Goal: Task Accomplishment & Management: Manage account settings

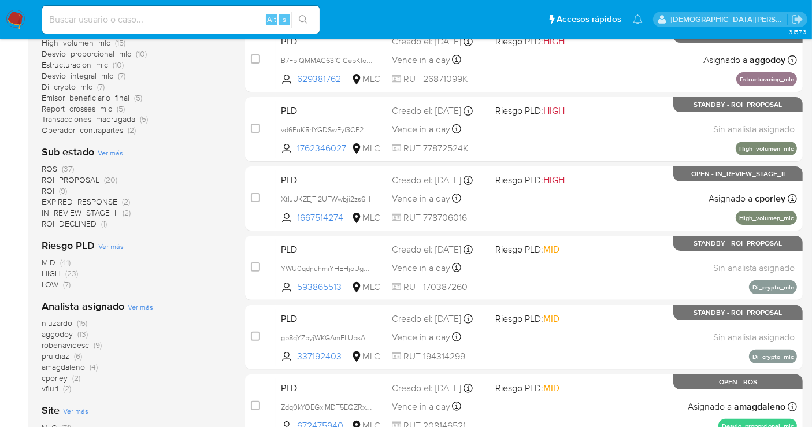
scroll to position [99, 0]
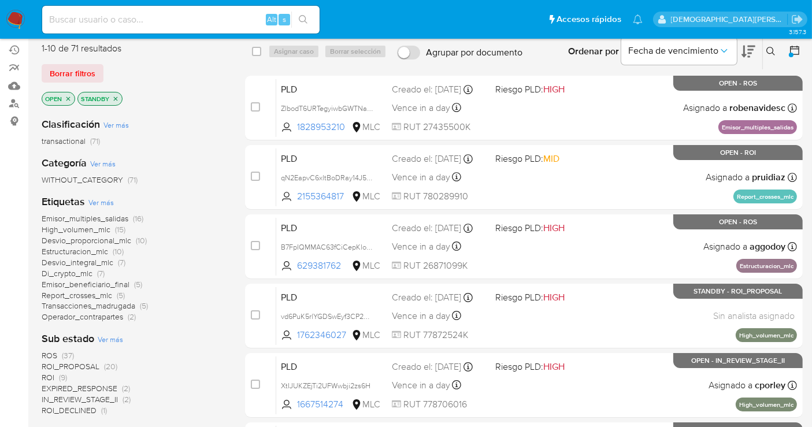
click at [88, 365] on span "ROI_PROPOSAL" at bounding box center [71, 367] width 58 height 12
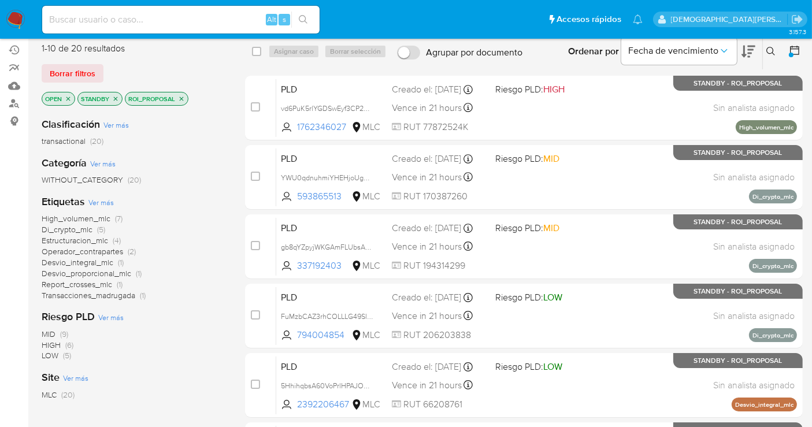
click at [113, 98] on icon "close-filter" at bounding box center [115, 98] width 7 height 7
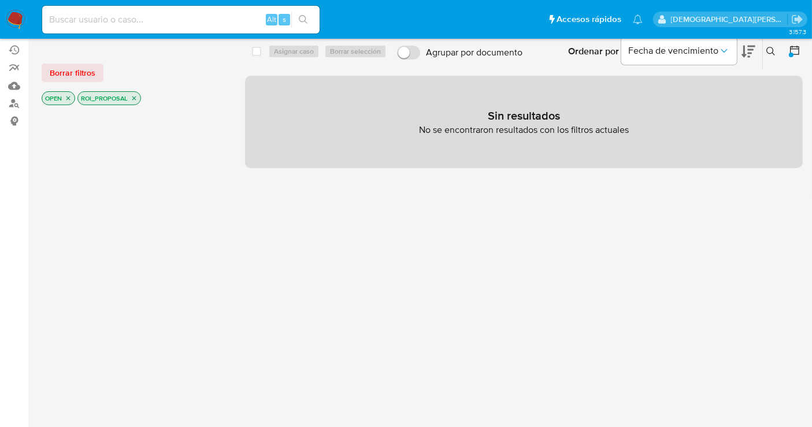
click at [69, 95] on icon "close-filter" at bounding box center [68, 98] width 7 height 7
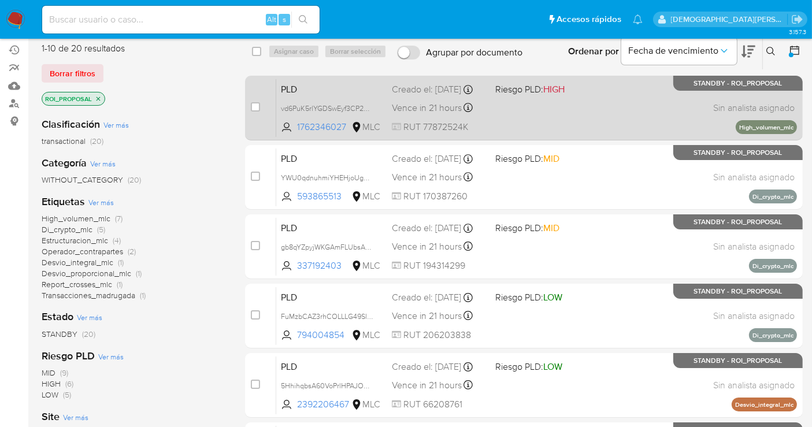
click at [567, 107] on div "PLD vd6PuK5rlYGDSwEyf3CP2Ngk 1762346027 MLC Riesgo PLD: HIGH Creado el: 12/06/2…" at bounding box center [536, 108] width 521 height 58
click at [254, 106] on input "checkbox" at bounding box center [255, 106] width 9 height 9
checkbox input "true"
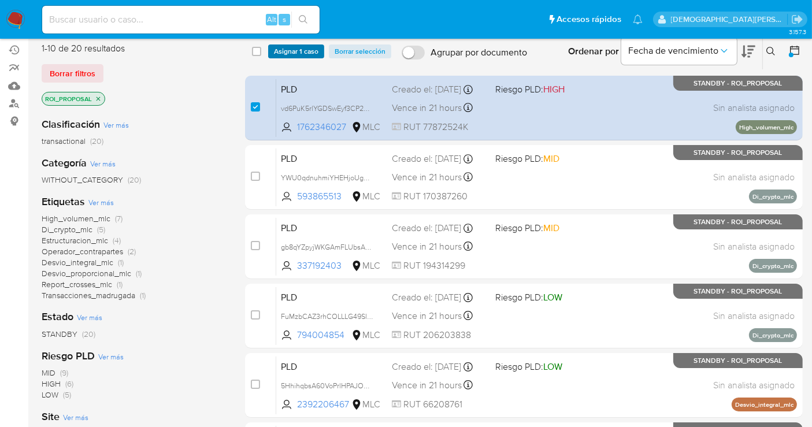
click at [290, 47] on span "Asignar 1 caso" at bounding box center [296, 52] width 45 height 12
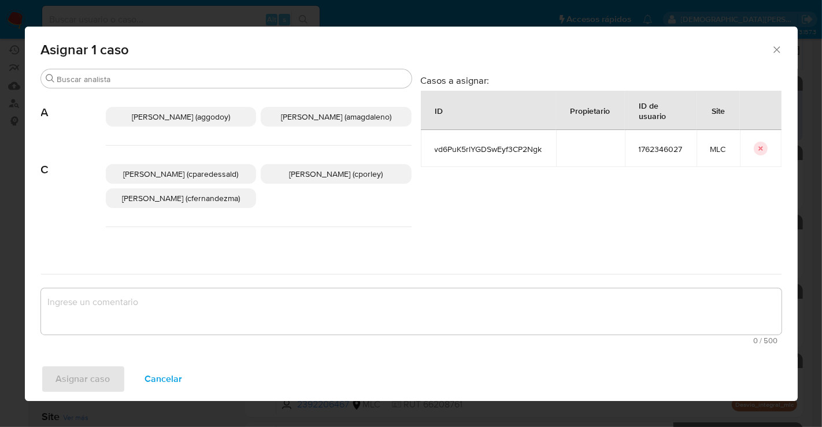
click at [326, 181] on p "Christian Porley (cporley)" at bounding box center [336, 174] width 151 height 20
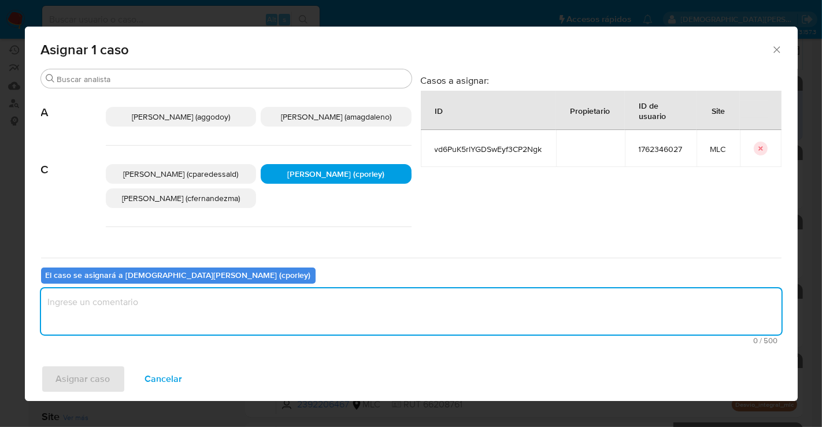
click at [286, 302] on textarea "assign-modal" at bounding box center [411, 311] width 741 height 46
type textarea "-"
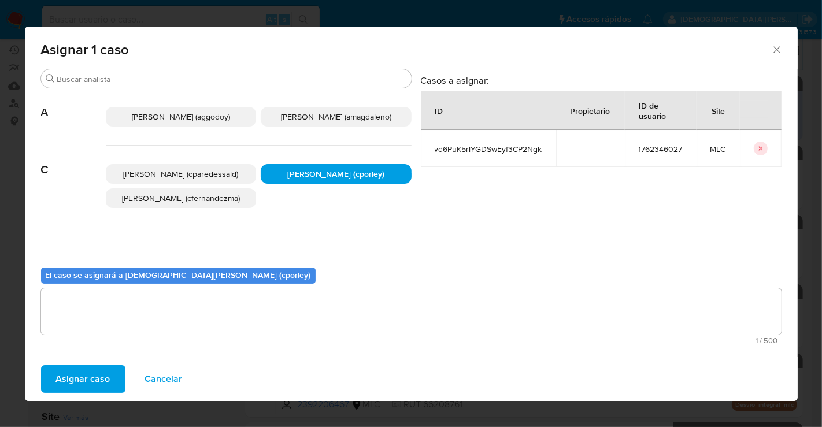
click at [94, 380] on span "Asignar caso" at bounding box center [83, 379] width 54 height 25
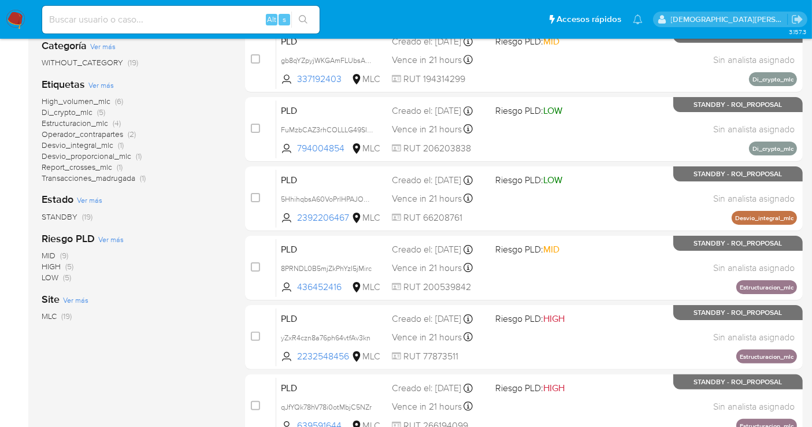
scroll to position [484, 0]
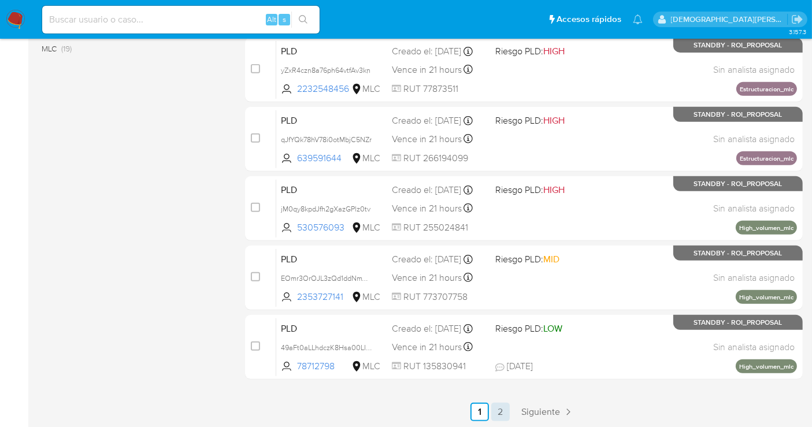
click at [502, 413] on link "2" at bounding box center [500, 412] width 18 height 18
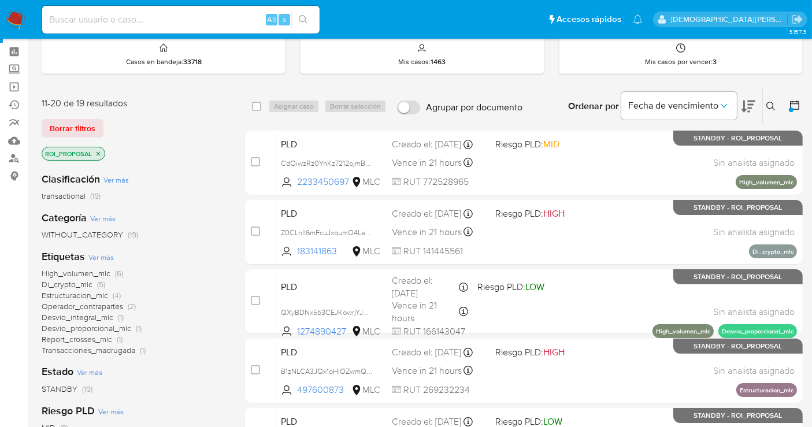
scroll to position [64, 0]
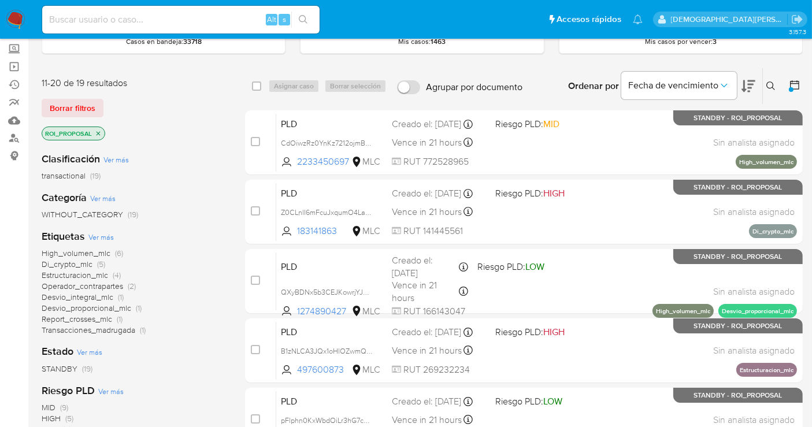
click at [83, 254] on span "High_volumen_mlc" at bounding box center [76, 253] width 69 height 12
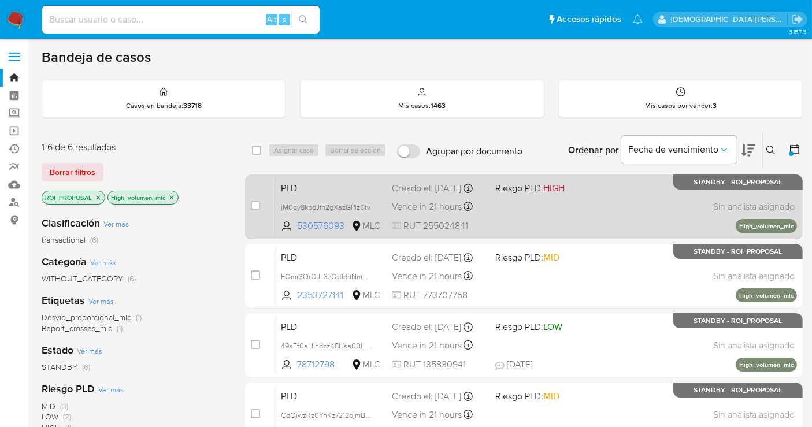
click at [561, 209] on div "PLD jM0qy8kpdJfh2gXazGPlz0tv 530576093 MLC Riesgo PLD: HIGH Creado el: 12/06/20…" at bounding box center [536, 206] width 521 height 58
click at [248, 205] on div "case-item-checkbox No es posible asignar el caso PLD jM0qy8kpdJfh2gXazGPlz0tv 5…" at bounding box center [524, 207] width 558 height 65
click at [254, 204] on input "checkbox" at bounding box center [255, 205] width 9 height 9
checkbox input "true"
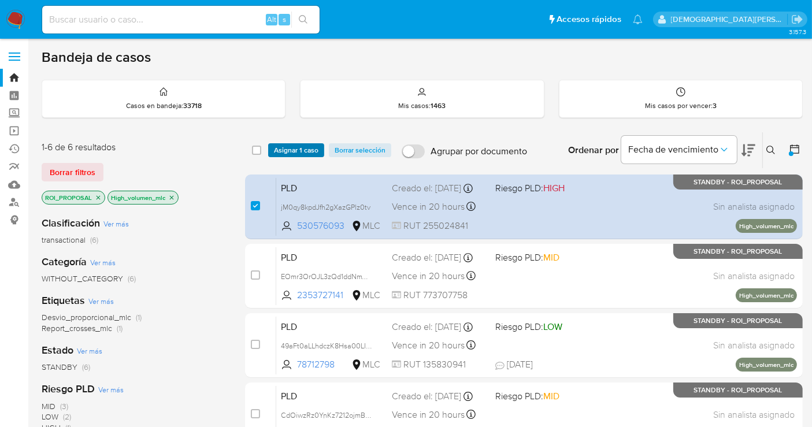
click at [293, 150] on span "Asignar 1 caso" at bounding box center [296, 151] width 45 height 12
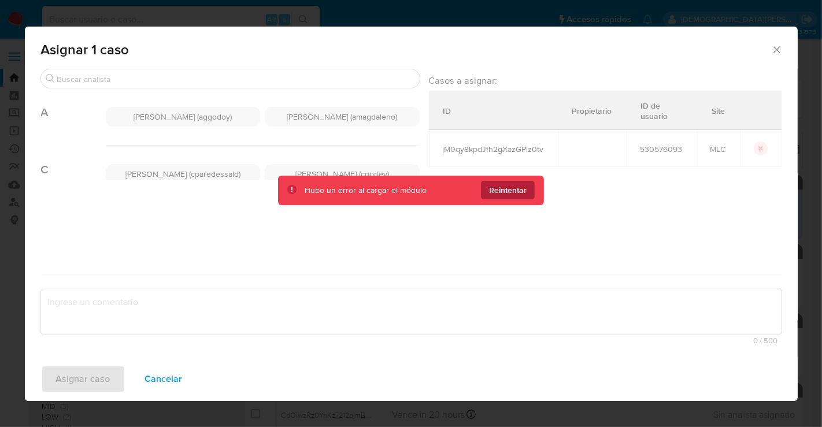
click at [498, 187] on span "Reintentar" at bounding box center [508, 190] width 38 height 18
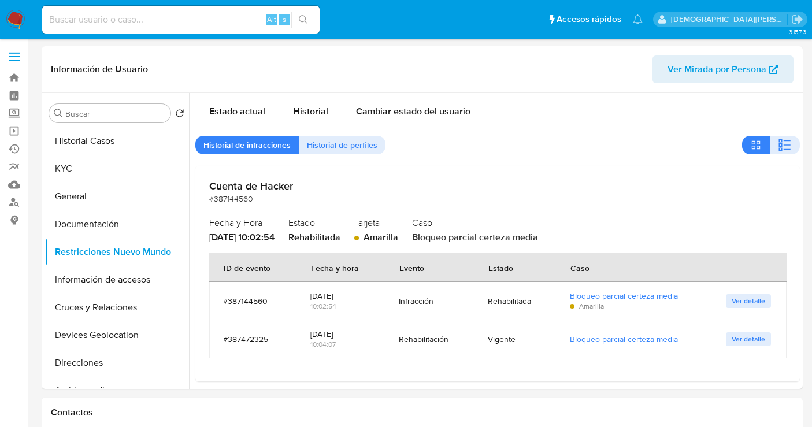
select select "10"
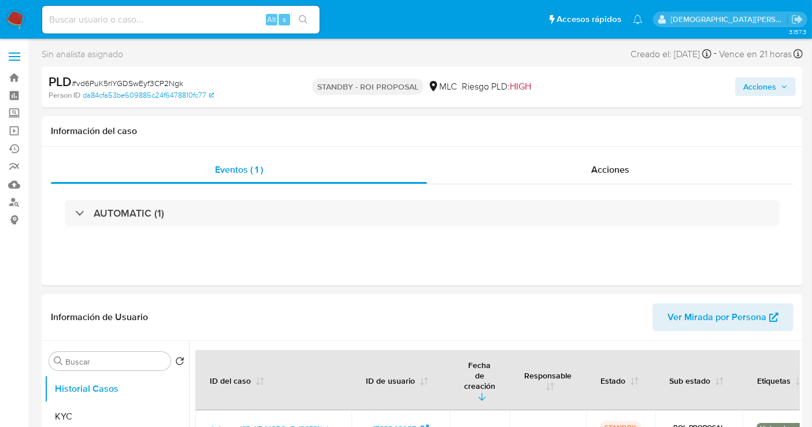
select select "10"
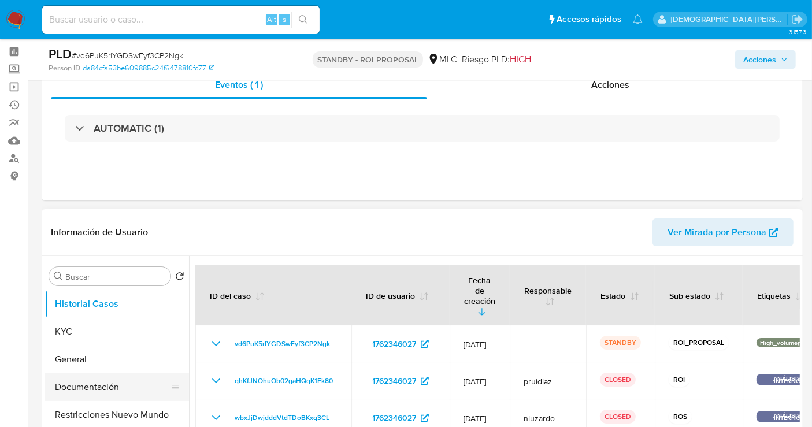
scroll to position [64, 0]
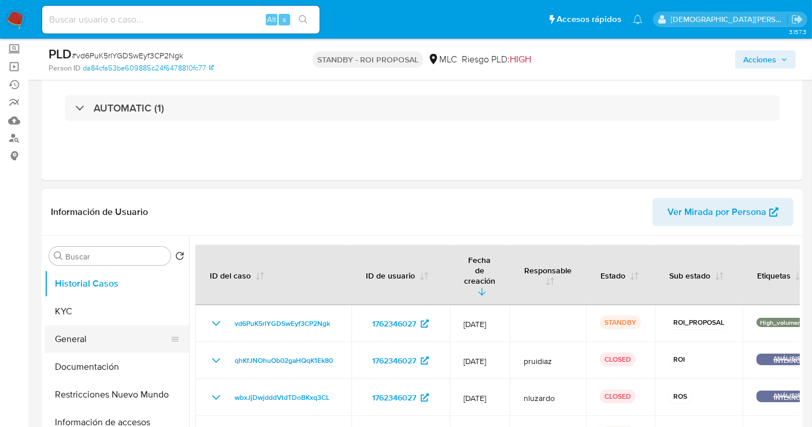
click at [71, 339] on button "General" at bounding box center [112, 339] width 135 height 28
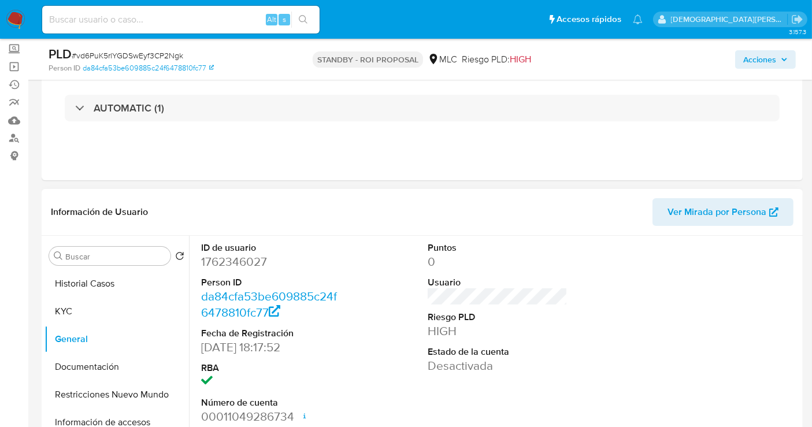
click at [232, 261] on dd "1762346027" at bounding box center [271, 262] width 140 height 16
copy dd "1762346027"
click at [117, 288] on button "Historial Casos" at bounding box center [112, 284] width 135 height 28
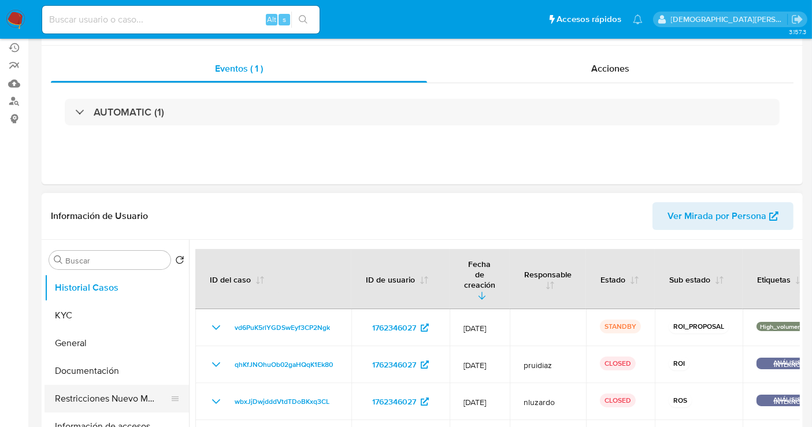
scroll to position [193, 0]
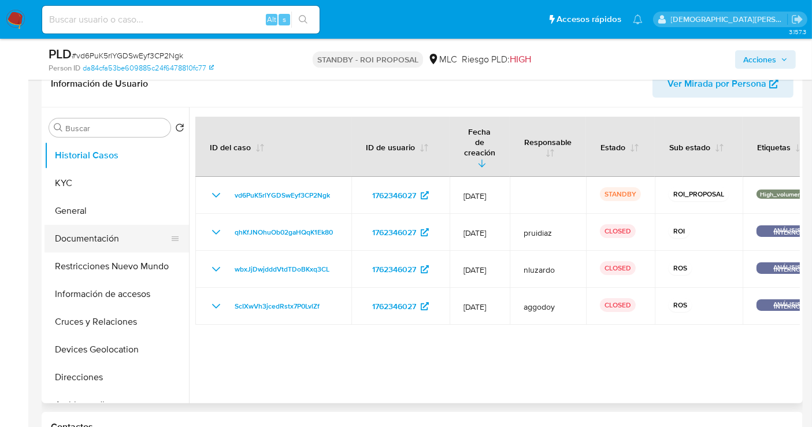
click at [102, 230] on button "Documentación" at bounding box center [112, 239] width 135 height 28
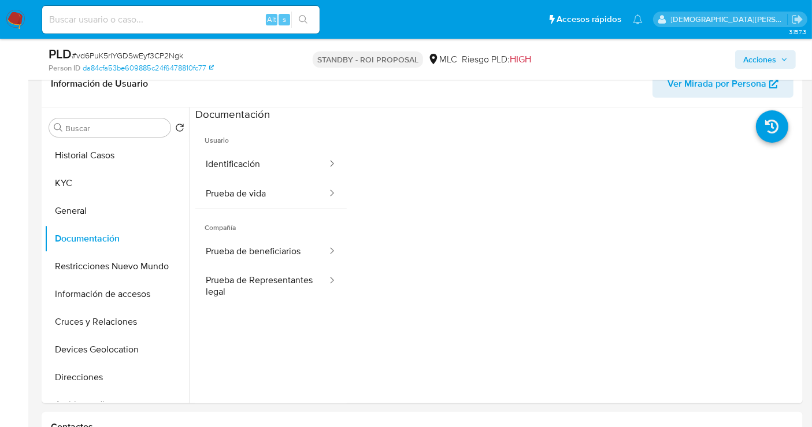
click at [271, 168] on button "Identificación" at bounding box center [261, 164] width 133 height 29
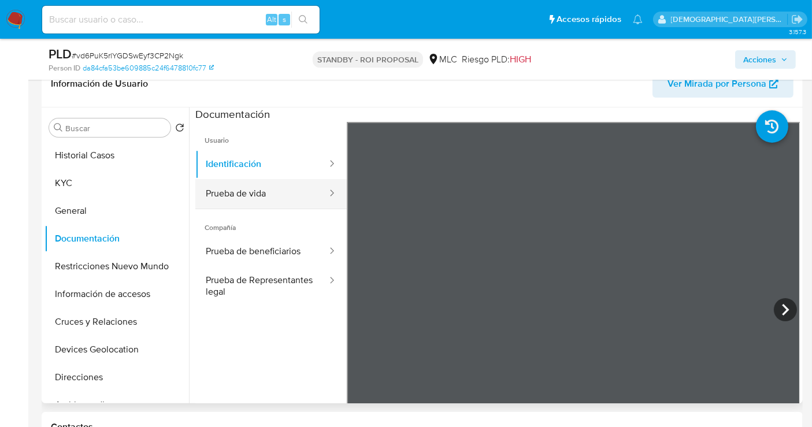
click at [250, 201] on button "Prueba de vida" at bounding box center [261, 193] width 133 height 29
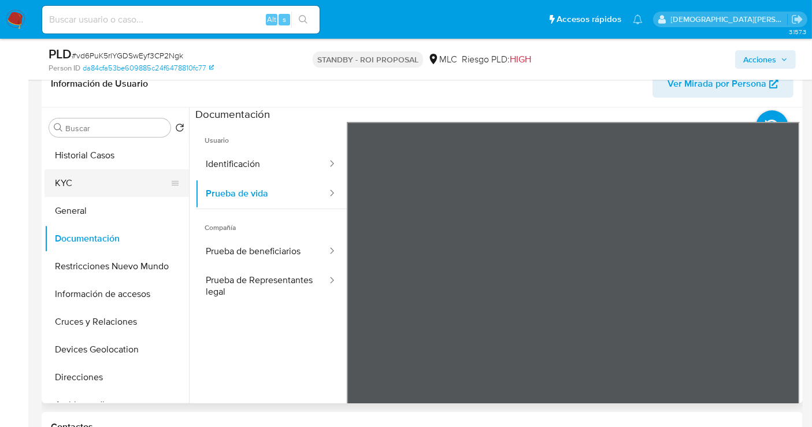
drag, startPoint x: 97, startPoint y: 180, endPoint x: 177, endPoint y: 190, distance: 81.0
click at [98, 180] on button "KYC" at bounding box center [112, 183] width 135 height 28
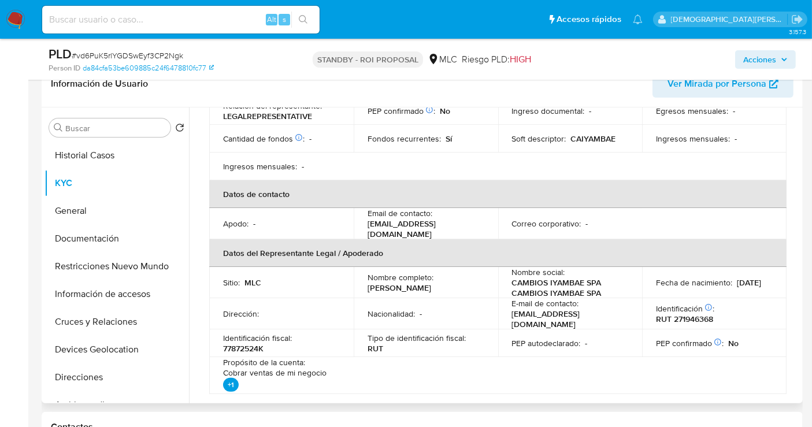
scroll to position [257, 0]
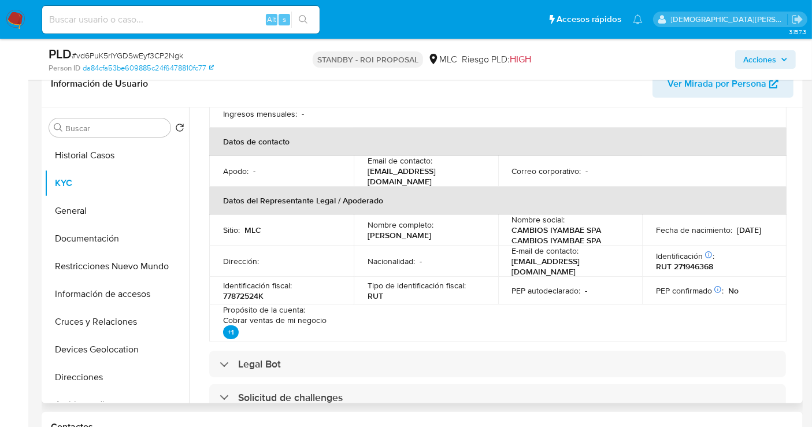
drag, startPoint x: 471, startPoint y: 229, endPoint x: 362, endPoint y: 232, distance: 108.7
click at [362, 232] on td "Nombre completo : Pablo Roberto Palma Parada" at bounding box center [426, 229] width 145 height 31
copy p "Pablo Roberto Palma Parada"
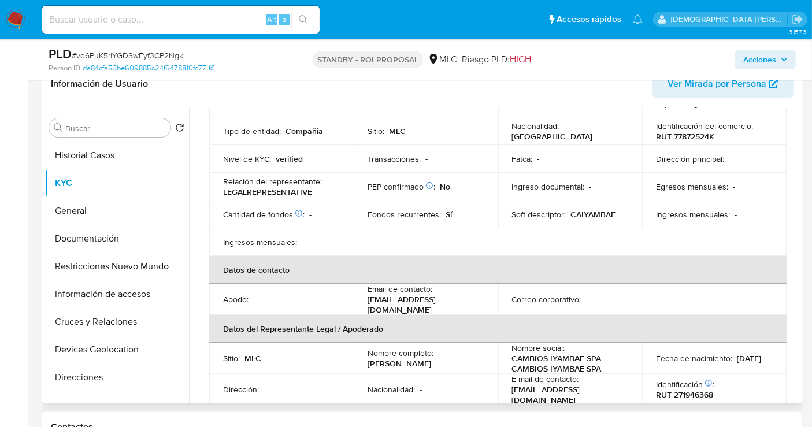
scroll to position [0, 0]
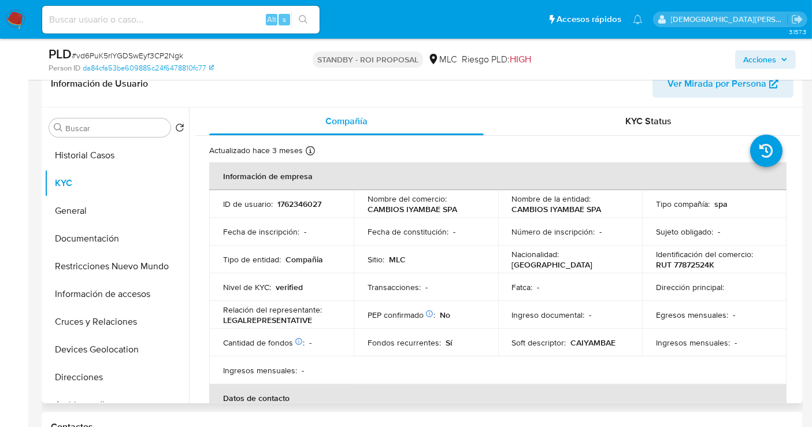
click at [695, 264] on p "RUT 77872524K" at bounding box center [685, 265] width 58 height 10
copy p "77872524K"
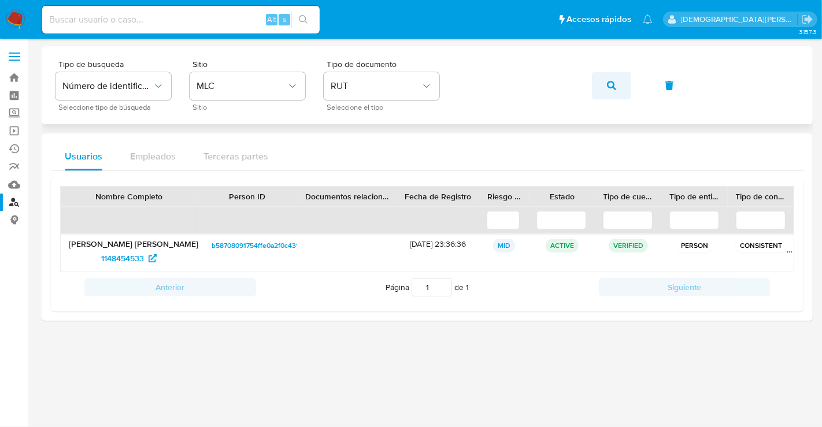
click at [616, 86] on button "button" at bounding box center [611, 86] width 39 height 28
click at [116, 258] on span "2410854029" at bounding box center [123, 258] width 46 height 18
click at [613, 90] on icon "button" at bounding box center [611, 85] width 9 height 9
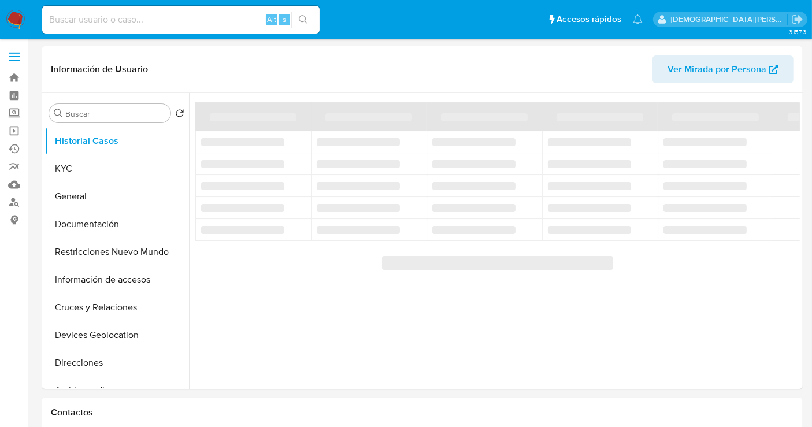
select select "10"
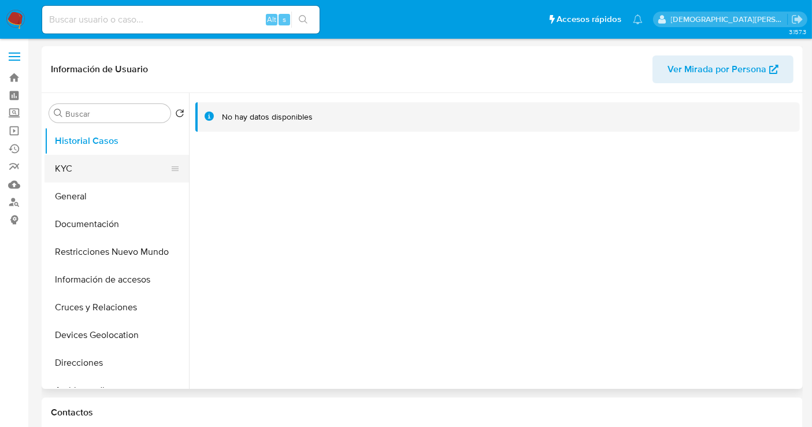
click at [99, 161] on button "KYC" at bounding box center [112, 169] width 135 height 28
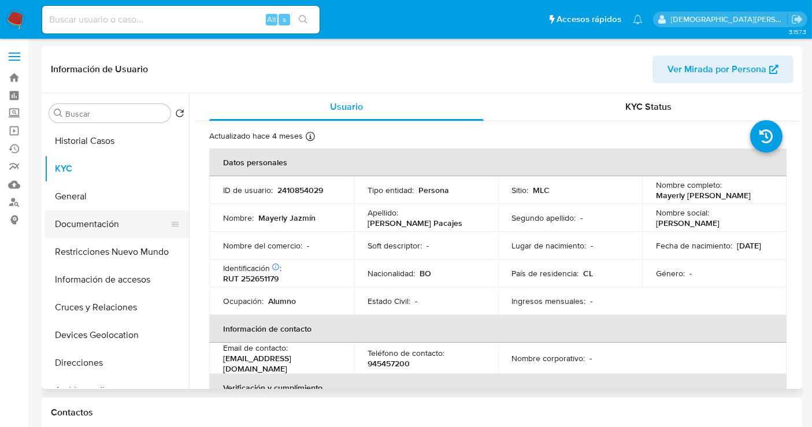
click at [122, 225] on button "Documentación" at bounding box center [112, 224] width 135 height 28
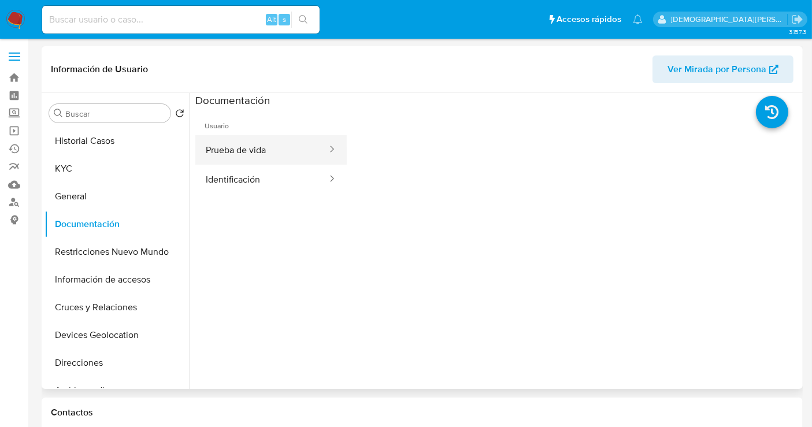
click at [240, 157] on button "Prueba de vida" at bounding box center [261, 149] width 133 height 29
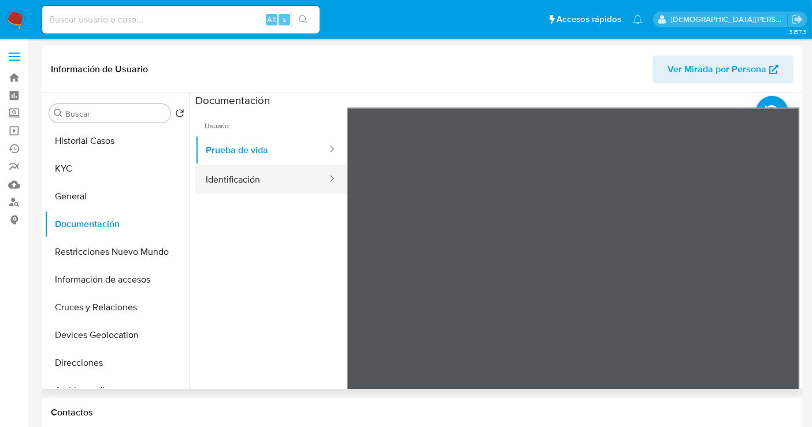
click at [276, 186] on button "Identificación" at bounding box center [261, 179] width 133 height 29
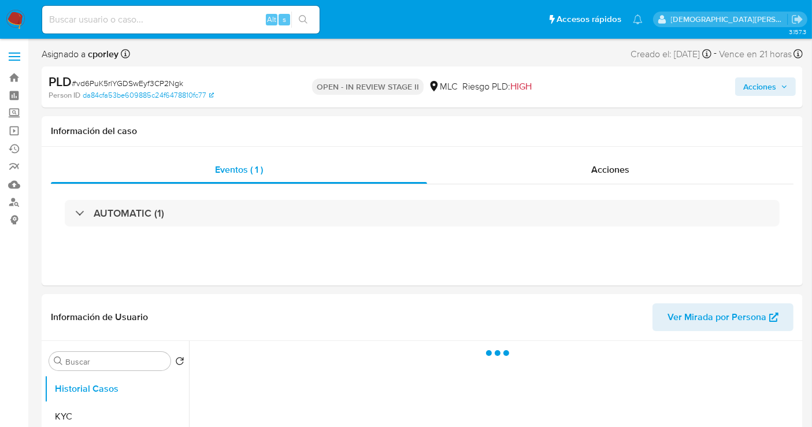
click at [768, 84] on span "Acciones" at bounding box center [759, 86] width 33 height 18
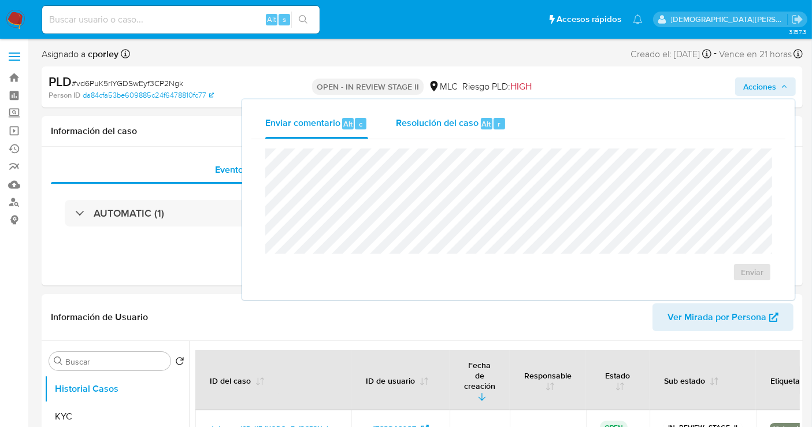
click at [440, 123] on span "Resolución del caso" at bounding box center [437, 123] width 83 height 13
select select "10"
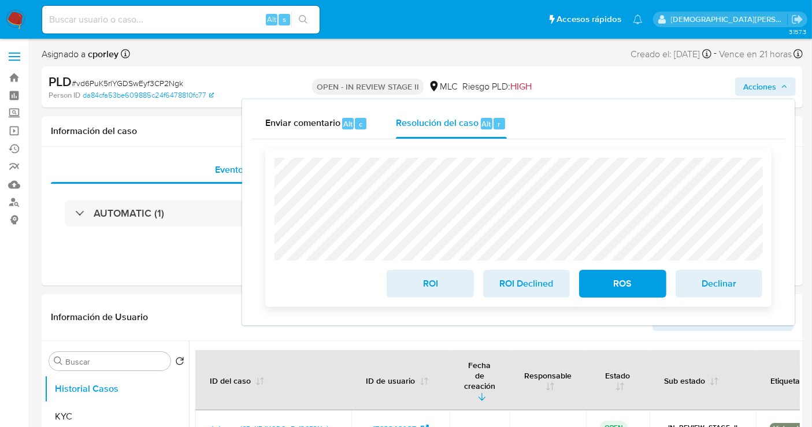
click at [635, 290] on span "ROS" at bounding box center [622, 283] width 57 height 25
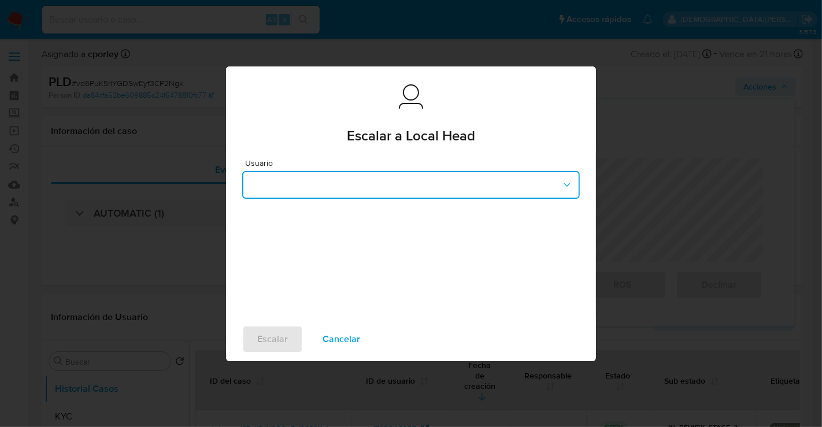
click at [409, 183] on button "button" at bounding box center [411, 185] width 338 height 28
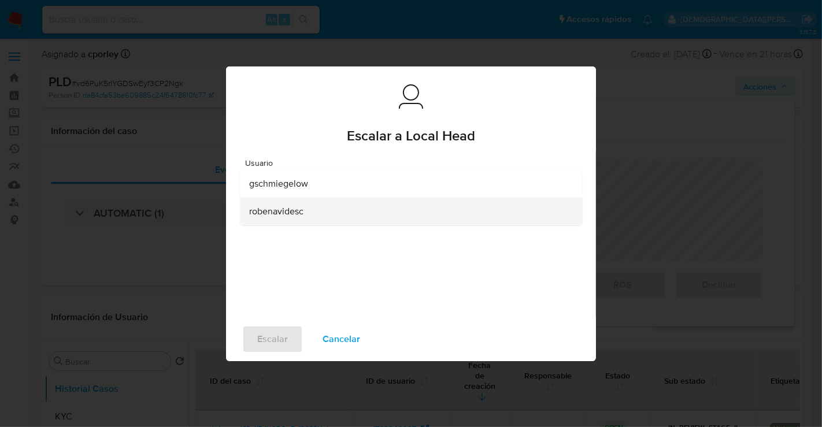
click at [301, 217] on span "robenavidesc" at bounding box center [276, 211] width 54 height 12
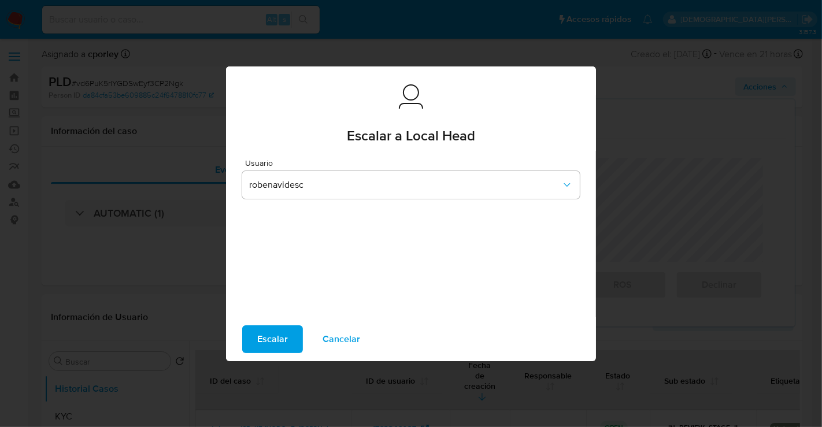
click at [269, 343] on span "Escalar" at bounding box center [272, 339] width 31 height 25
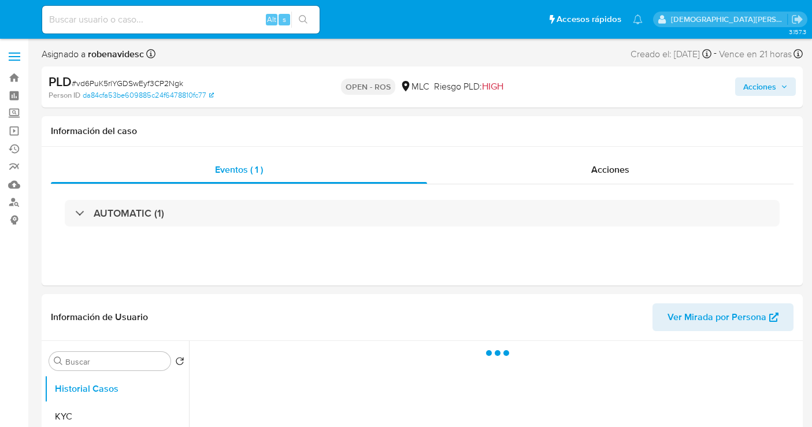
select select "10"
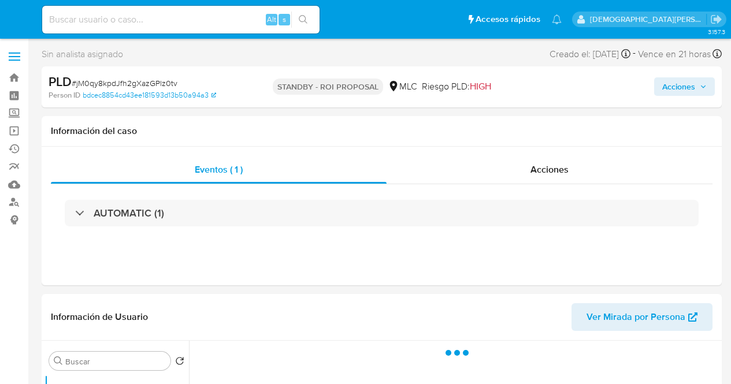
select select "10"
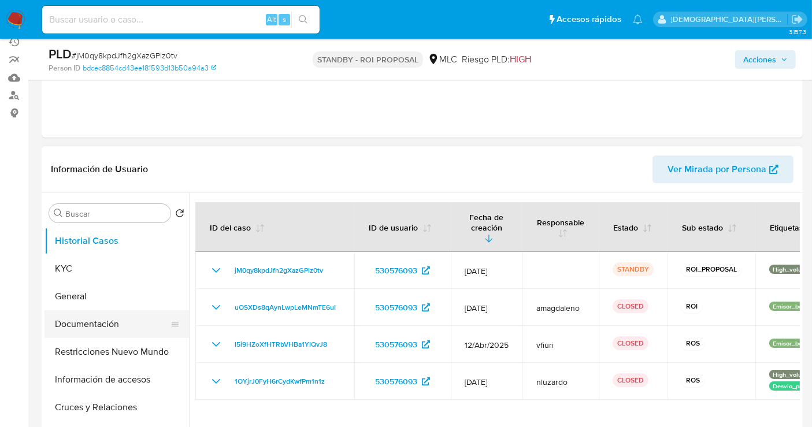
scroll to position [128, 0]
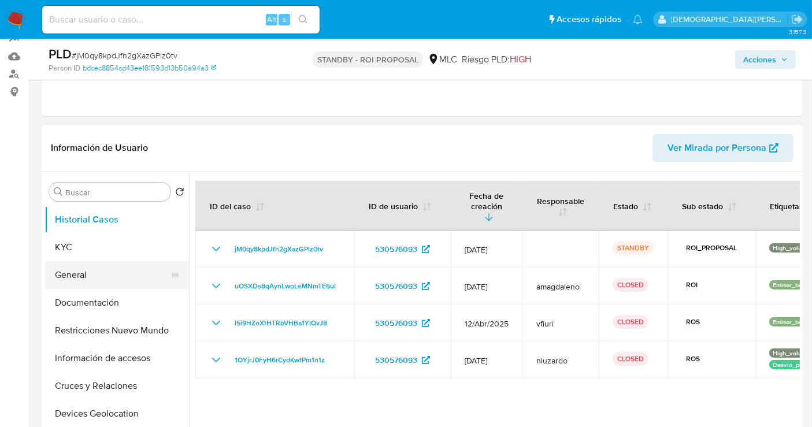
click at [92, 271] on button "General" at bounding box center [112, 275] width 135 height 28
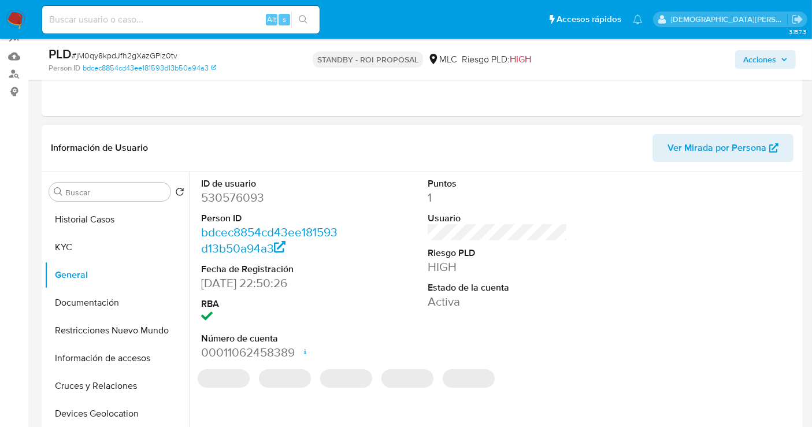
click at [232, 194] on dd "530576093" at bounding box center [271, 198] width 140 height 16
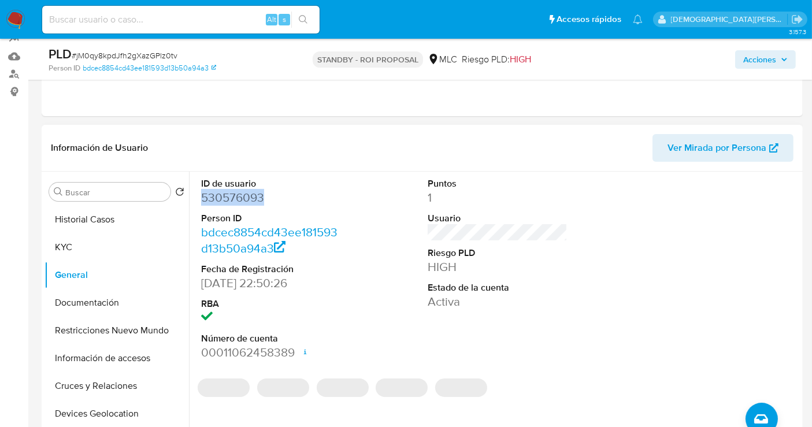
copy dd "530576093"
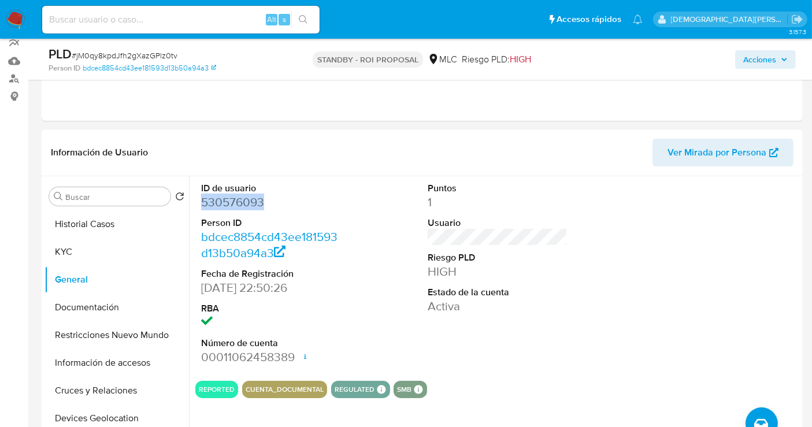
scroll to position [0, 0]
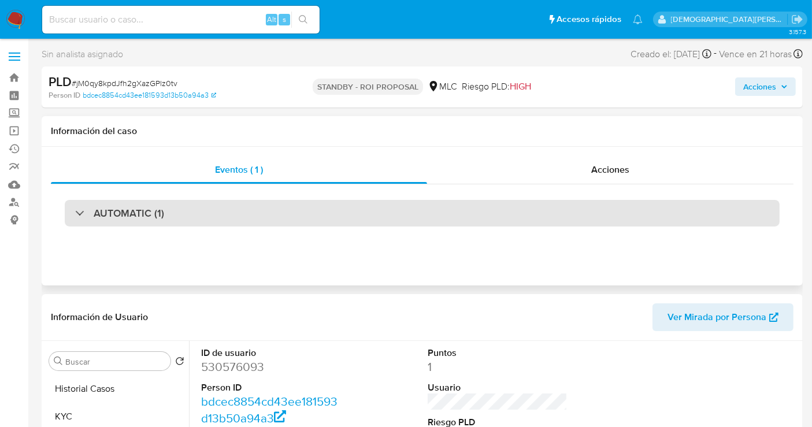
click at [175, 223] on div "AUTOMATIC (1)" at bounding box center [422, 213] width 715 height 27
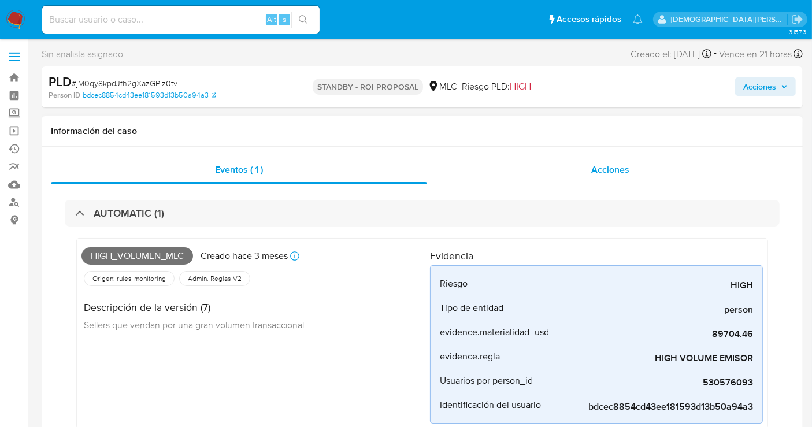
click at [563, 179] on div "Acciones" at bounding box center [610, 170] width 367 height 28
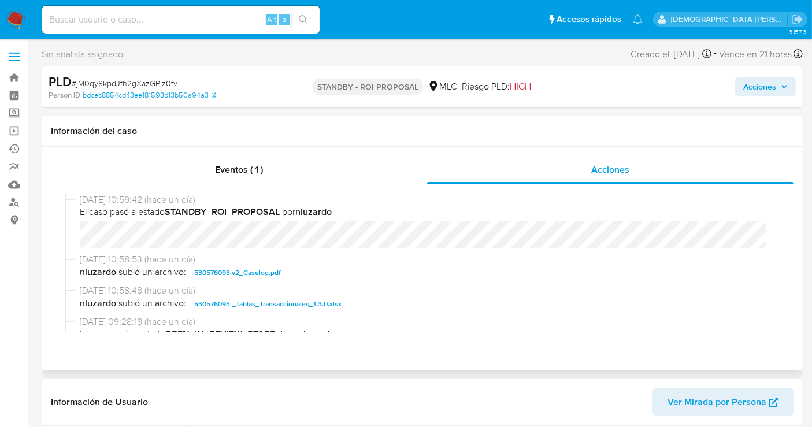
scroll to position [64, 0]
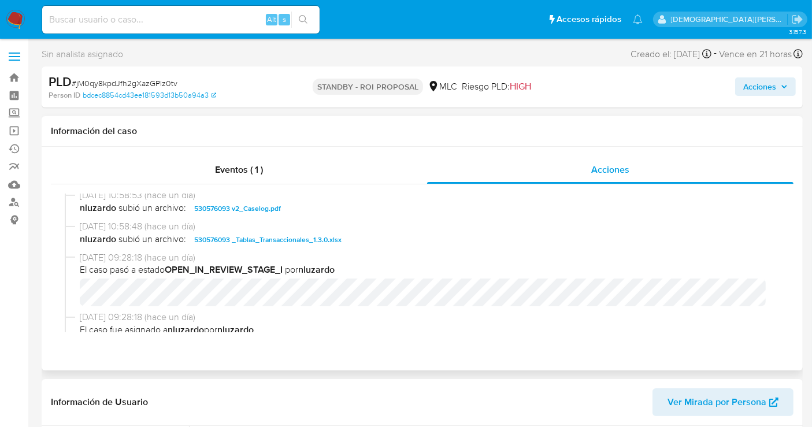
click at [250, 209] on span "530576093 v2_Caselog.pdf" at bounding box center [237, 209] width 87 height 14
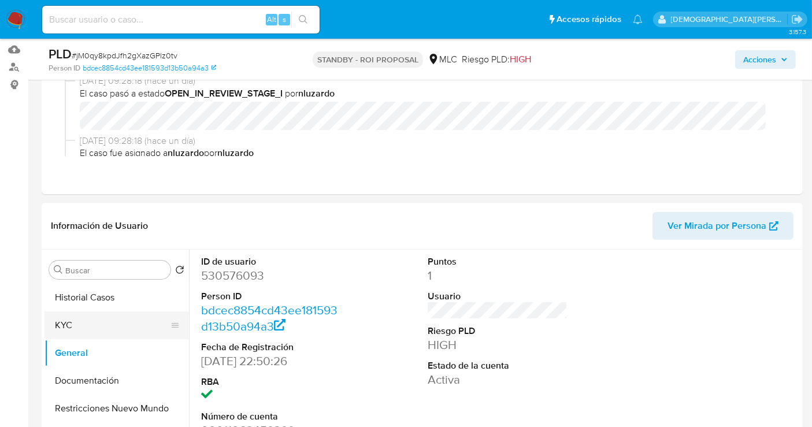
scroll to position [193, 0]
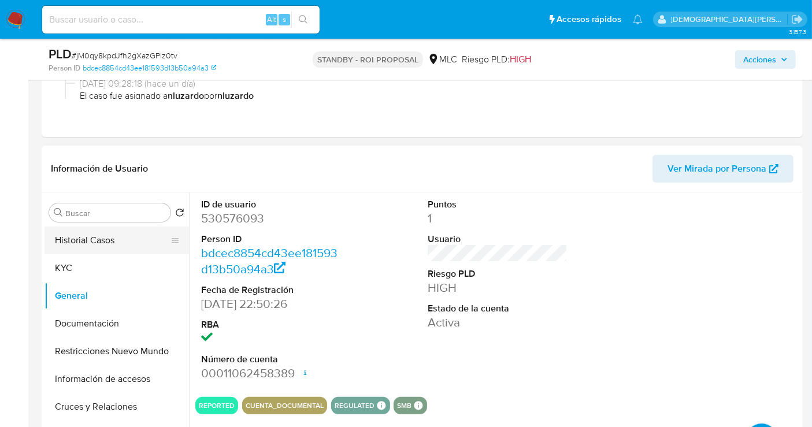
click at [99, 240] on button "Historial Casos" at bounding box center [112, 241] width 135 height 28
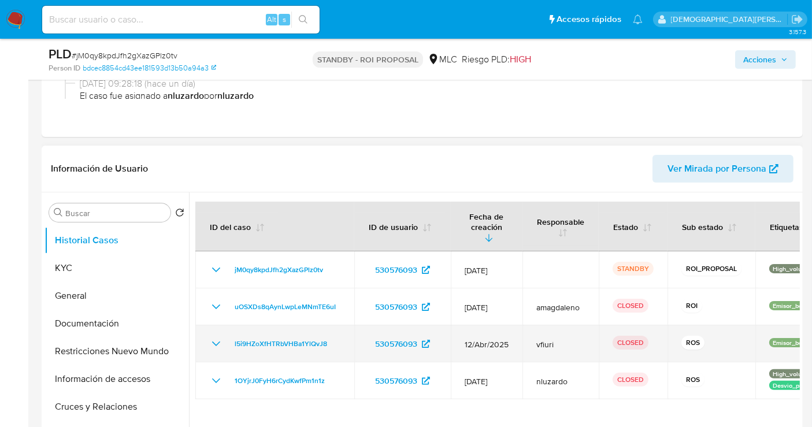
click at [214, 342] on icon "Mostrar/Ocultar" at bounding box center [216, 344] width 8 height 5
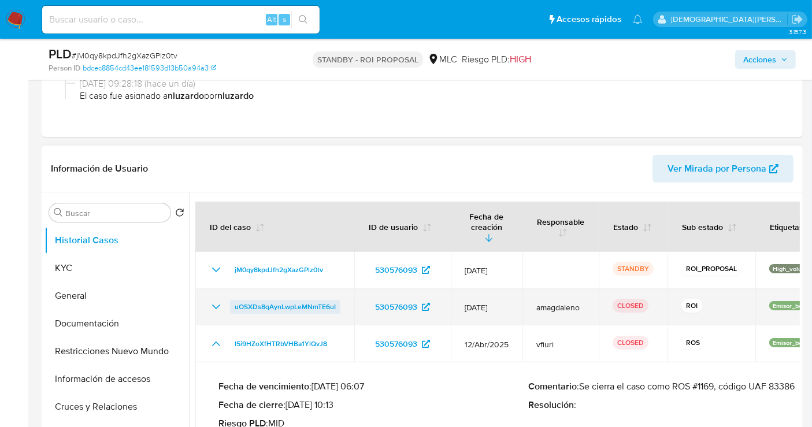
click at [304, 300] on span "uOSXDs8qAynLwpLeMNmTE6uI" at bounding box center [285, 307] width 101 height 14
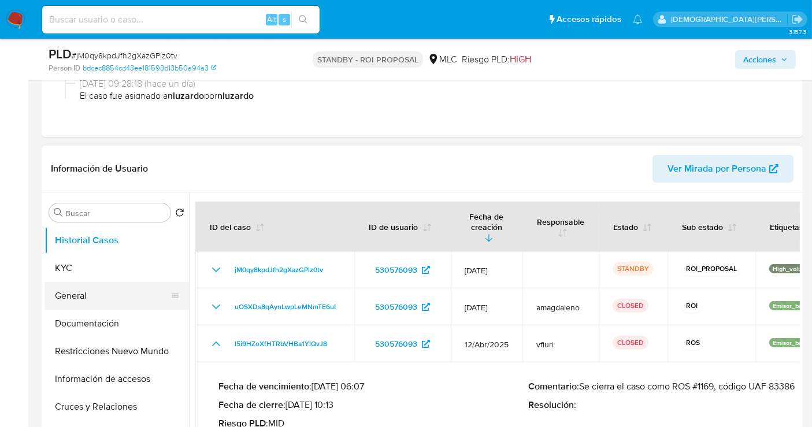
click at [96, 297] on button "General" at bounding box center [112, 296] width 135 height 28
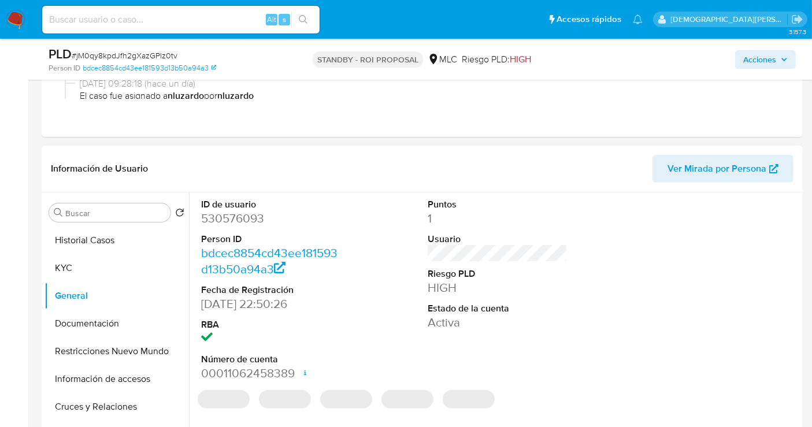
click at [244, 216] on dd "530576093" at bounding box center [271, 218] width 140 height 16
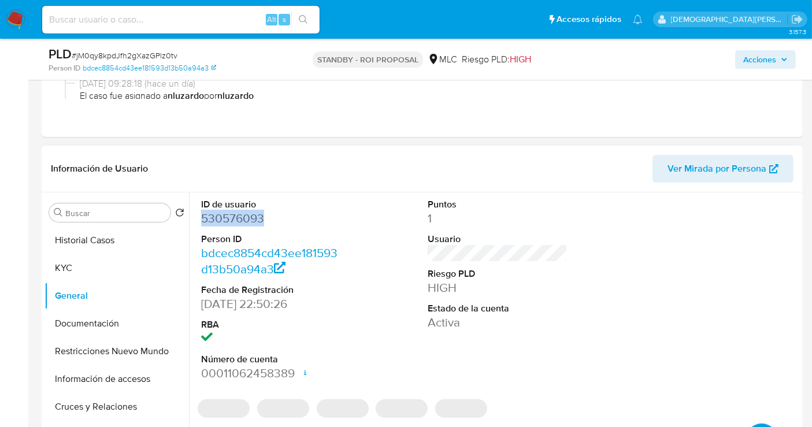
click at [244, 216] on dd "530576093" at bounding box center [271, 218] width 140 height 16
copy dd "530576093"
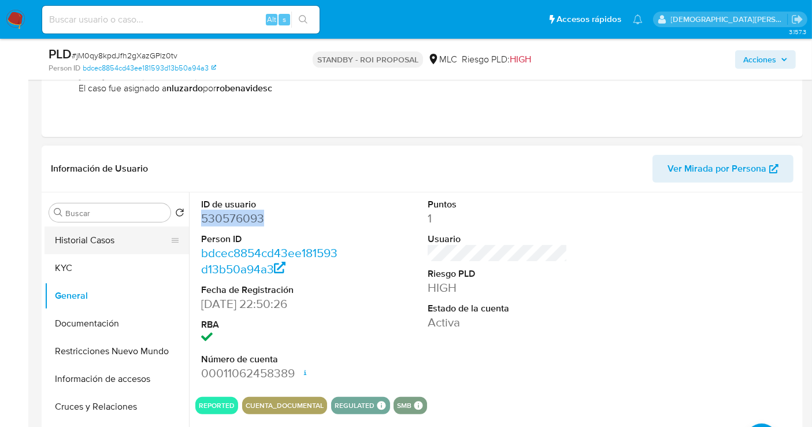
click at [122, 241] on button "Historial Casos" at bounding box center [112, 241] width 135 height 28
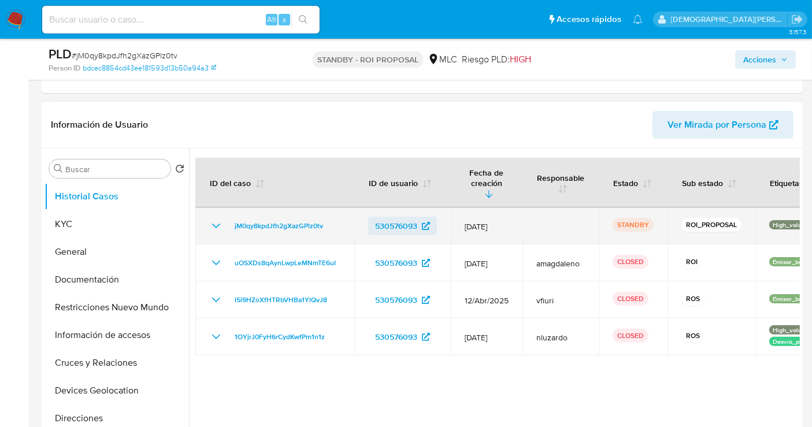
scroll to position [257, 0]
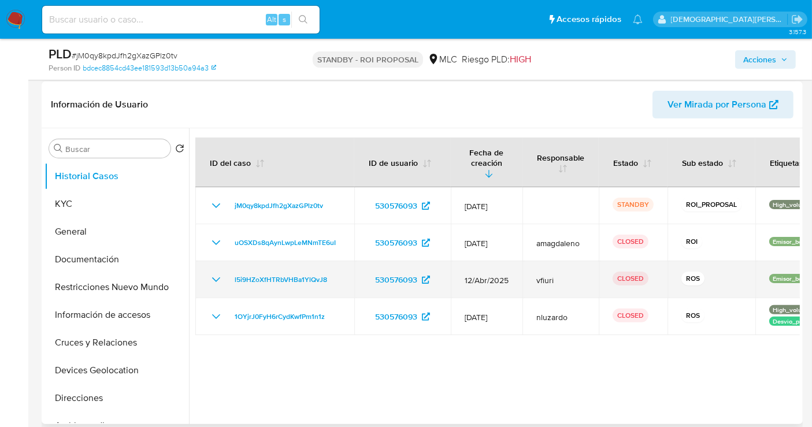
click at [213, 273] on icon "Mostrar/Ocultar" at bounding box center [216, 280] width 14 height 14
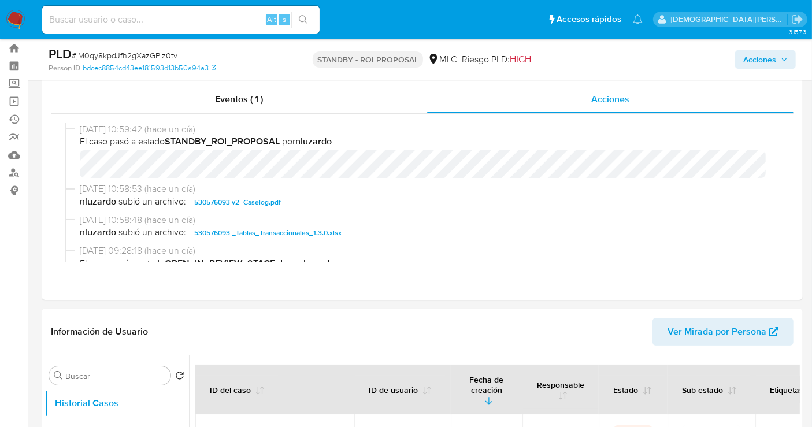
scroll to position [0, 0]
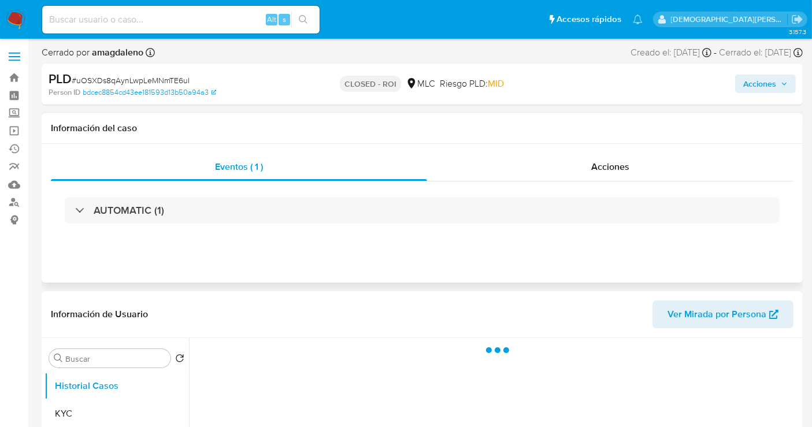
click at [275, 195] on div "AUTOMATIC (1)" at bounding box center [422, 211] width 743 height 58
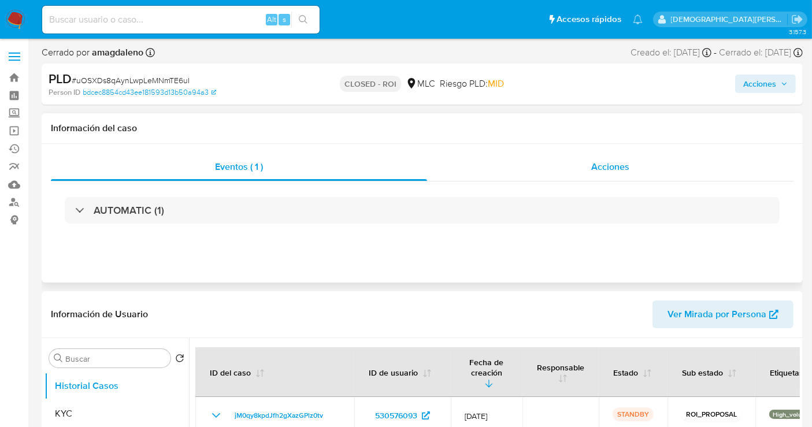
select select "10"
click at [617, 175] on div "Acciones" at bounding box center [610, 167] width 367 height 28
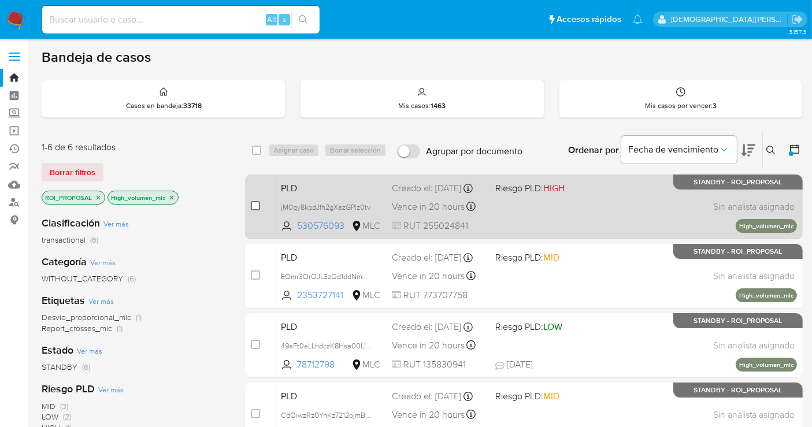
click at [254, 206] on input "checkbox" at bounding box center [255, 205] width 9 height 9
checkbox input "true"
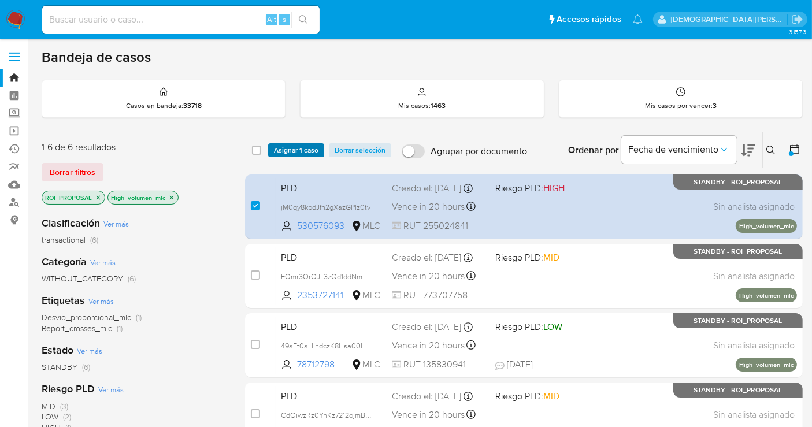
click at [282, 147] on span "Asignar 1 caso" at bounding box center [296, 151] width 45 height 12
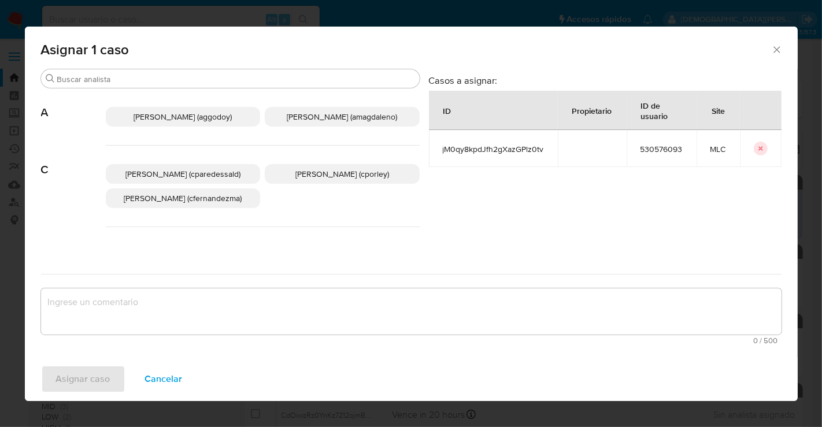
click at [342, 180] on p "Christian Porley (cporley)" at bounding box center [342, 174] width 155 height 20
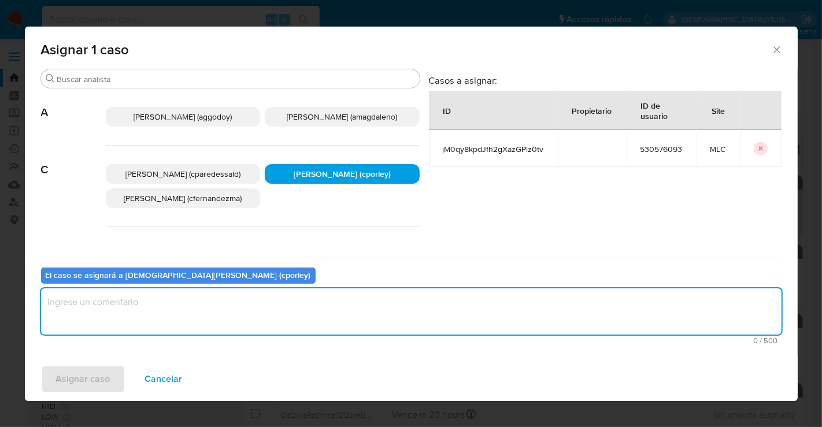
click at [263, 305] on textarea "assign-modal" at bounding box center [411, 311] width 741 height 46
type textarea "-"
click at [94, 379] on span "Asignar caso" at bounding box center [83, 379] width 54 height 25
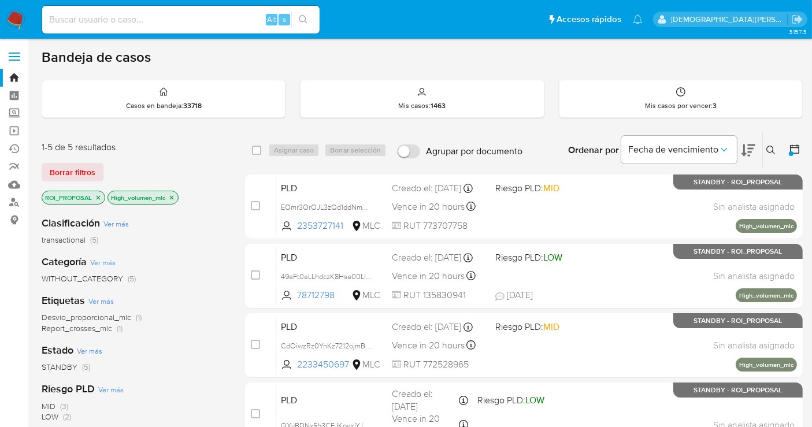
click at [169, 197] on icon "close-filter" at bounding box center [171, 197] width 7 height 7
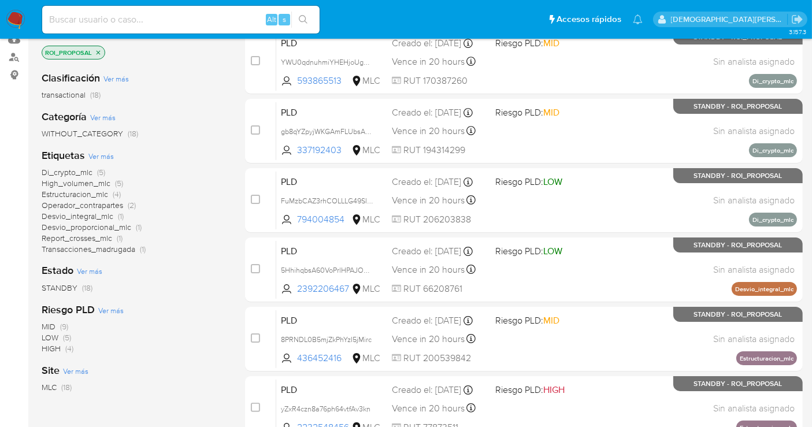
scroll to position [128, 0]
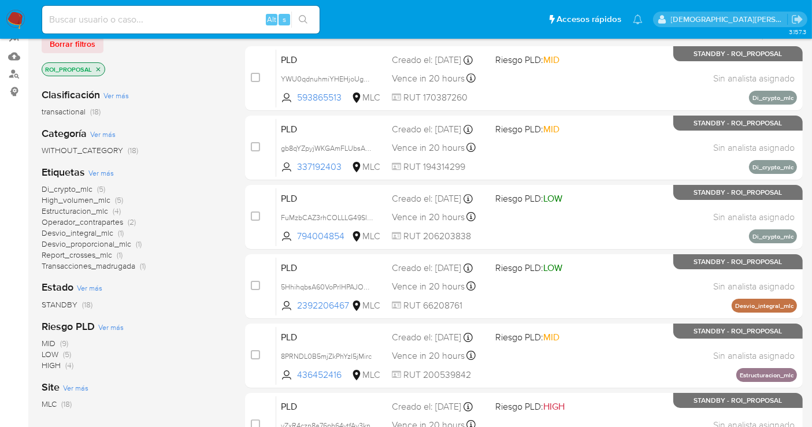
click at [68, 199] on span "High_volumen_mlc" at bounding box center [76, 200] width 69 height 12
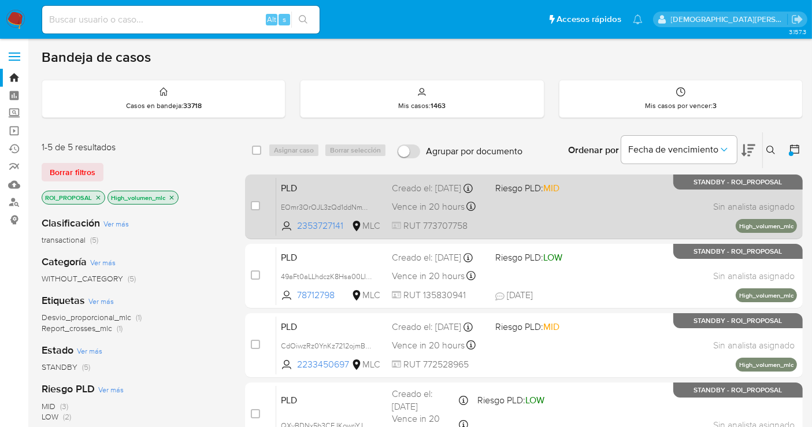
click at [566, 219] on div "PLD EOmr3OrOJL3zQd1ddNmWxVpm 2353727141 MLC Riesgo PLD: MID Creado el: 12/06/20…" at bounding box center [536, 206] width 521 height 58
click at [252, 205] on input "checkbox" at bounding box center [255, 205] width 9 height 9
checkbox input "true"
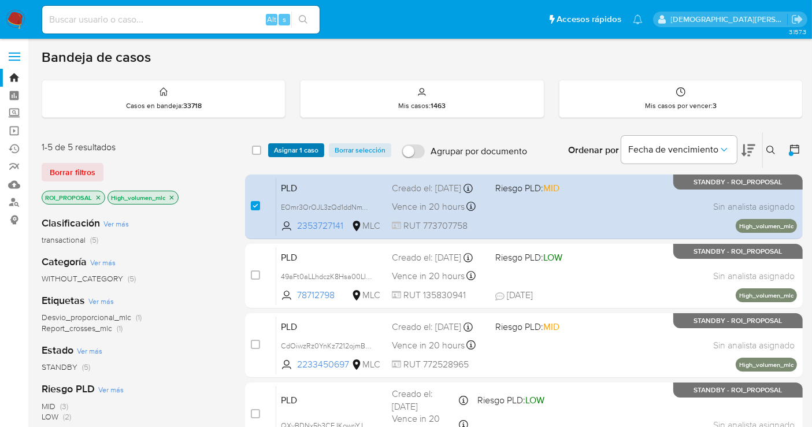
click at [305, 146] on span "Asignar 1 caso" at bounding box center [296, 151] width 45 height 12
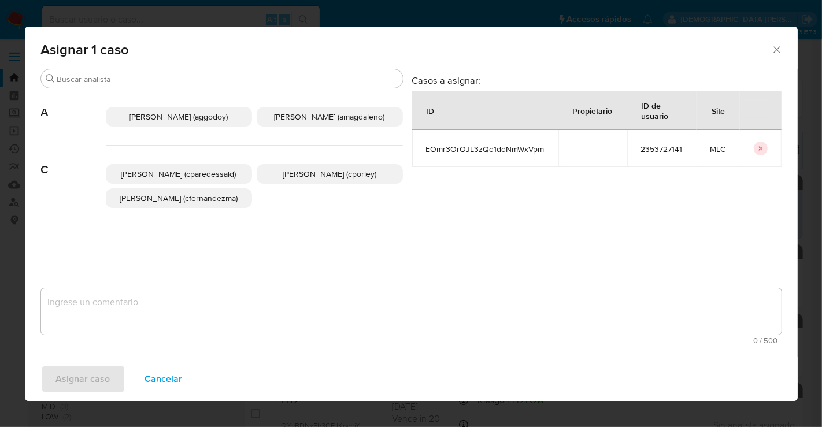
click at [324, 177] on span "Christian Porley (cporley)" at bounding box center [330, 174] width 94 height 12
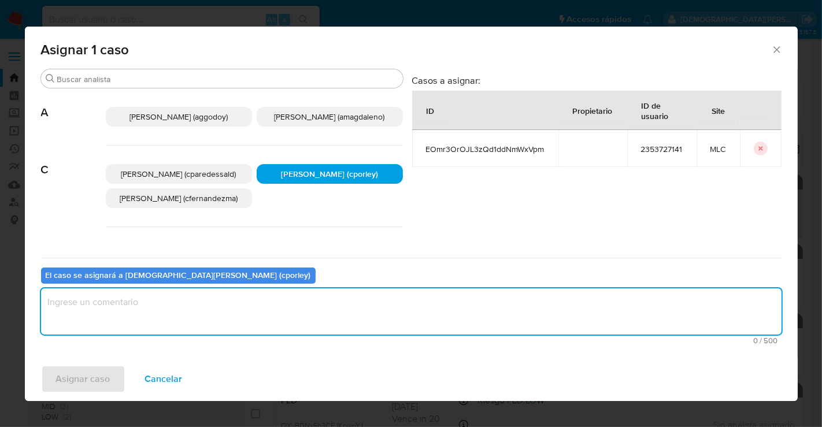
click at [287, 298] on textarea "assign-modal" at bounding box center [411, 311] width 741 height 46
type textarea "-"
click at [109, 383] on button "Asignar caso" at bounding box center [83, 379] width 84 height 28
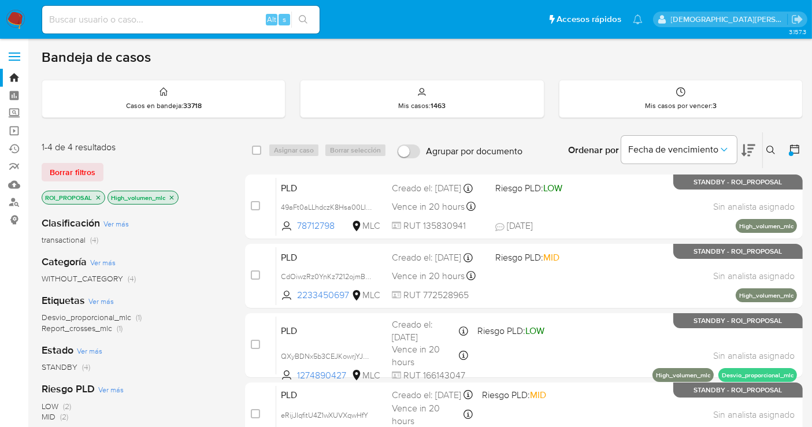
click at [171, 198] on icon "close-filter" at bounding box center [171, 197] width 7 height 7
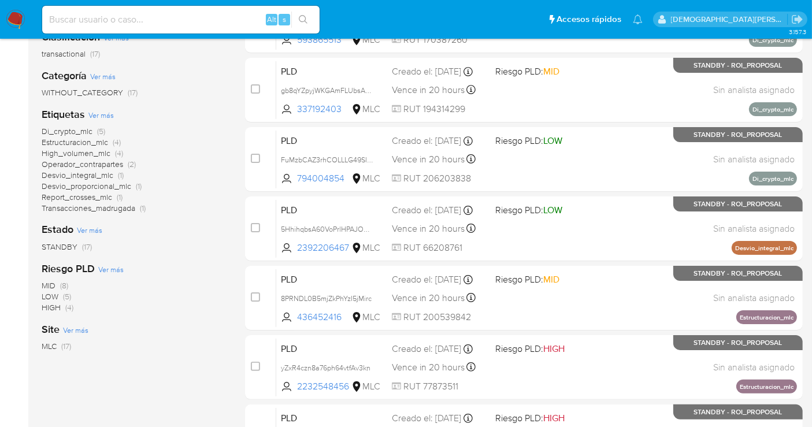
scroll to position [193, 0]
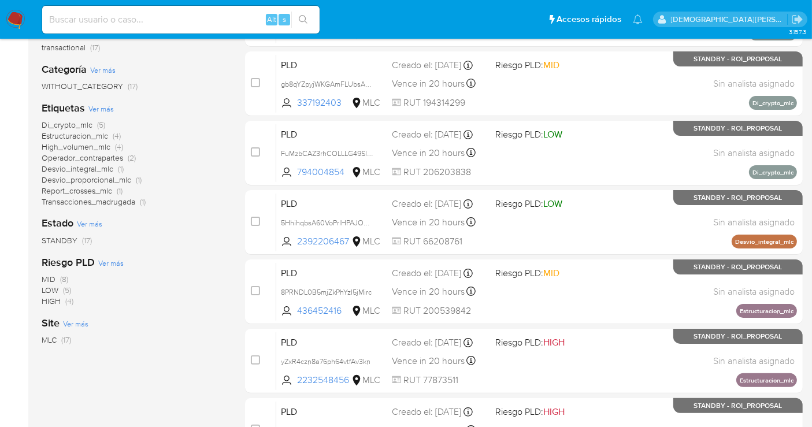
click at [87, 147] on span "High_volumen_mlc" at bounding box center [76, 147] width 69 height 12
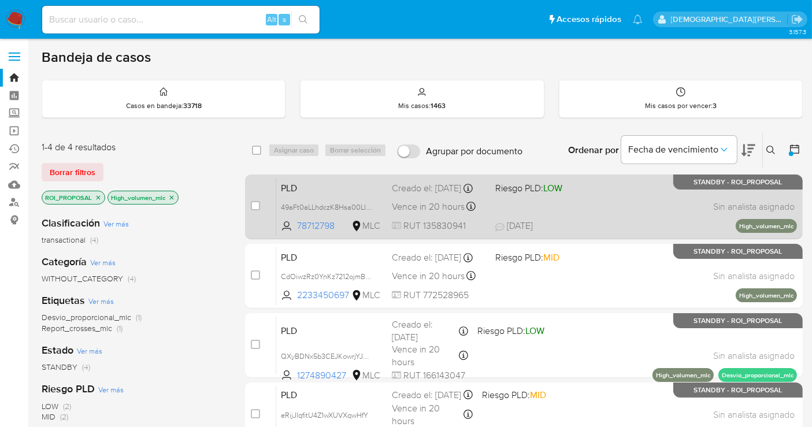
click at [625, 212] on div "PLD 49aFt0aLLhdczK8Hsa00LIpD 78712798 MLC Riesgo PLD: LOW Creado el: 12/06/2025…" at bounding box center [536, 206] width 521 height 58
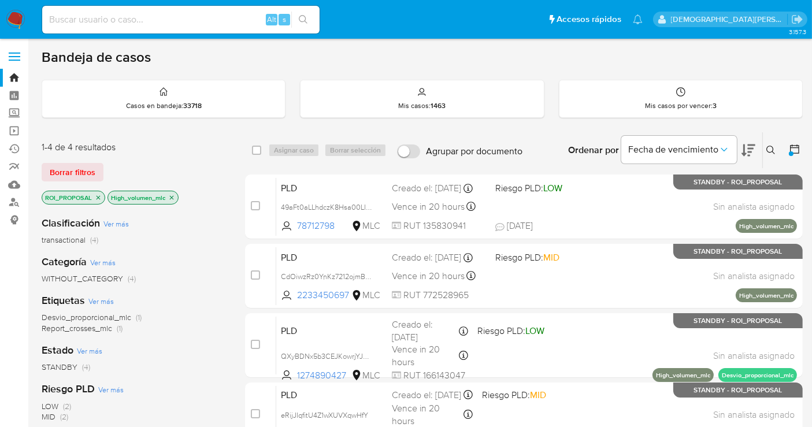
click at [172, 195] on icon "close-filter" at bounding box center [172, 197] width 4 height 4
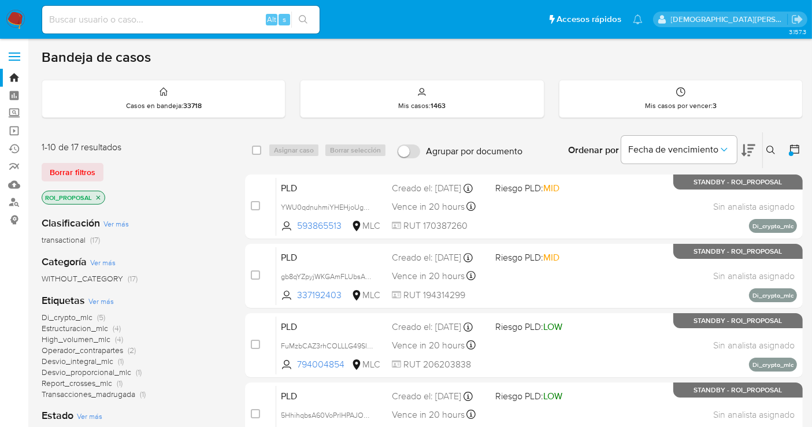
click at [95, 194] on icon "close-filter" at bounding box center [98, 197] width 7 height 7
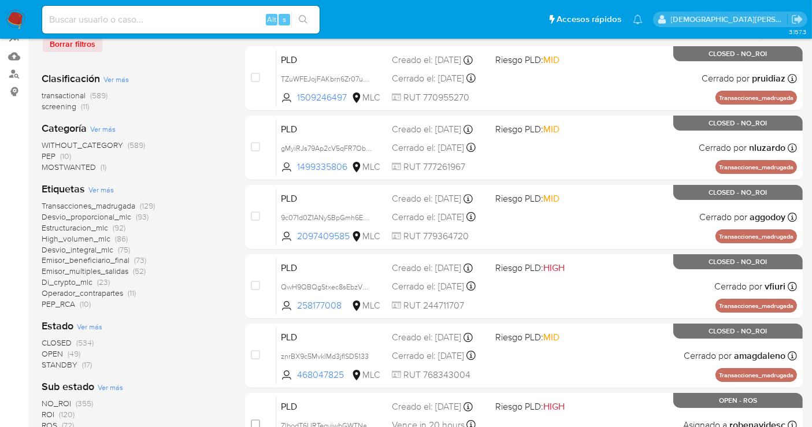
scroll to position [257, 0]
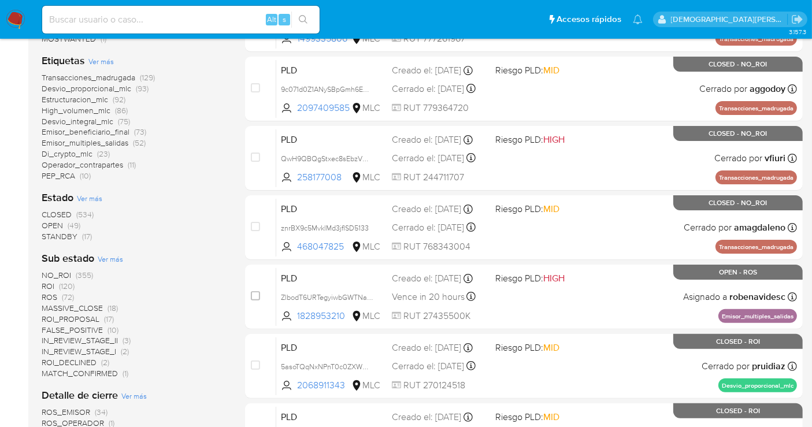
click at [65, 235] on span "STANDBY" at bounding box center [60, 237] width 36 height 12
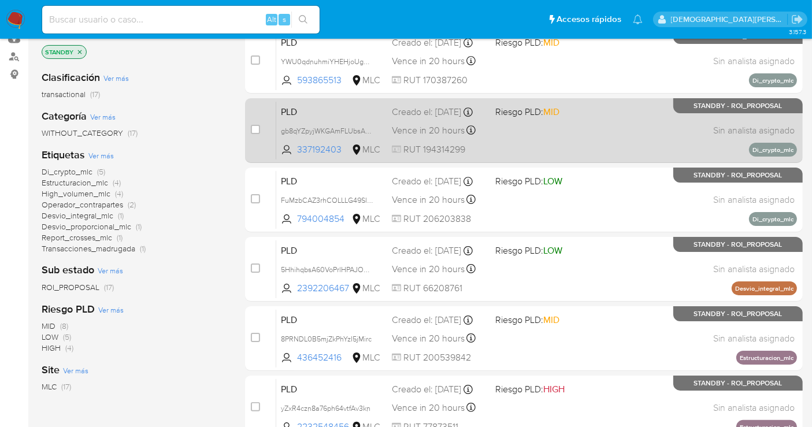
scroll to position [35, 0]
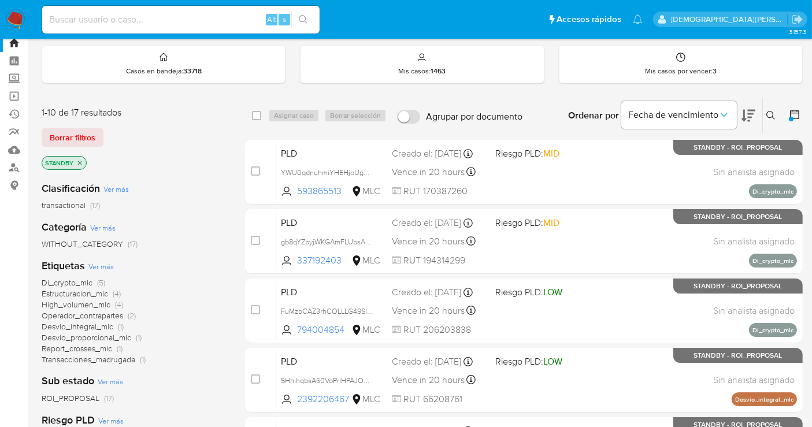
click at [78, 161] on icon "close-filter" at bounding box center [79, 163] width 7 height 7
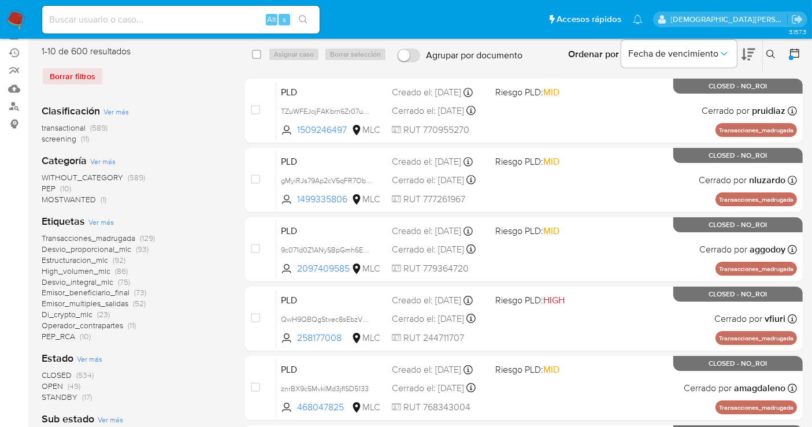
scroll to position [163, 0]
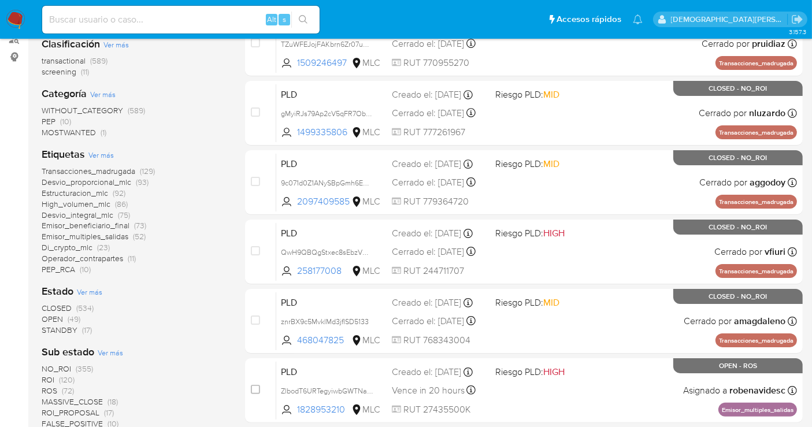
click at [53, 320] on span "OPEN" at bounding box center [52, 319] width 21 height 12
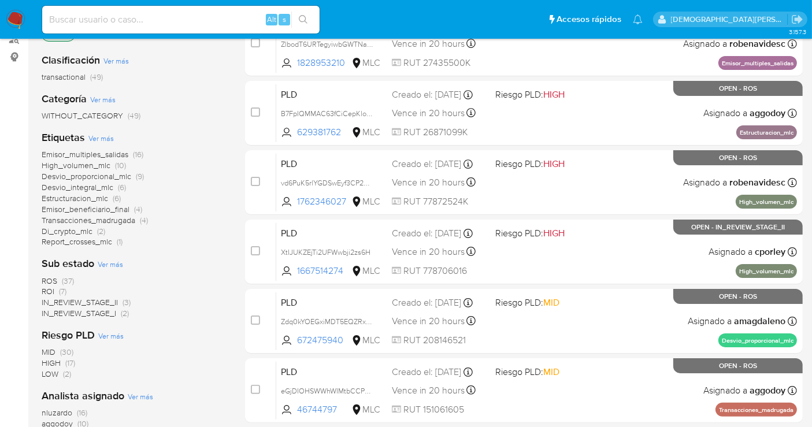
click at [112, 313] on span "IN_REVIEW_STAGE_I" at bounding box center [79, 314] width 75 height 12
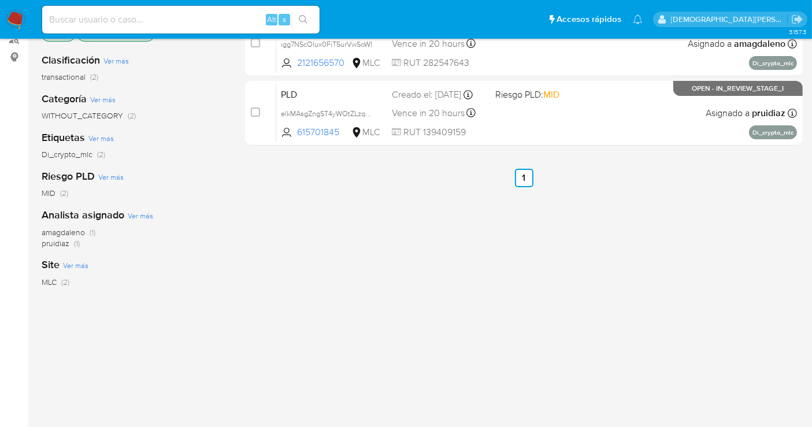
scroll to position [35, 0]
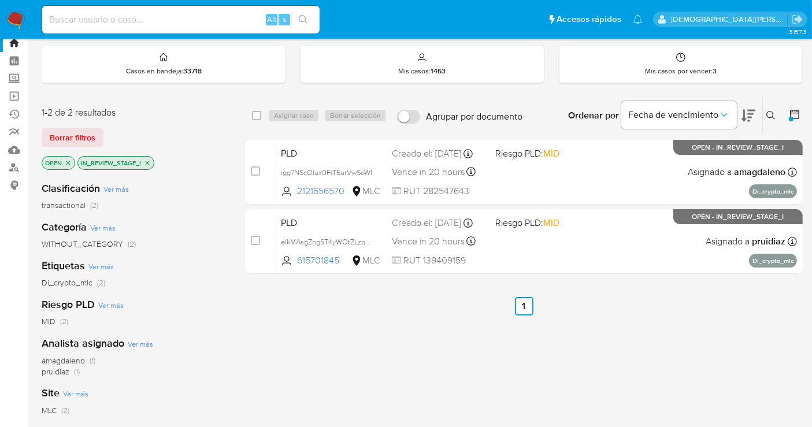
click at [147, 157] on p "IN_REVIEW_STAGE_I" at bounding box center [116, 163] width 76 height 13
click at [145, 165] on icon "close-filter" at bounding box center [147, 163] width 7 height 7
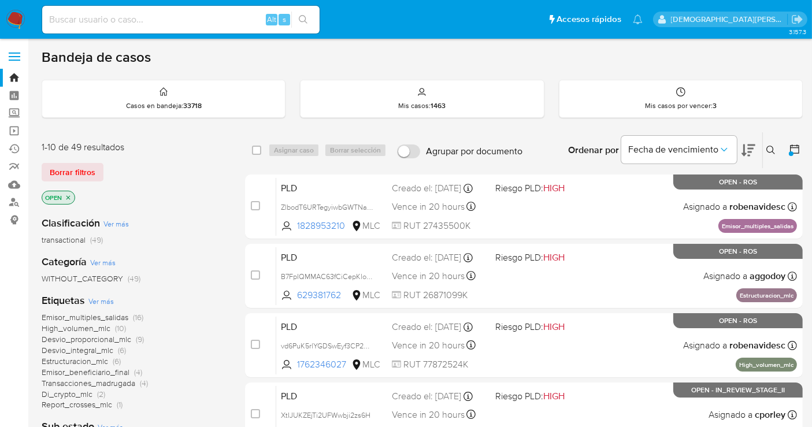
click at [70, 197] on icon "close-filter" at bounding box center [68, 197] width 7 height 7
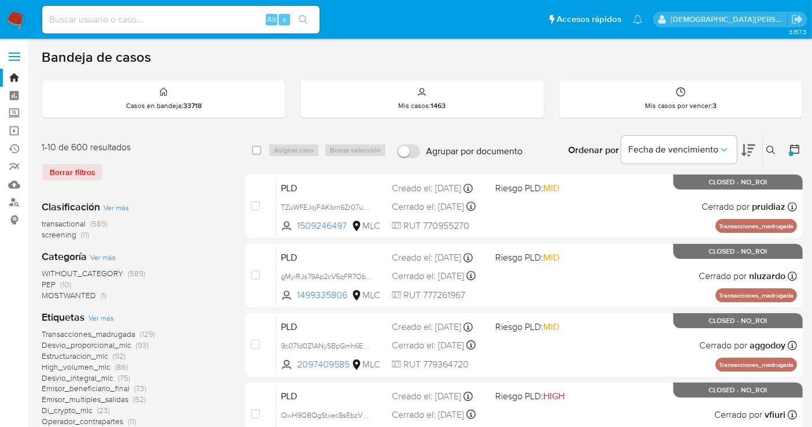
click at [772, 144] on button at bounding box center [772, 150] width 19 height 14
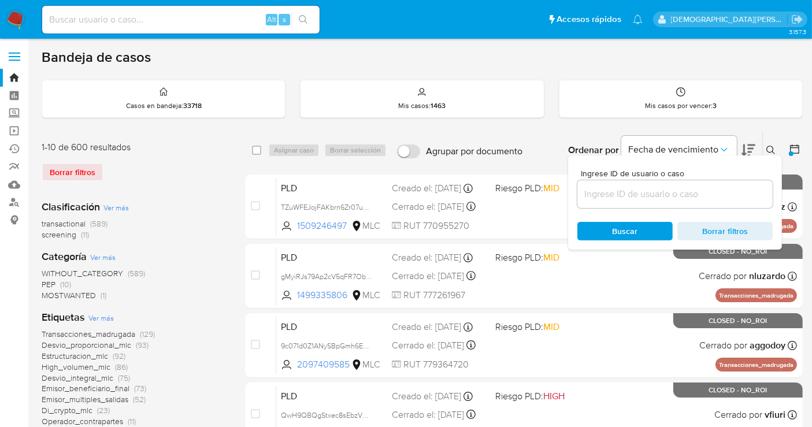
click at [698, 200] on input at bounding box center [675, 194] width 195 height 15
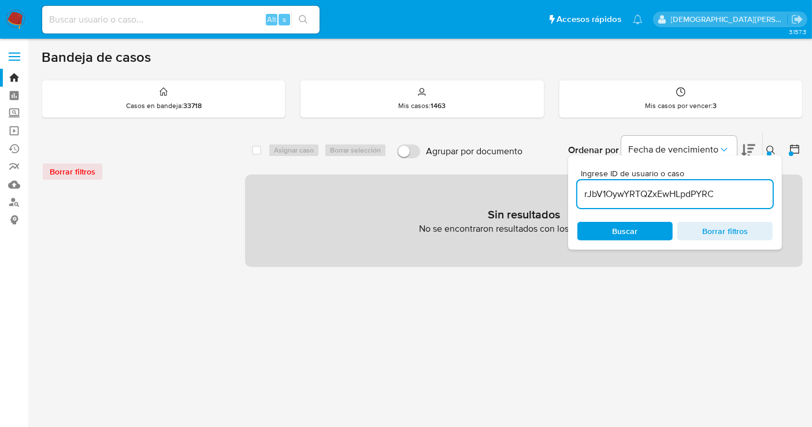
click at [732, 190] on input "rJbV1OywYRTQZxEwHLpdPYRC" at bounding box center [675, 194] width 195 height 15
type input "rJbV1OywYRTQZxEwHLpdPYRC"
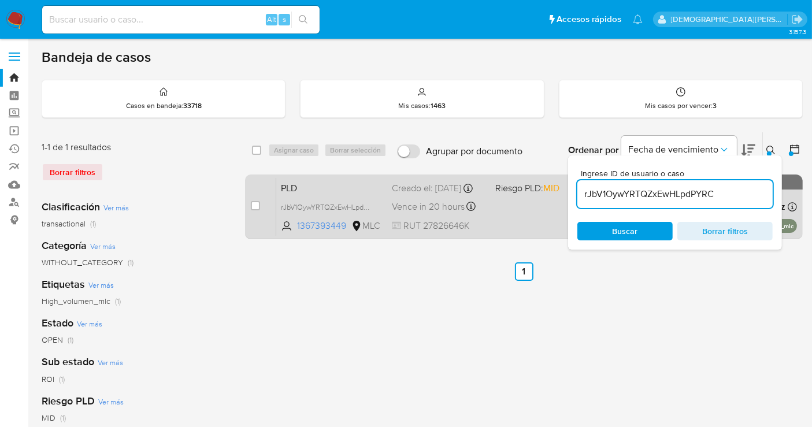
click at [252, 202] on input "checkbox" at bounding box center [255, 205] width 9 height 9
checkbox input "true"
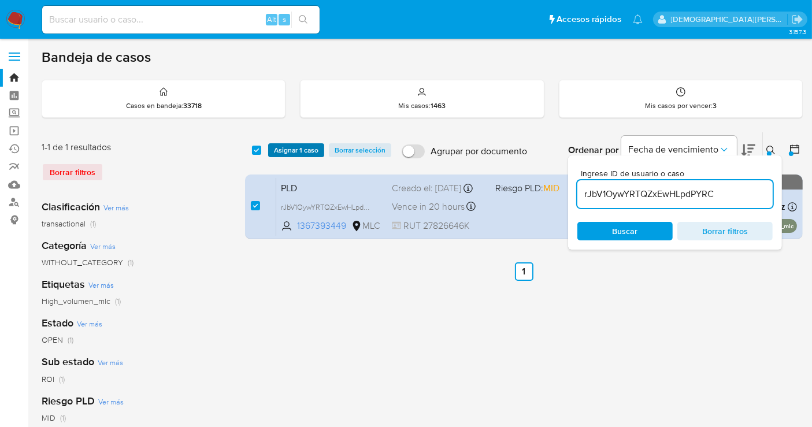
click at [294, 153] on span "Asignar 1 caso" at bounding box center [296, 151] width 45 height 12
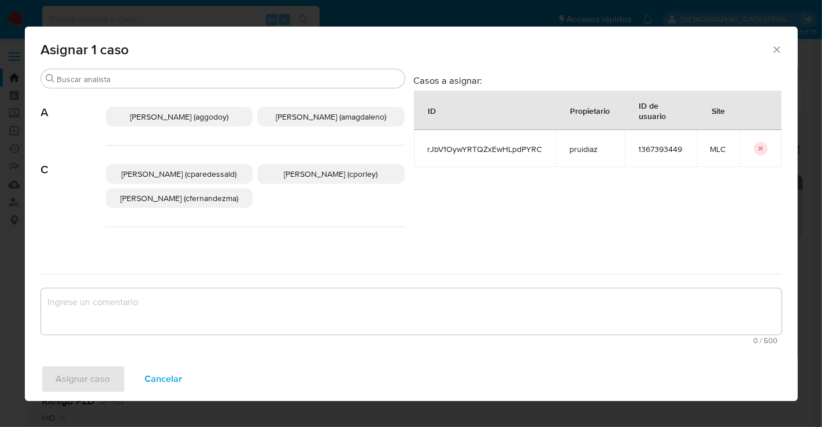
drag, startPoint x: 295, startPoint y: 120, endPoint x: 294, endPoint y: 139, distance: 19.7
click at [296, 120] on span "Aline Magdaleno (amagdaleno)" at bounding box center [331, 117] width 110 height 12
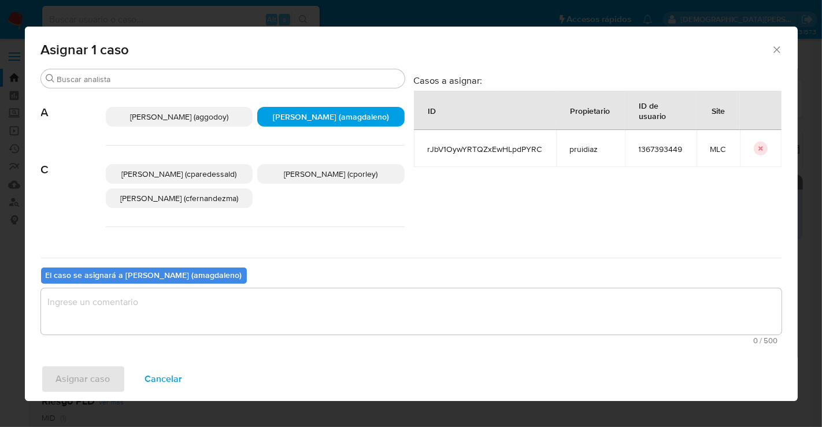
click at [244, 299] on textarea "assign-modal" at bounding box center [411, 311] width 741 height 46
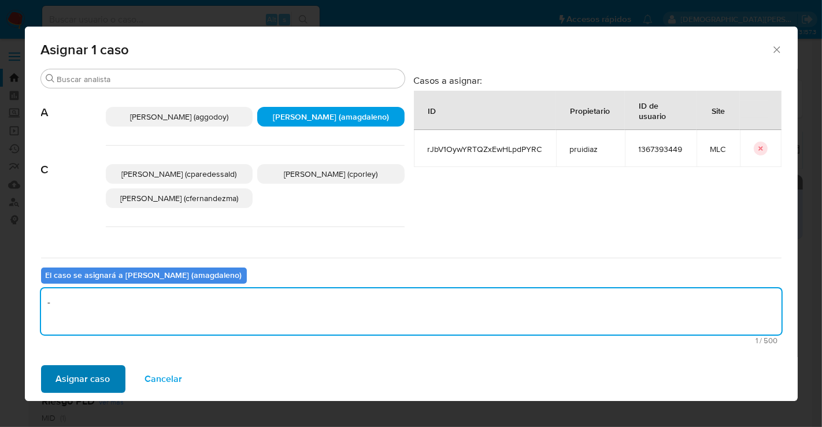
type textarea "-"
click at [84, 381] on span "Asignar caso" at bounding box center [83, 379] width 54 height 25
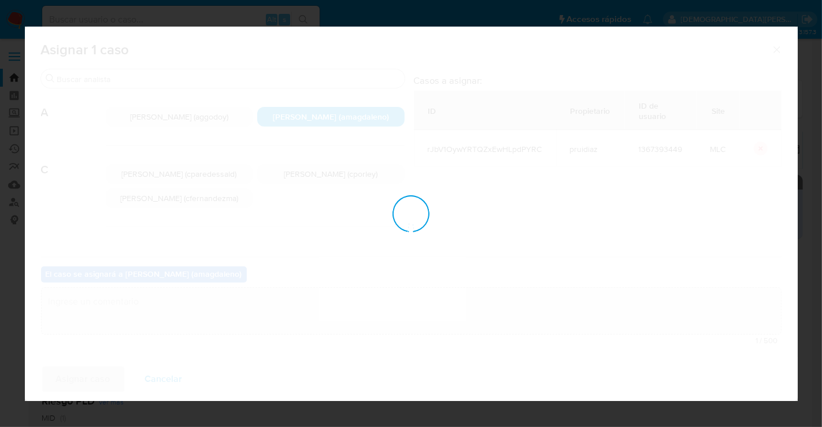
checkbox input "false"
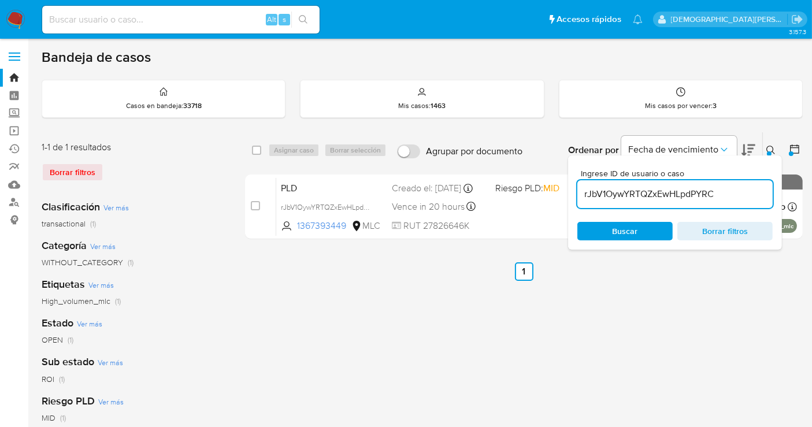
click at [642, 192] on input "rJbV1OywYRTQZxEwHLpdPYRC" at bounding box center [675, 194] width 195 height 15
paste input "6qPrxbOrUSSAmZe9hv6mYfQT"
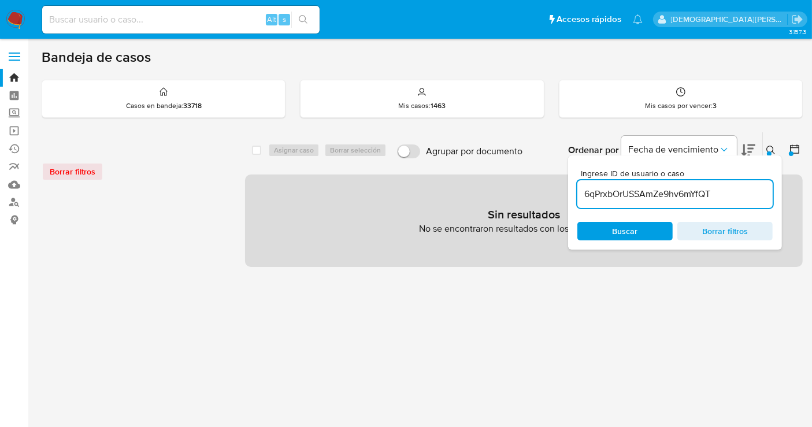
click at [734, 192] on input "6qPrxbOrUSSAmZe9hv6mYfQT" at bounding box center [675, 194] width 195 height 15
type input "6qPrxbOrUSSAmZe9hv6mYfQT"
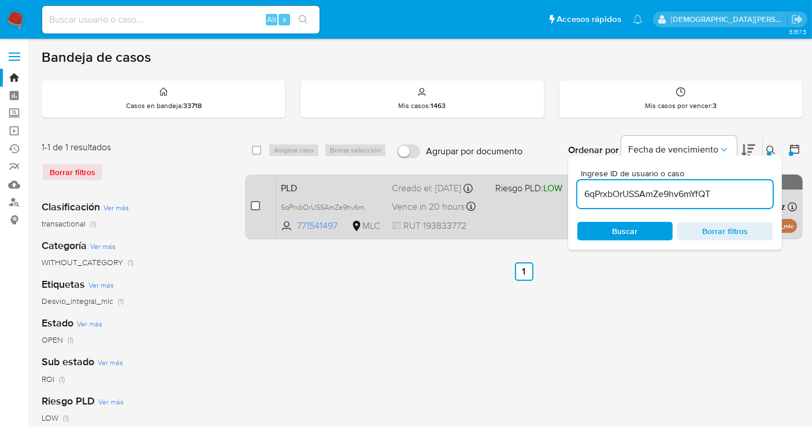
click at [258, 206] on input "checkbox" at bounding box center [255, 205] width 9 height 9
checkbox input "true"
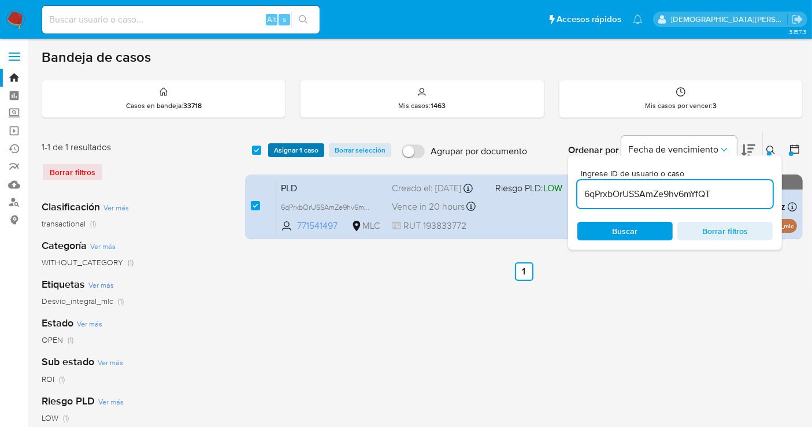
click at [301, 145] on span "Asignar 1 caso" at bounding box center [296, 151] width 45 height 12
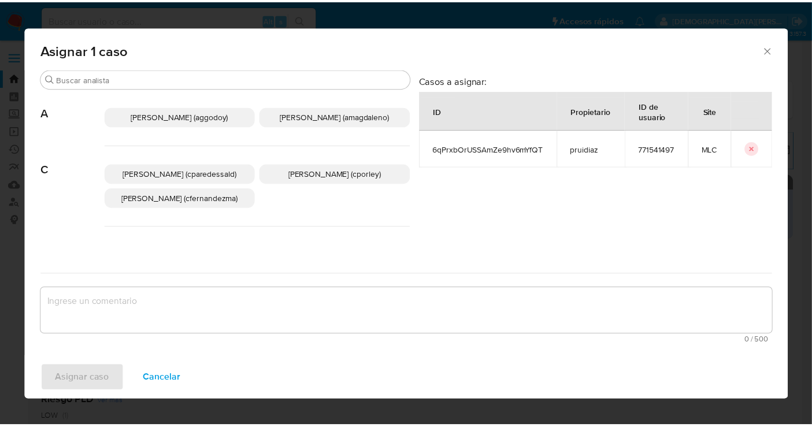
scroll to position [190, 0]
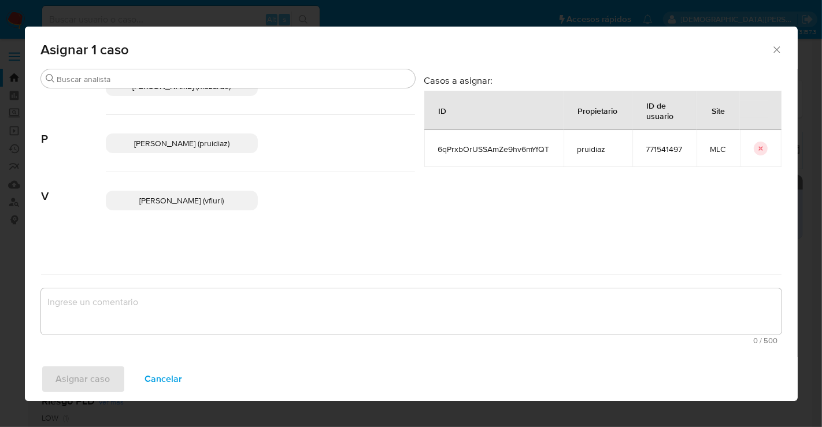
click at [173, 202] on span "Valentina Fiuri (vfiuri)" at bounding box center [181, 201] width 84 height 12
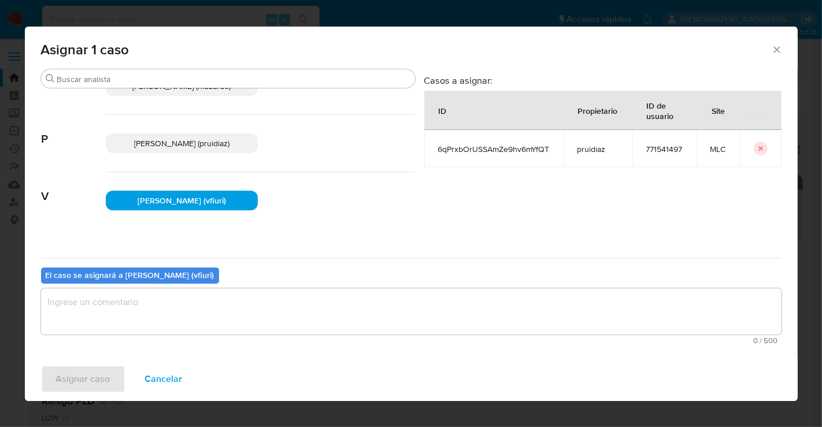
click at [149, 303] on textarea "assign-modal" at bounding box center [411, 311] width 741 height 46
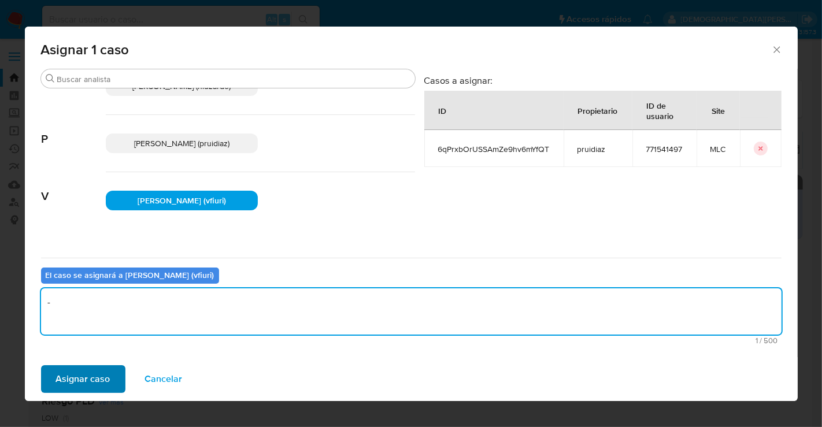
type textarea "-"
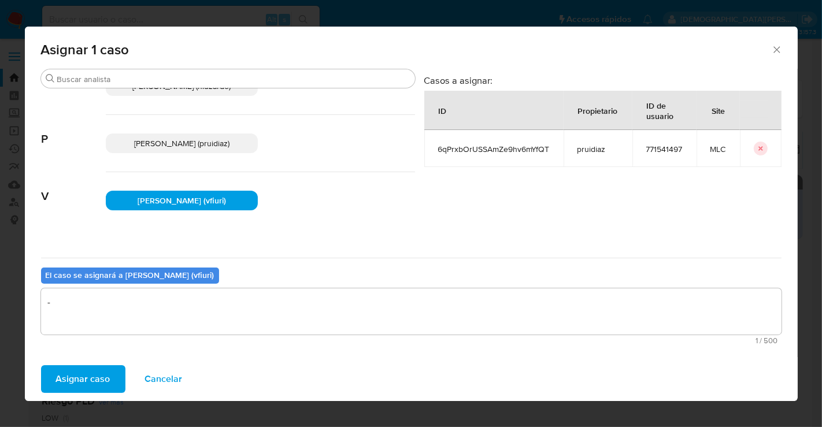
click at [76, 368] on span "Asignar caso" at bounding box center [83, 379] width 54 height 25
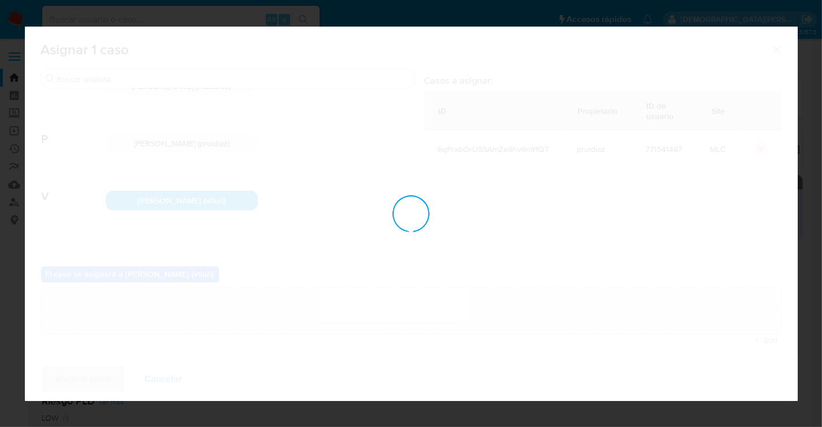
checkbox input "false"
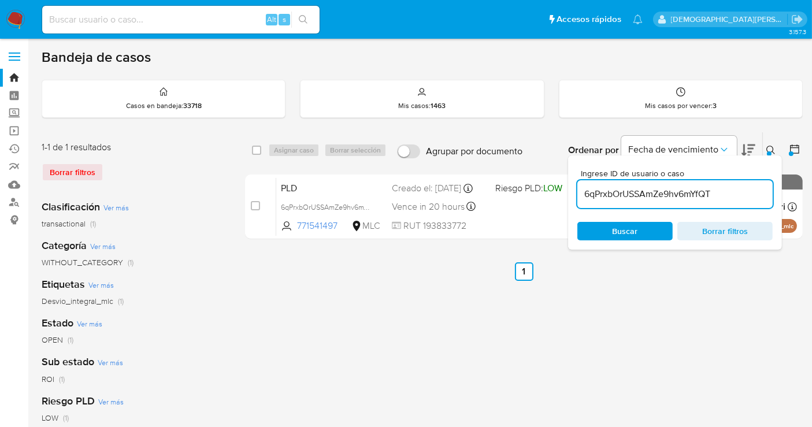
click at [732, 230] on span "Borrar filtros" at bounding box center [725, 231] width 79 height 16
click at [632, 230] on span "Buscar" at bounding box center [625, 231] width 25 height 18
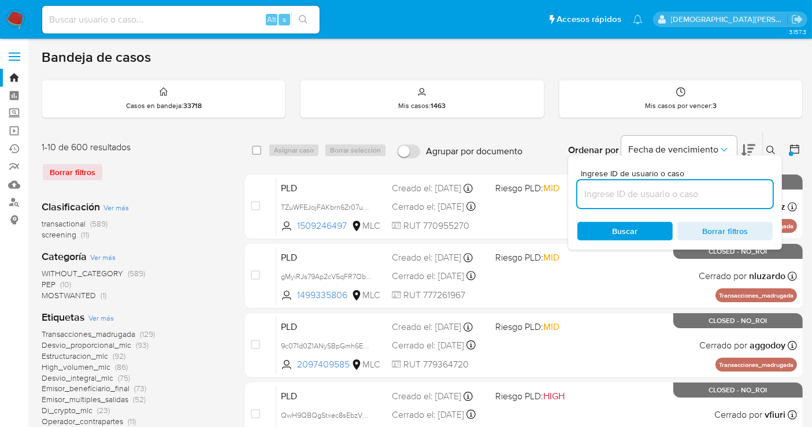
click at [770, 151] on icon at bounding box center [771, 150] width 9 height 9
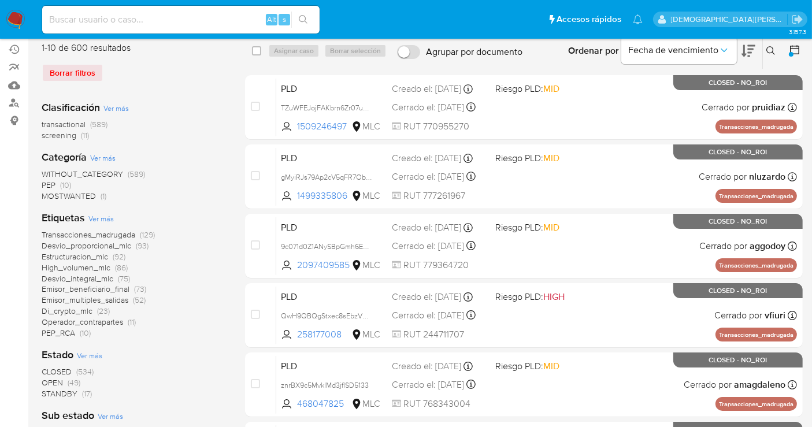
scroll to position [193, 0]
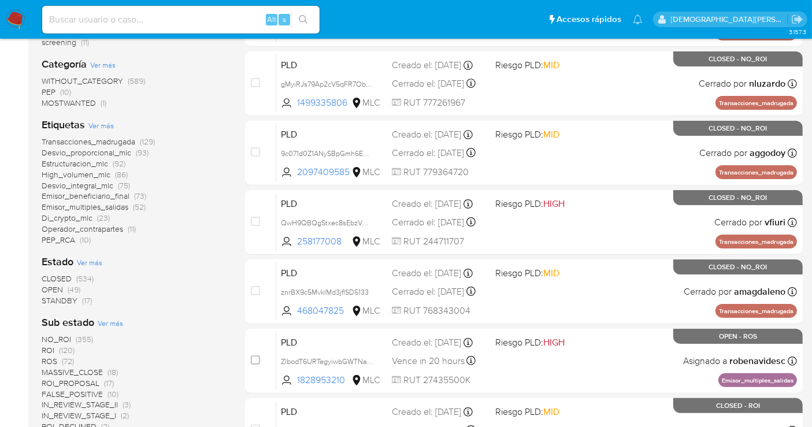
click at [53, 299] on span "STANDBY" at bounding box center [60, 301] width 36 height 12
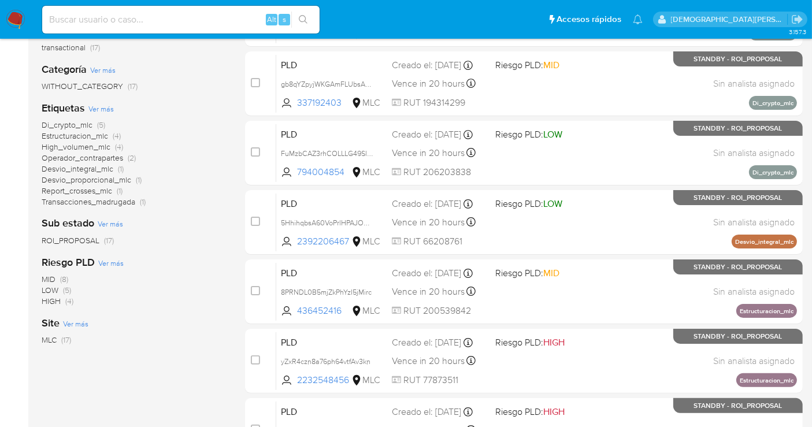
click at [77, 237] on span "ROI_PROPOSAL" at bounding box center [71, 241] width 58 height 12
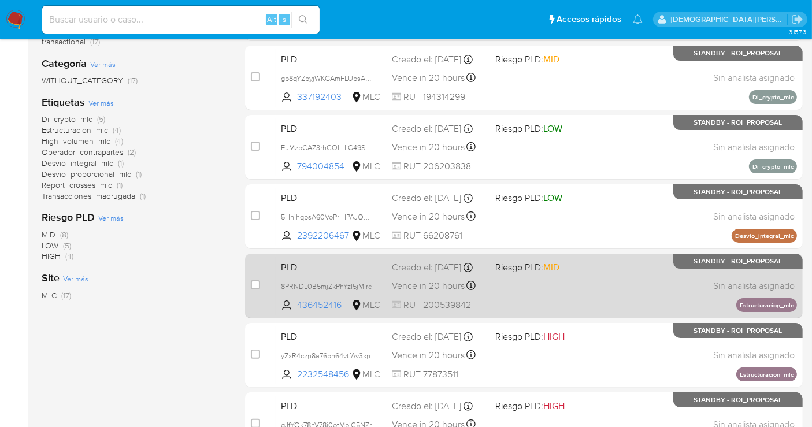
scroll to position [64, 0]
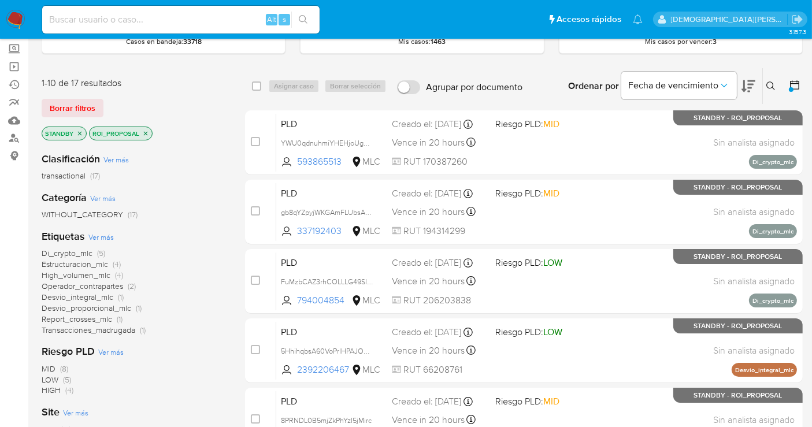
click at [81, 273] on span "High_volumen_mlc" at bounding box center [76, 275] width 69 height 12
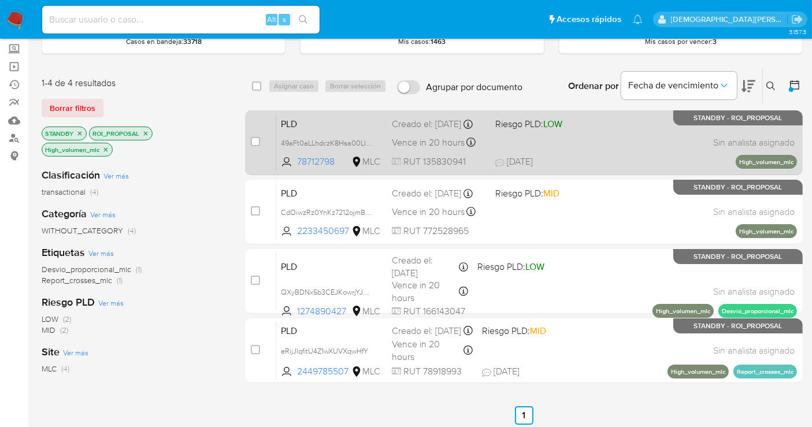
click at [543, 140] on div "PLD 49aFt0aLLhdczK8Hsa00LIpD 78712798 MLC Riesgo PLD: LOW Creado el: 12/06/2025…" at bounding box center [536, 142] width 521 height 58
click at [256, 138] on input "checkbox" at bounding box center [255, 141] width 9 height 9
checkbox input "true"
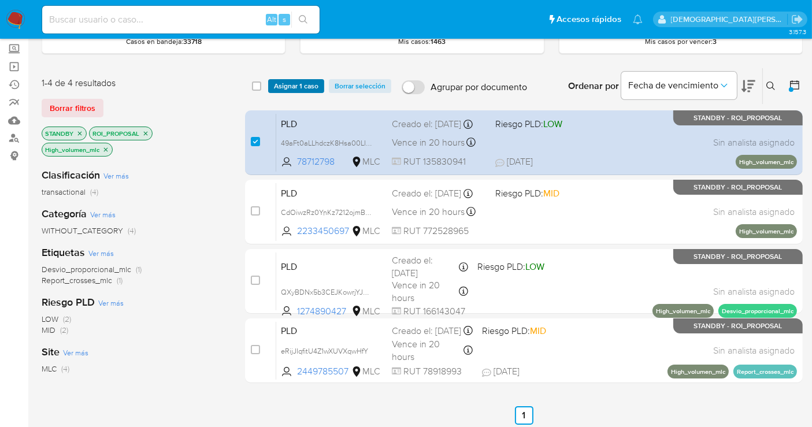
click at [294, 85] on span "Asignar 1 caso" at bounding box center [296, 86] width 45 height 12
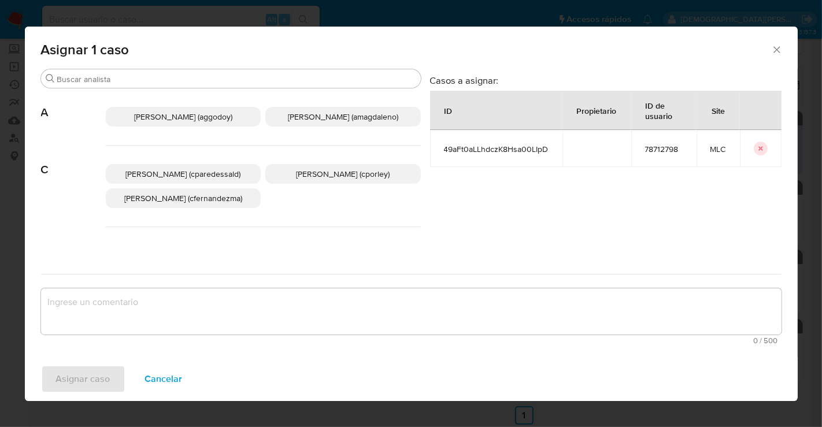
click at [328, 171] on span "Christian Porley (cporley)" at bounding box center [343, 174] width 94 height 12
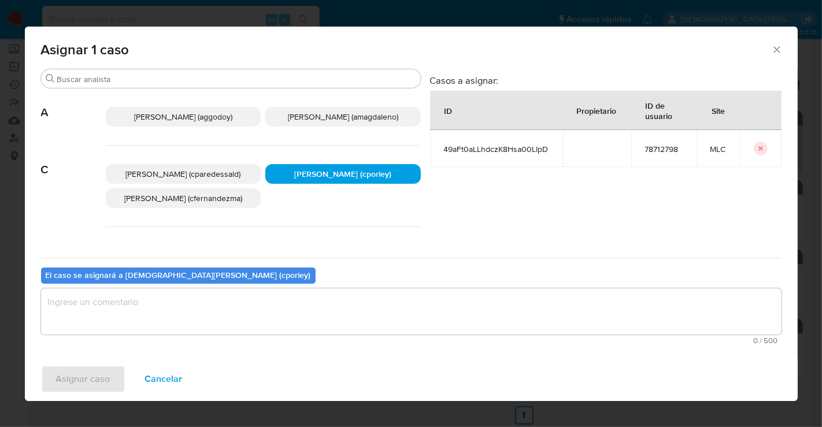
click at [291, 317] on textarea "assign-modal" at bounding box center [411, 311] width 741 height 46
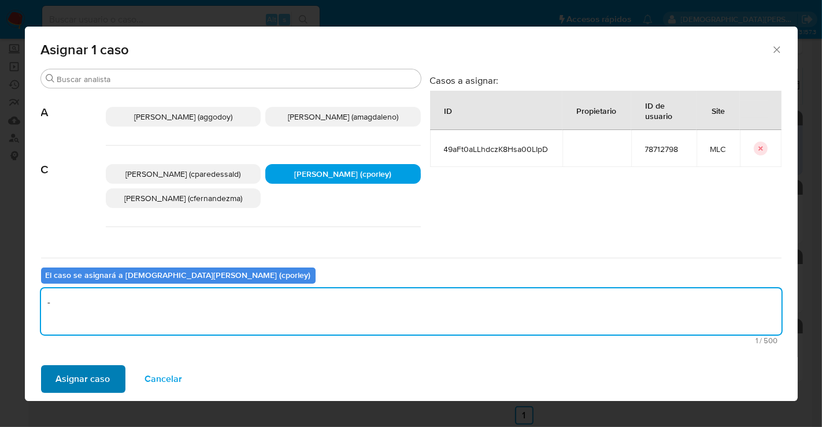
type textarea "-"
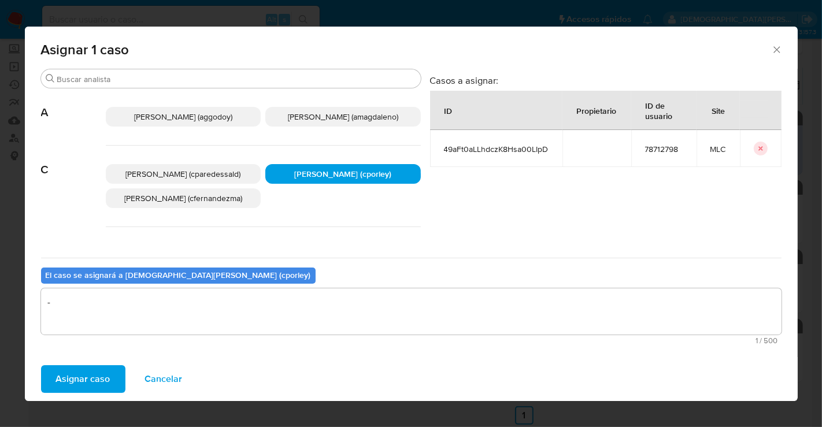
click at [101, 368] on span "Asignar caso" at bounding box center [83, 379] width 54 height 25
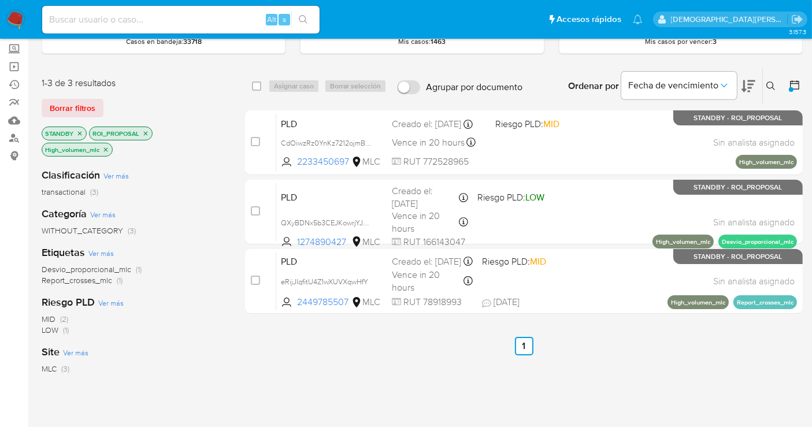
click at [105, 149] on icon "close-filter" at bounding box center [106, 149] width 4 height 4
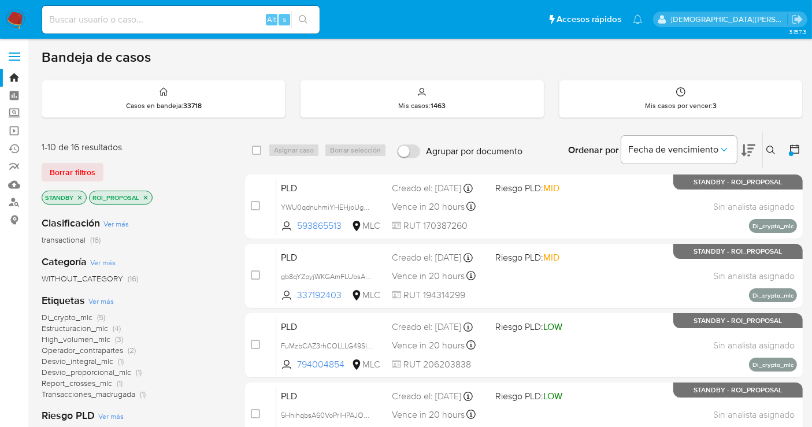
scroll to position [64, 0]
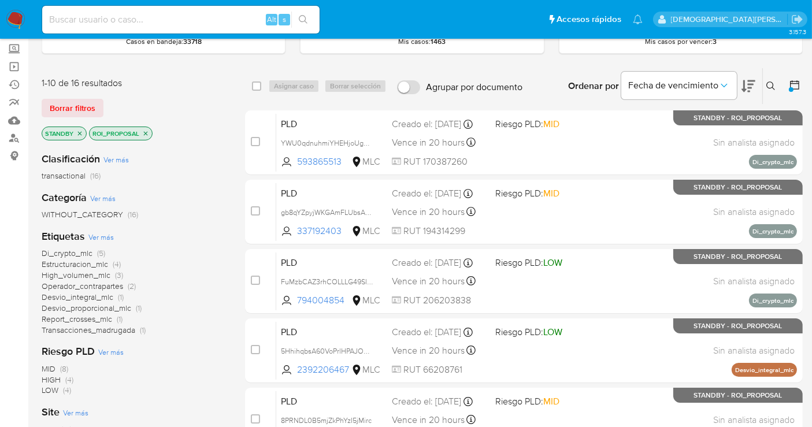
click at [88, 272] on span "High_volumen_mlc" at bounding box center [76, 275] width 69 height 12
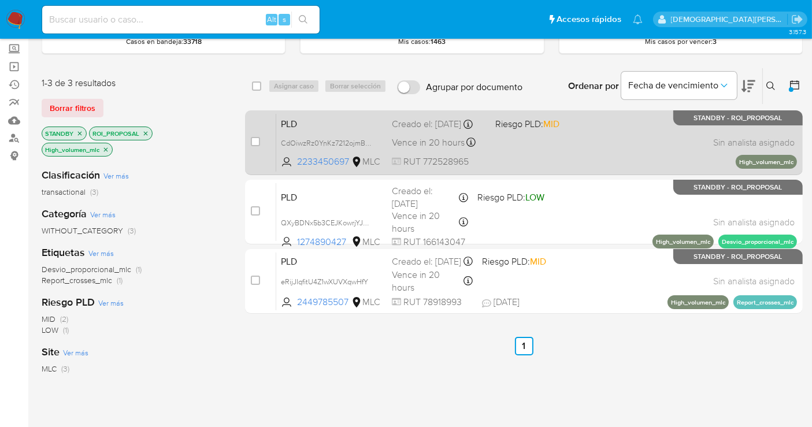
click at [527, 146] on div "PLD CdOiwzRz0YnKz7212ojmBFlk 2233450697 MLC Riesgo PLD: MID Creado el: 12/06/20…" at bounding box center [536, 142] width 521 height 58
click at [253, 136] on div "case-item-checkbox" at bounding box center [255, 142] width 9 height 12
drag, startPoint x: 256, startPoint y: 143, endPoint x: 260, endPoint y: 136, distance: 7.9
click at [257, 141] on input "checkbox" at bounding box center [255, 141] width 9 height 9
checkbox input "true"
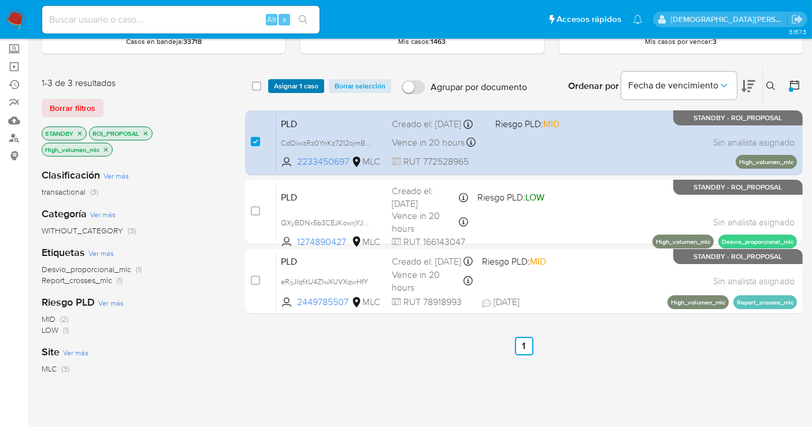
click at [297, 87] on span "Asignar 1 caso" at bounding box center [296, 86] width 45 height 12
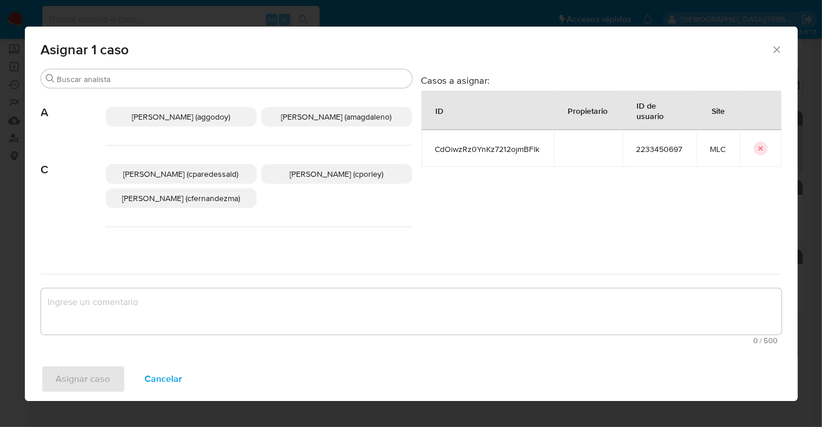
click at [334, 180] on p "Christian Porley (cporley)" at bounding box center [336, 174] width 151 height 20
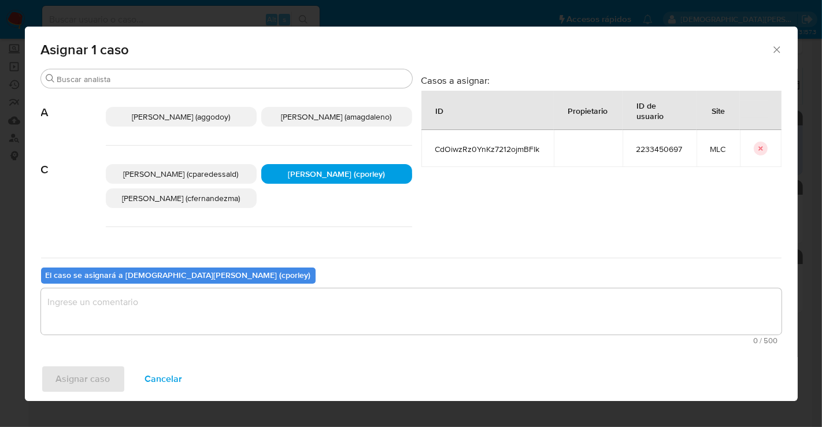
click at [332, 312] on textarea "assign-modal" at bounding box center [411, 311] width 741 height 46
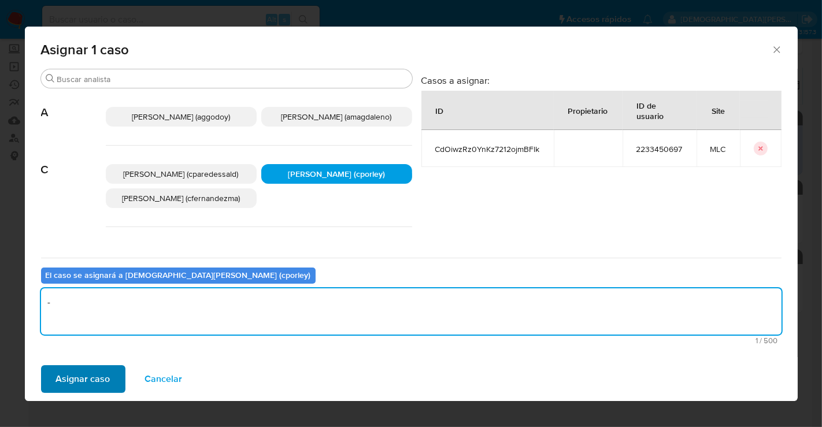
type textarea "-"
click at [103, 375] on span "Asignar caso" at bounding box center [83, 379] width 54 height 25
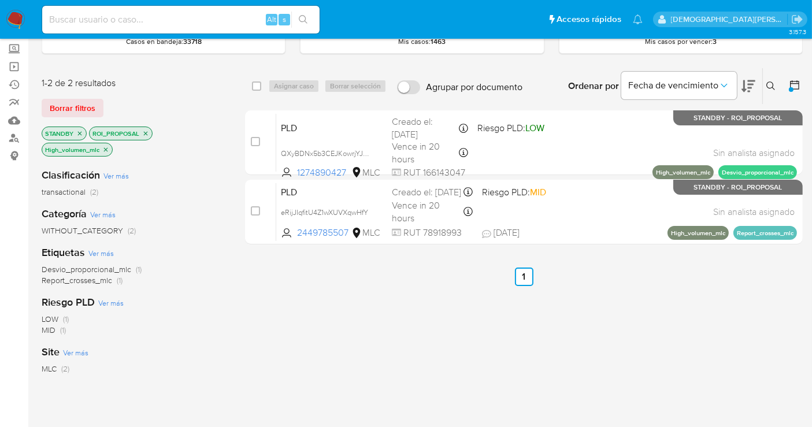
click at [107, 147] on icon "close-filter" at bounding box center [105, 149] width 7 height 7
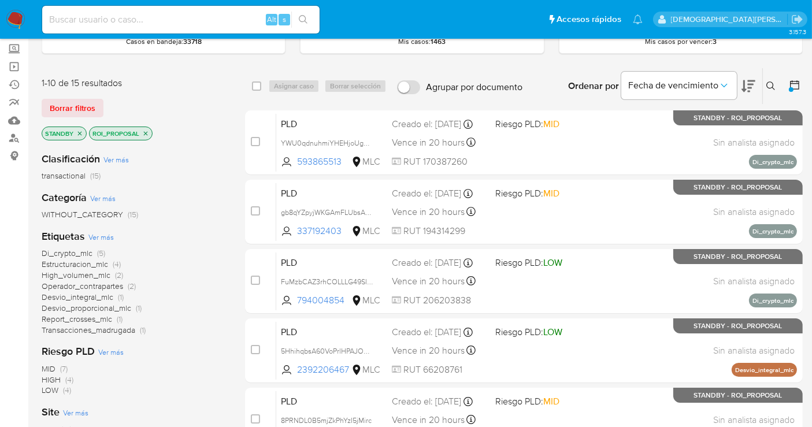
click at [72, 275] on span "High_volumen_mlc" at bounding box center [76, 275] width 69 height 12
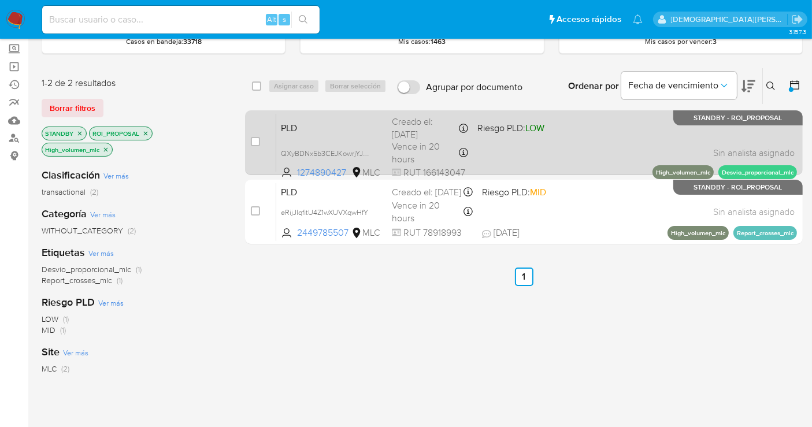
click at [521, 159] on div "PLD QXyBDNx5b3CEJKowrjYJKhcd 1274890427 MLC Riesgo PLD: LOW Creado el: 12/06/20…" at bounding box center [536, 142] width 521 height 58
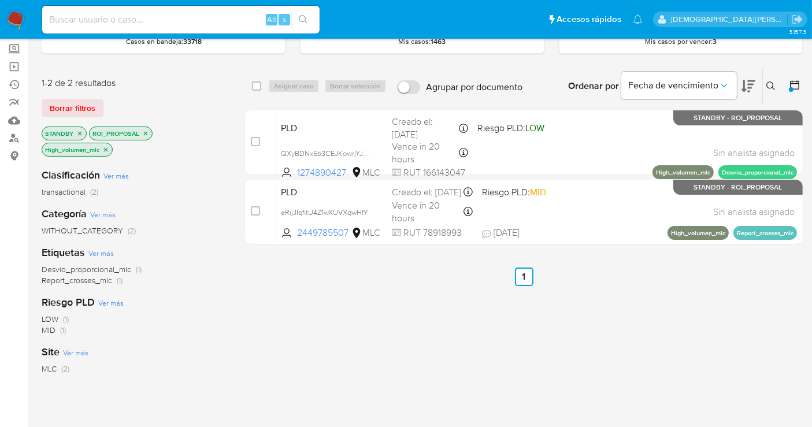
click at [106, 146] on icon "close-filter" at bounding box center [105, 149] width 7 height 7
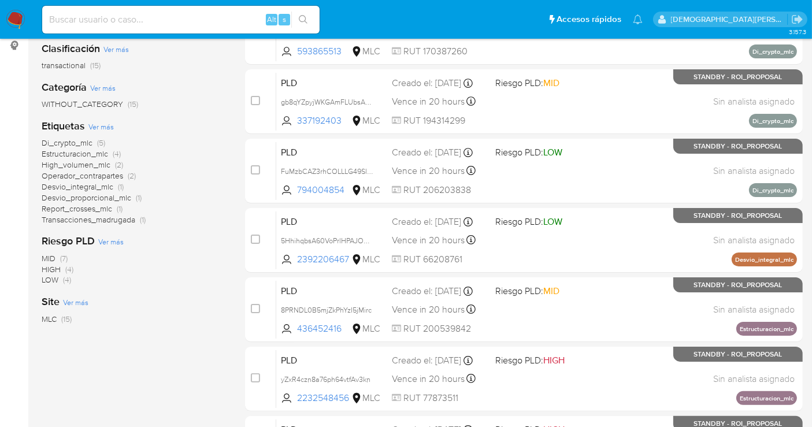
scroll to position [128, 0]
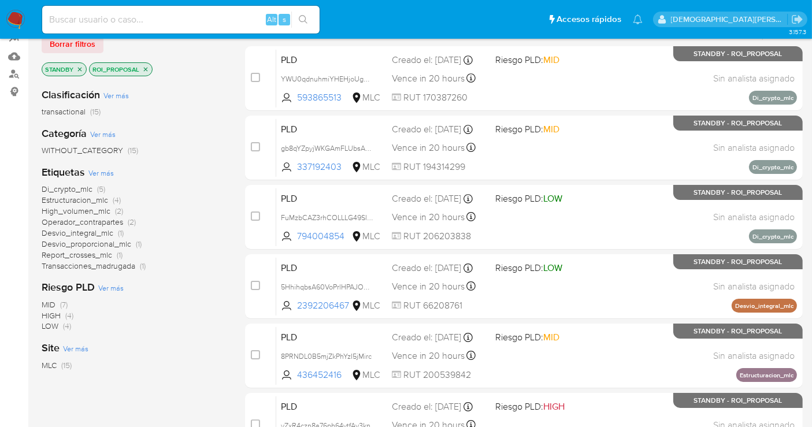
click at [147, 66] on icon "close-filter" at bounding box center [145, 69] width 7 height 7
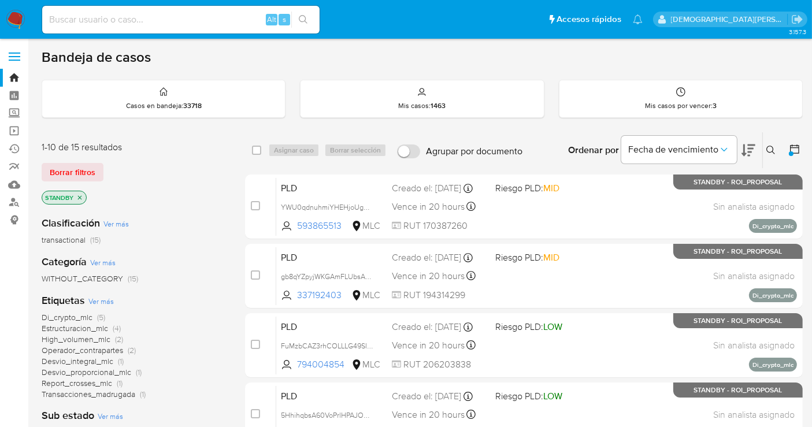
click at [81, 195] on icon "close-filter" at bounding box center [79, 197] width 7 height 7
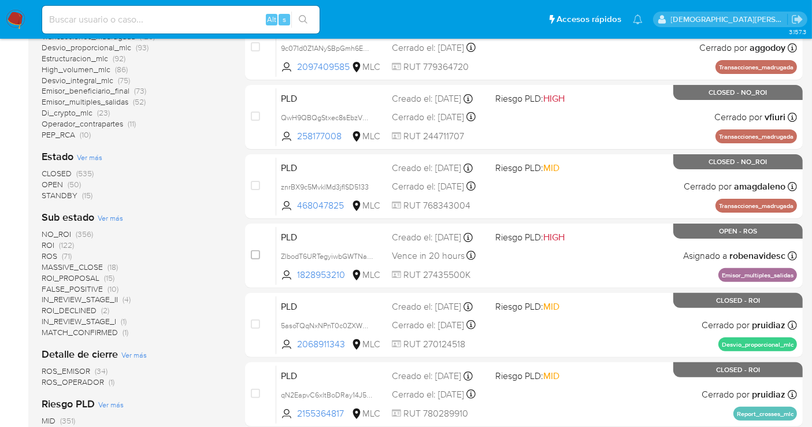
scroll to position [257, 0]
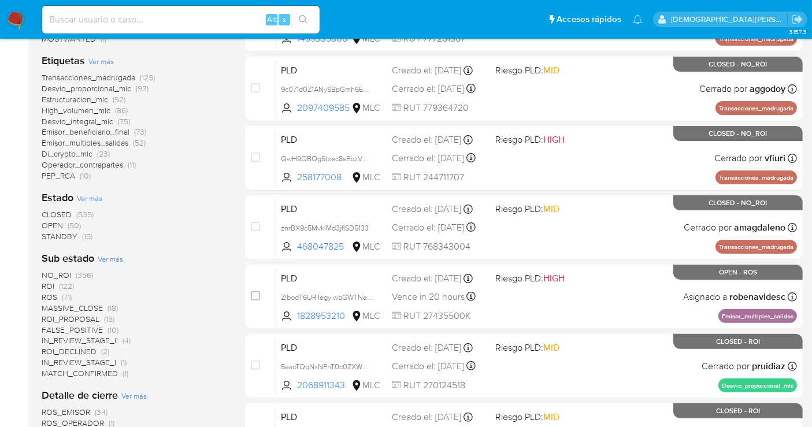
click at [73, 319] on span "ROI_PROPOSAL" at bounding box center [71, 319] width 58 height 12
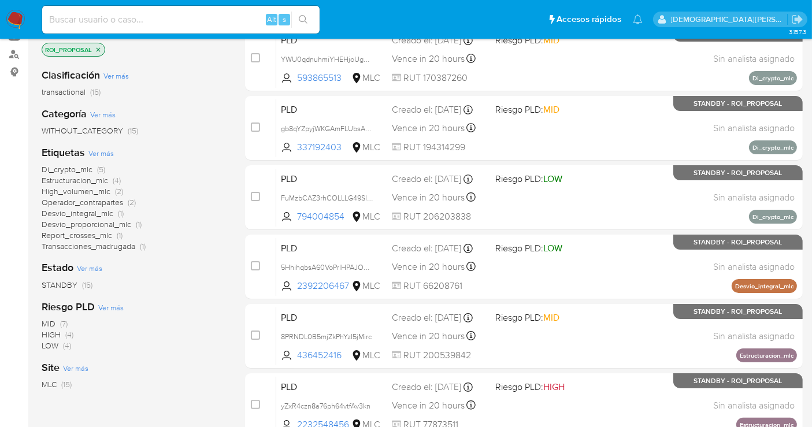
scroll to position [128, 0]
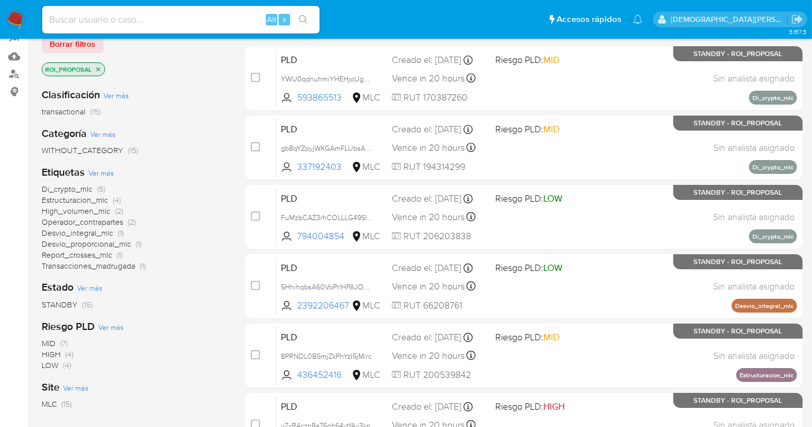
click at [82, 210] on span "High_volumen_mlc" at bounding box center [76, 211] width 69 height 12
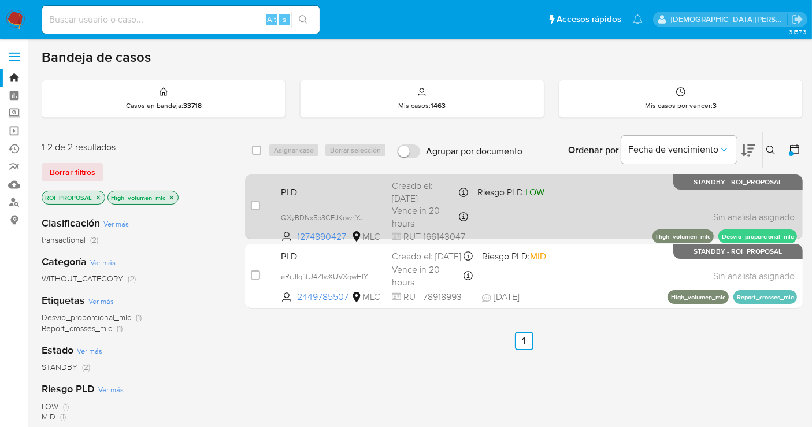
click at [519, 219] on div "PLD QXyBDNx5b3CEJKowrjYJKhcd 1274890427 MLC Riesgo PLD: LOW Creado el: 12/06/20…" at bounding box center [536, 206] width 521 height 58
click at [257, 203] on input "checkbox" at bounding box center [255, 205] width 9 height 9
checkbox input "true"
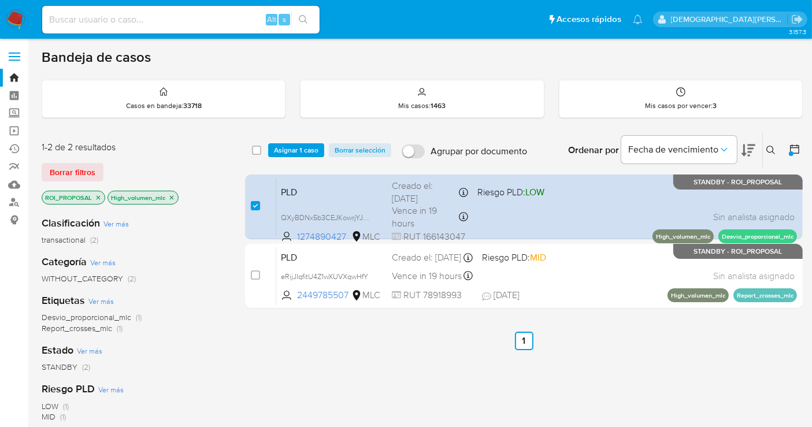
click at [291, 142] on div "select-all-cases-checkbox Asignar 1 caso Borrar selección Agrupar por documento…" at bounding box center [524, 150] width 558 height 36
click at [288, 146] on span "Asignar 1 caso" at bounding box center [296, 151] width 45 height 12
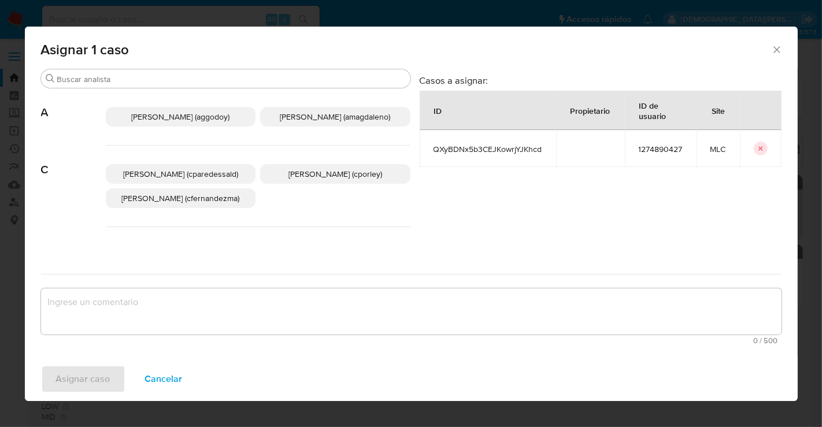
click at [307, 169] on span "Christian Porley (cporley)" at bounding box center [335, 174] width 94 height 12
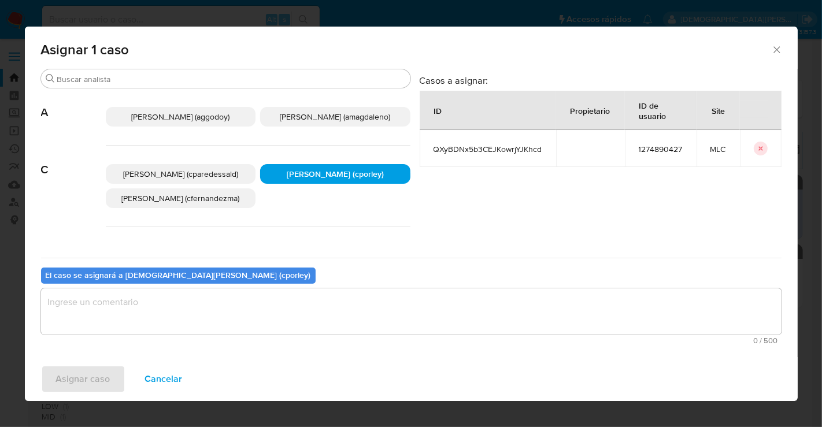
click at [231, 310] on textarea "assign-modal" at bounding box center [411, 311] width 741 height 46
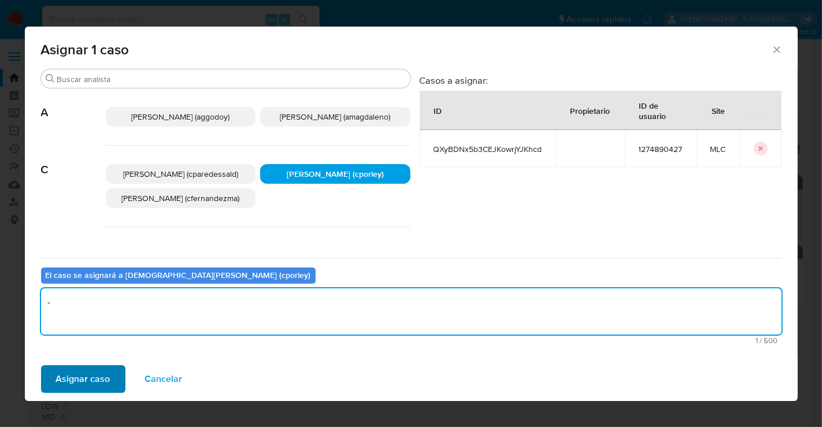
type textarea "-"
click at [94, 377] on span "Asignar caso" at bounding box center [83, 379] width 54 height 25
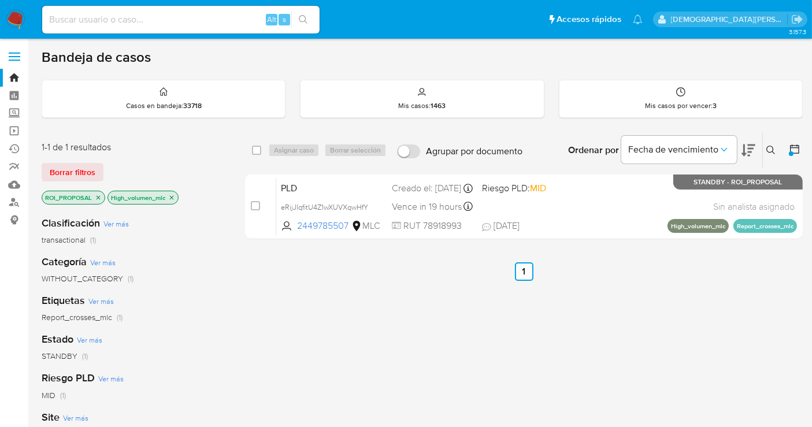
click at [175, 198] on icon "close-filter" at bounding box center [171, 197] width 7 height 7
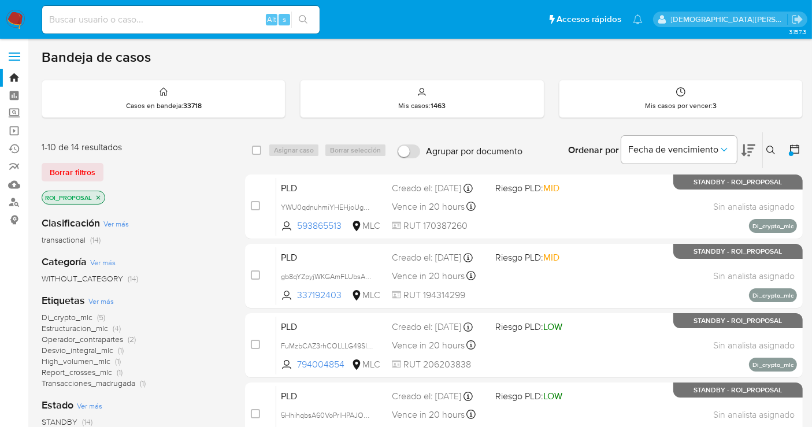
scroll to position [128, 0]
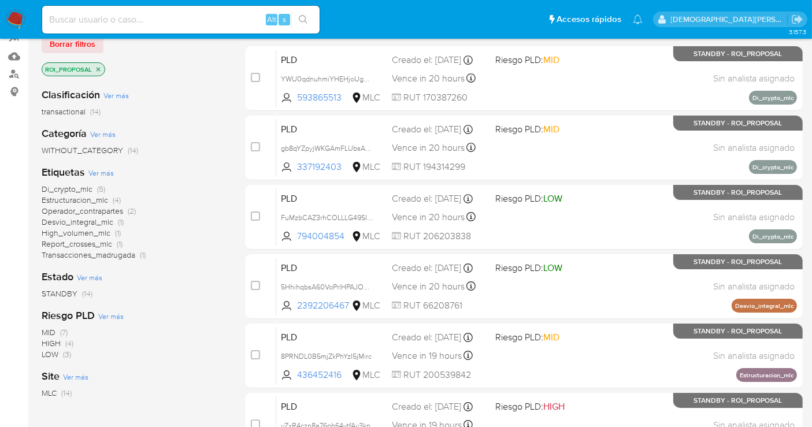
click at [76, 232] on span "High_volumen_mlc" at bounding box center [76, 233] width 69 height 12
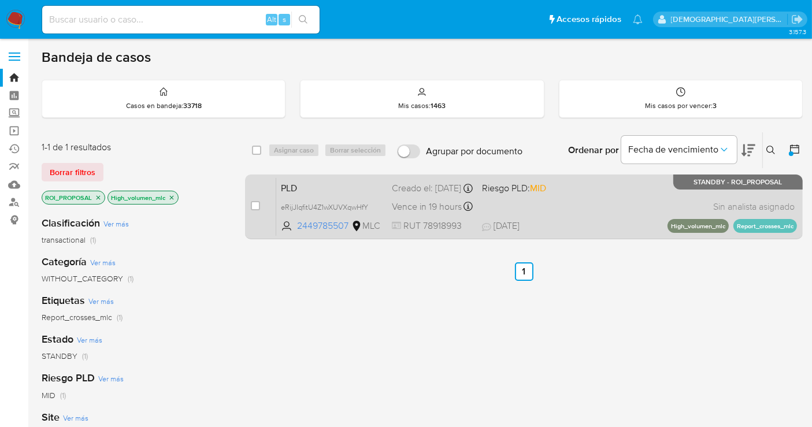
click at [351, 202] on div "PLD eRijJIqfitU4Z1wXUVXqwHfY 2449785507 MLC Riesgo PLD: MID Creado el: 12/06/20…" at bounding box center [536, 206] width 521 height 58
click at [253, 203] on input "checkbox" at bounding box center [255, 205] width 9 height 9
checkbox input "true"
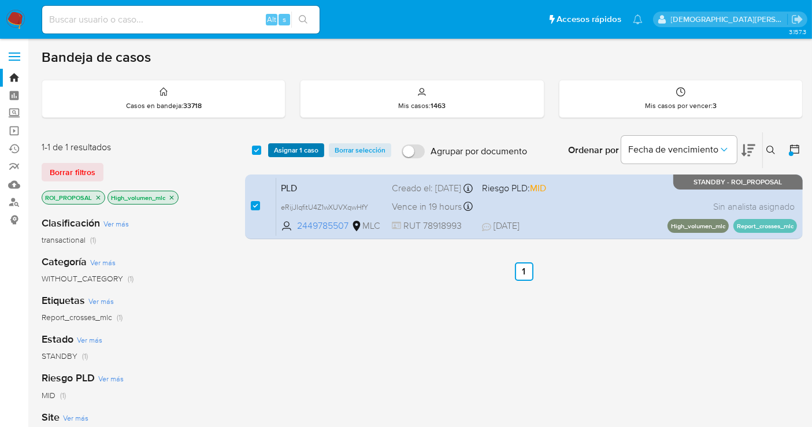
click at [280, 149] on span "Asignar 1 caso" at bounding box center [296, 151] width 45 height 12
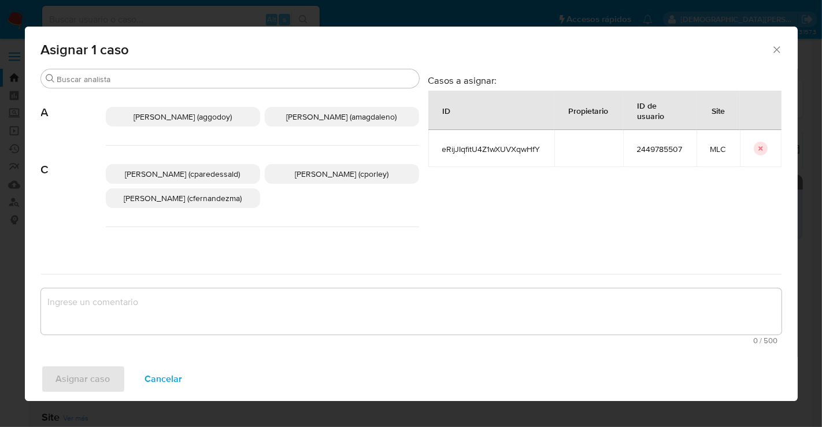
click at [278, 167] on p "Christian Porley (cporley)" at bounding box center [342, 174] width 154 height 20
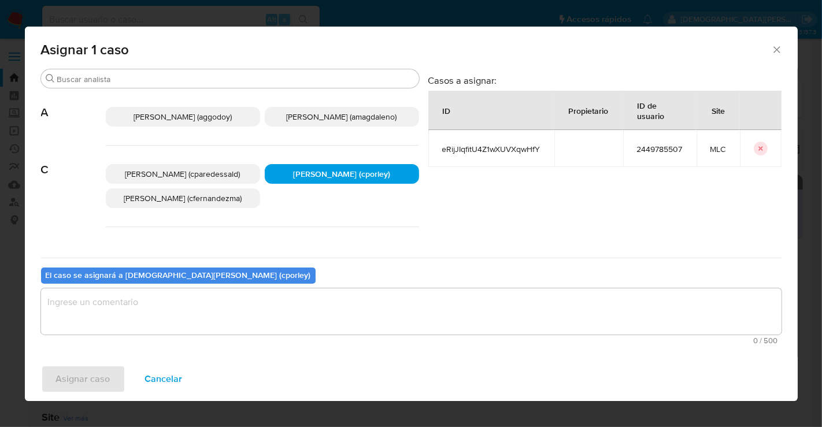
click at [229, 308] on textarea "assign-modal" at bounding box center [411, 311] width 741 height 46
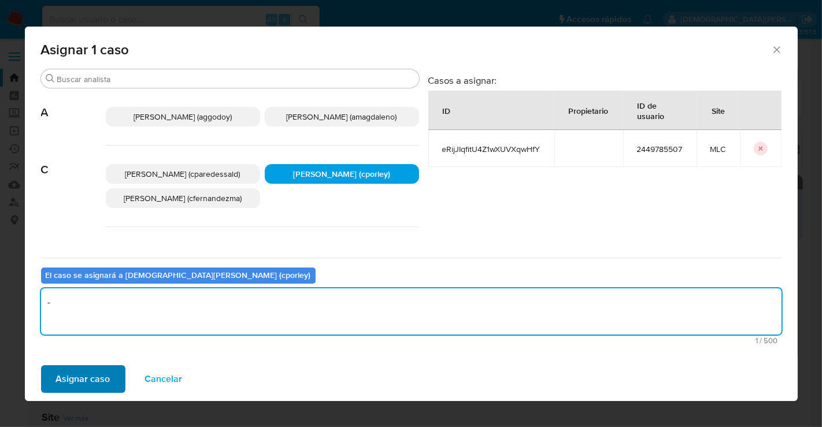
type textarea "-"
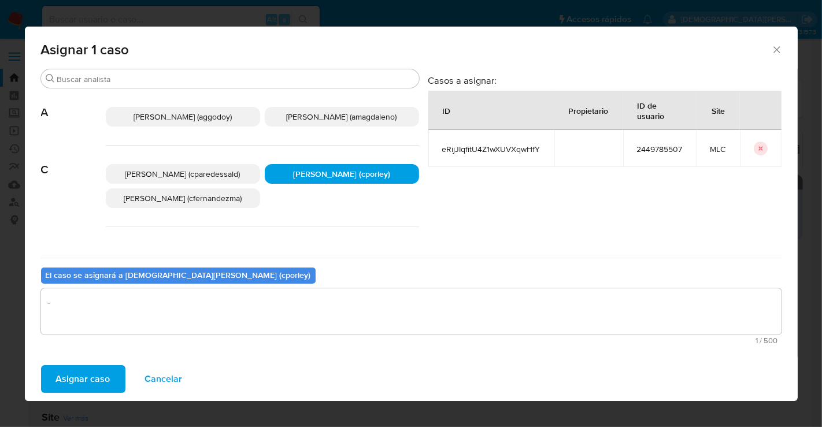
click at [98, 371] on span "Asignar caso" at bounding box center [83, 379] width 54 height 25
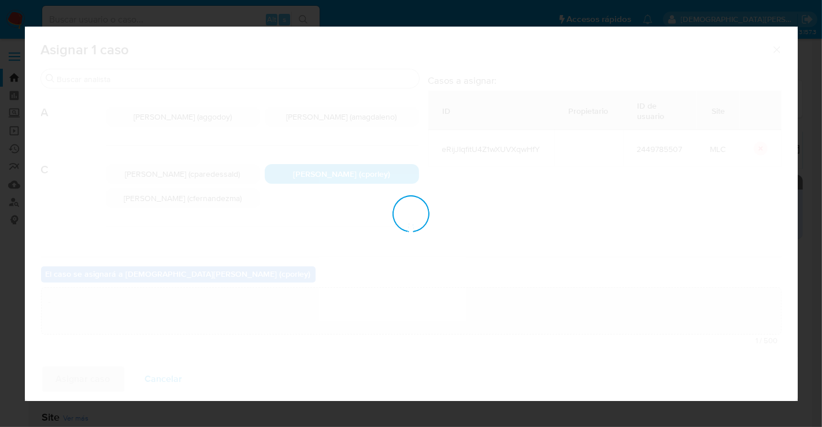
checkbox input "false"
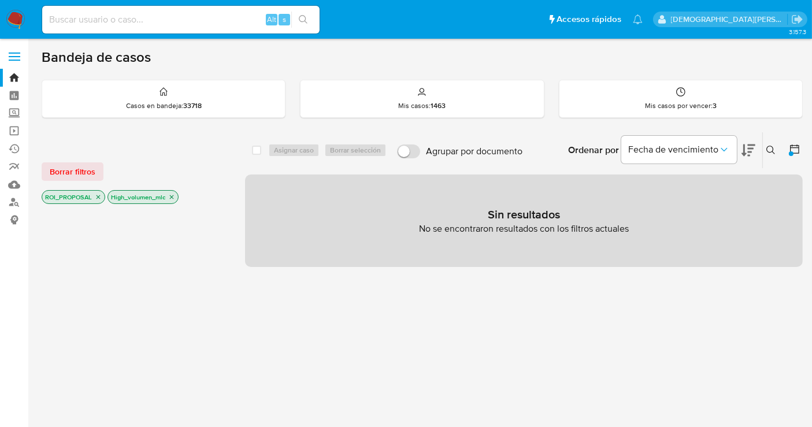
click at [168, 194] on icon "close-filter" at bounding box center [171, 197] width 7 height 7
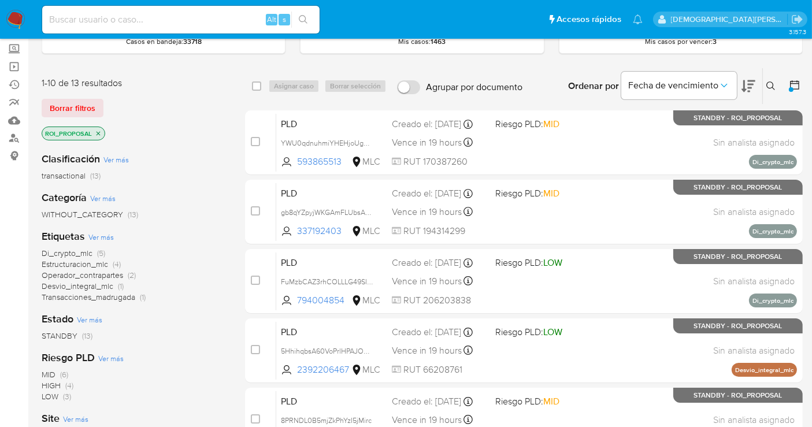
scroll to position [128, 0]
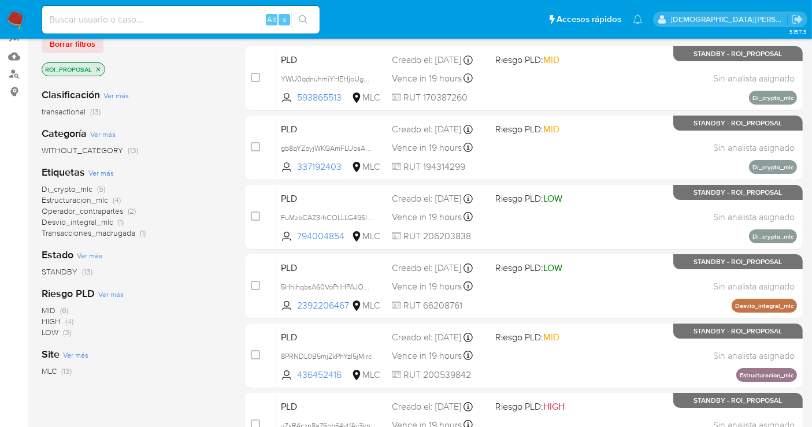
click at [56, 199] on span "Estructuracion_mlc" at bounding box center [75, 200] width 66 height 12
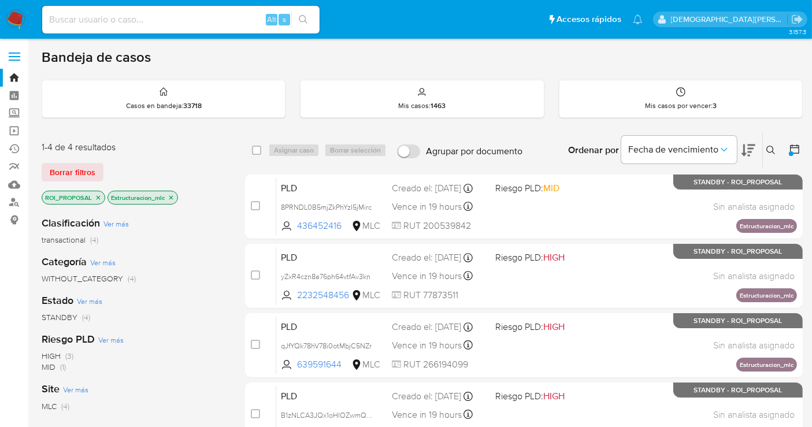
scroll to position [64, 0]
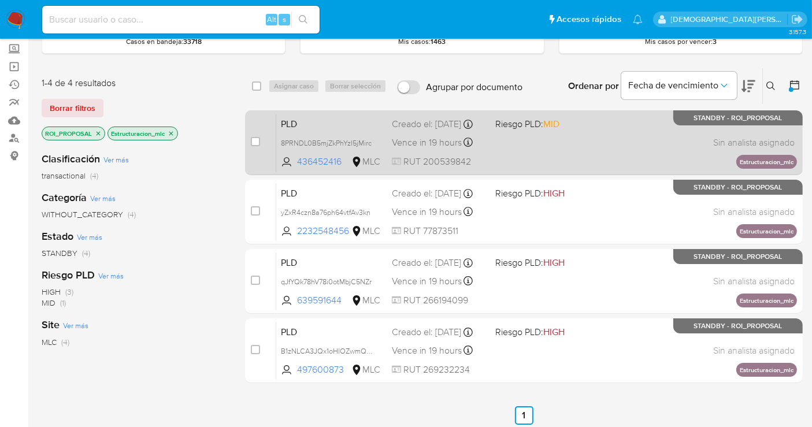
click at [599, 153] on div "PLD 8PRNDL0B5mjZkPhYzI5jMirc 436452416 MLC Riesgo PLD: MID Creado el: 12/06/202…" at bounding box center [536, 142] width 521 height 58
click at [256, 139] on input "checkbox" at bounding box center [255, 141] width 9 height 9
checkbox input "true"
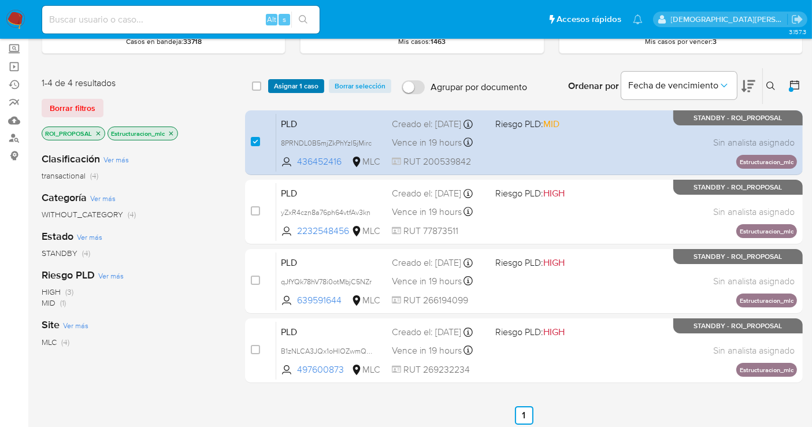
click at [290, 86] on span "Asignar 1 caso" at bounding box center [296, 86] width 45 height 12
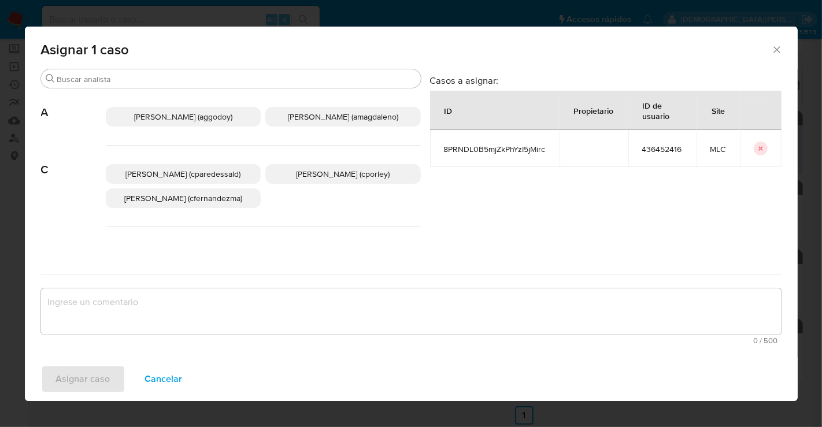
click at [358, 169] on span "Christian Porley (cporley)" at bounding box center [343, 174] width 94 height 12
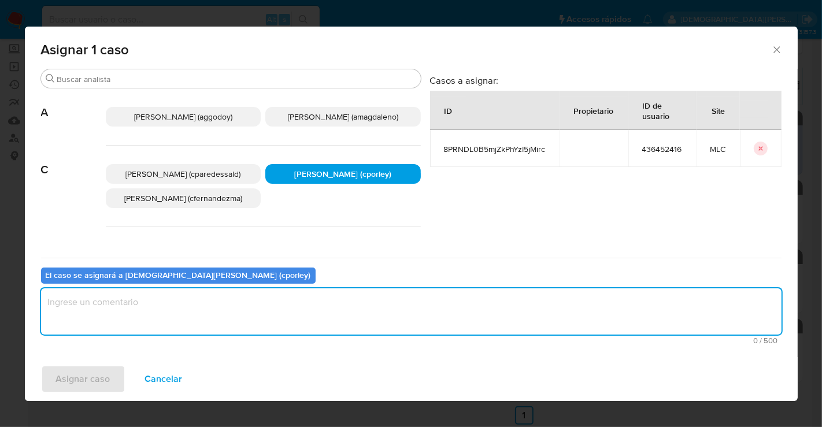
click at [318, 306] on textarea "assign-modal" at bounding box center [411, 311] width 741 height 46
type textarea "-"
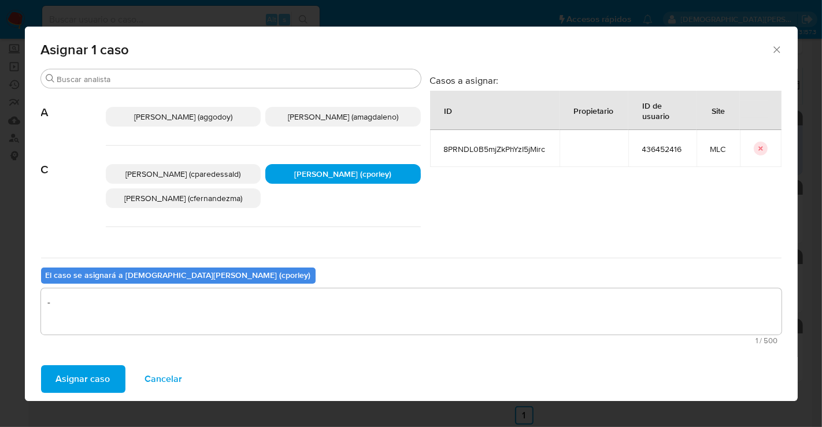
click at [102, 374] on span "Asignar caso" at bounding box center [83, 379] width 54 height 25
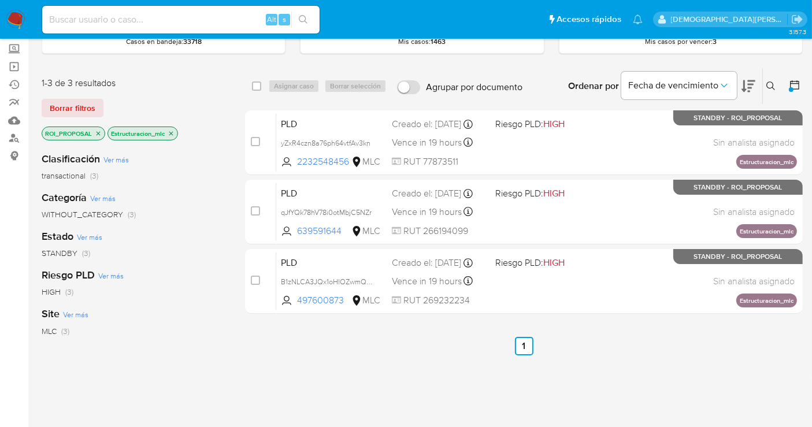
click at [170, 132] on icon "close-filter" at bounding box center [171, 133] width 7 height 7
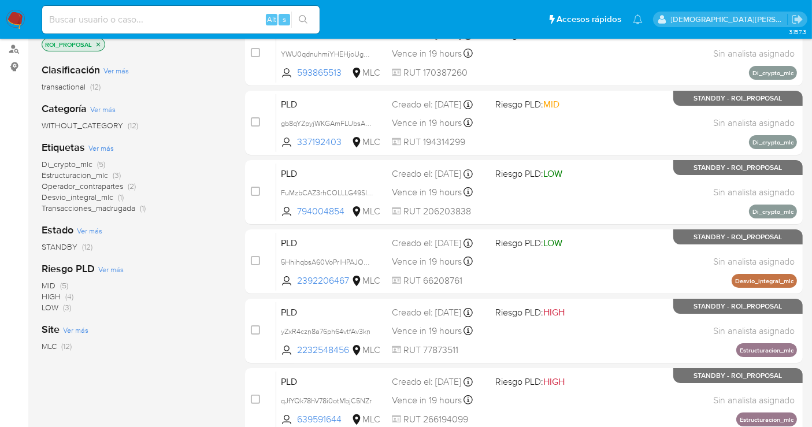
scroll to position [64, 0]
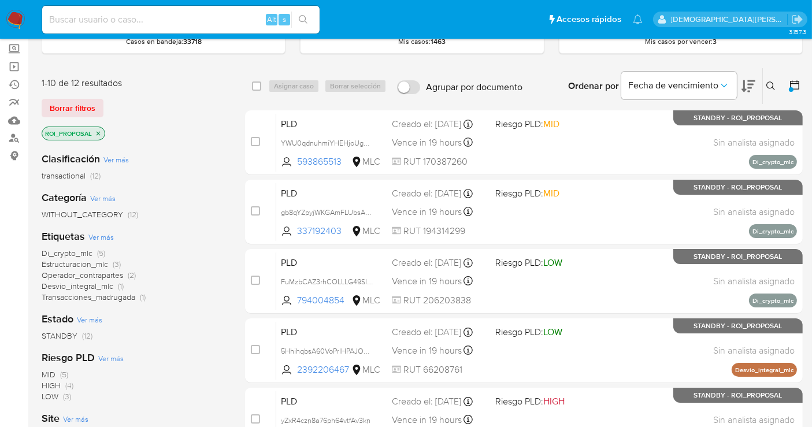
click at [77, 265] on span "Estructuracion_mlc" at bounding box center [75, 264] width 66 height 12
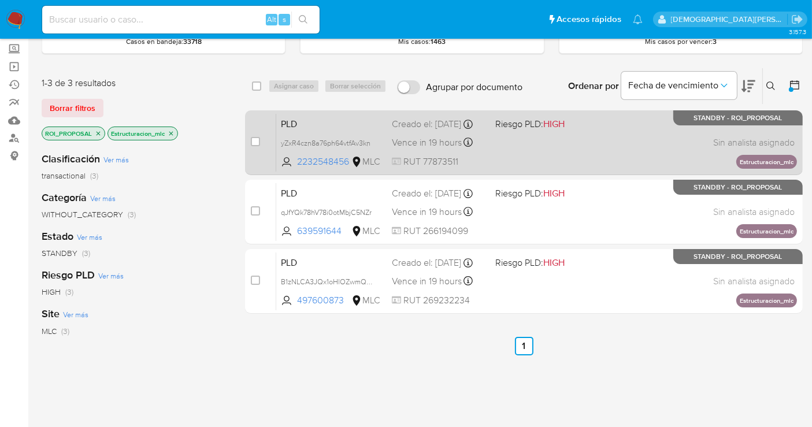
click at [546, 154] on div "PLD yZxR4czn8a76ph64vtfAv3kn 2232548456 MLC Riesgo PLD: HIGH Creado el: 12/06/2…" at bounding box center [536, 142] width 521 height 58
click at [256, 138] on input "checkbox" at bounding box center [255, 141] width 9 height 9
checkbox input "true"
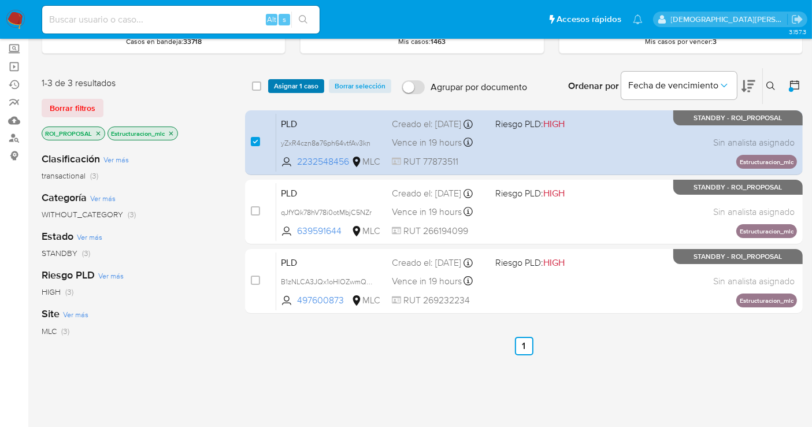
click at [288, 80] on span "Asignar 1 caso" at bounding box center [296, 86] width 45 height 12
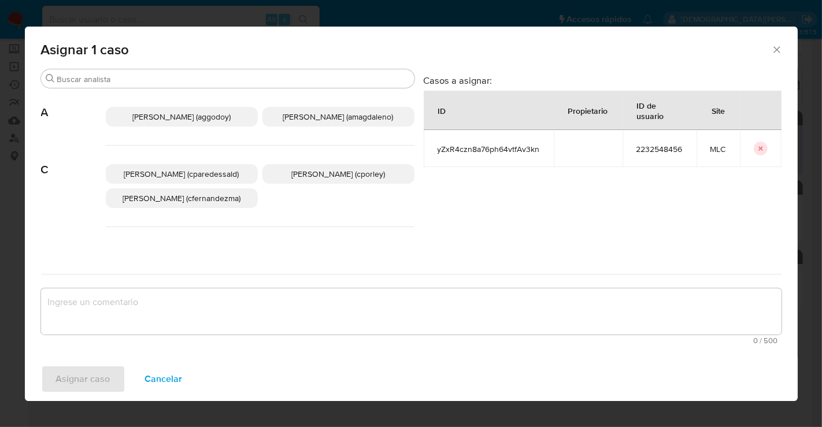
click at [296, 180] on p "Christian Porley (cporley)" at bounding box center [338, 174] width 152 height 20
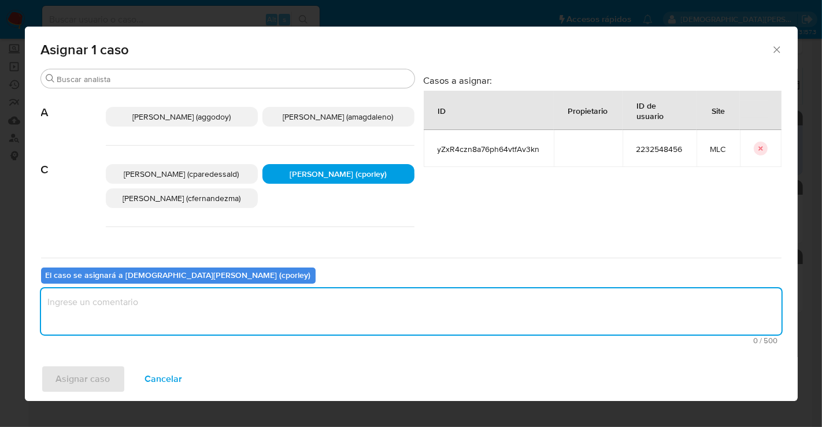
click at [249, 312] on textarea "assign-modal" at bounding box center [411, 311] width 741 height 46
type textarea "-"
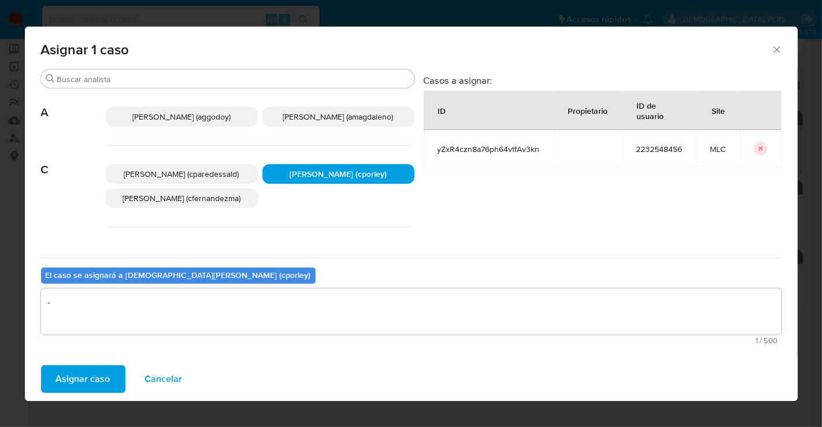
click at [56, 383] on span "Asignar caso" at bounding box center [83, 379] width 54 height 25
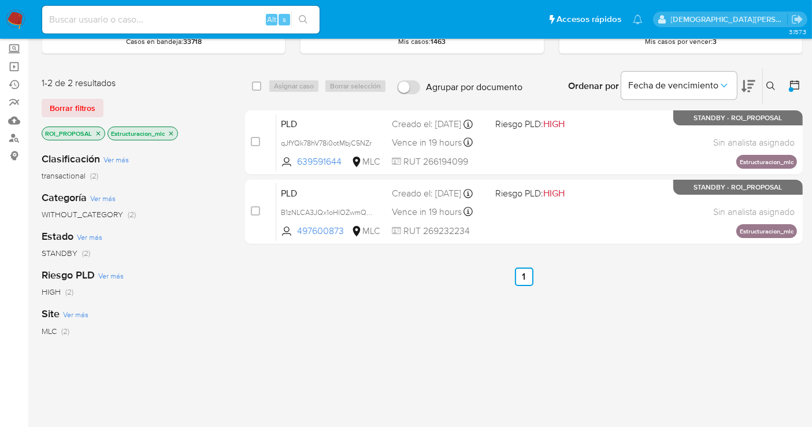
click at [171, 133] on icon "close-filter" at bounding box center [171, 133] width 7 height 7
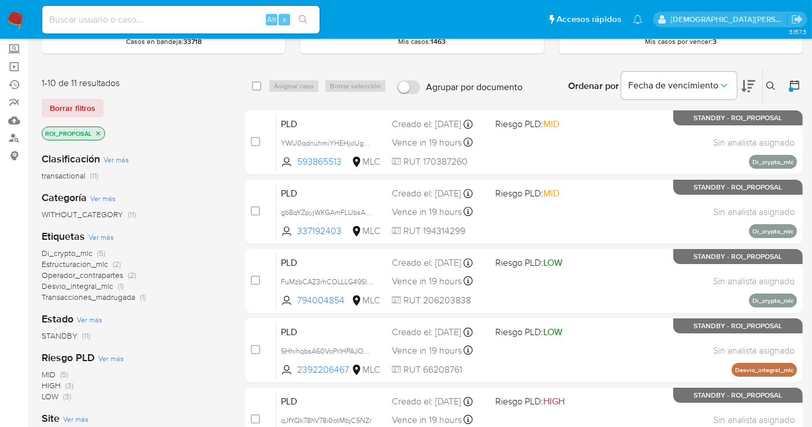
click at [66, 264] on span "Estructuracion_mlc" at bounding box center [75, 264] width 66 height 12
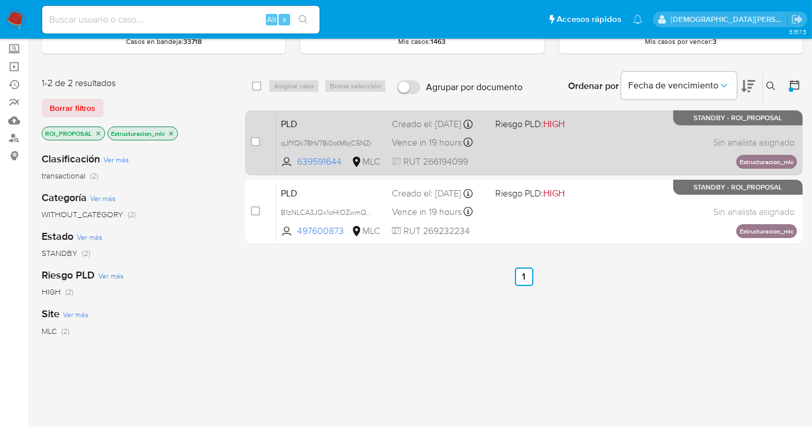
click at [558, 157] on div "PLD qJfYQk78hV78i0otMbjC5NZr 639591644 MLC Riesgo PLD: HIGH Creado el: 12/06/20…" at bounding box center [536, 142] width 521 height 58
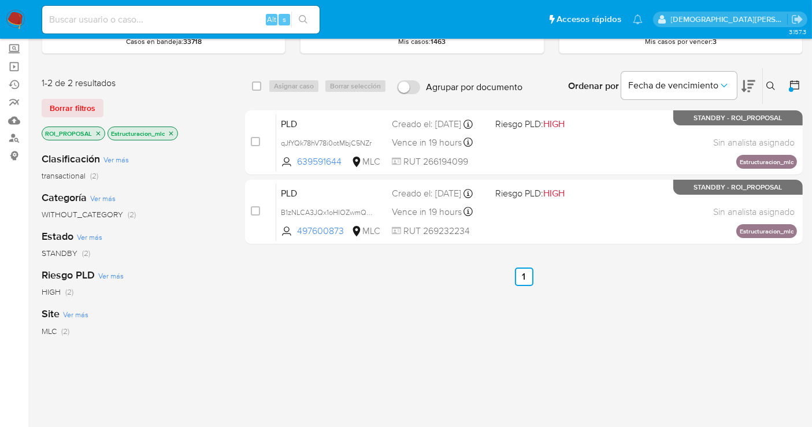
click at [176, 130] on p "Estructuracion_mlc" at bounding box center [142, 133] width 69 height 13
click at [168, 133] on icon "close-filter" at bounding box center [171, 133] width 7 height 7
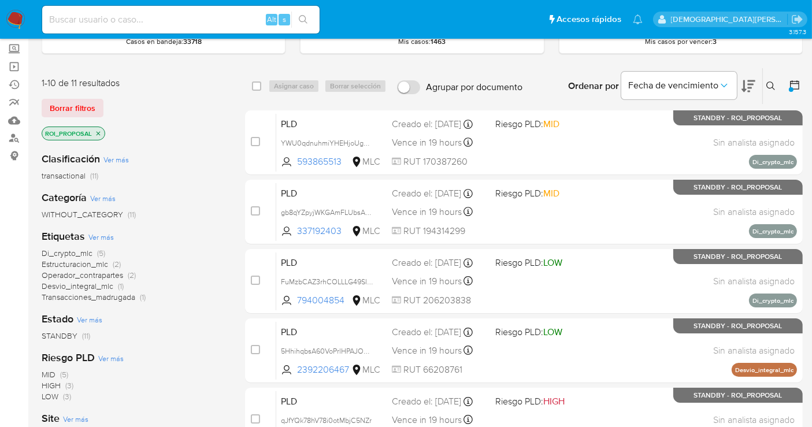
click at [98, 133] on icon "close-filter" at bounding box center [98, 133] width 7 height 7
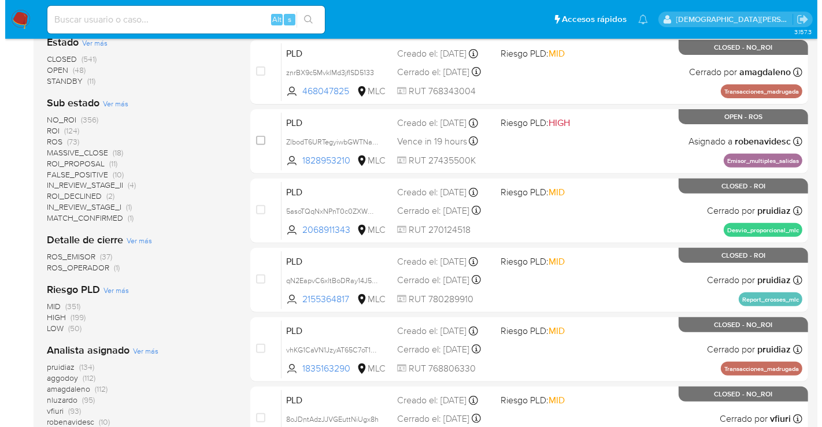
scroll to position [385, 0]
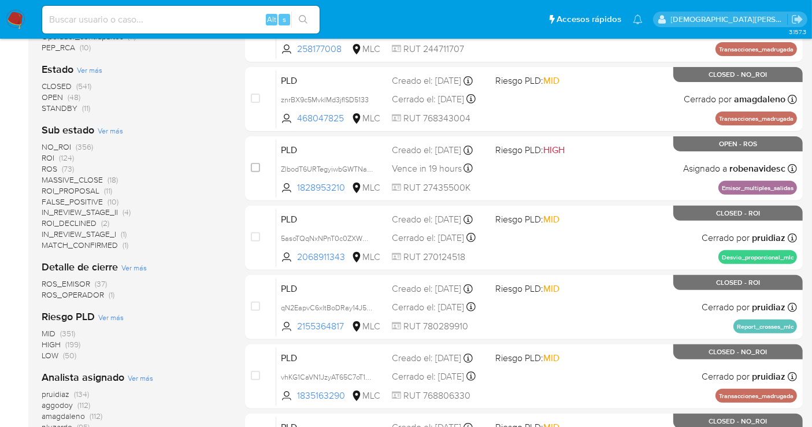
click at [119, 131] on span "Ver más" at bounding box center [110, 130] width 25 height 10
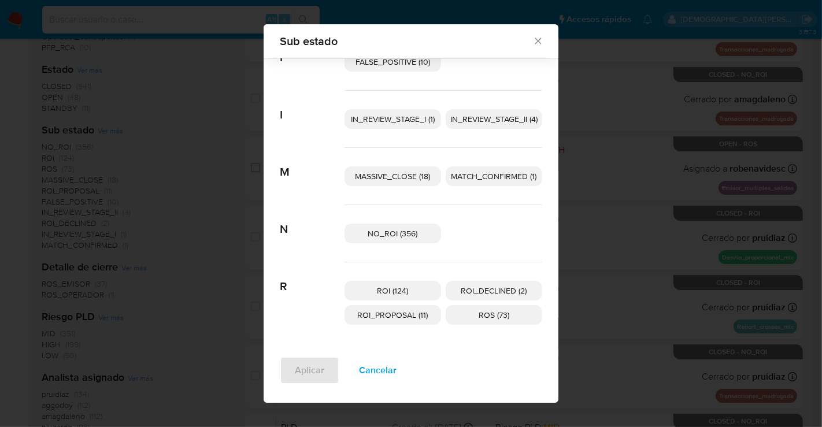
scroll to position [46, 0]
click at [377, 372] on span "Cancelar" at bounding box center [378, 370] width 38 height 25
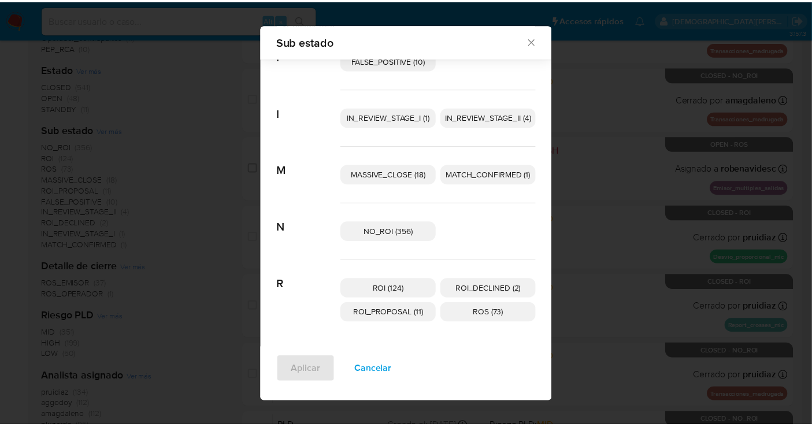
scroll to position [0, 0]
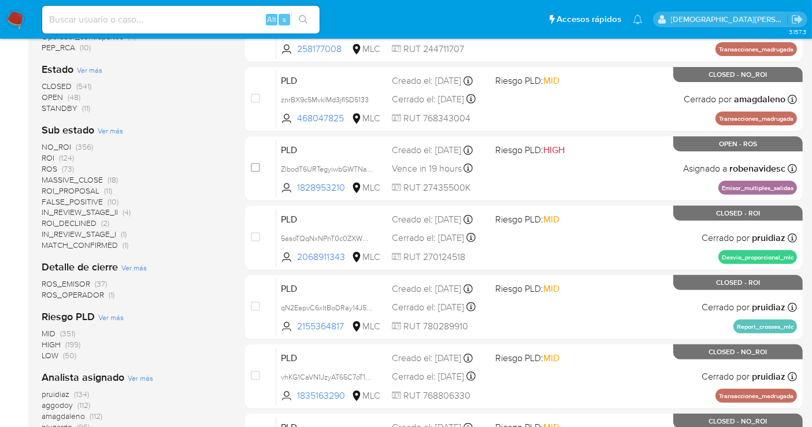
click at [49, 168] on span "ROS" at bounding box center [50, 169] width 16 height 12
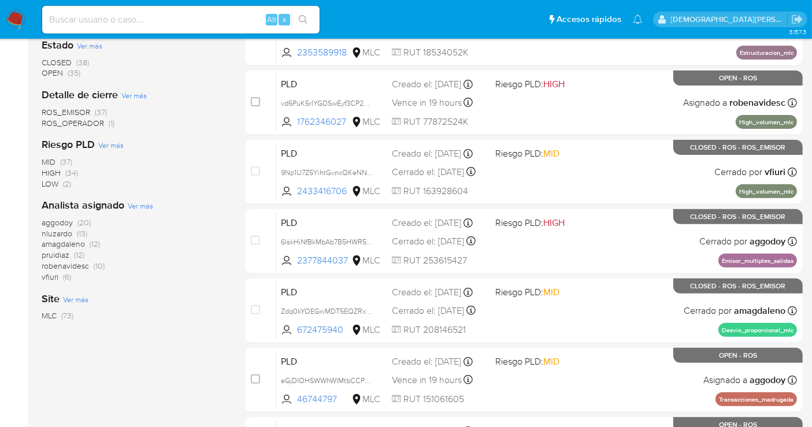
scroll to position [385, 0]
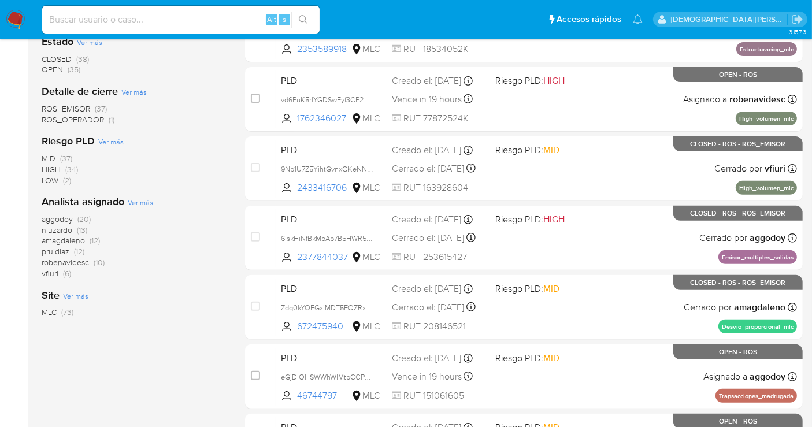
click at [68, 217] on span "aggodoy" at bounding box center [57, 219] width 31 height 12
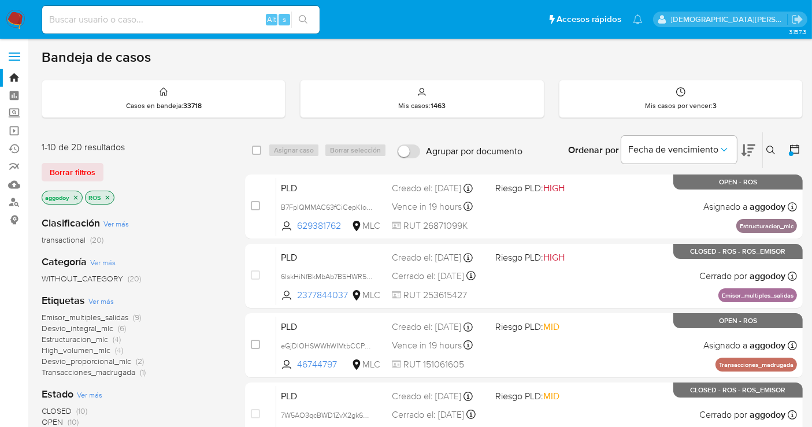
click at [77, 196] on icon "close-filter" at bounding box center [75, 197] width 7 height 7
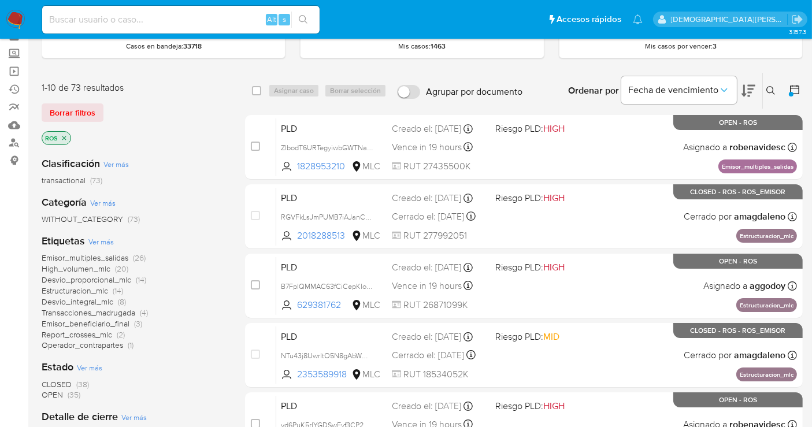
scroll to position [128, 0]
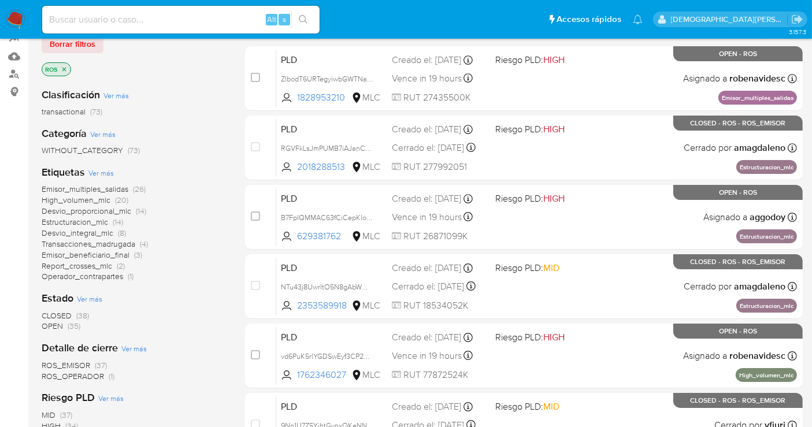
click at [50, 324] on span "OPEN" at bounding box center [52, 326] width 21 height 12
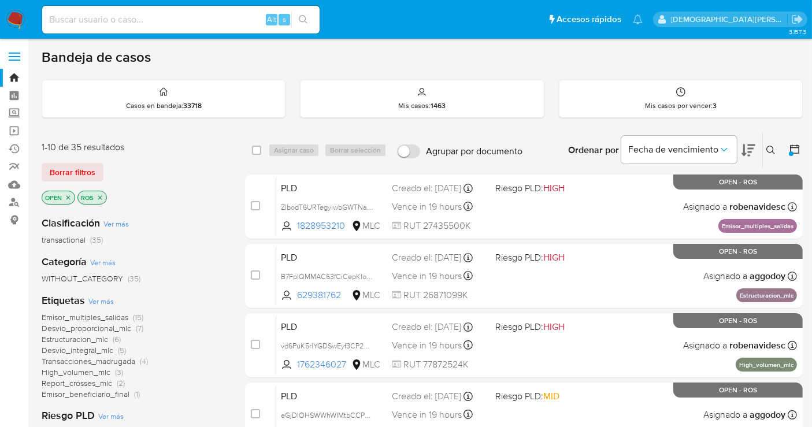
click at [99, 199] on icon "close-filter" at bounding box center [100, 197] width 7 height 7
click at [69, 195] on icon "close-filter" at bounding box center [68, 197] width 4 height 4
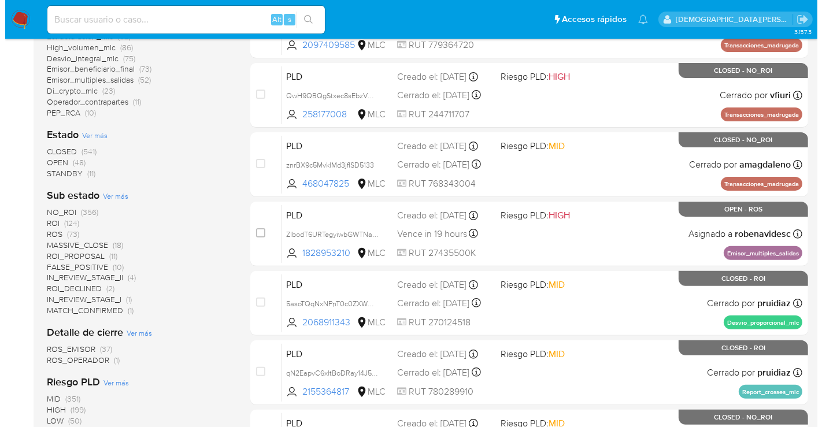
scroll to position [321, 0]
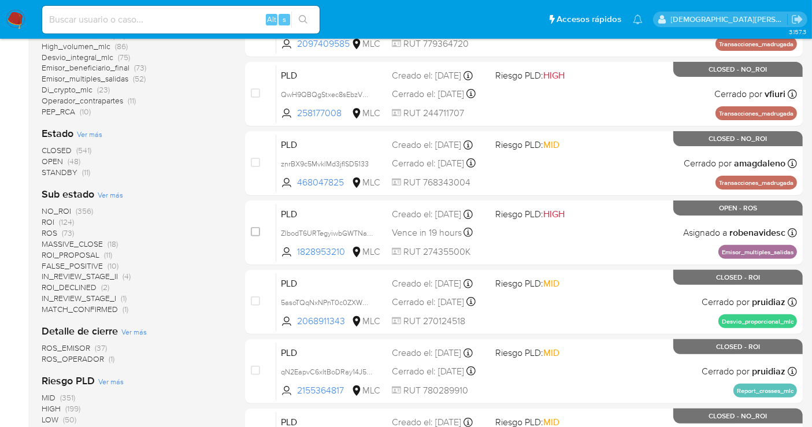
click at [95, 137] on span "Ver más" at bounding box center [89, 134] width 25 height 10
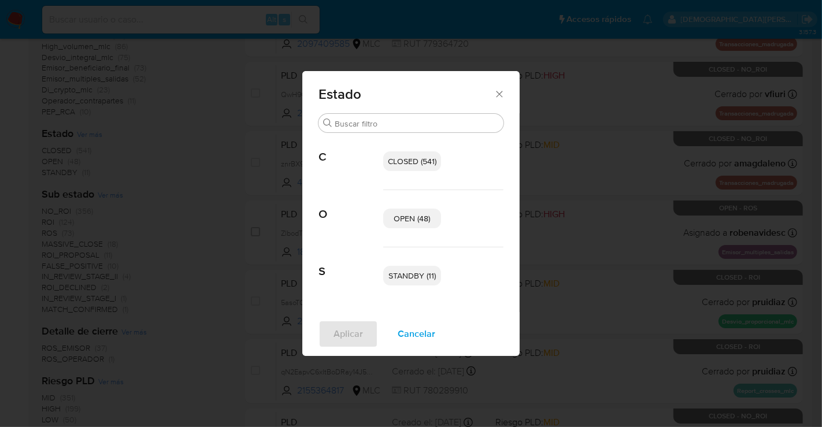
click at [423, 221] on span "OPEN (48)" at bounding box center [412, 219] width 36 height 12
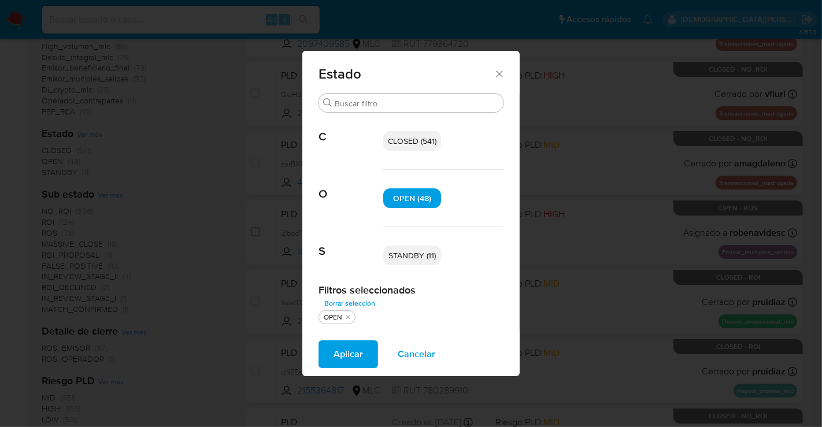
click at [421, 264] on p "STANDBY (11)" at bounding box center [412, 256] width 58 height 20
click at [358, 354] on span "Aplicar" at bounding box center [348, 354] width 29 height 25
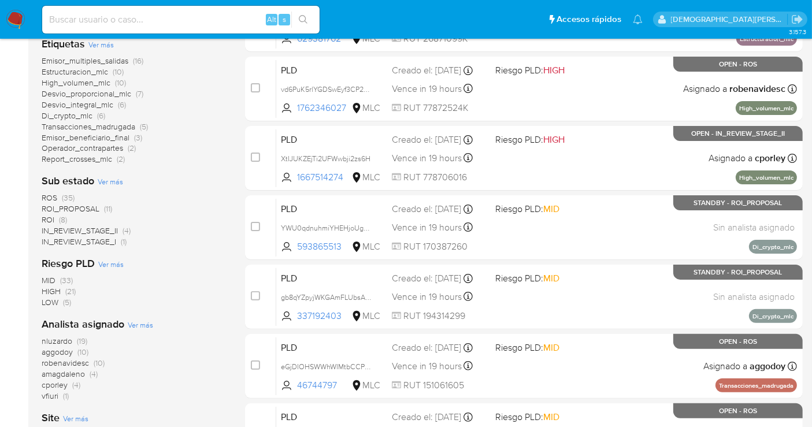
scroll to position [321, 0]
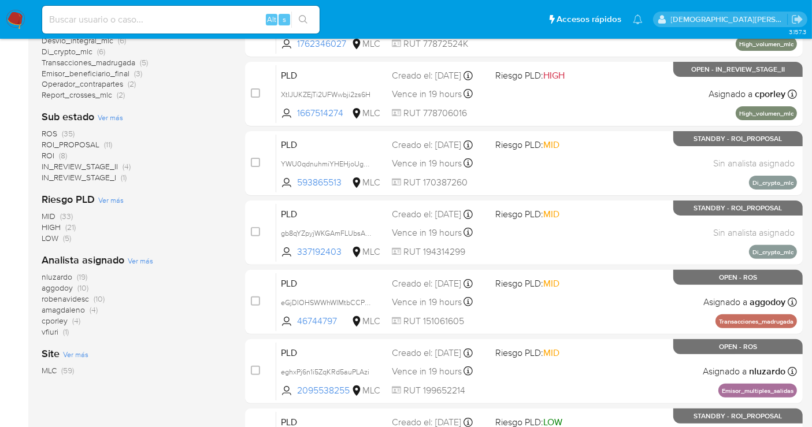
click at [101, 166] on span "IN_REVIEW_STAGE_II" at bounding box center [80, 167] width 76 height 12
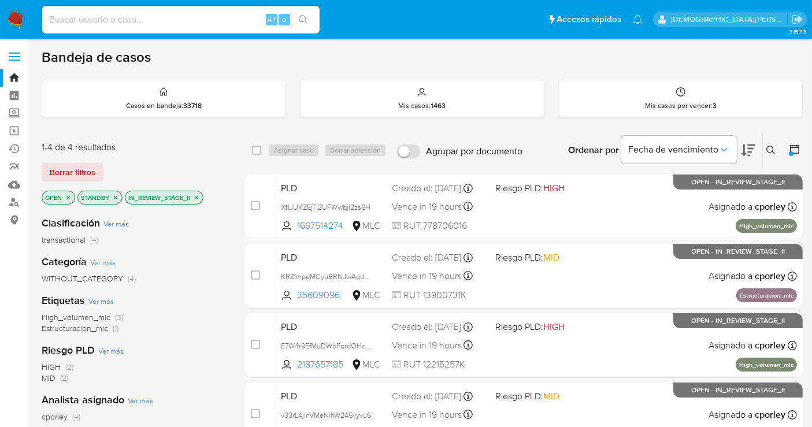
click at [197, 195] on icon "close-filter" at bounding box center [196, 197] width 7 height 7
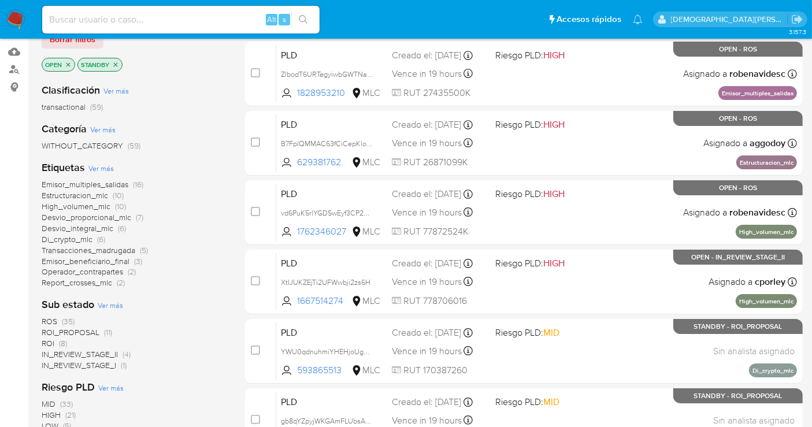
scroll to position [257, 0]
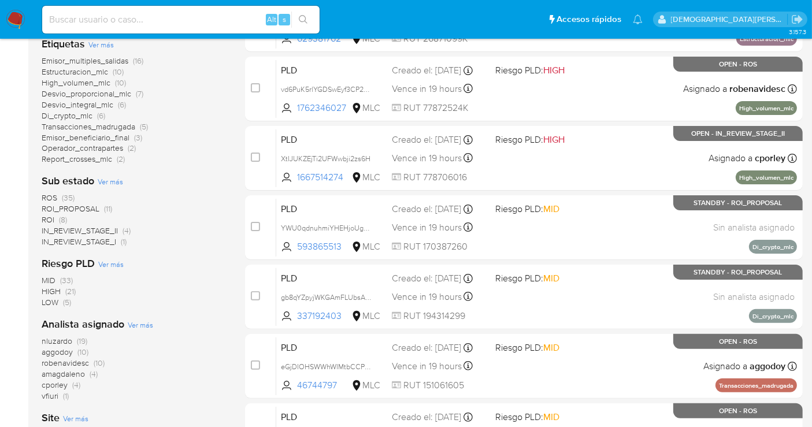
click at [83, 209] on span "ROI_PROPOSAL" at bounding box center [71, 209] width 58 height 12
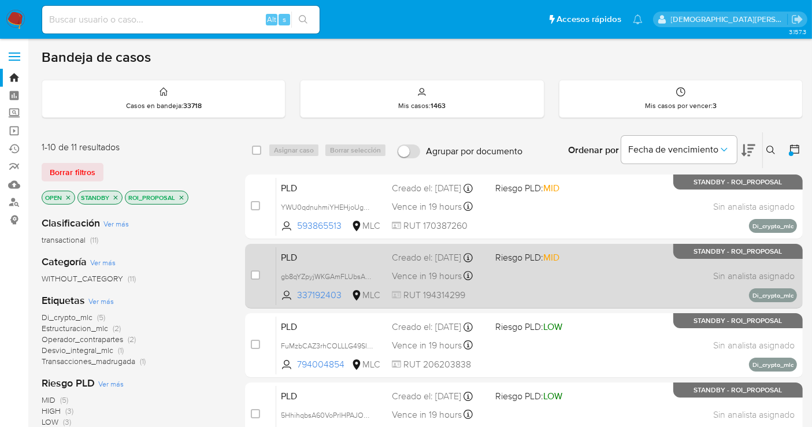
scroll to position [64, 0]
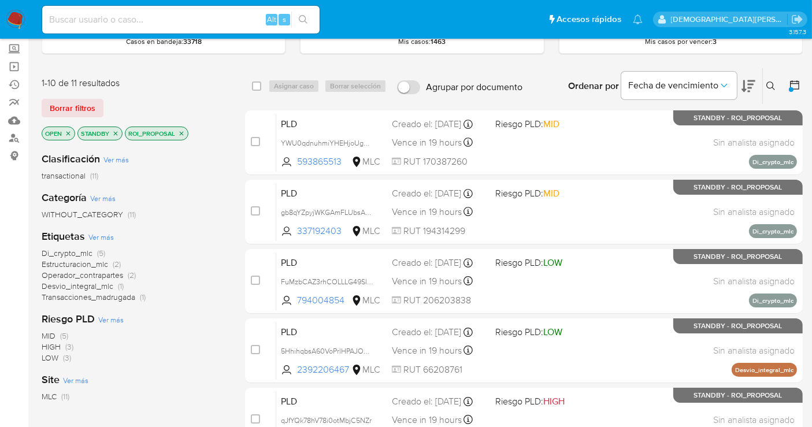
click at [76, 261] on span "Estructuracion_mlc" at bounding box center [75, 264] width 66 height 12
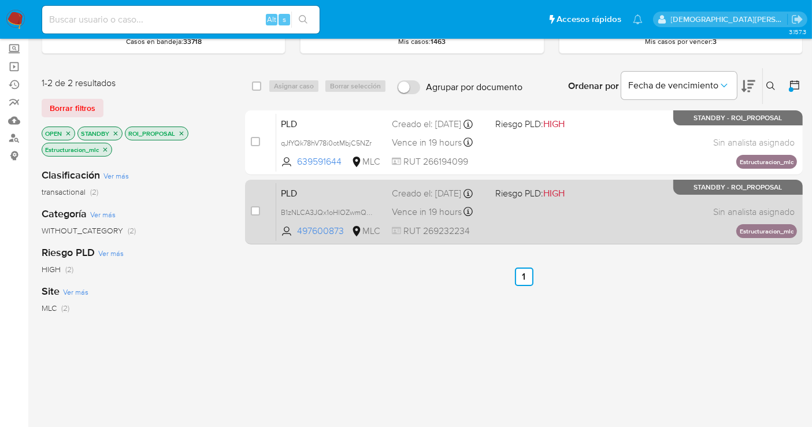
click at [545, 217] on div "PLD B1zNLCA3JQx1oHlOZwmQklma 497600873 MLC Riesgo PLD: HIGH Creado el: 12/06/20…" at bounding box center [536, 212] width 521 height 58
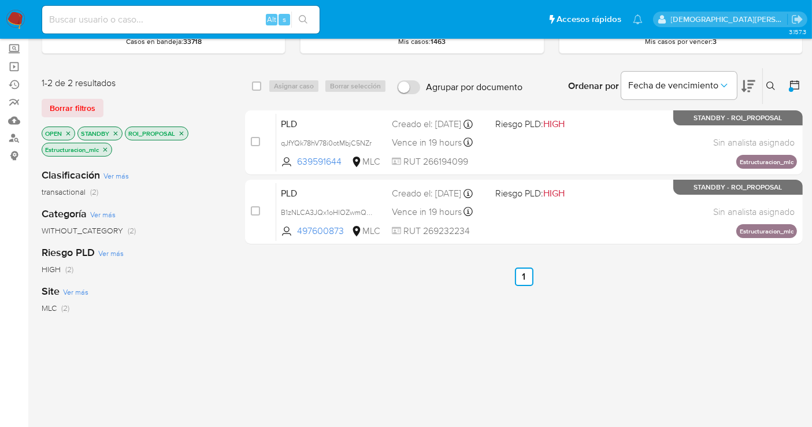
drag, startPoint x: 254, startPoint y: 142, endPoint x: 294, endPoint y: 97, distance: 59.4
click at [255, 140] on input "checkbox" at bounding box center [255, 141] width 9 height 9
checkbox input "true"
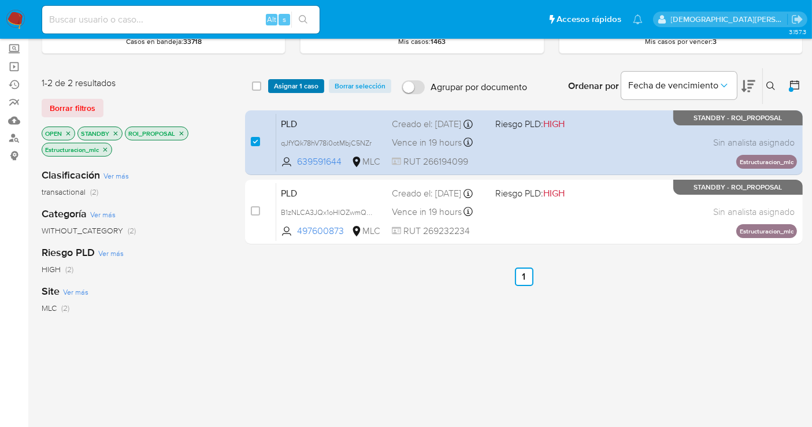
click at [302, 80] on span "Asignar 1 caso" at bounding box center [296, 86] width 45 height 12
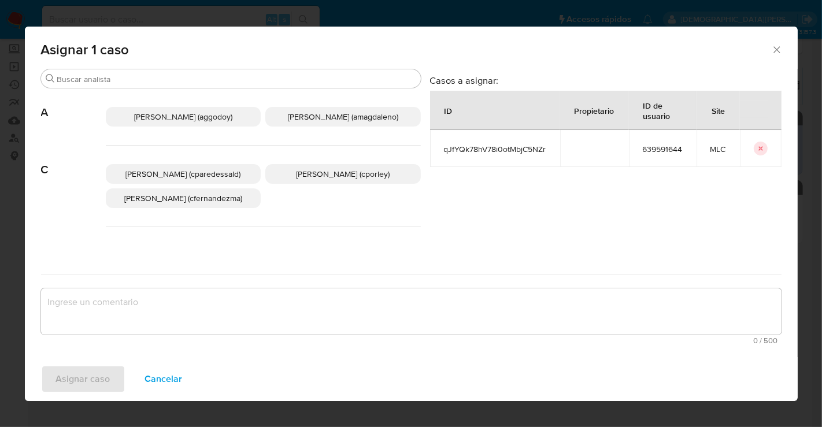
click at [366, 175] on span "Christian Porley (cporley)" at bounding box center [343, 174] width 94 height 12
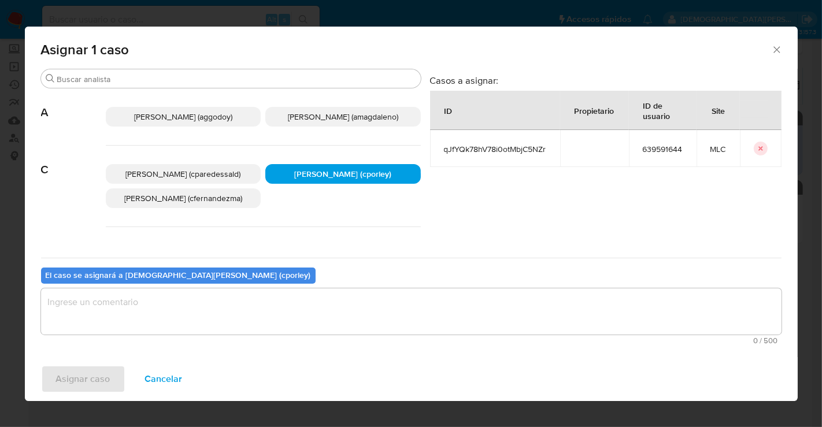
click at [302, 294] on textarea "assign-modal" at bounding box center [411, 311] width 741 height 46
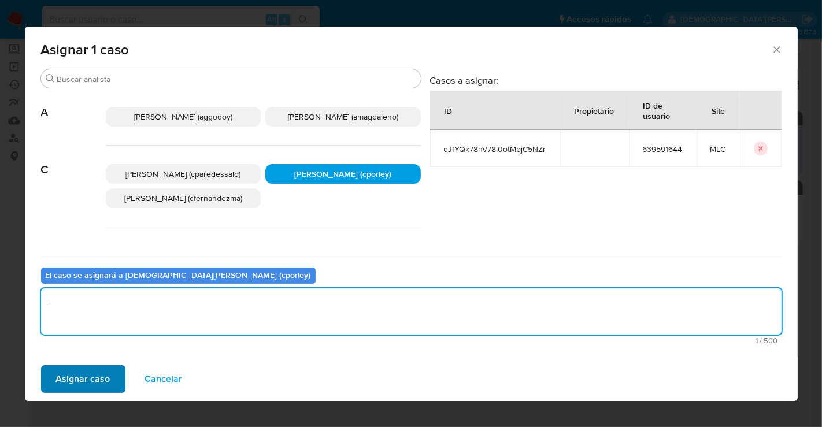
type textarea "-"
click at [92, 376] on span "Asignar caso" at bounding box center [83, 379] width 54 height 25
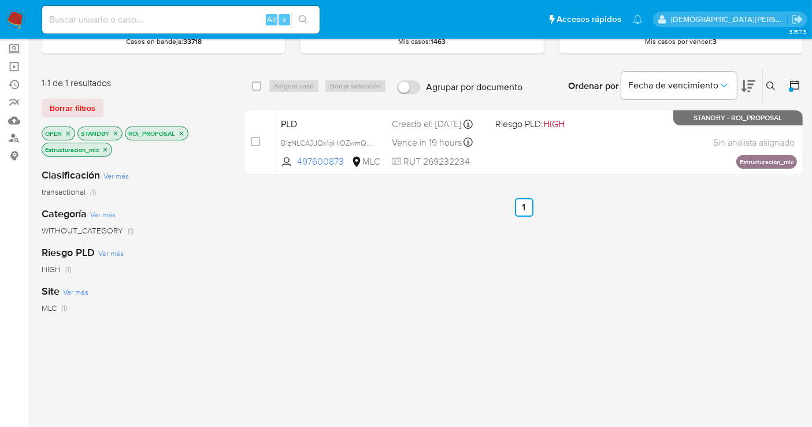
click at [107, 148] on icon "close-filter" at bounding box center [105, 149] width 7 height 7
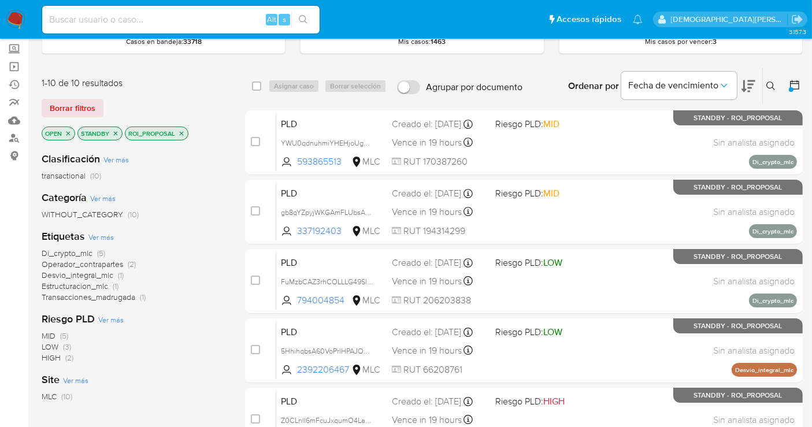
click at [94, 286] on span "Estructuracion_mlc" at bounding box center [75, 286] width 66 height 12
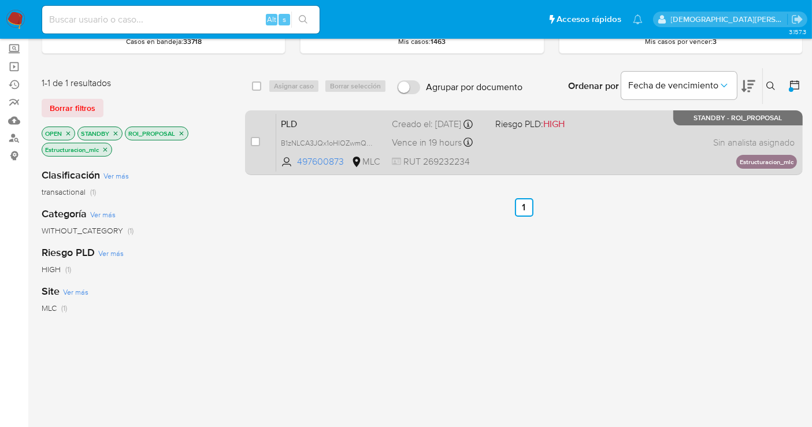
click at [536, 142] on div "PLD B1zNLCA3JQx1oHlOZwmQklma 497600873 MLC Riesgo PLD: HIGH Creado el: 12/06/20…" at bounding box center [536, 142] width 521 height 58
click at [253, 138] on input "checkbox" at bounding box center [255, 141] width 9 height 9
checkbox input "true"
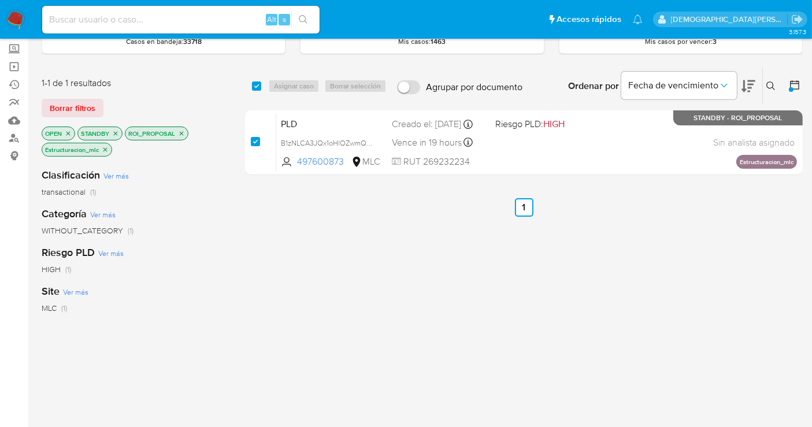
checkbox input "true"
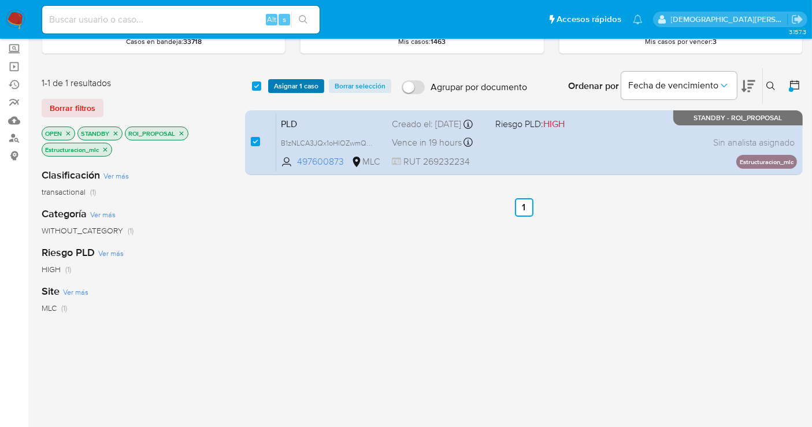
click at [302, 83] on span "Asignar 1 caso" at bounding box center [296, 86] width 45 height 12
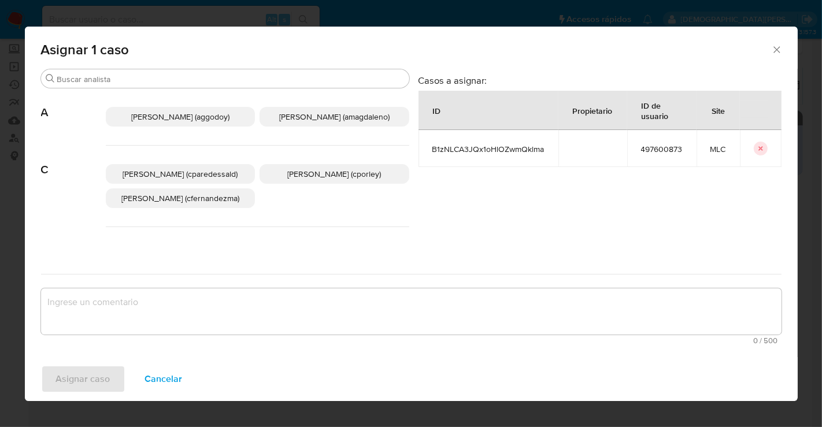
click at [325, 171] on span "Christian Porley (cporley)" at bounding box center [334, 174] width 94 height 12
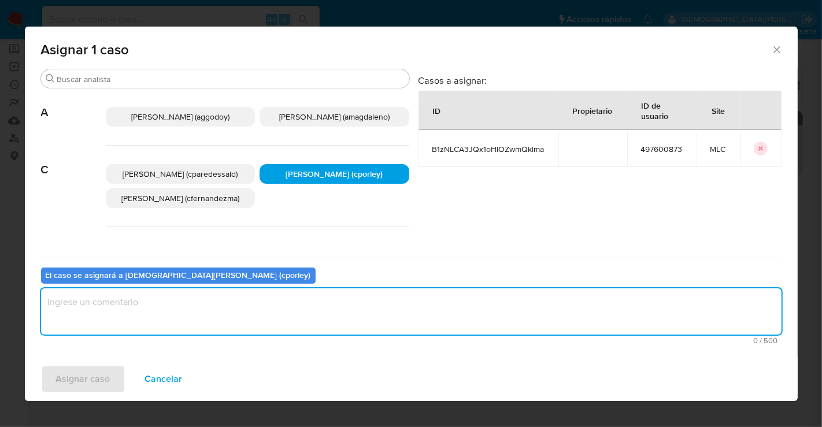
click at [301, 309] on textarea "assign-modal" at bounding box center [411, 311] width 741 height 46
type textarea "-"
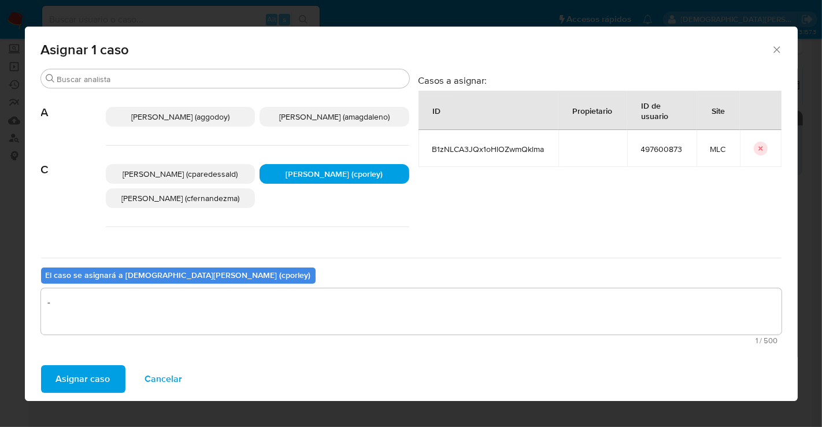
click at [91, 372] on span "Asignar caso" at bounding box center [83, 379] width 54 height 25
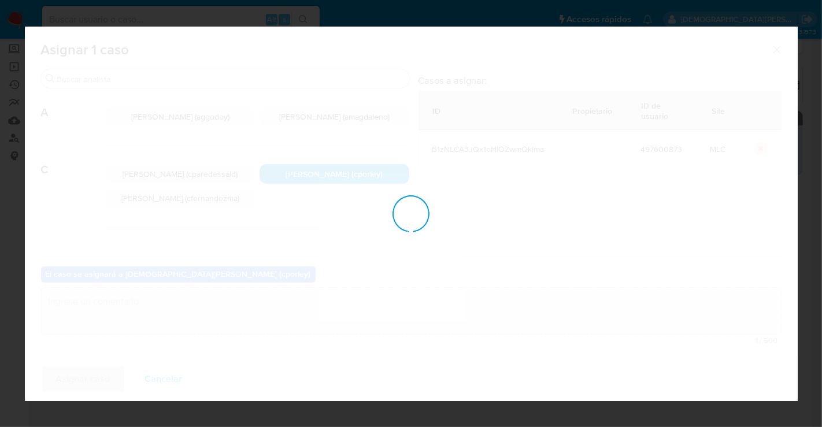
checkbox input "false"
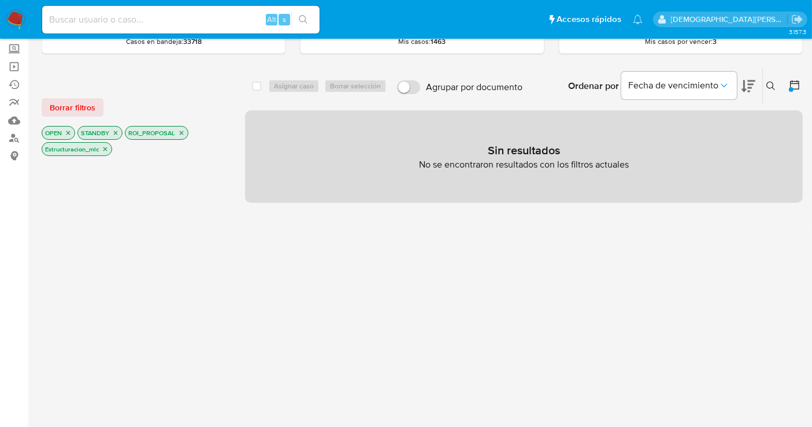
click at [105, 146] on icon "close-filter" at bounding box center [105, 149] width 7 height 7
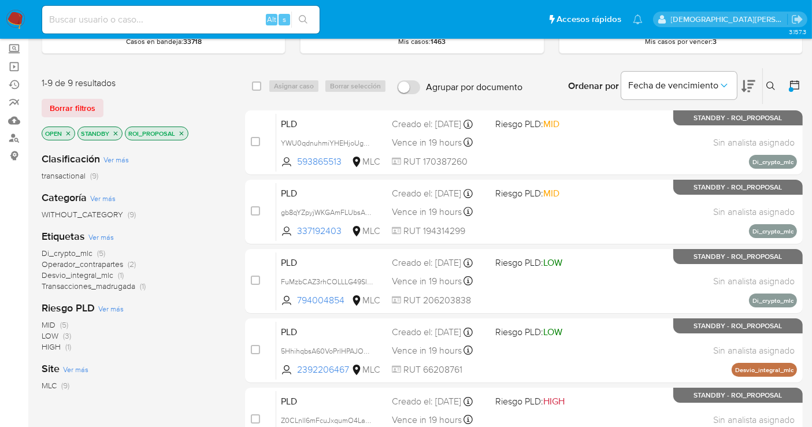
click at [182, 134] on icon "close-filter" at bounding box center [181, 133] width 7 height 7
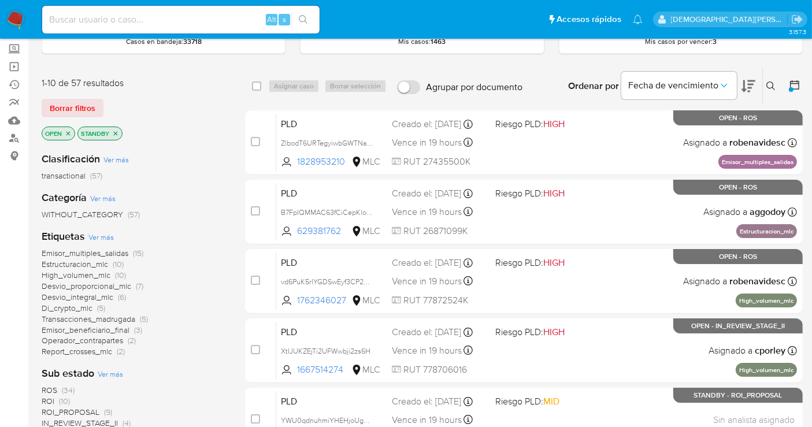
click at [113, 131] on icon "close-filter" at bounding box center [115, 133] width 7 height 7
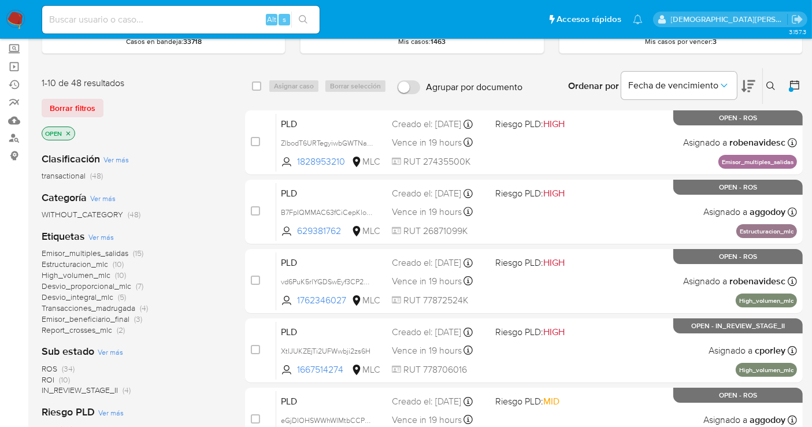
click at [66, 131] on icon "close-filter" at bounding box center [68, 133] width 4 height 4
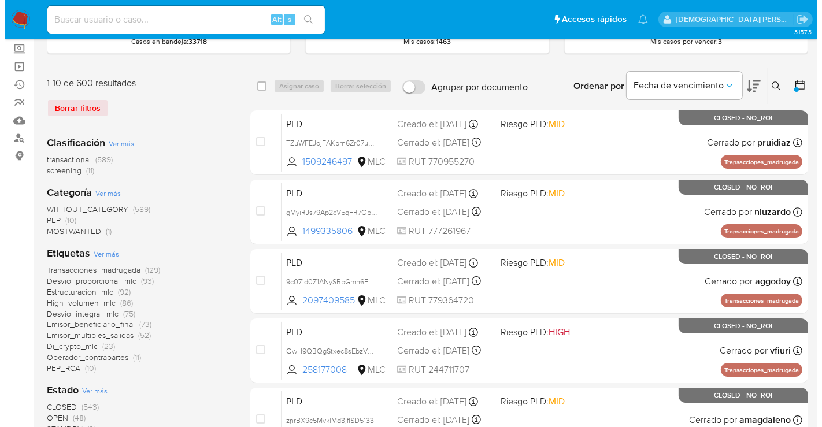
scroll to position [321, 0]
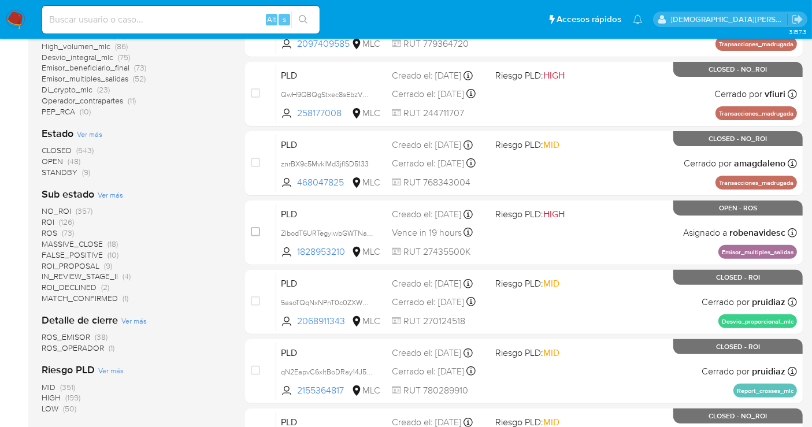
click at [92, 132] on span "Ver más" at bounding box center [89, 134] width 25 height 10
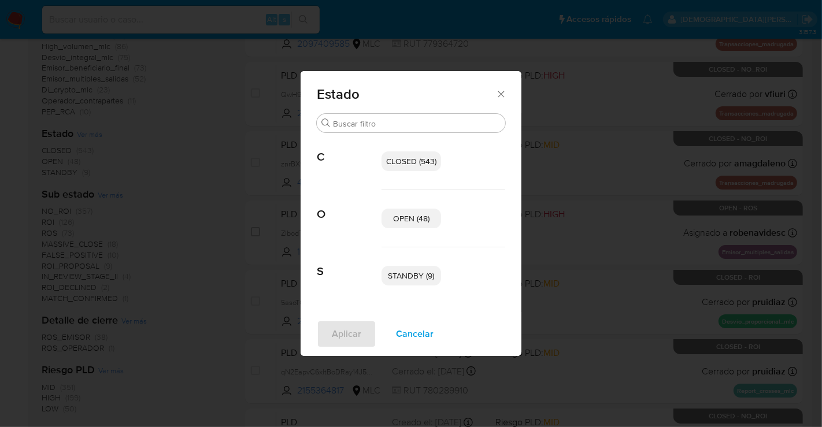
click at [399, 220] on span "OPEN (48)" at bounding box center [411, 219] width 36 height 12
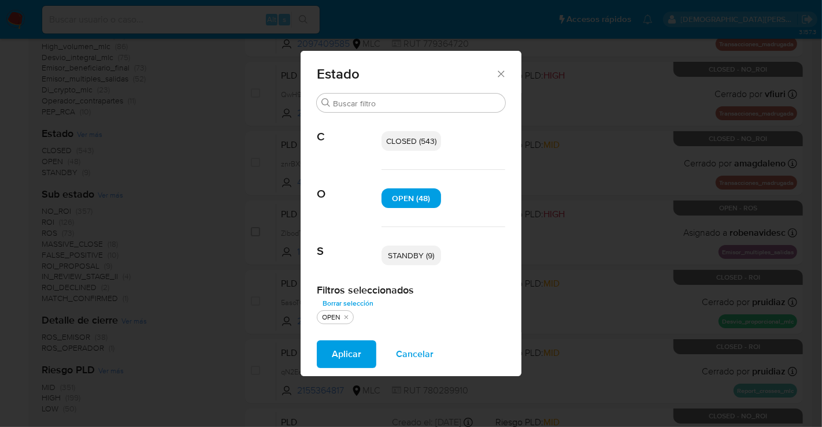
click at [414, 262] on p "STANDBY (9)" at bounding box center [412, 256] width 60 height 20
click at [351, 343] on span "Aplicar" at bounding box center [346, 354] width 29 height 25
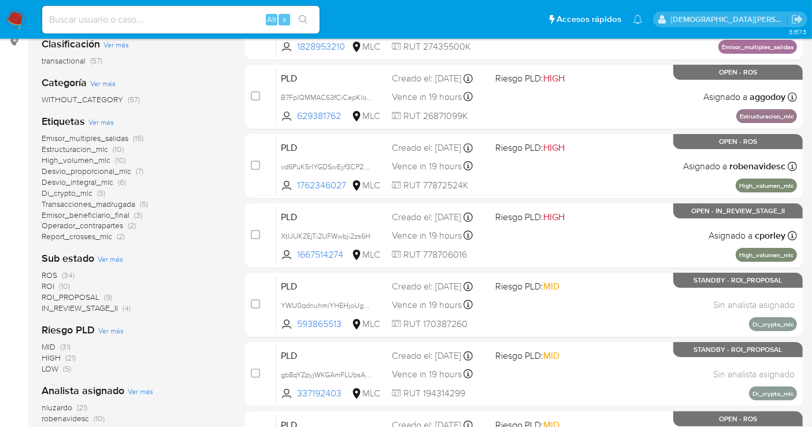
scroll to position [257, 0]
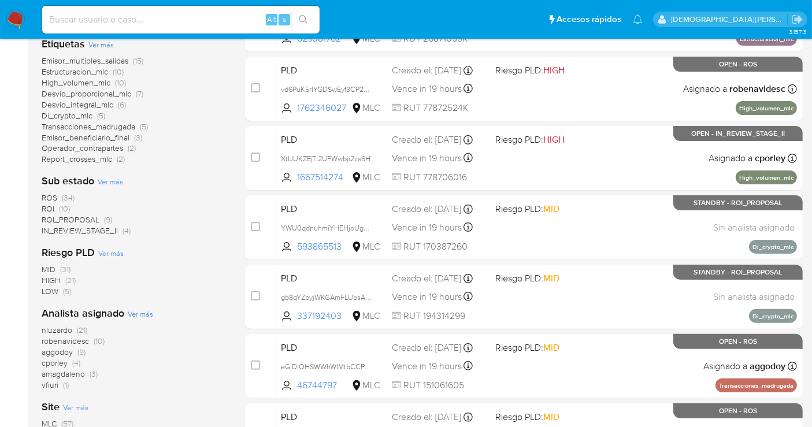
click at [82, 219] on span "ROI_PROPOSAL" at bounding box center [71, 220] width 58 height 12
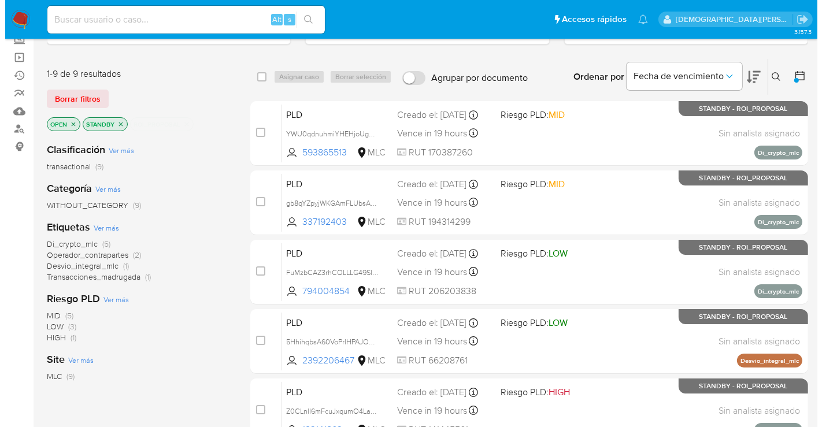
scroll to position [94, 0]
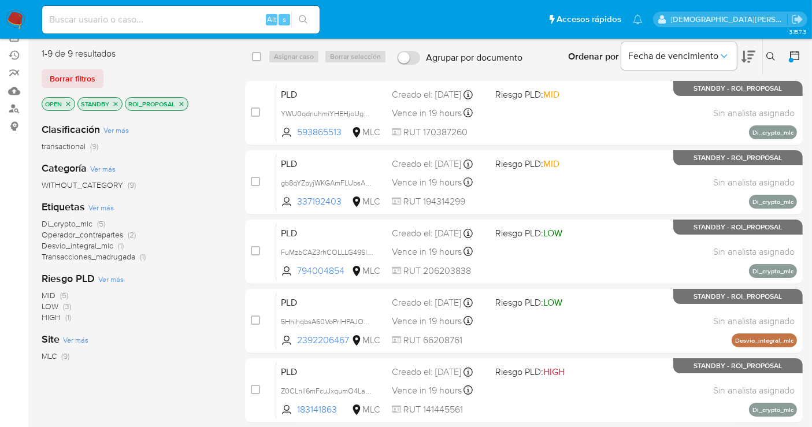
click at [77, 220] on span "Di_crypto_mlc" at bounding box center [67, 224] width 51 height 12
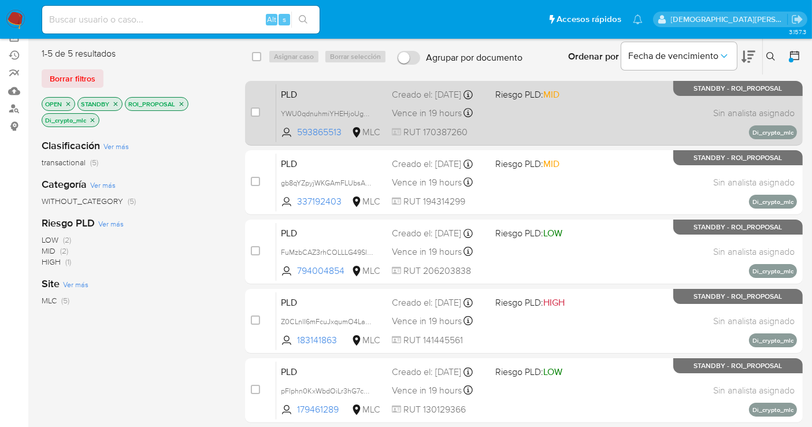
click at [575, 120] on div "PLD YWU0qdnuhmiYHEHjoUg0NtBl 593865513 MLC Riesgo PLD: MID Creado el: 12/06/202…" at bounding box center [536, 113] width 521 height 58
click at [254, 111] on input "checkbox" at bounding box center [255, 112] width 9 height 9
checkbox input "true"
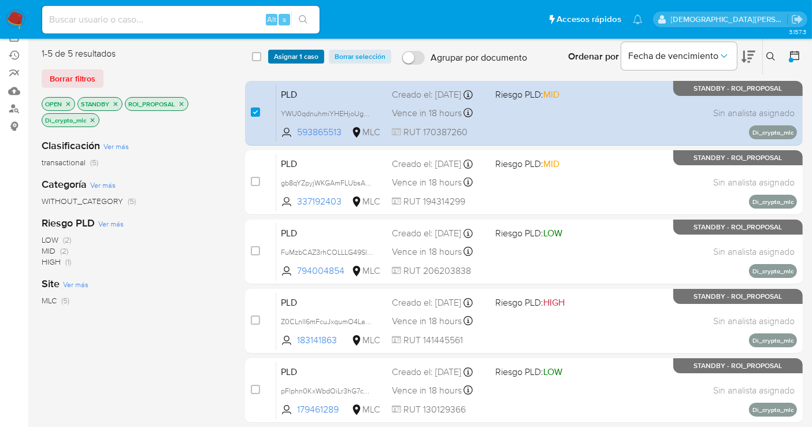
click at [288, 55] on span "Asignar 1 caso" at bounding box center [296, 57] width 45 height 12
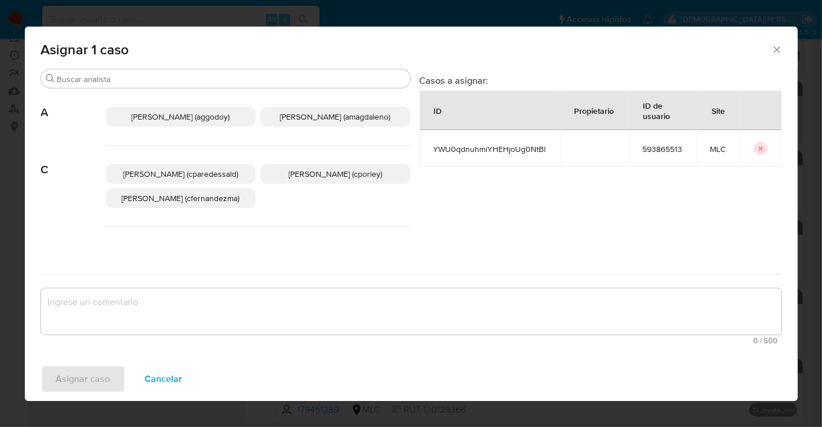
click at [346, 168] on span "Christian Porley (cporley)" at bounding box center [335, 174] width 94 height 12
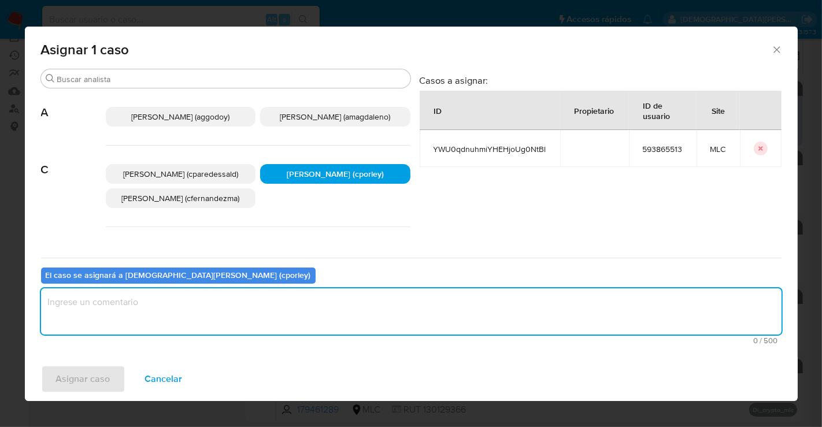
click at [268, 308] on textarea "assign-modal" at bounding box center [411, 311] width 741 height 46
type textarea "-"
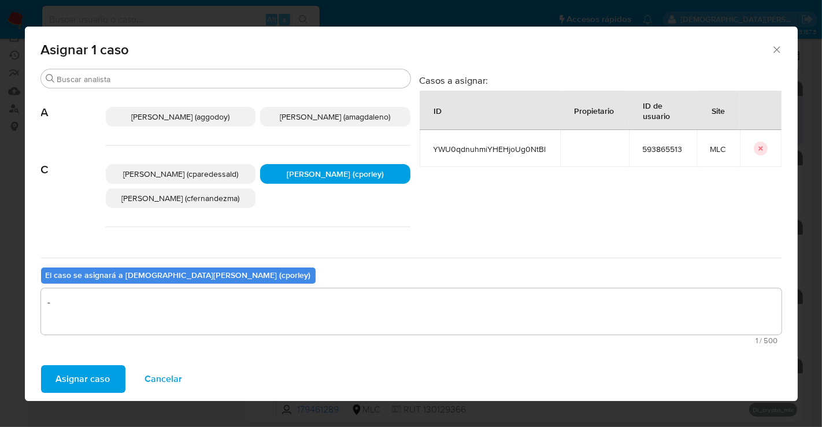
click at [98, 379] on span "Asignar caso" at bounding box center [83, 379] width 54 height 25
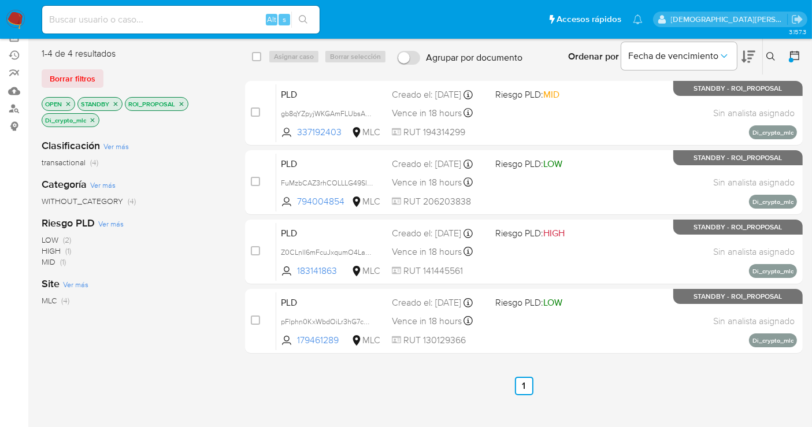
click at [94, 118] on icon "close-filter" at bounding box center [92, 120] width 7 height 7
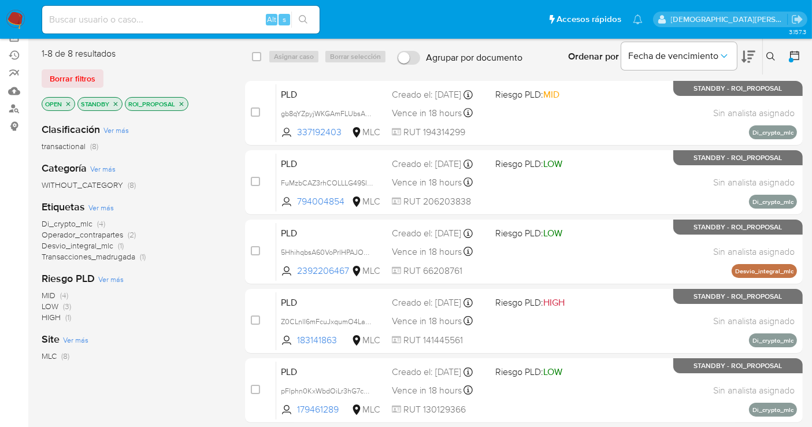
click at [83, 222] on span "Di_crypto_mlc" at bounding box center [67, 224] width 51 height 12
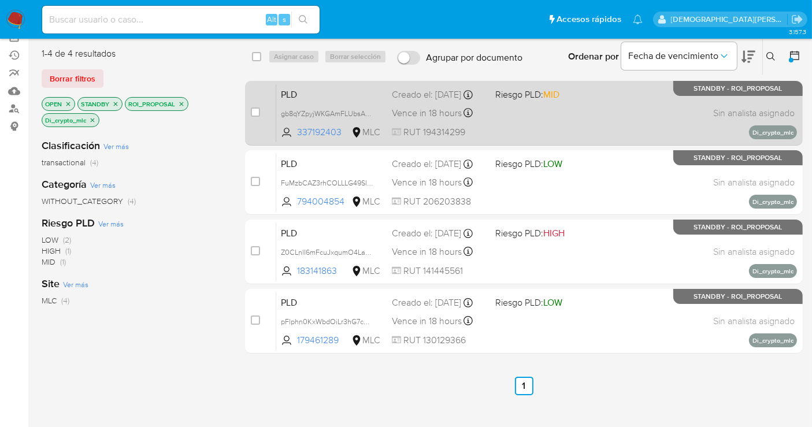
click at [531, 114] on div "PLD gb8qYZpyjWKGAmFLUbsAyJEt 337192403 MLC Riesgo PLD: MID Creado el: 12/06/202…" at bounding box center [536, 113] width 521 height 58
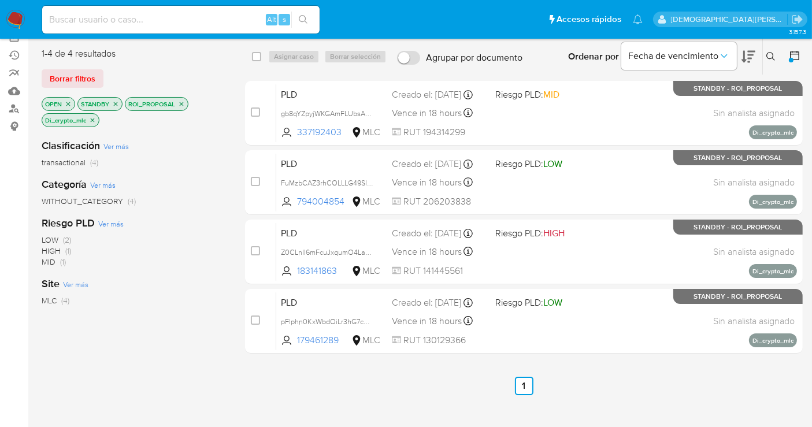
click at [92, 121] on icon "close-filter" at bounding box center [92, 120] width 7 height 7
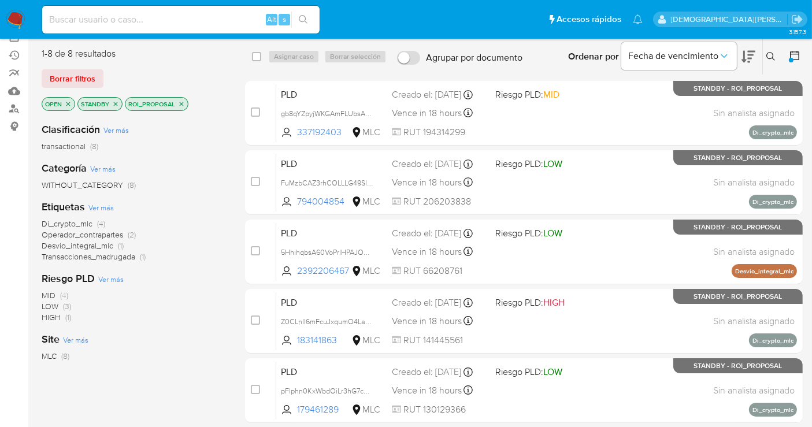
click at [116, 102] on icon "close-filter" at bounding box center [116, 104] width 4 height 4
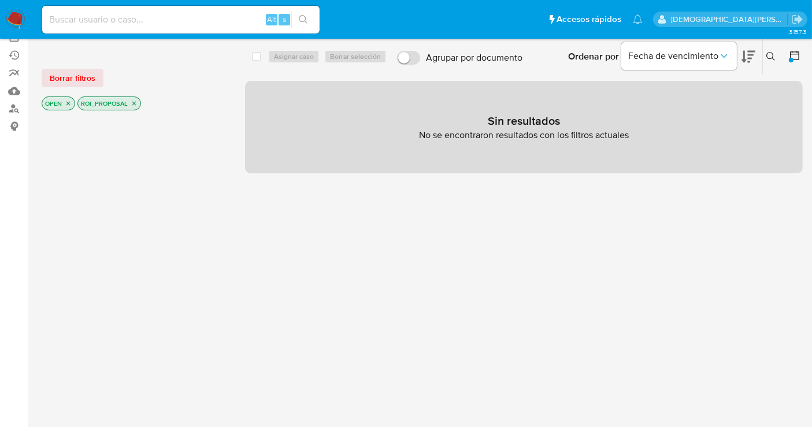
click at [136, 103] on icon "close-filter" at bounding box center [134, 103] width 7 height 7
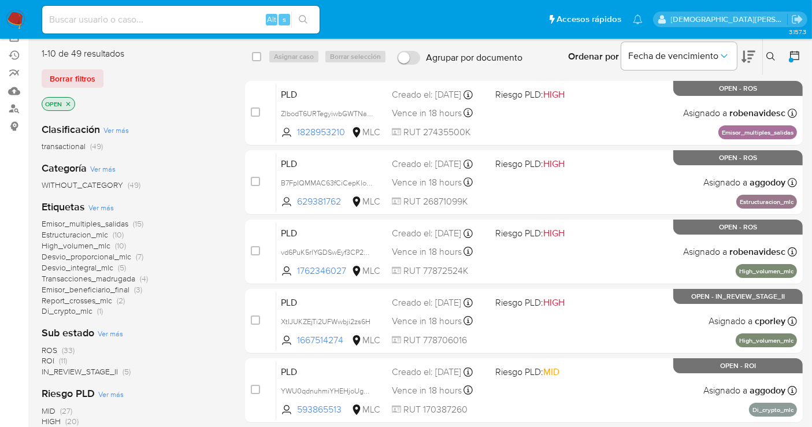
click at [776, 53] on button at bounding box center [772, 57] width 19 height 14
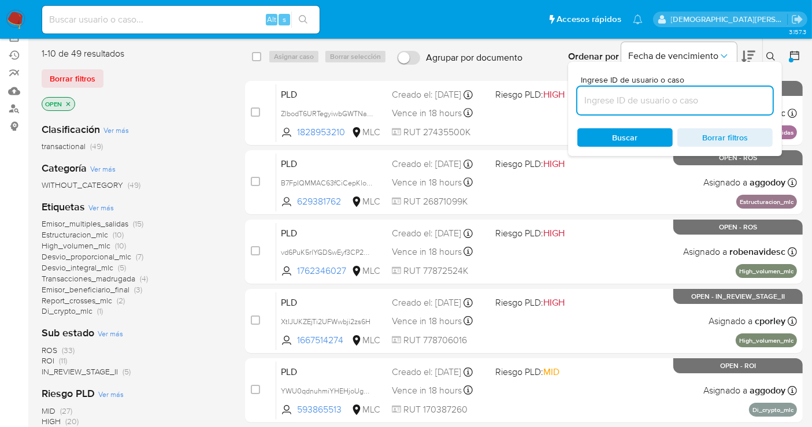
click at [711, 106] on input at bounding box center [675, 100] width 195 height 15
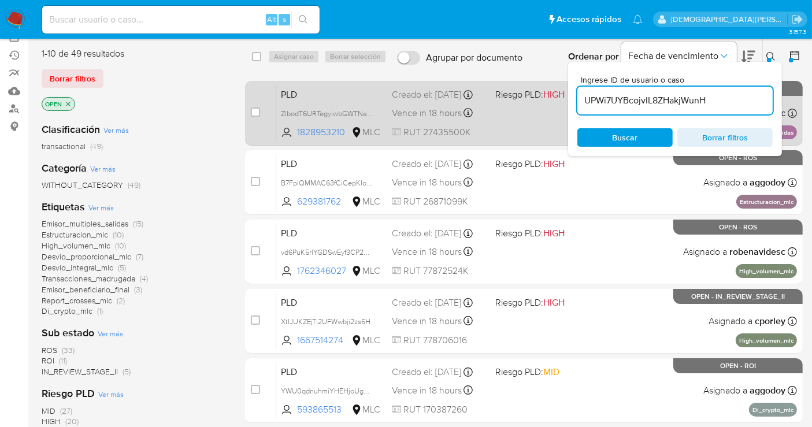
type input "UPWi7UYBcojvIL8ZHakjWunH"
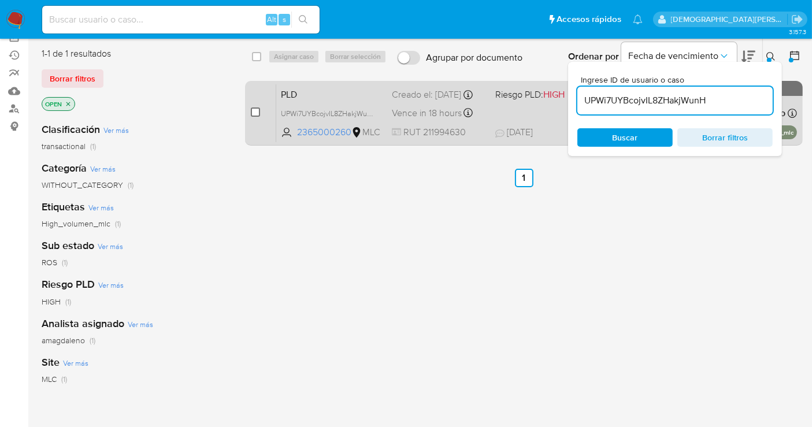
click at [258, 109] on input "checkbox" at bounding box center [255, 112] width 9 height 9
checkbox input "true"
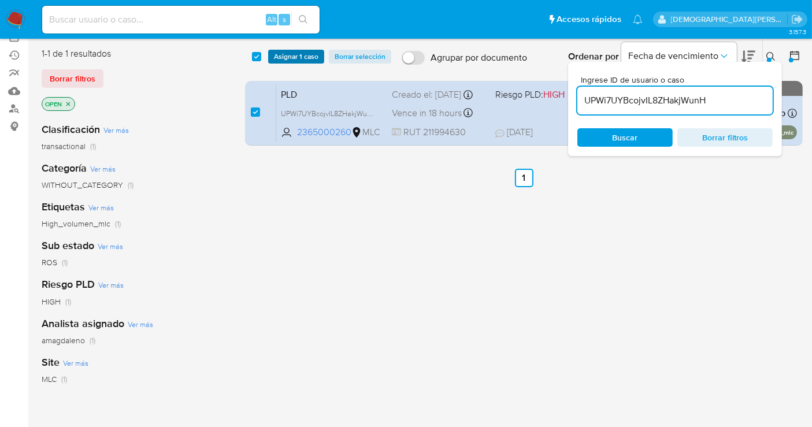
click at [287, 53] on span "Asignar 1 caso" at bounding box center [296, 57] width 45 height 12
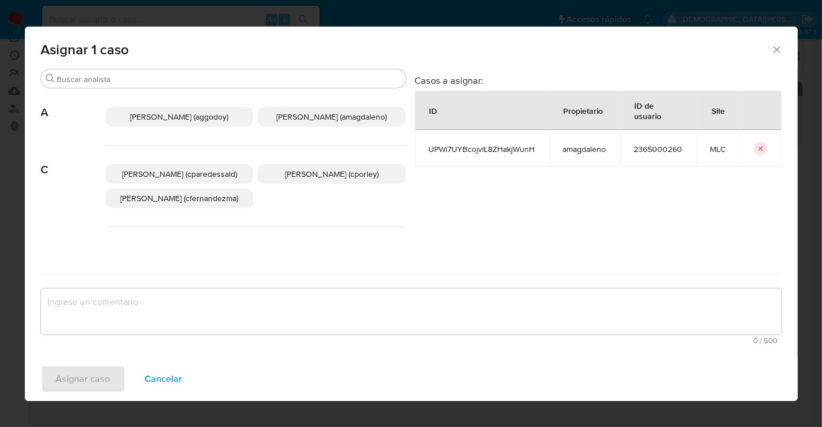
click at [456, 145] on span "UPWi7UYBcojvIL8ZHakjWunH" at bounding box center [482, 149] width 106 height 10
copy span "UPWi7UYBcojvIL8ZHakjWunH"
click at [157, 375] on span "Cancelar" at bounding box center [164, 379] width 38 height 25
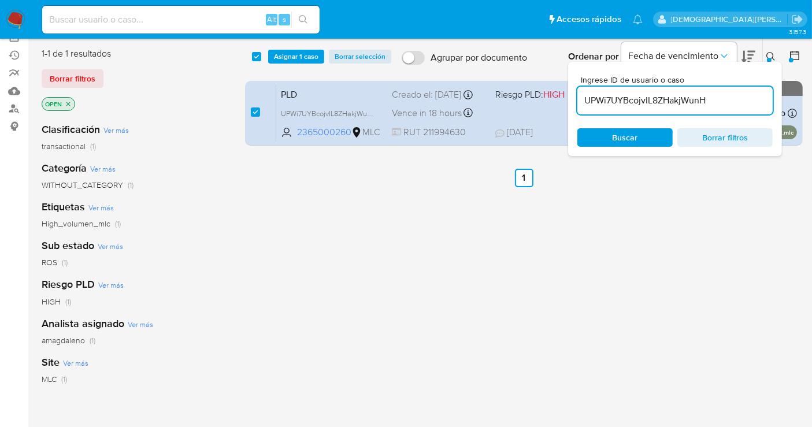
click at [712, 131] on span "Borrar filtros" at bounding box center [725, 137] width 79 height 16
click at [614, 136] on span "Buscar" at bounding box center [625, 137] width 25 height 18
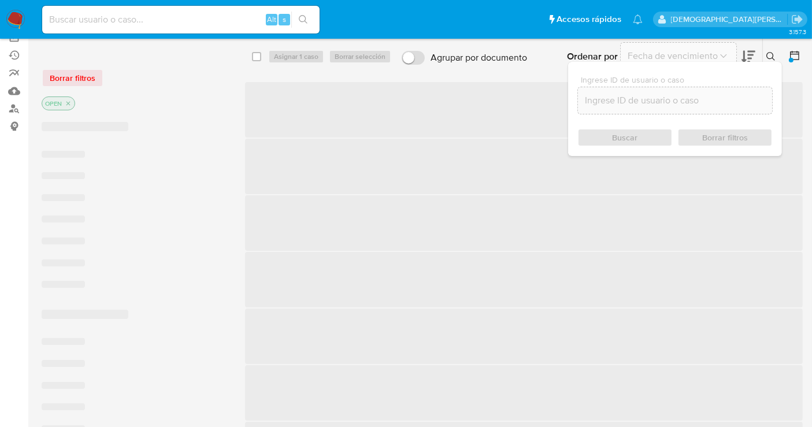
checkbox input "false"
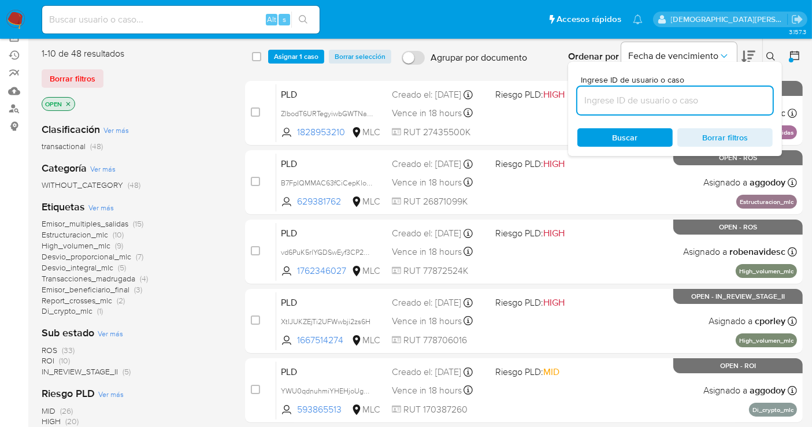
click at [373, 55] on span "Borrar selección" at bounding box center [360, 57] width 51 height 12
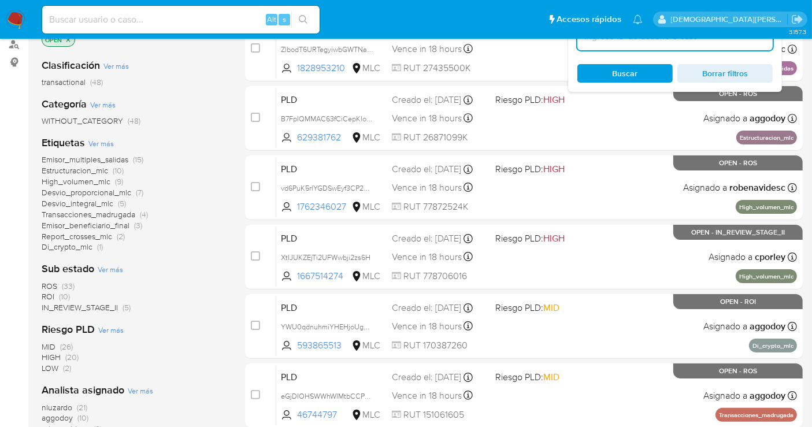
click at [104, 306] on span "IN_REVIEW_STAGE_II" at bounding box center [80, 308] width 76 height 12
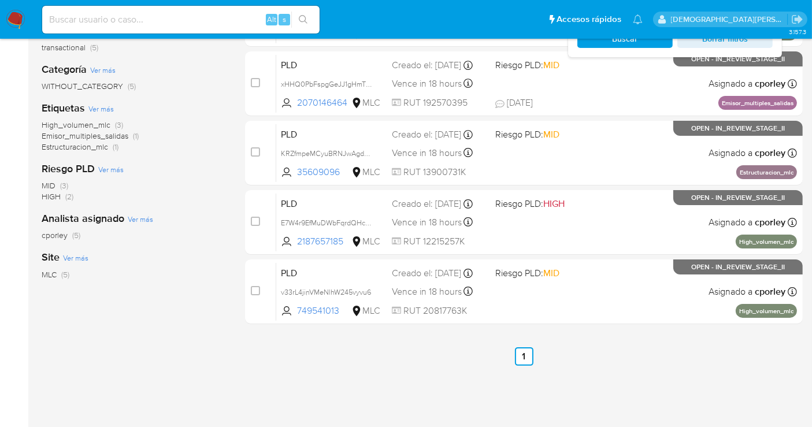
scroll to position [128, 0]
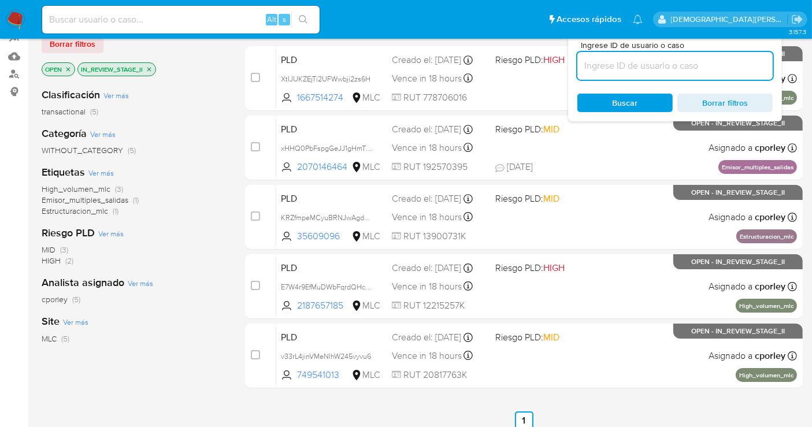
click at [150, 66] on icon "close-filter" at bounding box center [149, 69] width 7 height 7
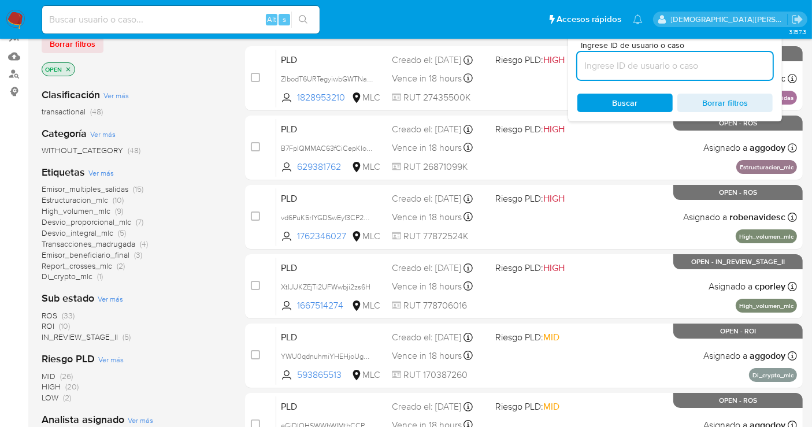
click at [69, 66] on icon "close-filter" at bounding box center [68, 69] width 7 height 7
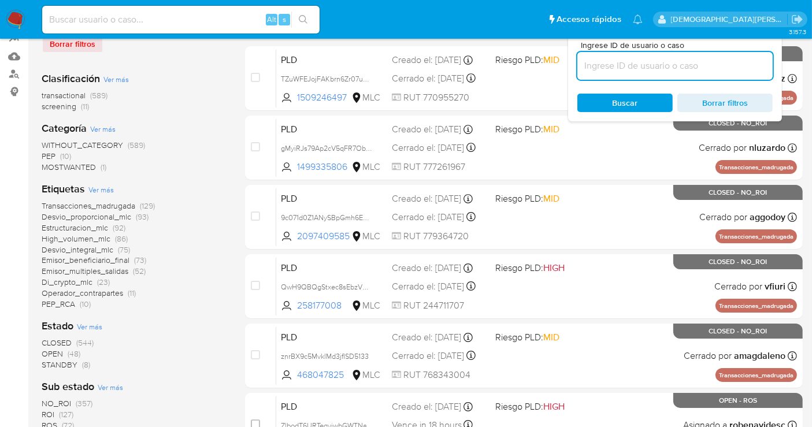
scroll to position [193, 0]
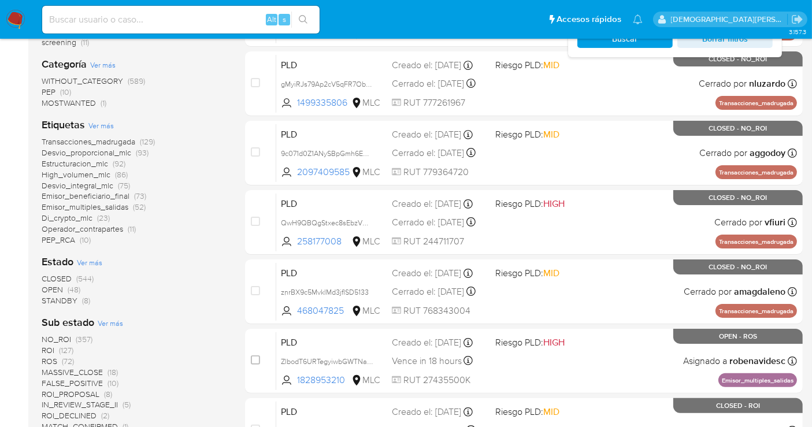
click at [64, 298] on span "STANDBY" at bounding box center [60, 301] width 36 height 12
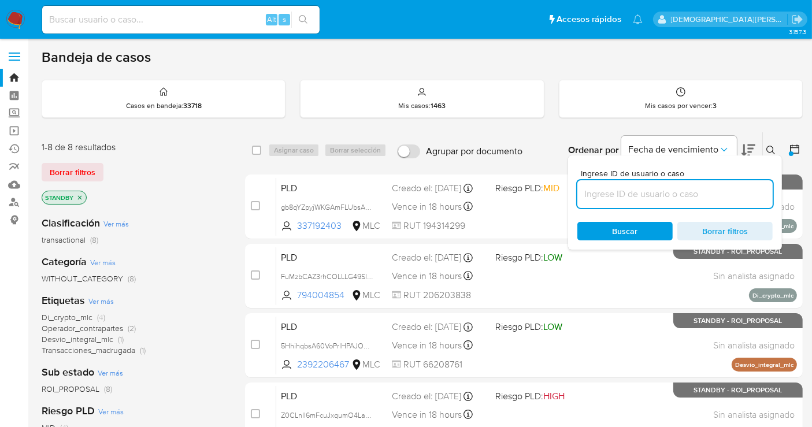
scroll to position [64, 0]
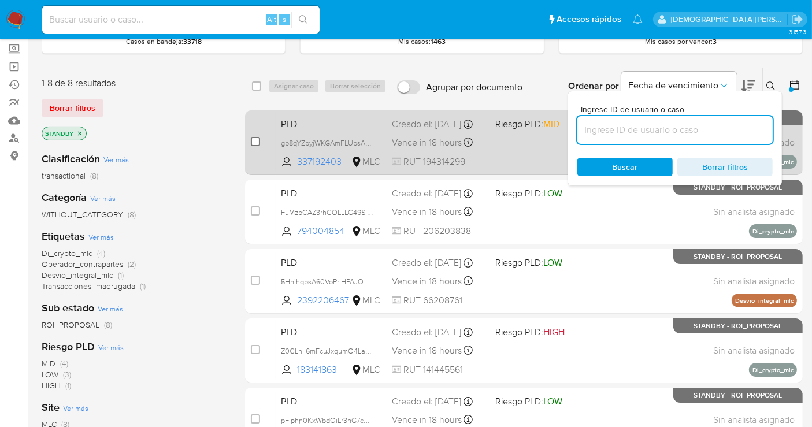
click at [255, 142] on input "checkbox" at bounding box center [255, 141] width 9 height 9
checkbox input "true"
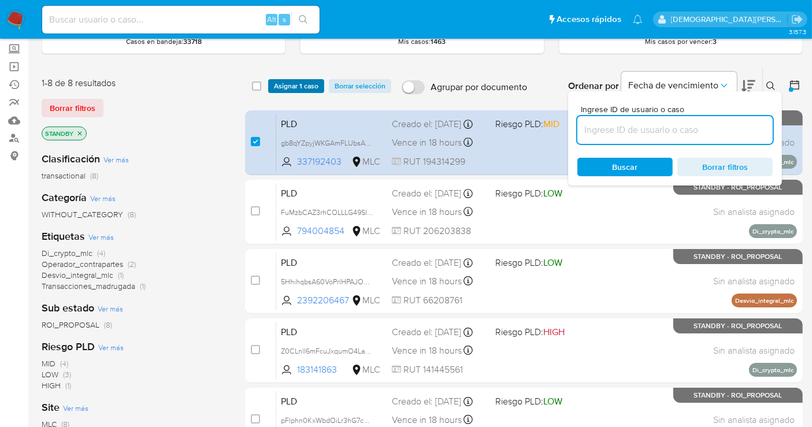
click at [297, 80] on span "Asignar 1 caso" at bounding box center [296, 86] width 45 height 12
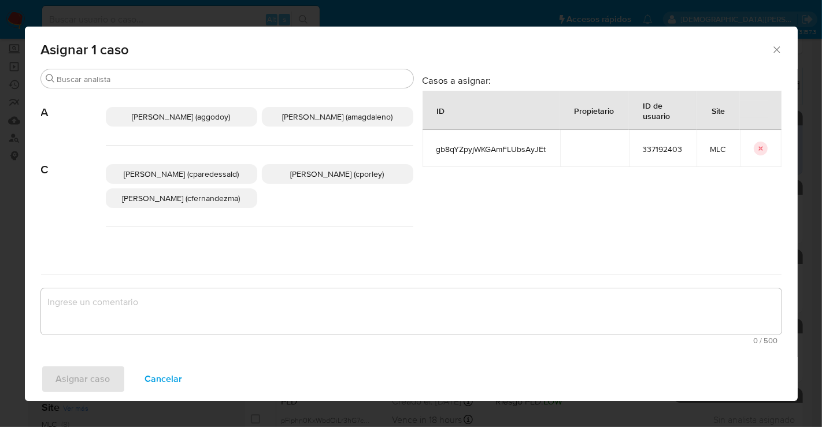
click at [353, 175] on span "Christian Porley (cporley)" at bounding box center [338, 174] width 94 height 12
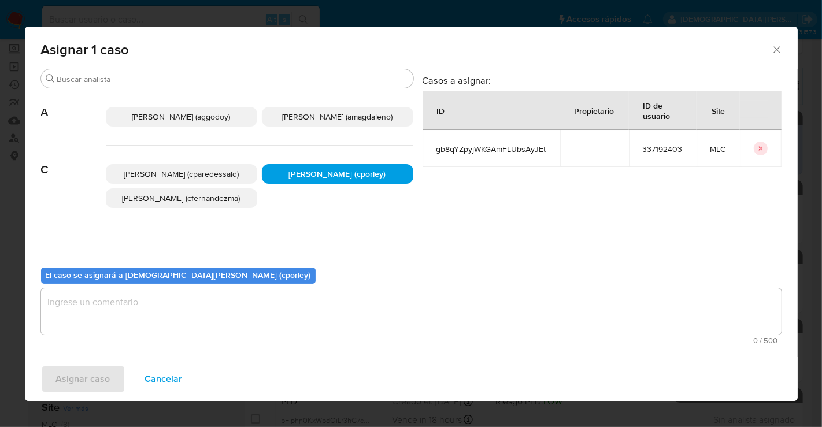
click at [302, 317] on textarea "assign-modal" at bounding box center [411, 311] width 741 height 46
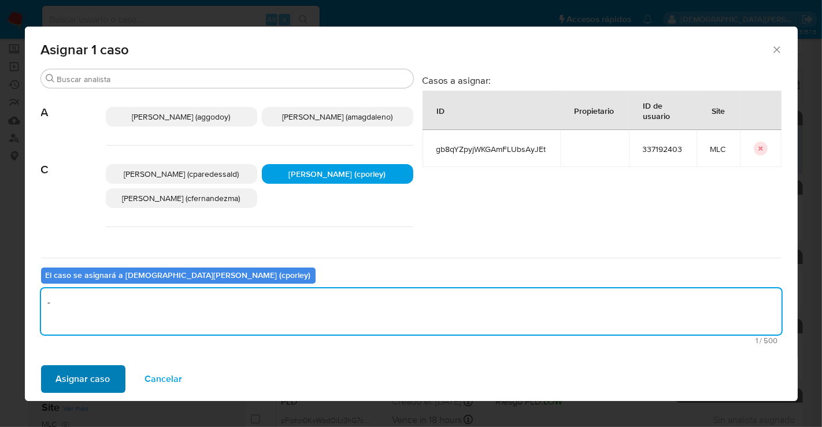
type textarea "-"
click at [84, 373] on span "Asignar caso" at bounding box center [83, 379] width 54 height 25
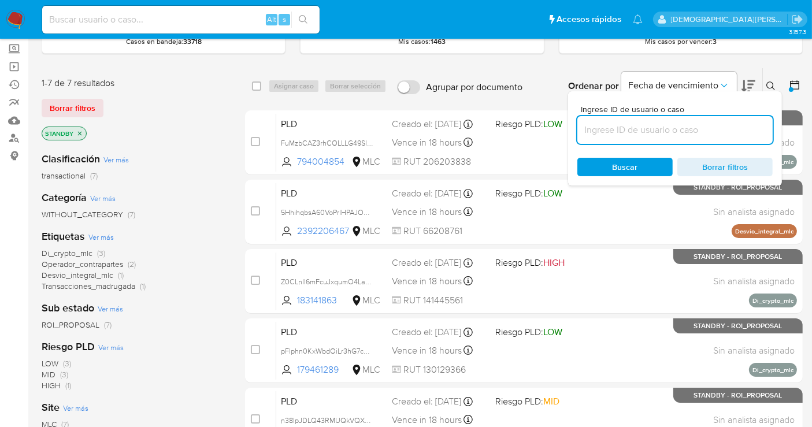
click at [79, 130] on icon "close-filter" at bounding box center [79, 133] width 7 height 7
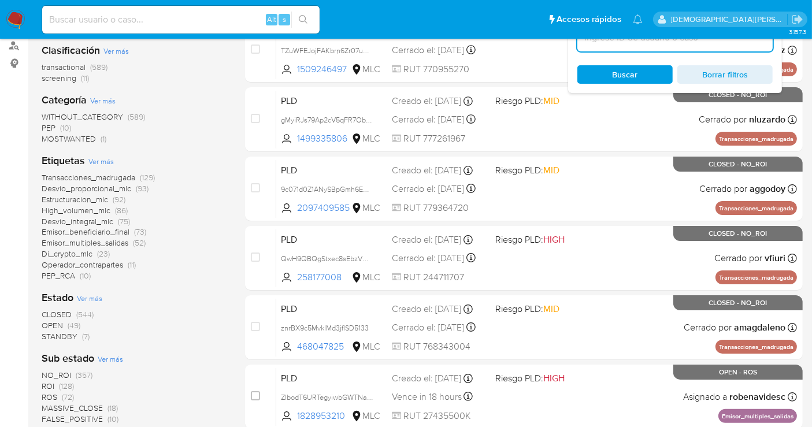
scroll to position [193, 0]
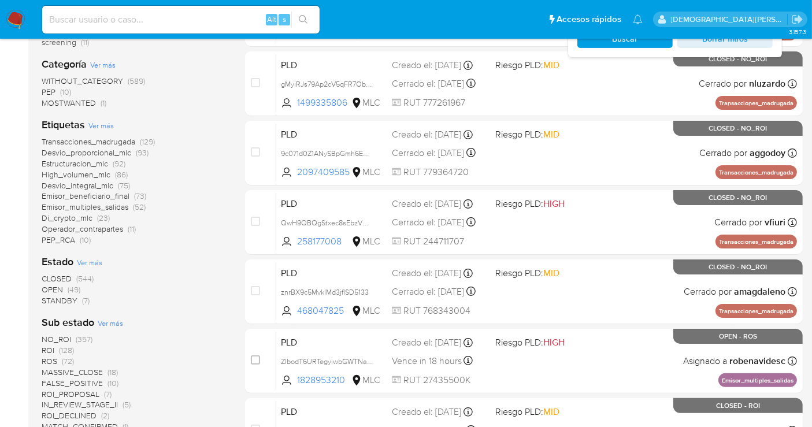
click at [66, 297] on span "STANDBY" at bounding box center [60, 301] width 36 height 12
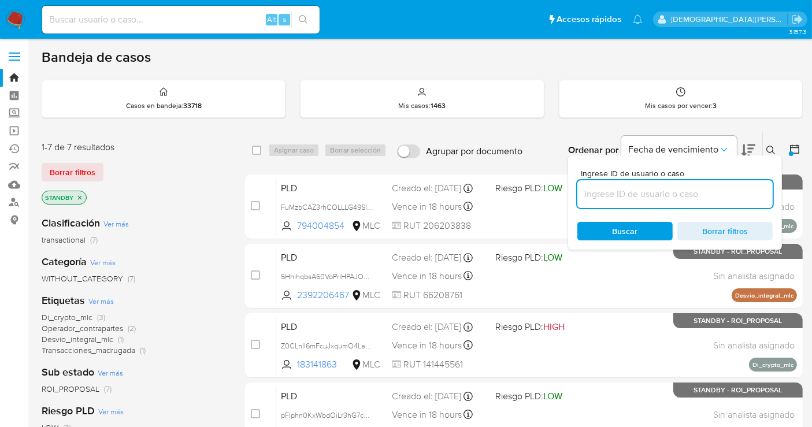
click at [771, 146] on icon at bounding box center [771, 150] width 9 height 9
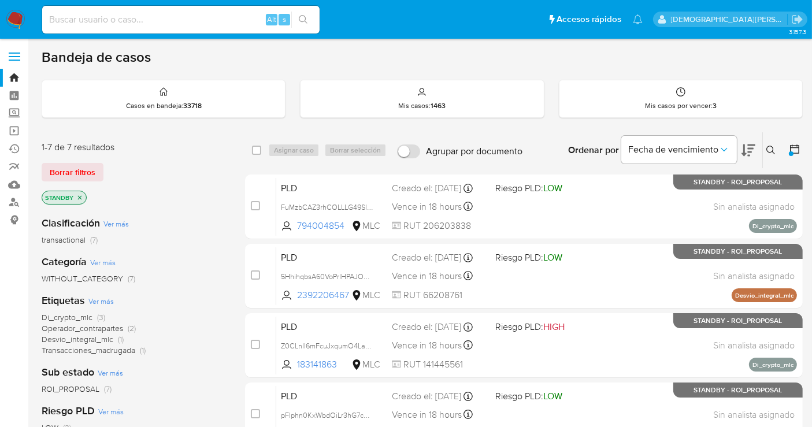
click at [81, 197] on icon "close-filter" at bounding box center [80, 197] width 4 height 4
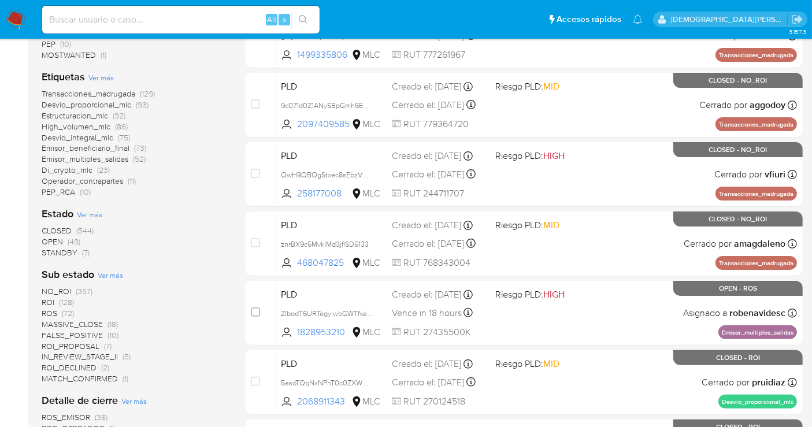
scroll to position [257, 0]
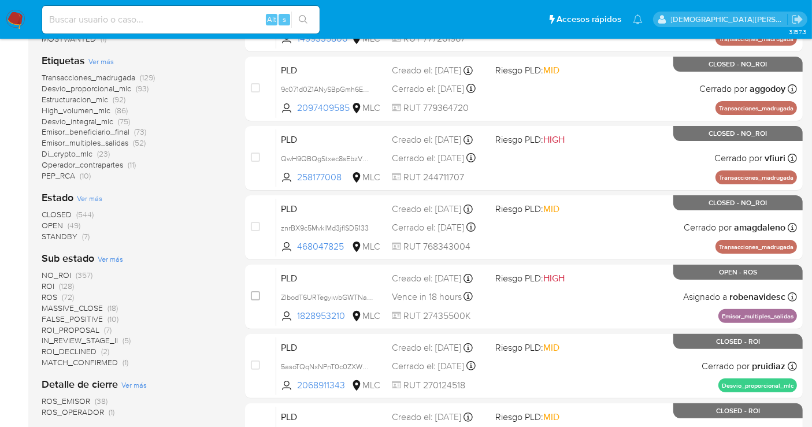
click at [63, 342] on span "IN_REVIEW_STAGE_II" at bounding box center [80, 341] width 76 height 12
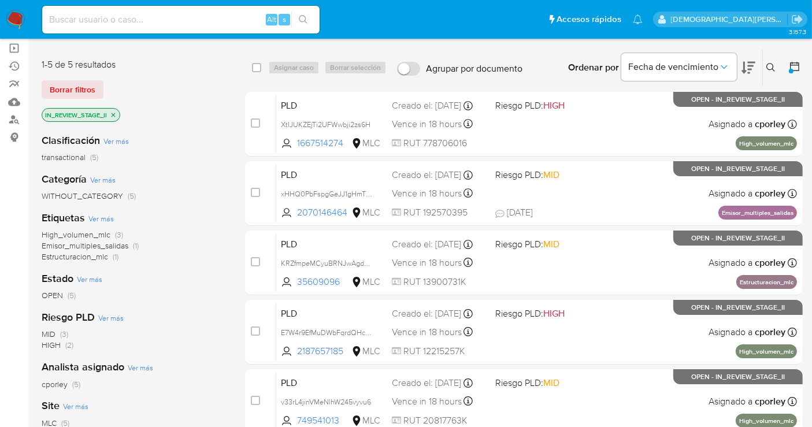
scroll to position [41, 0]
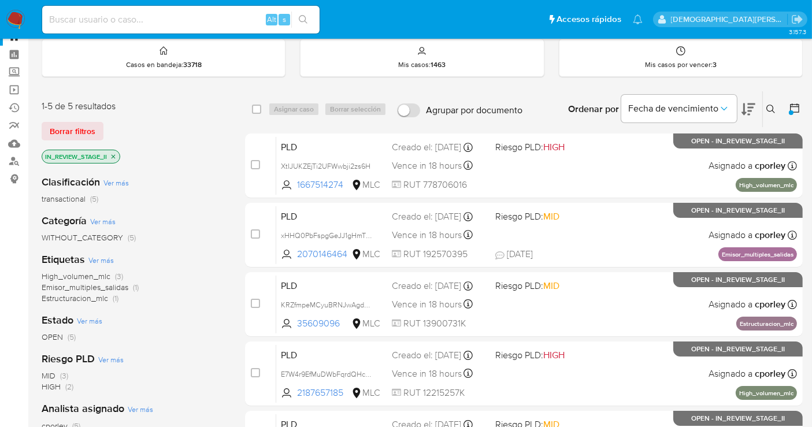
click at [114, 155] on icon "close-filter" at bounding box center [113, 156] width 7 height 7
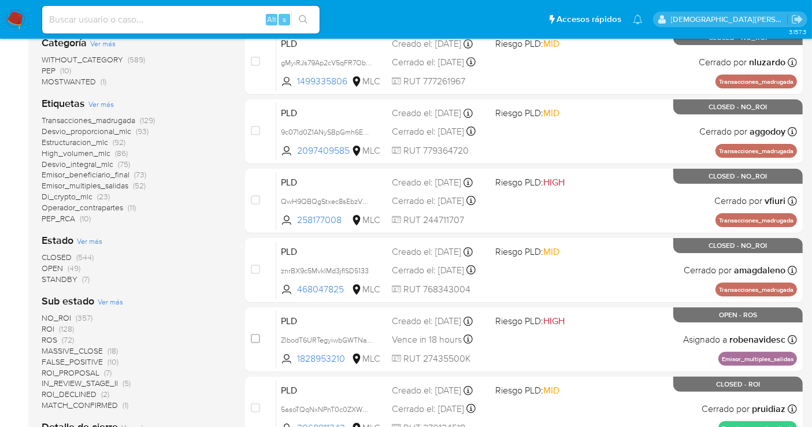
scroll to position [234, 0]
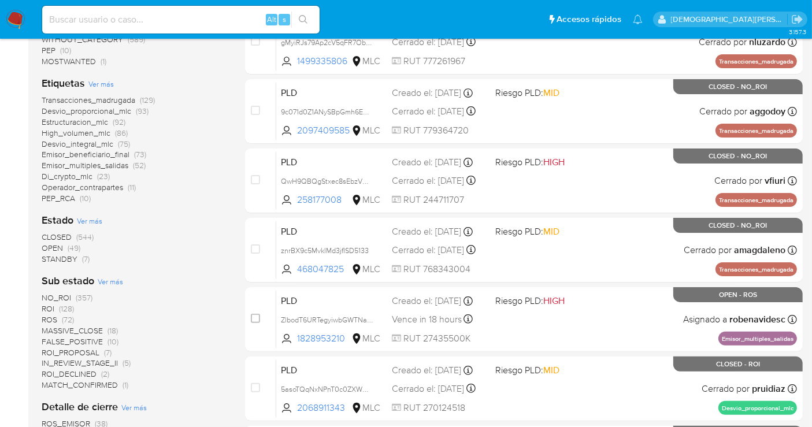
click at [71, 259] on span "STANDBY" at bounding box center [60, 259] width 36 height 12
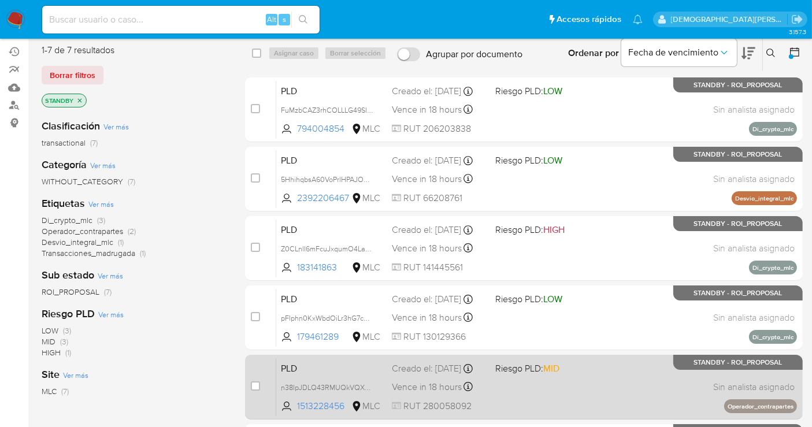
scroll to position [41, 0]
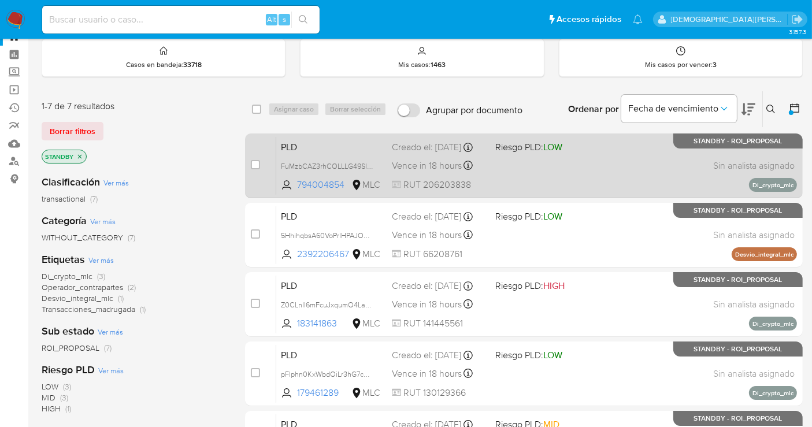
click at [528, 174] on div "PLD FuMzbCAZ3rhCOLLLG49SlfLj 794004854 MLC Riesgo PLD: LOW Creado el: 12/06/202…" at bounding box center [536, 165] width 521 height 58
click at [257, 164] on input "checkbox" at bounding box center [255, 164] width 9 height 9
checkbox input "true"
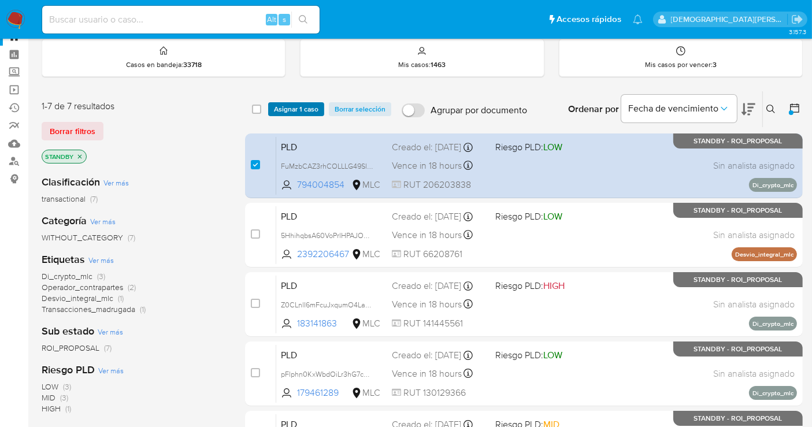
click at [282, 109] on span "Asignar 1 caso" at bounding box center [296, 109] width 45 height 12
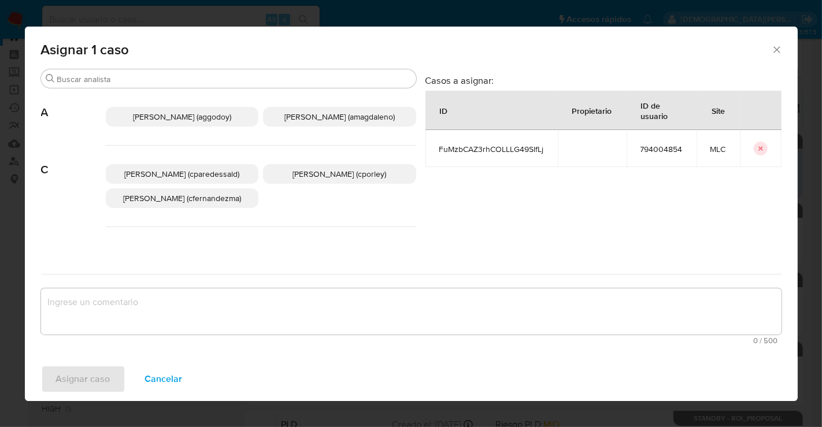
click at [322, 174] on span "Christian Porley (cporley)" at bounding box center [340, 174] width 94 height 12
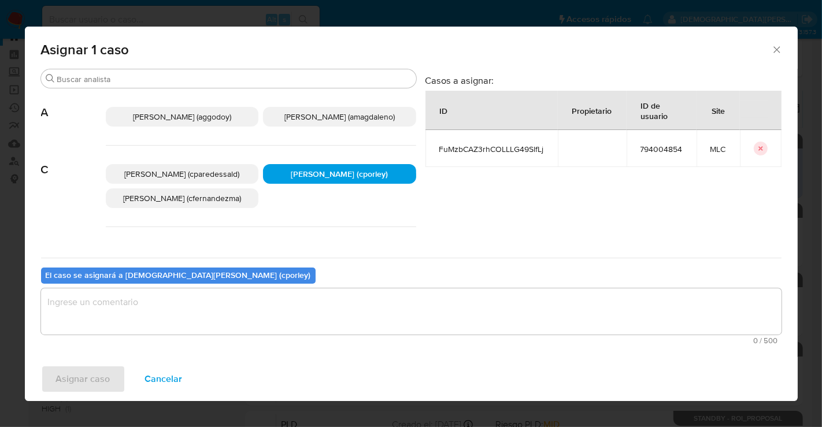
click at [247, 301] on textarea "assign-modal" at bounding box center [411, 311] width 741 height 46
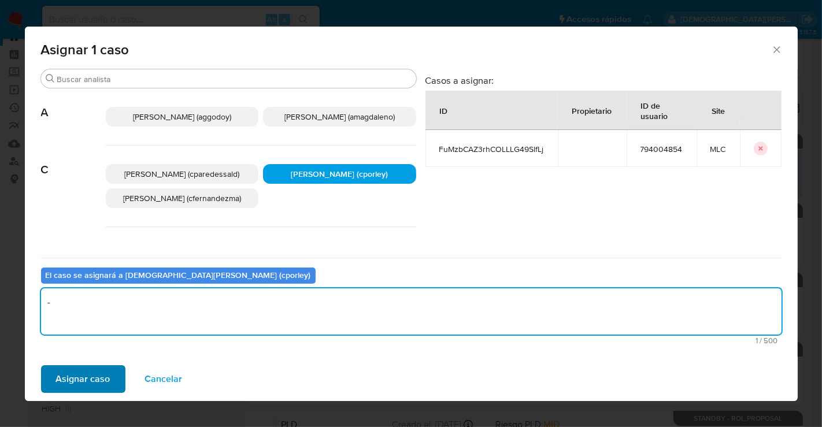
type textarea "-"
click at [88, 381] on span "Asignar caso" at bounding box center [83, 379] width 54 height 25
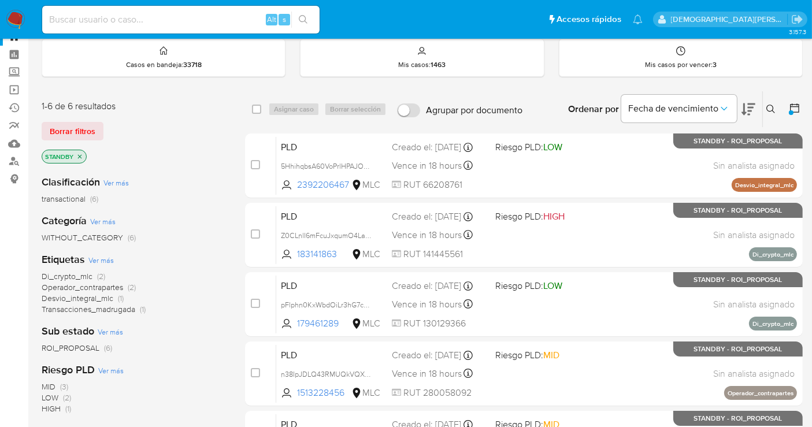
click at [82, 159] on p "STANDBY" at bounding box center [64, 156] width 44 height 13
click at [79, 156] on icon "close-filter" at bounding box center [79, 156] width 7 height 7
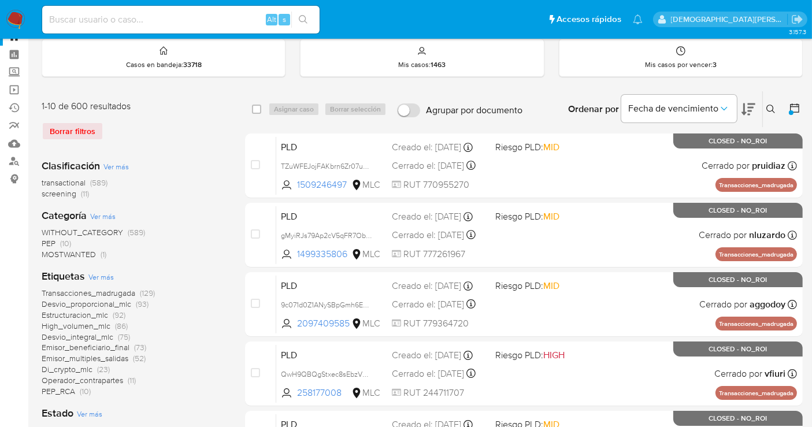
click at [769, 108] on icon at bounding box center [771, 109] width 9 height 9
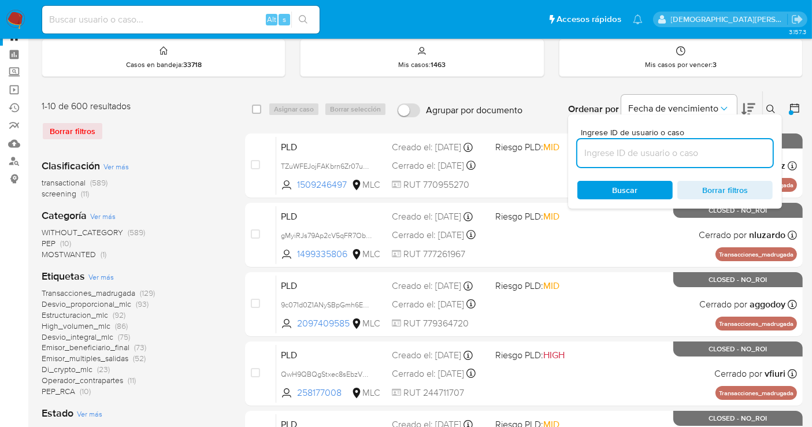
click at [645, 153] on input at bounding box center [675, 153] width 195 height 15
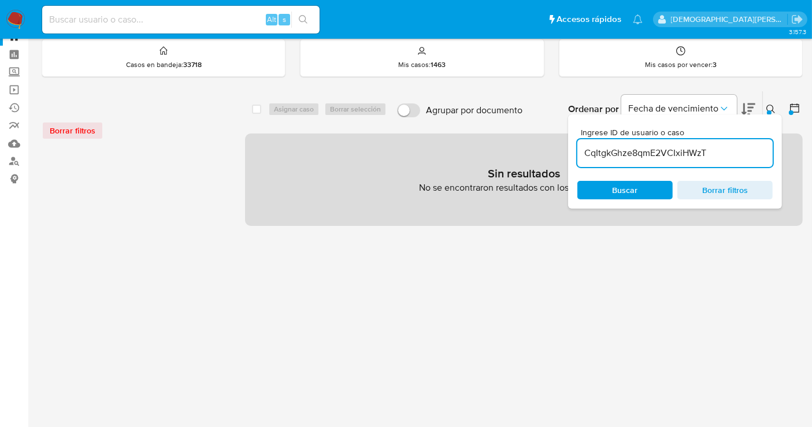
click at [750, 153] on input "CqItgkGhze8qmE2VCIxiHWzT" at bounding box center [675, 153] width 195 height 15
type input "CqItgkGhze8qmE2VCIxiHWzT"
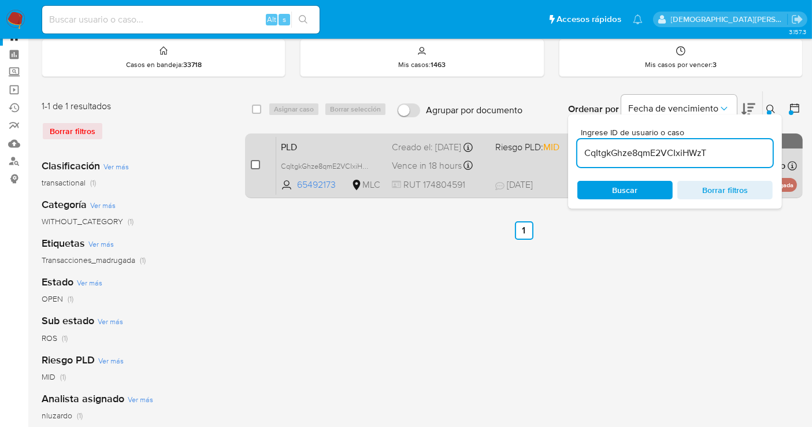
click at [254, 164] on input "checkbox" at bounding box center [255, 164] width 9 height 9
checkbox input "true"
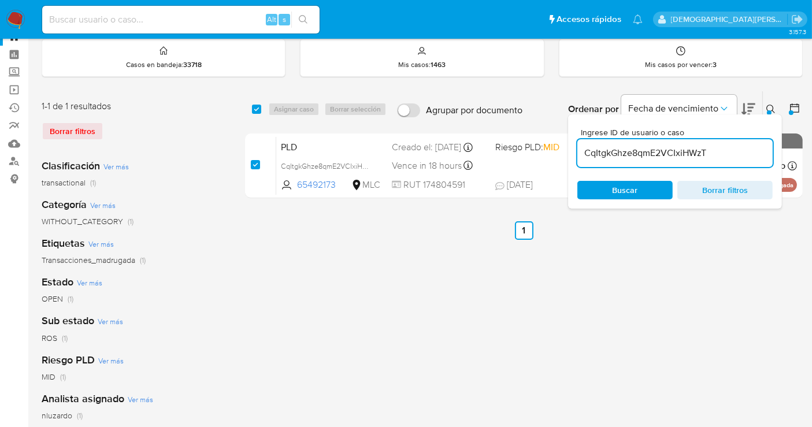
checkbox input "true"
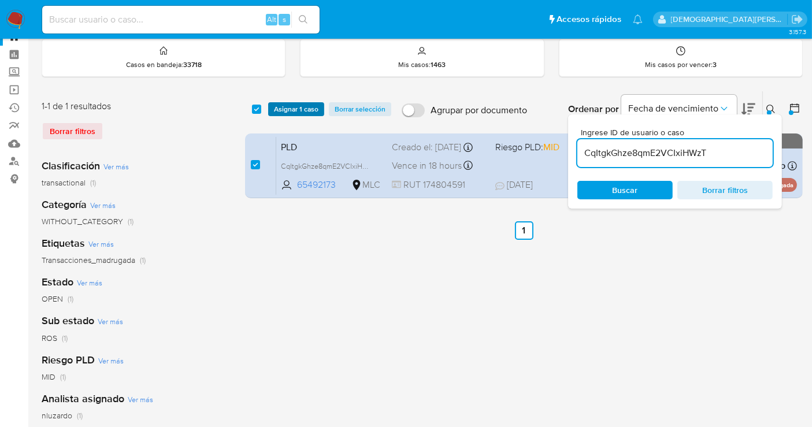
click at [283, 113] on span "Asignar 1 caso" at bounding box center [296, 109] width 45 height 12
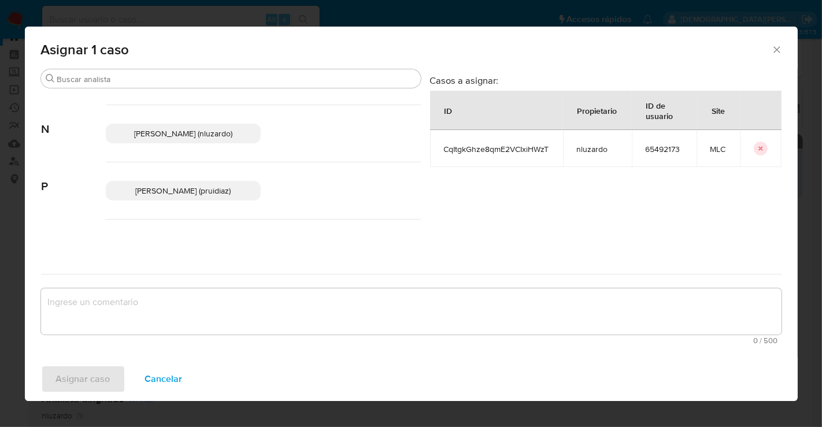
scroll to position [190, 0]
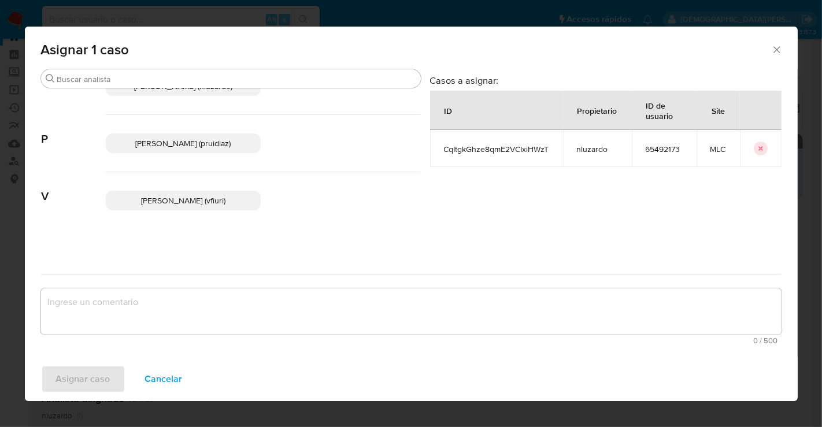
click at [176, 149] on p "Pablo Ruidiaz (pruidiaz)" at bounding box center [184, 144] width 156 height 20
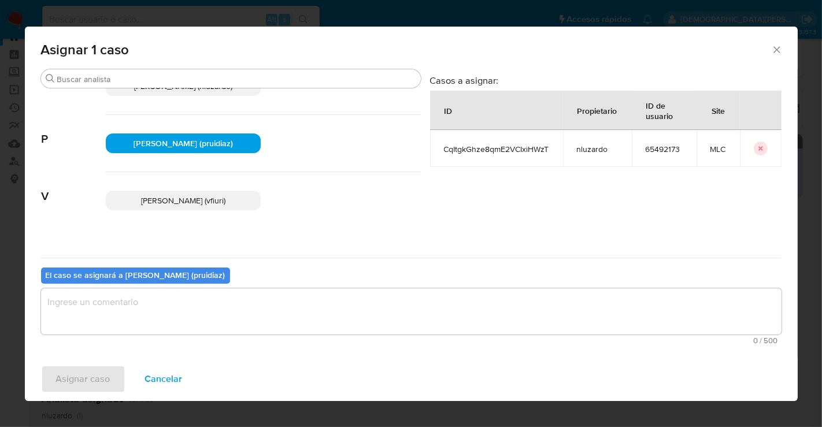
click at [135, 314] on textarea "assign-modal" at bounding box center [411, 311] width 741 height 46
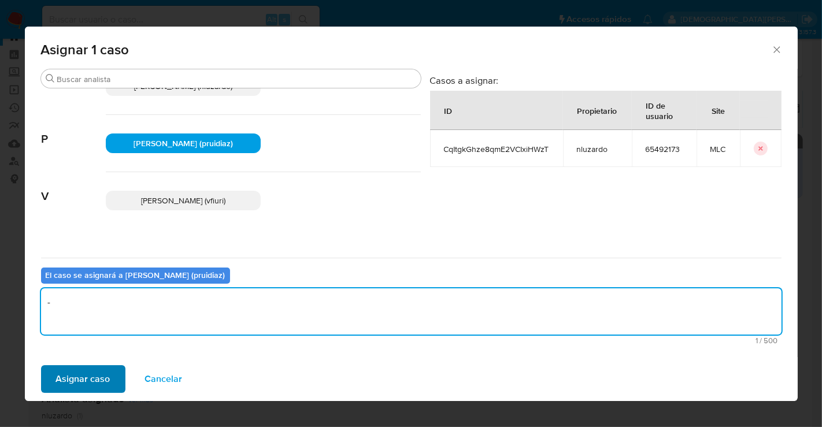
type textarea "-"
click at [80, 376] on span "Asignar caso" at bounding box center [83, 379] width 54 height 25
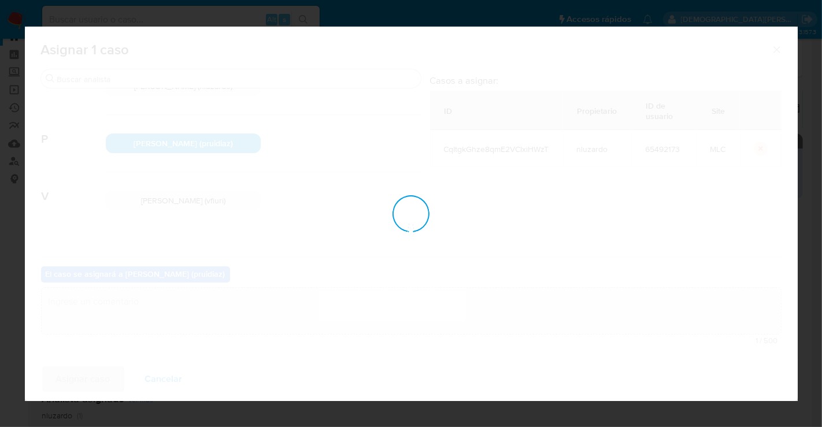
checkbox input "false"
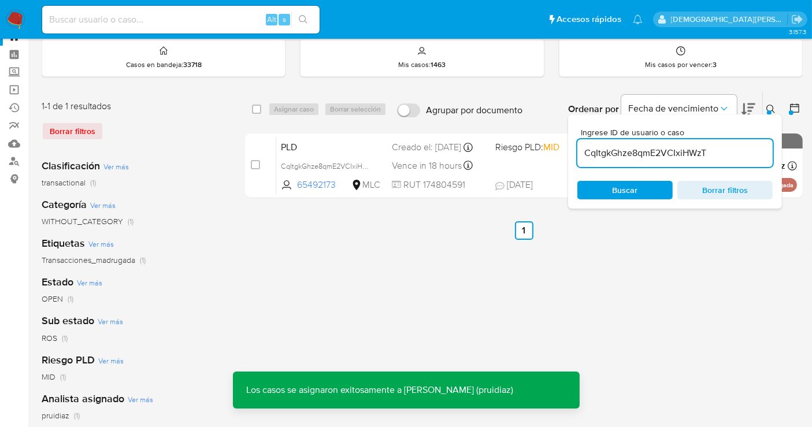
click at [675, 148] on input "CqItgkGhze8qmE2VCIxiHWzT" at bounding box center [675, 153] width 195 height 15
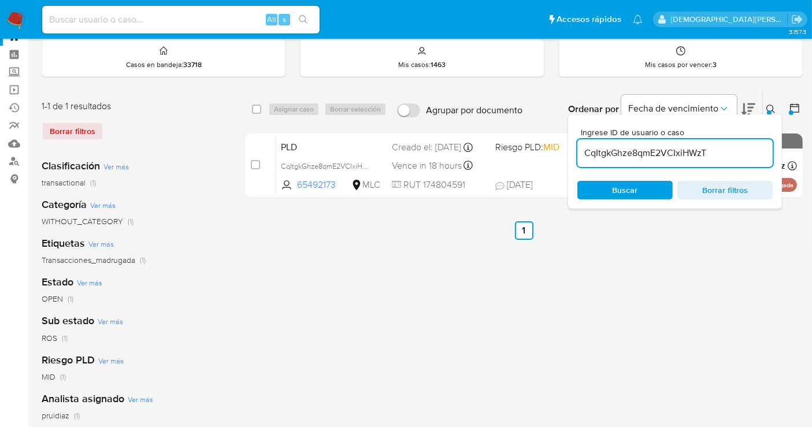
paste input "eGjDIOHSWWhWIMtbCCPvMiYg"
type input "eGjDIOHSWWhWIMtbCCPvMiYg"
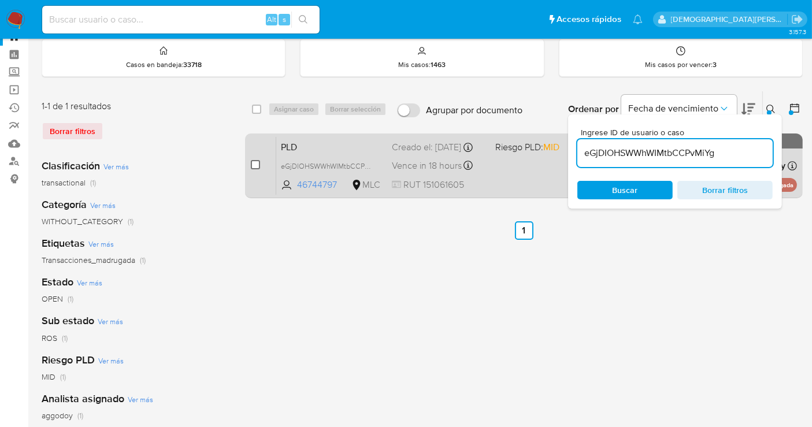
click at [259, 164] on input "checkbox" at bounding box center [255, 164] width 9 height 9
checkbox input "true"
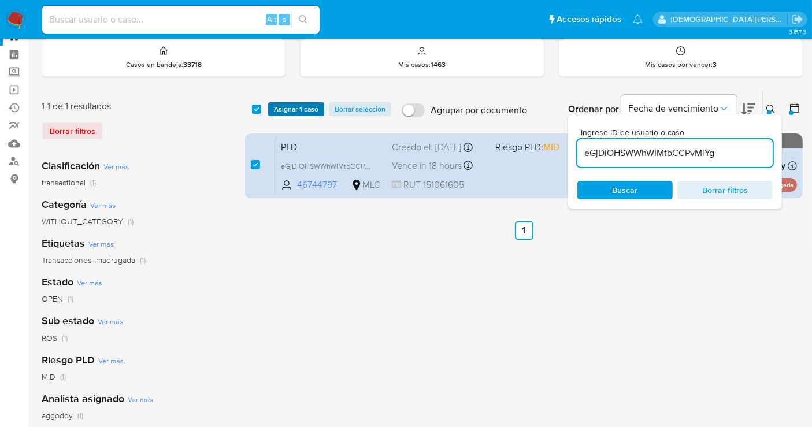
click at [294, 109] on span "Asignar 1 caso" at bounding box center [296, 109] width 45 height 12
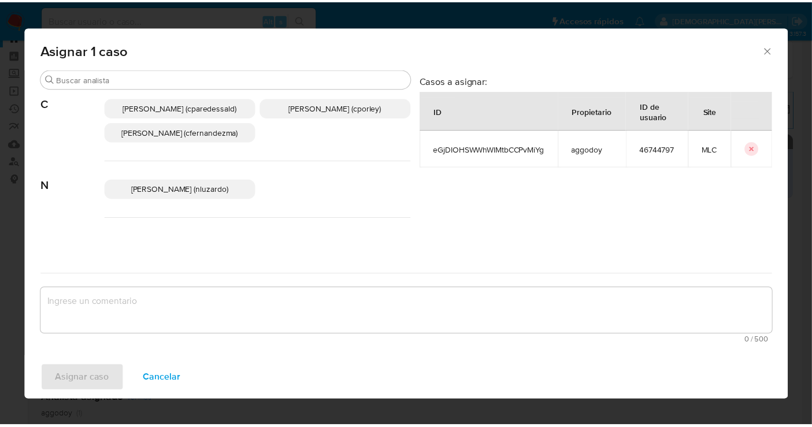
scroll to position [190, 0]
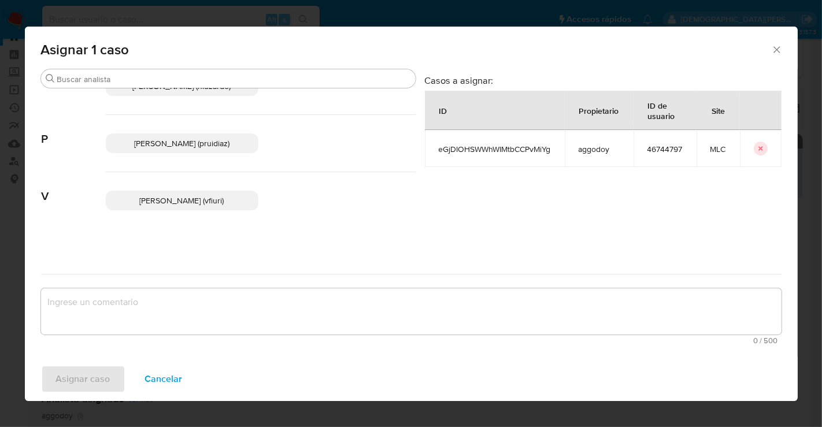
click at [204, 146] on span "Pablo Ruidiaz (pruidiaz)" at bounding box center [181, 144] width 95 height 12
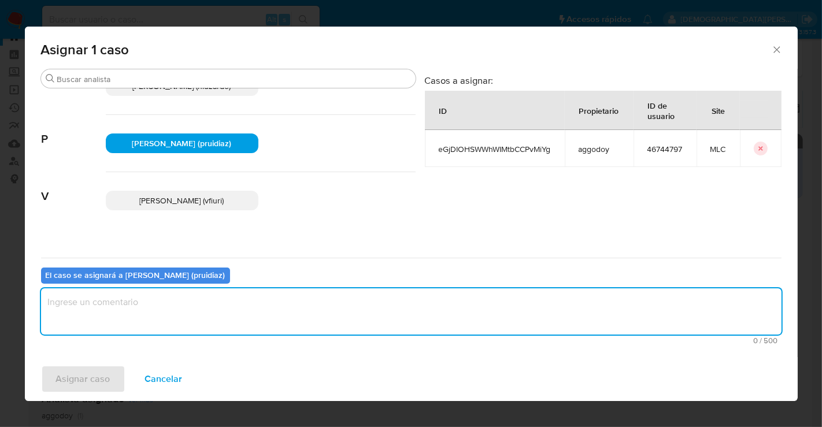
click at [153, 316] on textarea "assign-modal" at bounding box center [411, 311] width 741 height 46
type textarea "-"
click at [72, 376] on span "Asignar caso" at bounding box center [83, 379] width 54 height 25
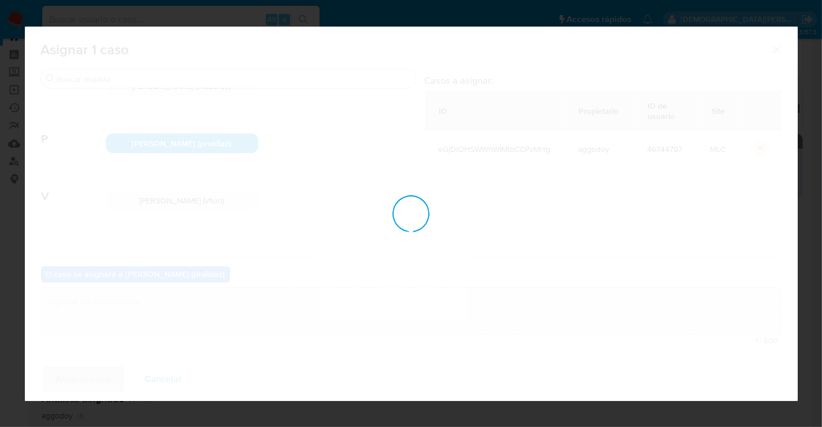
checkbox input "false"
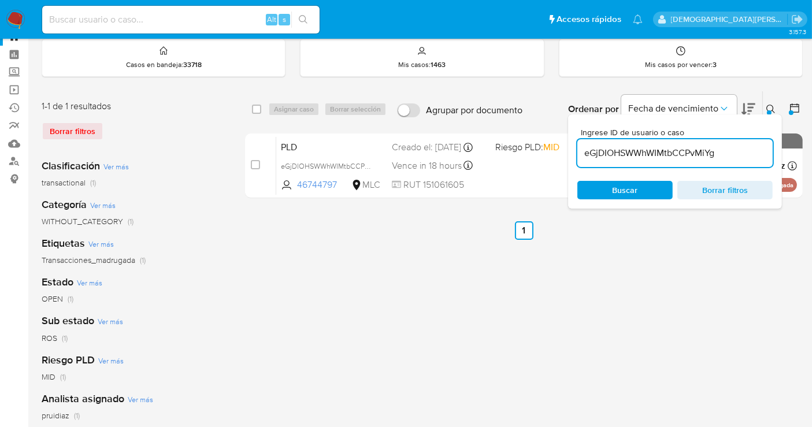
click at [709, 186] on span "Borrar filtros" at bounding box center [725, 190] width 79 height 16
click at [634, 183] on span "Buscar" at bounding box center [625, 190] width 25 height 18
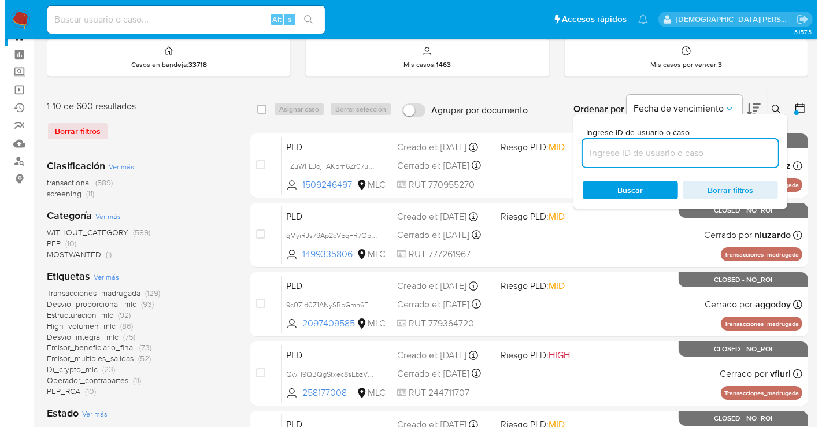
scroll to position [234, 0]
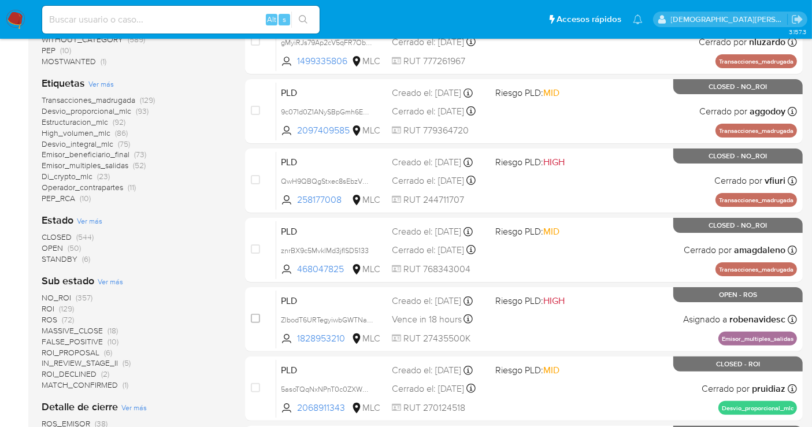
click at [94, 219] on span "Ver más" at bounding box center [89, 221] width 25 height 10
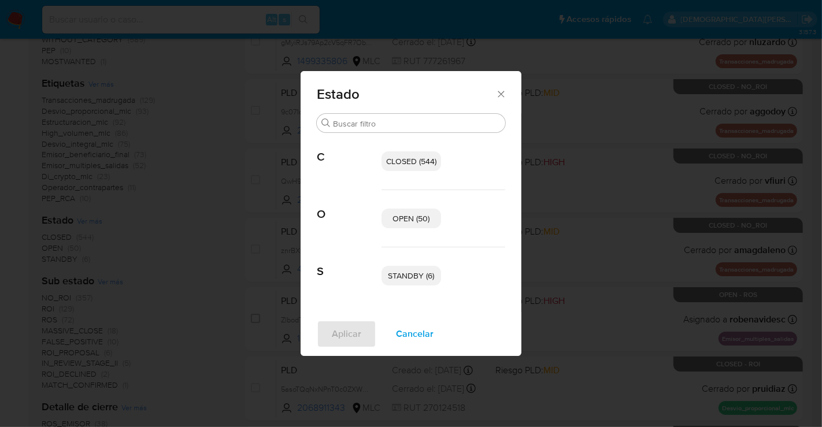
click at [408, 217] on span "OPEN (50)" at bounding box center [411, 219] width 37 height 12
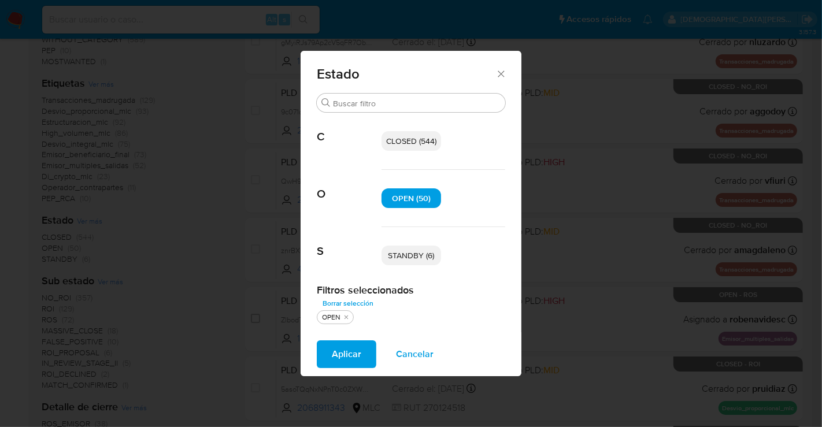
click at [343, 351] on span "Aplicar" at bounding box center [346, 354] width 29 height 25
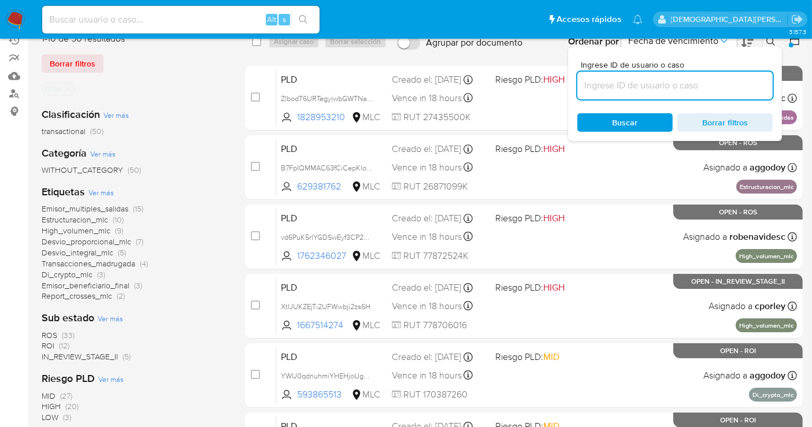
scroll to position [64, 0]
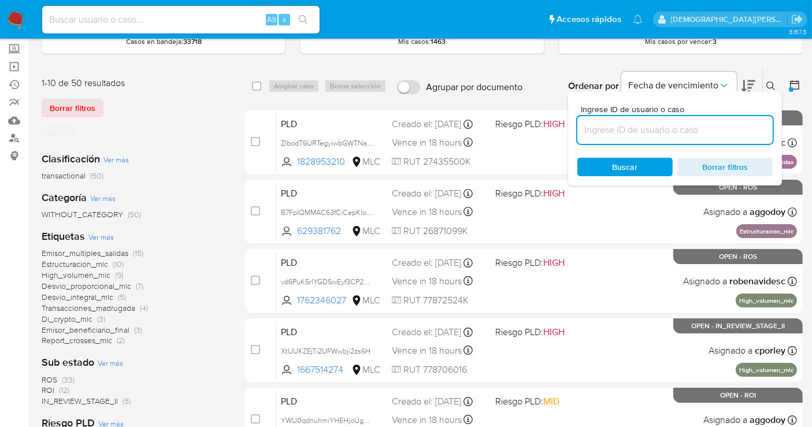
click at [66, 131] on icon "close-filter" at bounding box center [68, 133] width 4 height 4
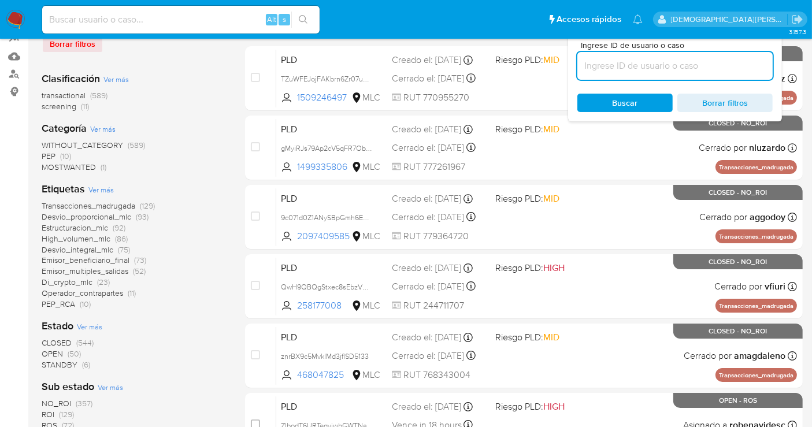
scroll to position [257, 0]
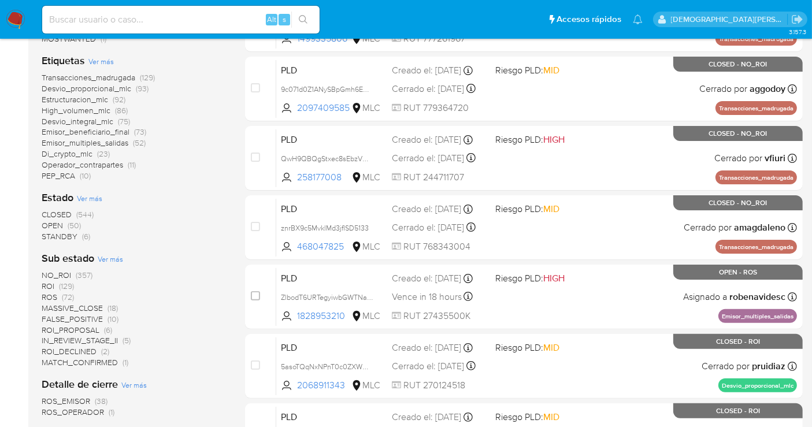
click at [53, 294] on span "ROS" at bounding box center [50, 297] width 16 height 12
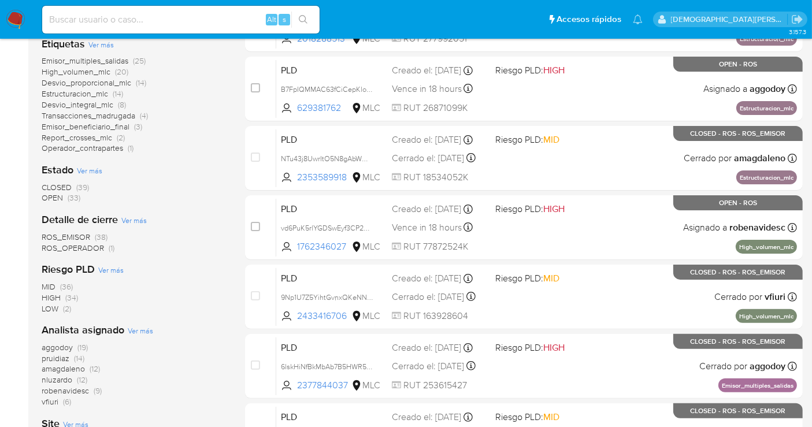
scroll to position [64, 0]
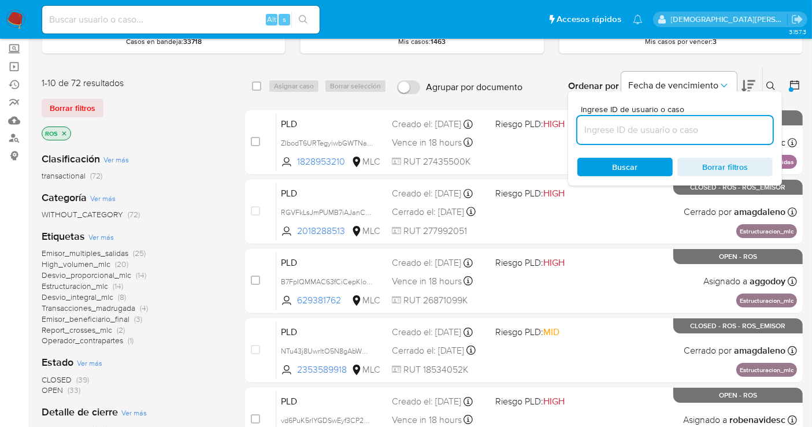
click at [64, 132] on icon "close-filter" at bounding box center [64, 133] width 7 height 7
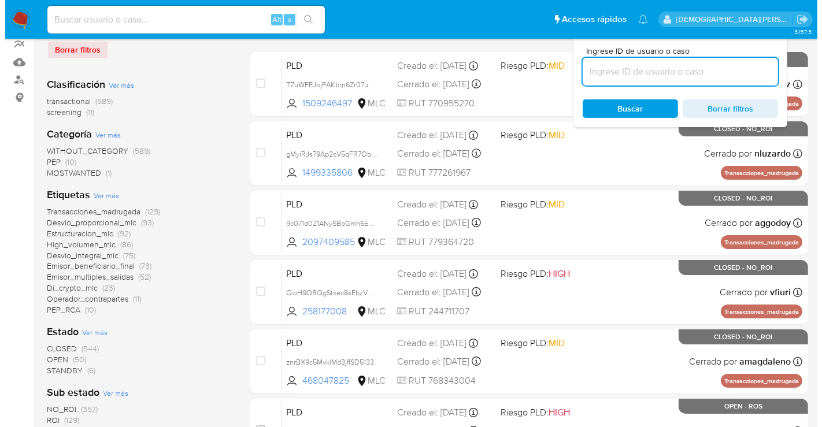
scroll to position [193, 0]
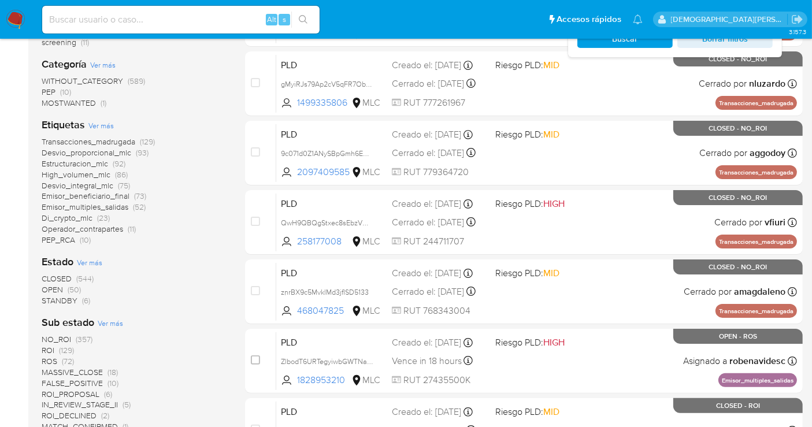
click at [85, 261] on span "Ver más" at bounding box center [89, 262] width 25 height 10
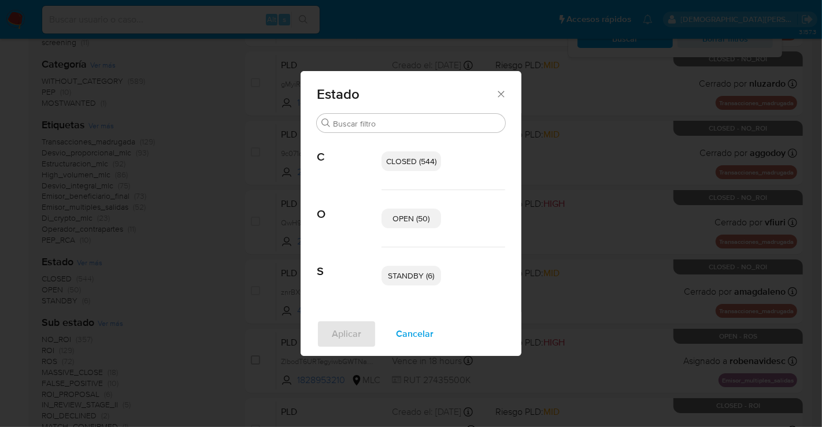
click at [414, 282] on p "STANDBY (6)" at bounding box center [412, 276] width 60 height 20
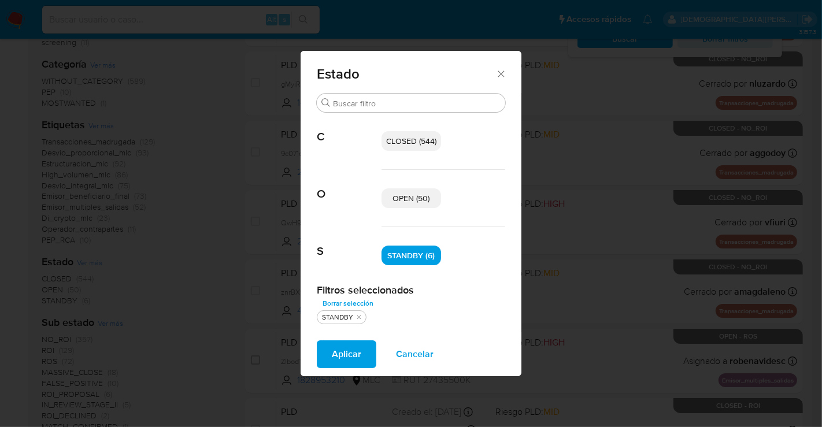
click at [330, 349] on button "Aplicar" at bounding box center [347, 354] width 60 height 28
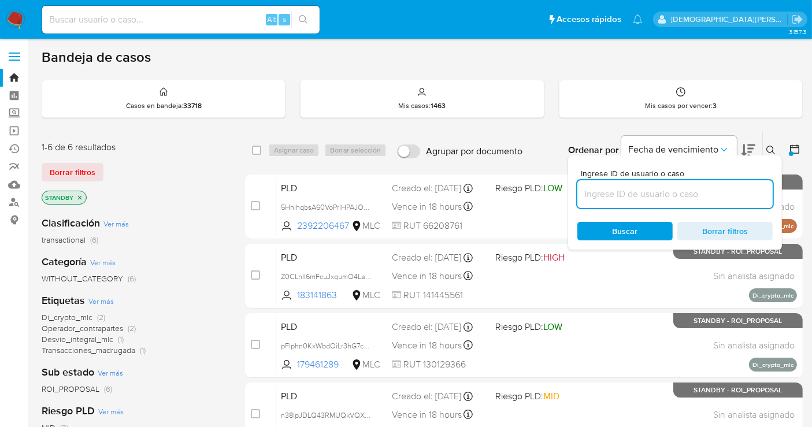
click at [746, 120] on div "Bandeja de casos Casos en bandeja : 33718 Mis casos : 1463 Mis casos por vencer…" at bounding box center [422, 352] width 761 height 607
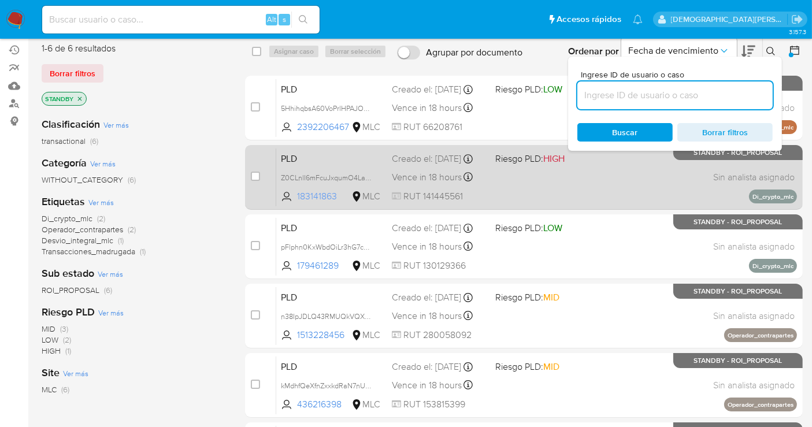
scroll to position [41, 0]
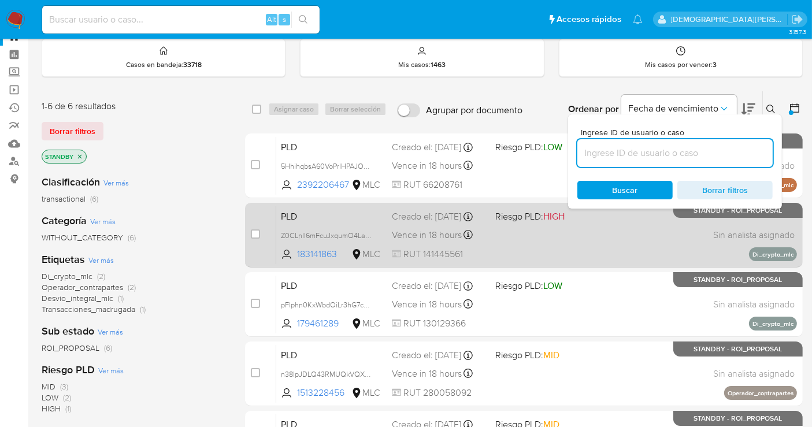
click at [566, 238] on div "PLD Z0CLnlI6mFcuJxqumO4Laz9M 183141863 MLC Riesgo PLD: HIGH Creado el: 12/06/20…" at bounding box center [536, 235] width 521 height 58
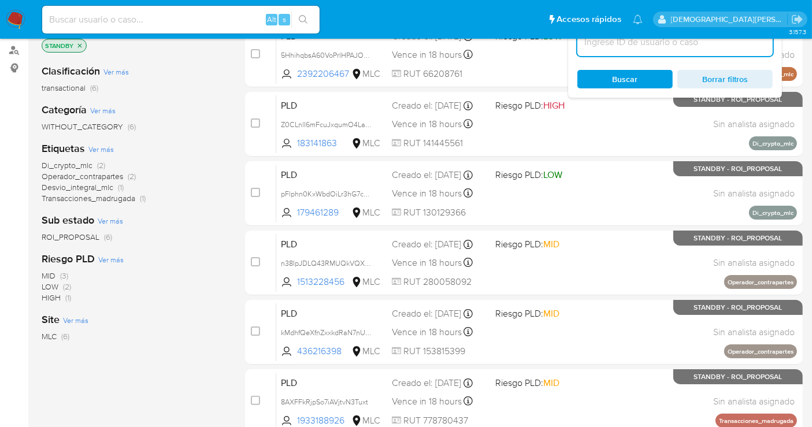
scroll to position [105, 0]
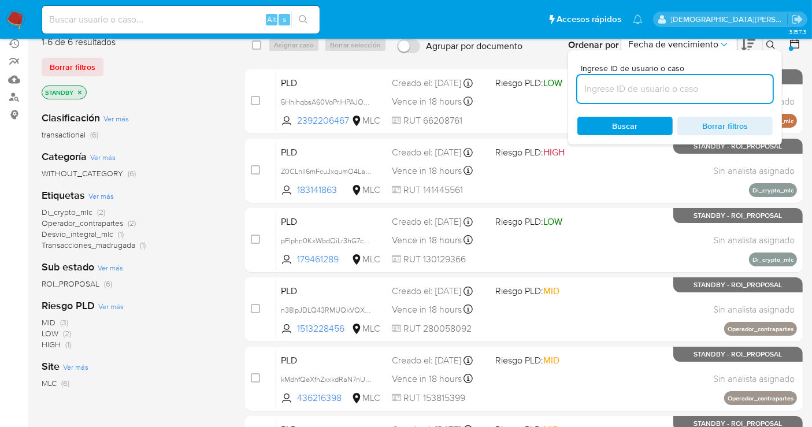
click at [89, 212] on span "Di_crypto_mlc" at bounding box center [67, 212] width 51 height 12
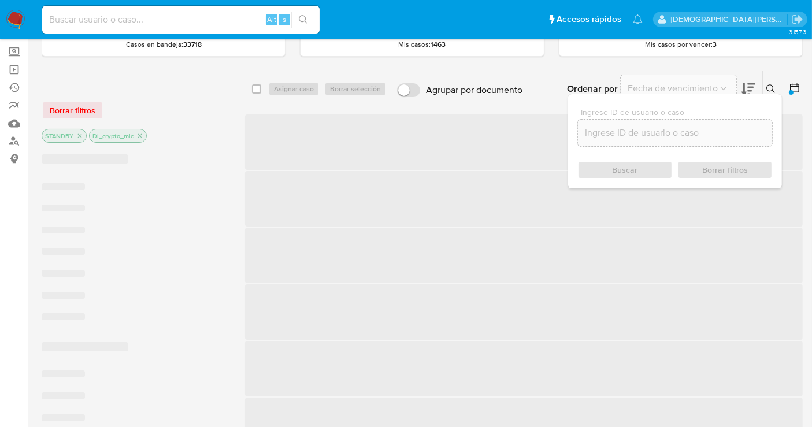
scroll to position [41, 0]
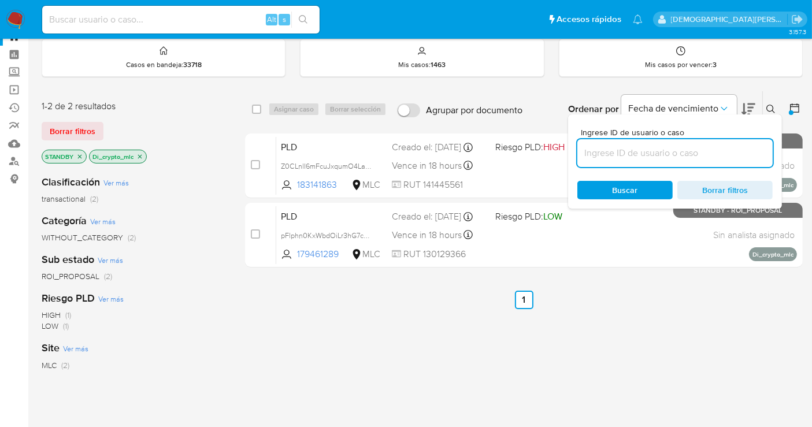
click at [768, 108] on icon at bounding box center [771, 109] width 9 height 9
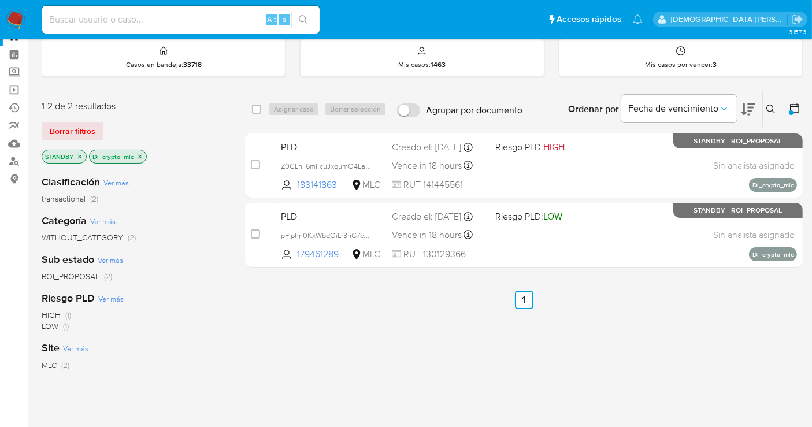
drag, startPoint x: 254, startPoint y: 162, endPoint x: 286, endPoint y: 128, distance: 47.1
click at [254, 162] on input "checkbox" at bounding box center [255, 164] width 9 height 9
checkbox input "true"
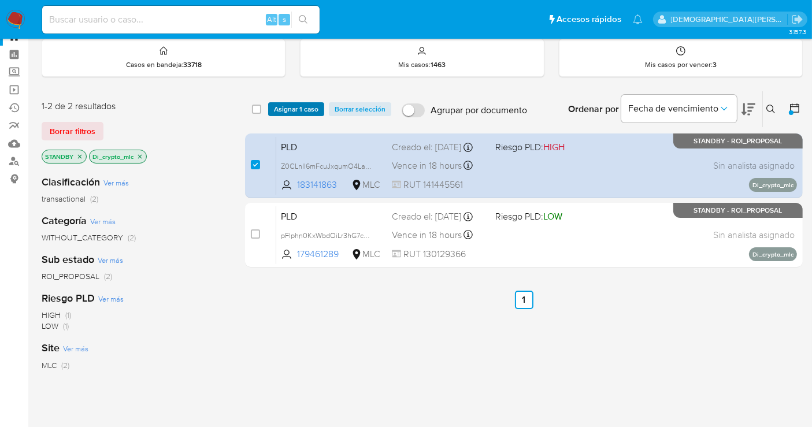
click at [305, 108] on span "Asignar 1 caso" at bounding box center [296, 109] width 45 height 12
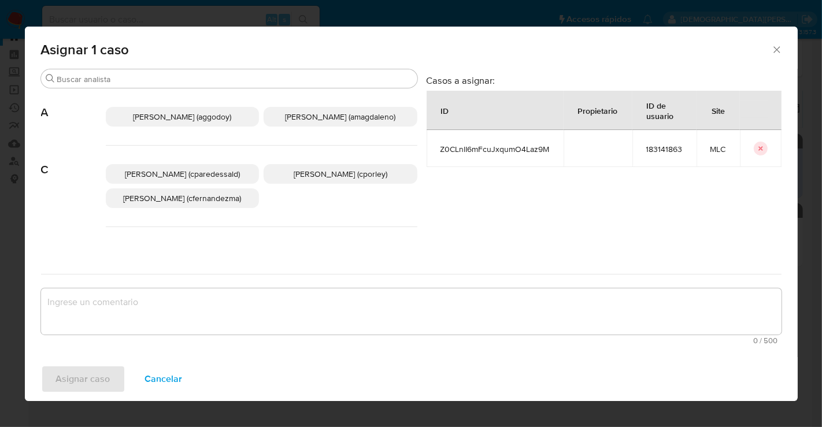
click at [342, 171] on span "Christian Porley (cporley)" at bounding box center [341, 174] width 94 height 12
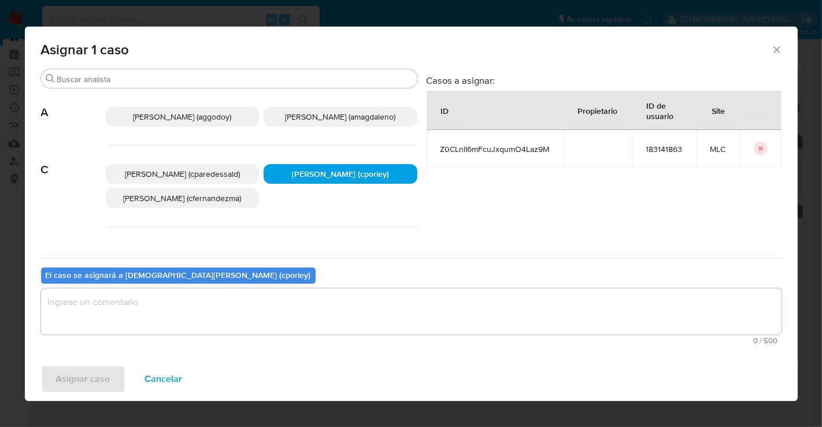
click at [318, 310] on textarea "assign-modal" at bounding box center [411, 311] width 741 height 46
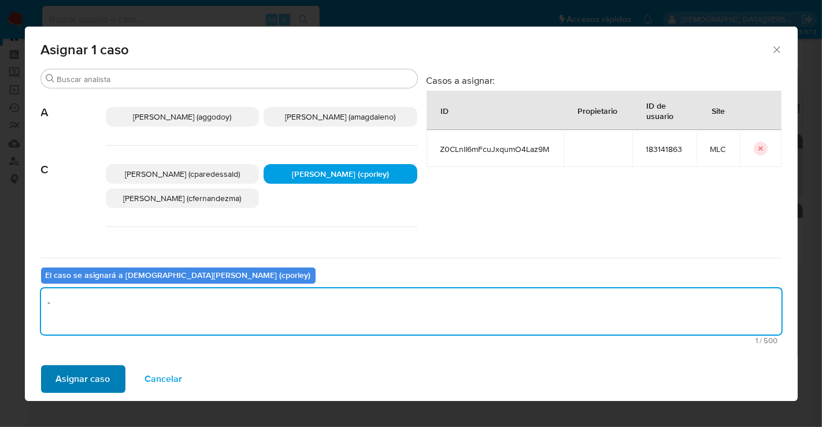
type textarea "-"
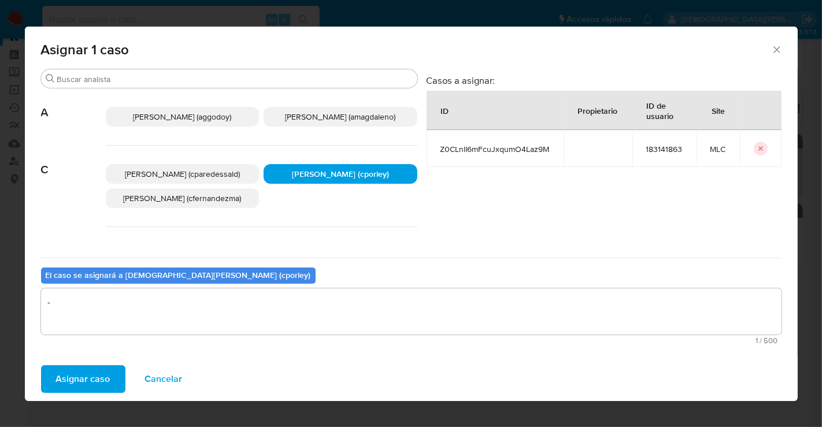
click at [82, 380] on span "Asignar caso" at bounding box center [83, 379] width 54 height 25
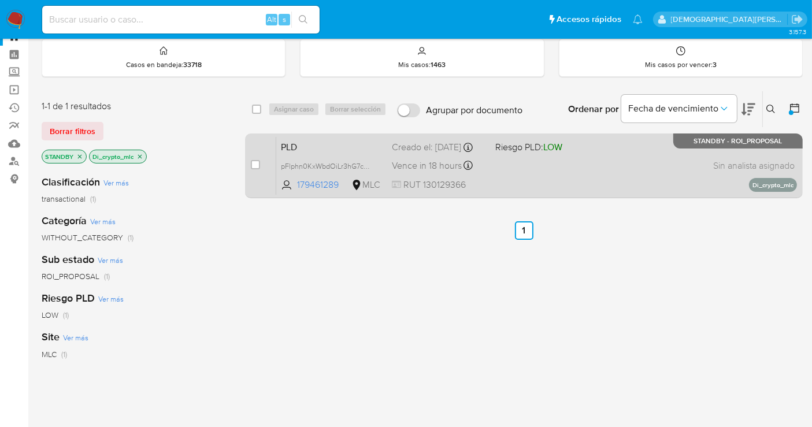
click at [350, 146] on span "PLD" at bounding box center [332, 146] width 102 height 15
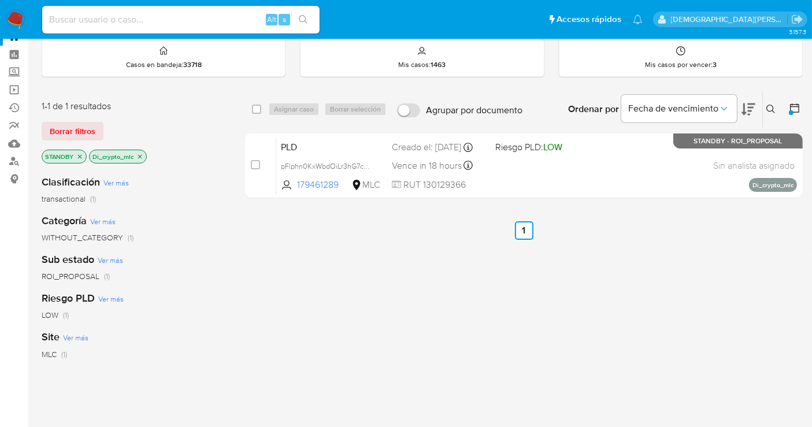
click at [77, 154] on icon "close-filter" at bounding box center [79, 156] width 7 height 7
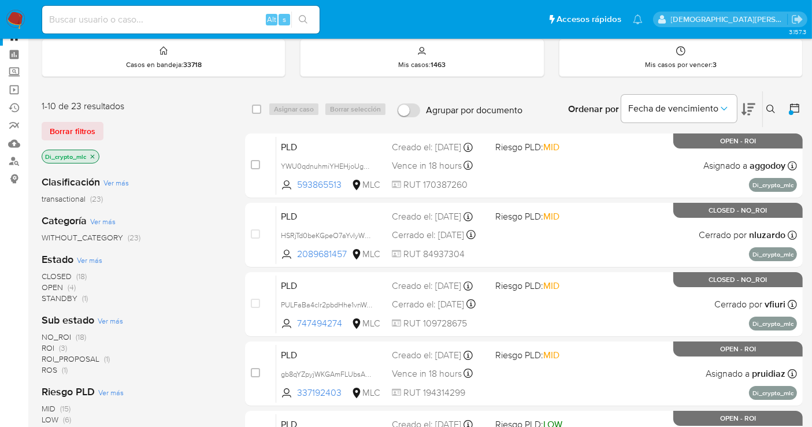
click at [93, 156] on icon "close-filter" at bounding box center [92, 156] width 7 height 7
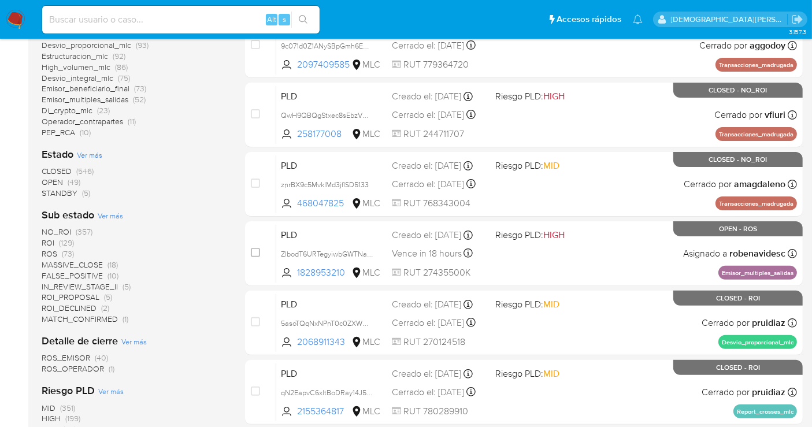
scroll to position [427, 0]
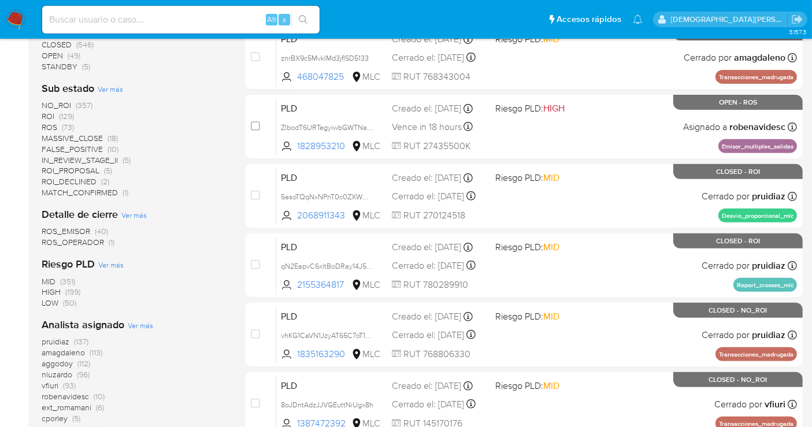
click at [87, 395] on span "robenavidesc" at bounding box center [65, 397] width 47 height 12
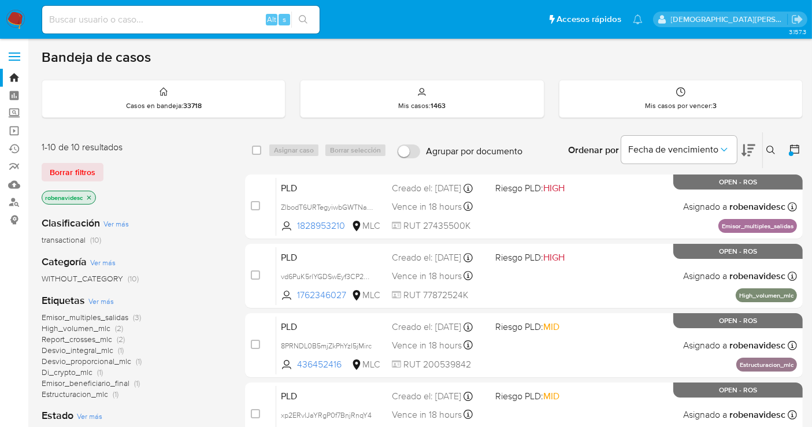
click at [88, 194] on icon "close-filter" at bounding box center [89, 197] width 7 height 7
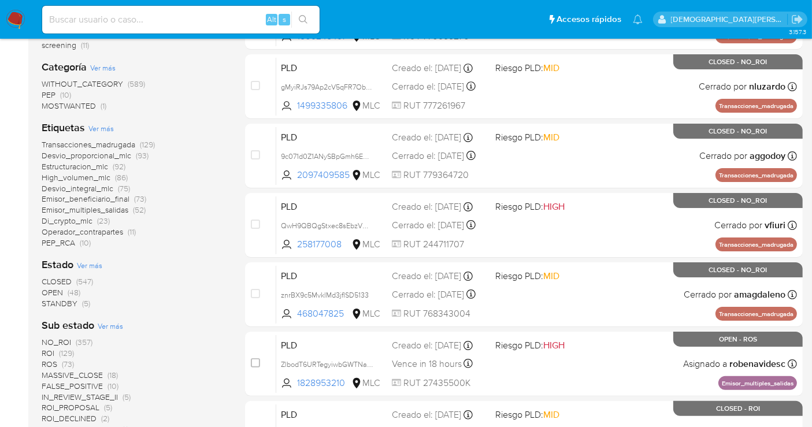
scroll to position [193, 0]
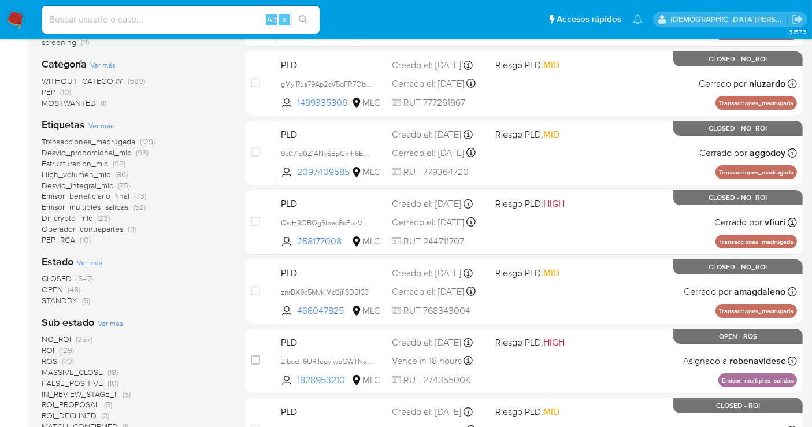
click at [80, 395] on span "IN_REVIEW_STAGE_II" at bounding box center [80, 394] width 76 height 12
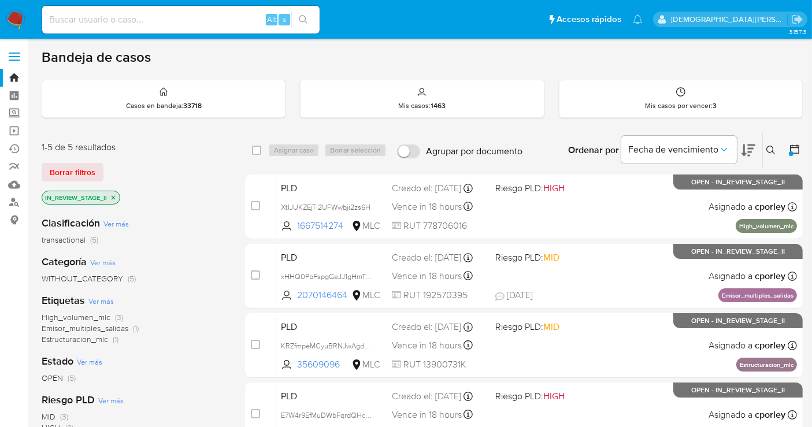
click at [114, 194] on icon "close-filter" at bounding box center [113, 197] width 7 height 7
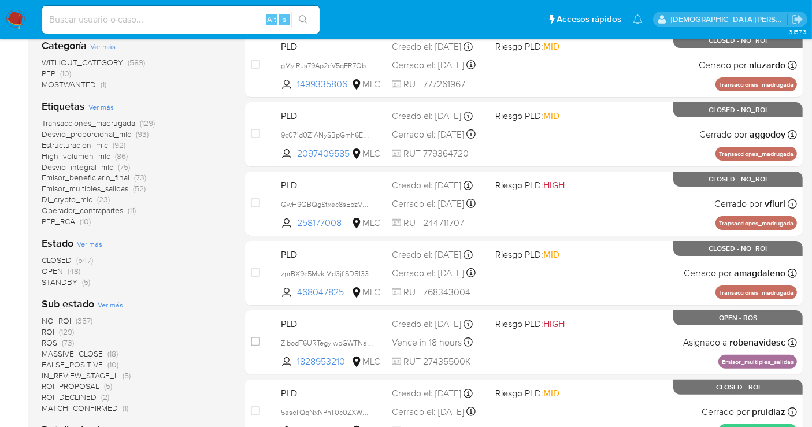
scroll to position [257, 0]
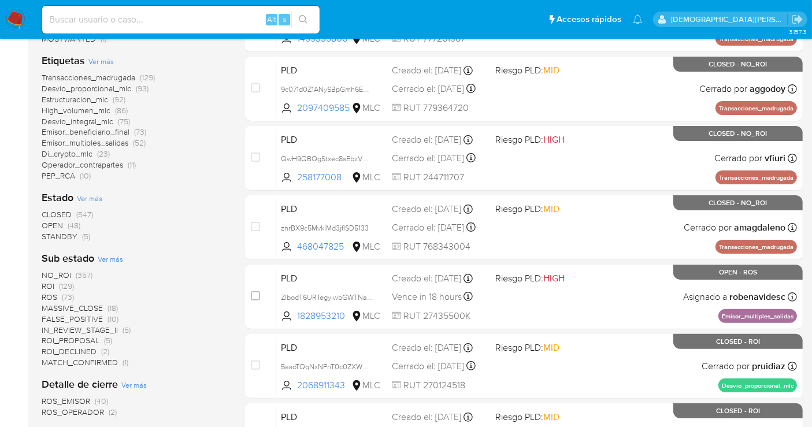
click at [85, 338] on span "ROI_PROPOSAL" at bounding box center [71, 341] width 58 height 12
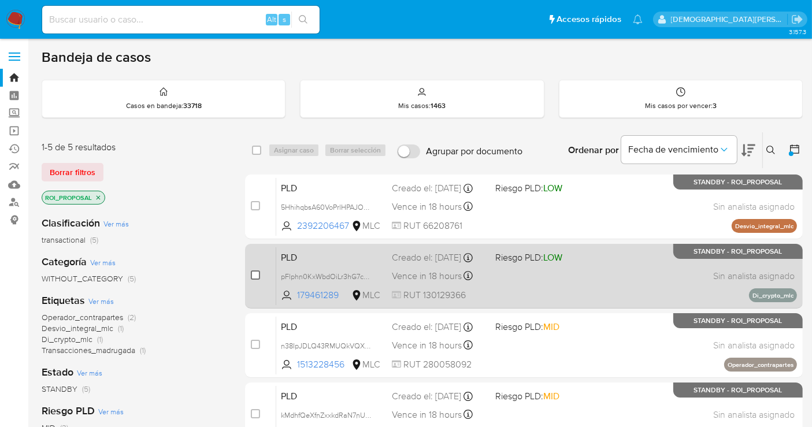
click at [255, 276] on input "checkbox" at bounding box center [255, 275] width 9 height 9
checkbox input "true"
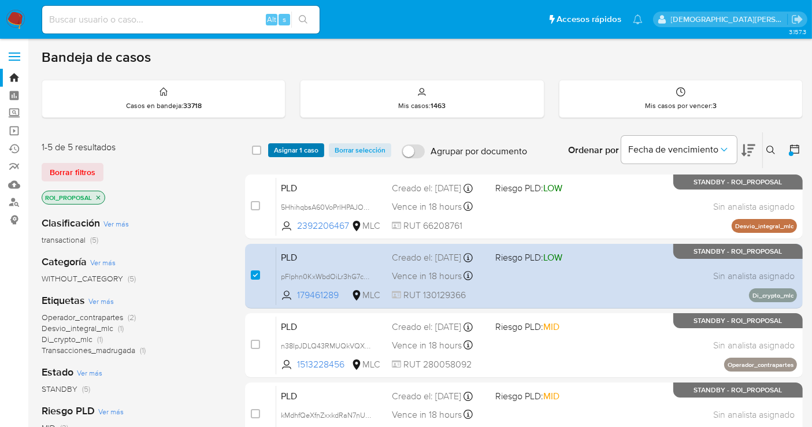
click at [301, 149] on span "Asignar 1 caso" at bounding box center [296, 151] width 45 height 12
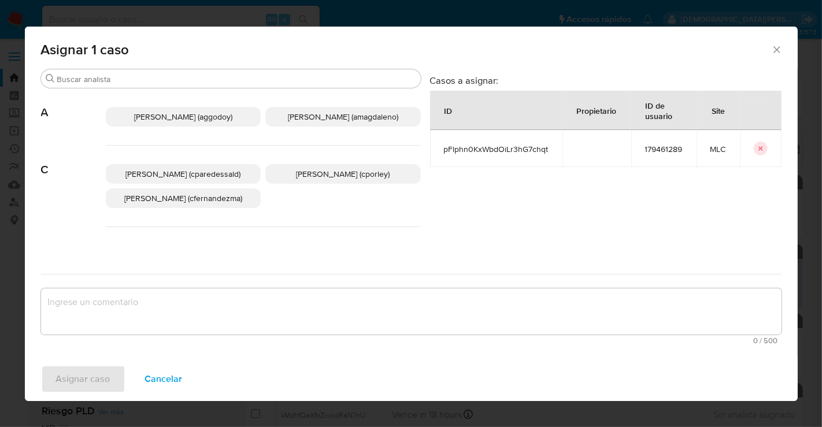
click at [363, 184] on div "Christian Porley (cporley)" at bounding box center [343, 174] width 156 height 20
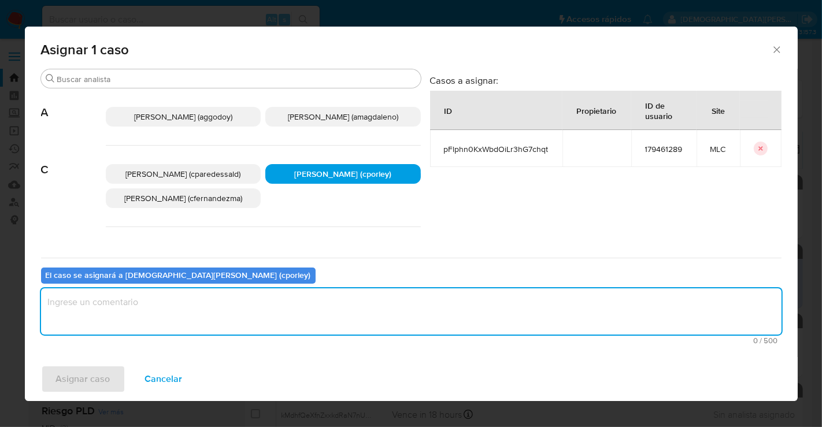
click at [305, 309] on textarea "assign-modal" at bounding box center [411, 311] width 741 height 46
type textarea "-"
click at [98, 379] on span "Asignar caso" at bounding box center [83, 379] width 54 height 25
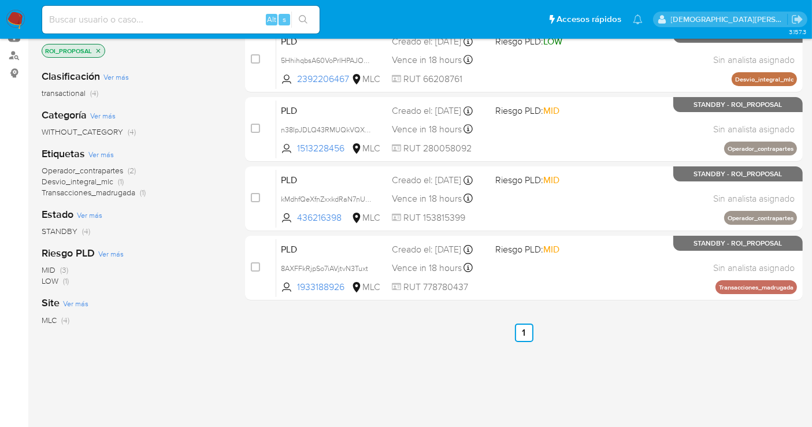
scroll to position [105, 0]
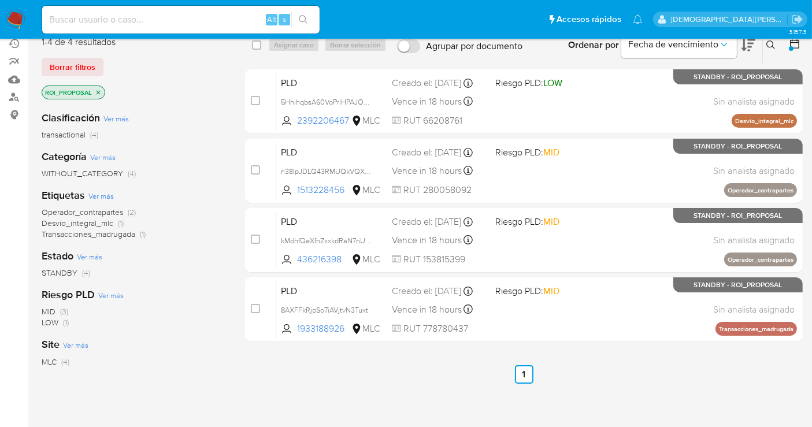
click at [98, 91] on icon "close-filter" at bounding box center [98, 92] width 7 height 7
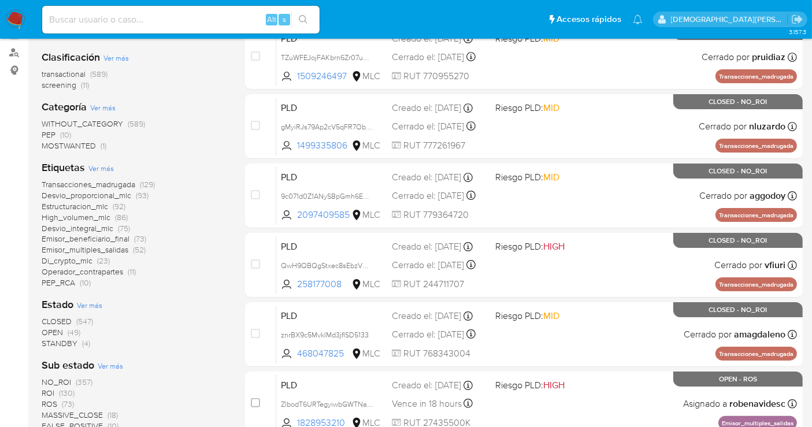
scroll to position [170, 0]
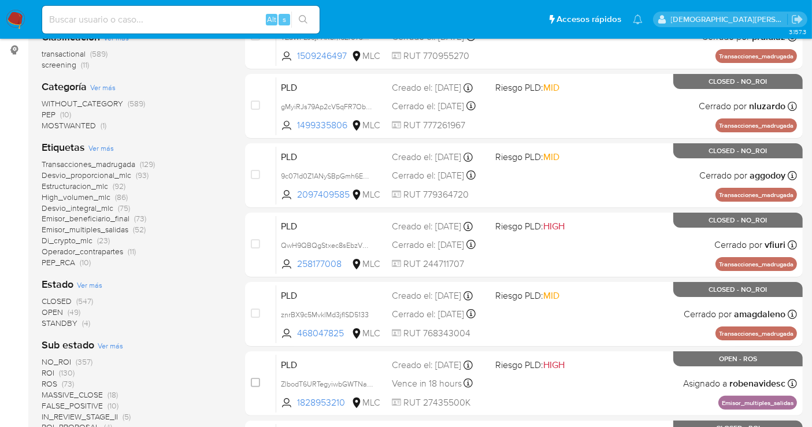
click at [57, 321] on span "STANDBY" at bounding box center [60, 323] width 36 height 12
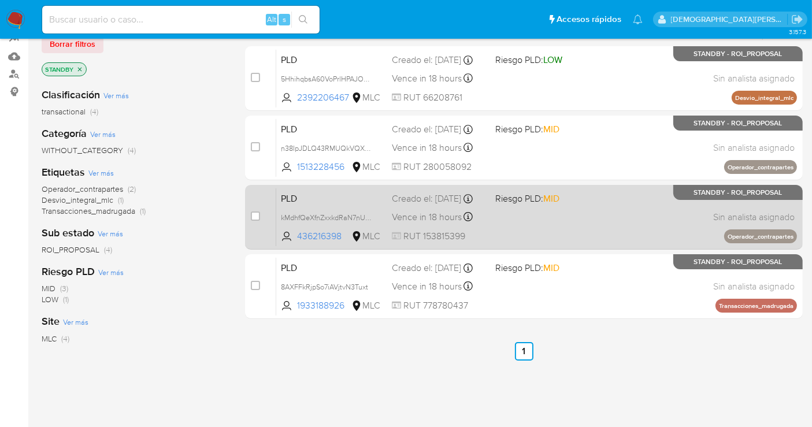
scroll to position [64, 0]
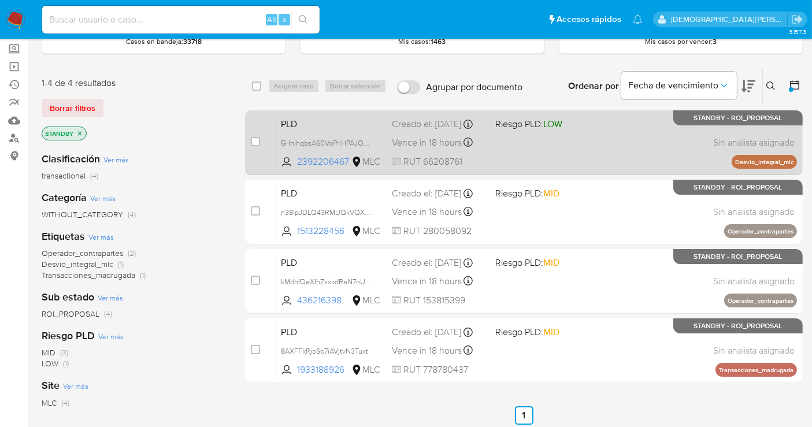
click at [542, 154] on div "PLD 5HhihqbsA60VoPrlHPAJOaar 2392206467 MLC Riesgo PLD: LOW Creado el: 12/06/20…" at bounding box center [536, 142] width 521 height 58
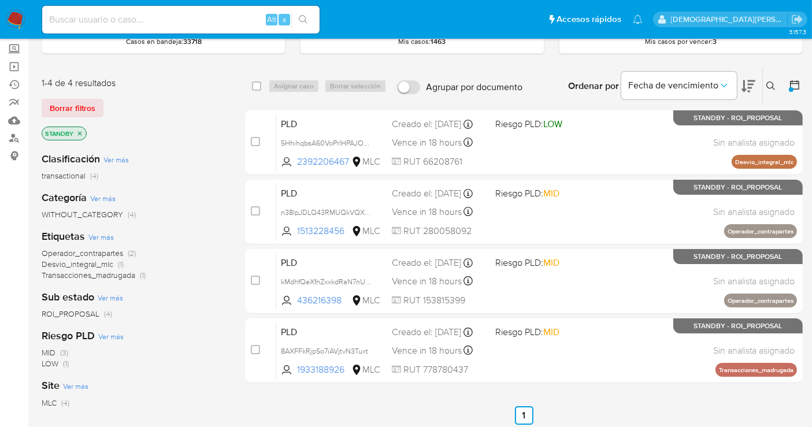
click at [164, 184] on div "Clasificación Ver más transactional (4) Categoría Ver más WITHOUT_CATEGORY (4) …" at bounding box center [134, 339] width 185 height 393
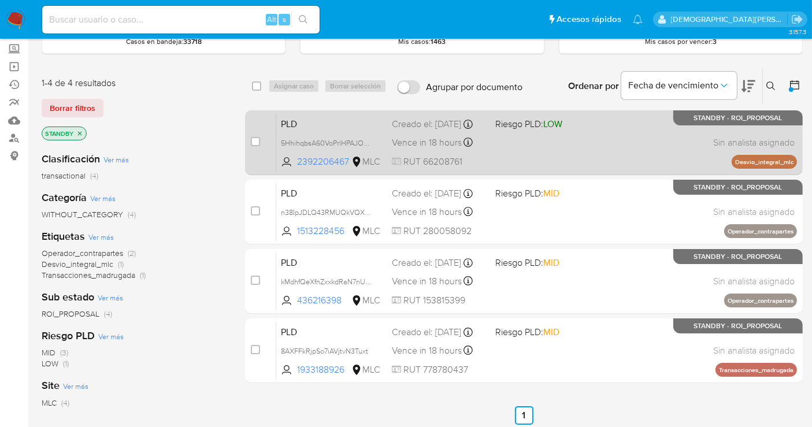
click at [567, 148] on div "PLD 5HhihqbsA60VoPrlHPAJOaar 2392206467 MLC Riesgo PLD: LOW Creado el: 12/06/20…" at bounding box center [536, 142] width 521 height 58
click at [255, 138] on input "checkbox" at bounding box center [255, 141] width 9 height 9
checkbox input "true"
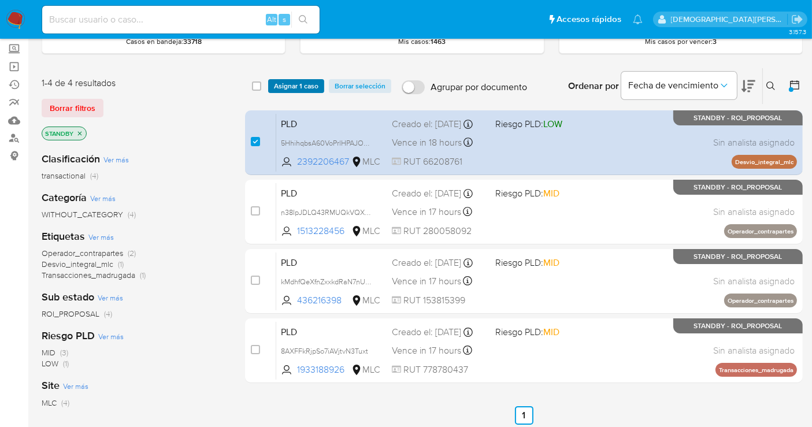
click at [287, 86] on span "Asignar 1 caso" at bounding box center [296, 86] width 45 height 12
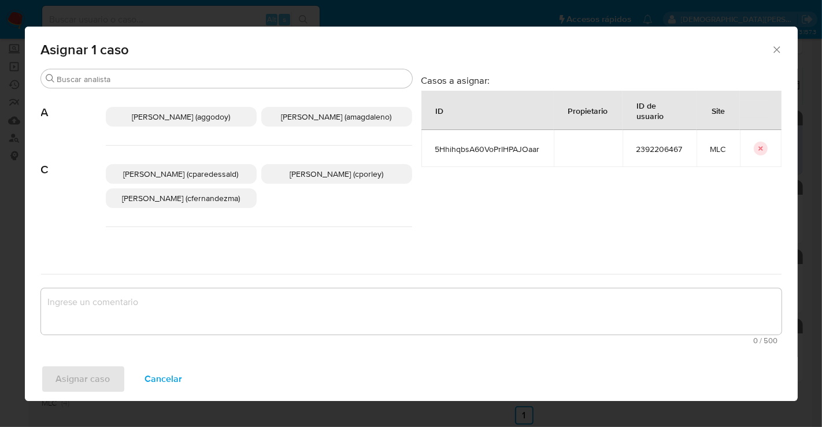
click at [324, 178] on span "Christian Porley (cporley)" at bounding box center [337, 174] width 94 height 12
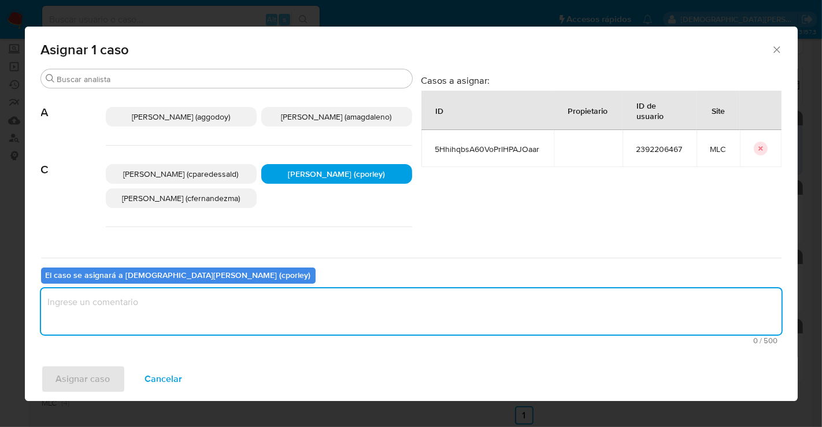
click at [252, 316] on textarea "assign-modal" at bounding box center [411, 311] width 741 height 46
type textarea "-"
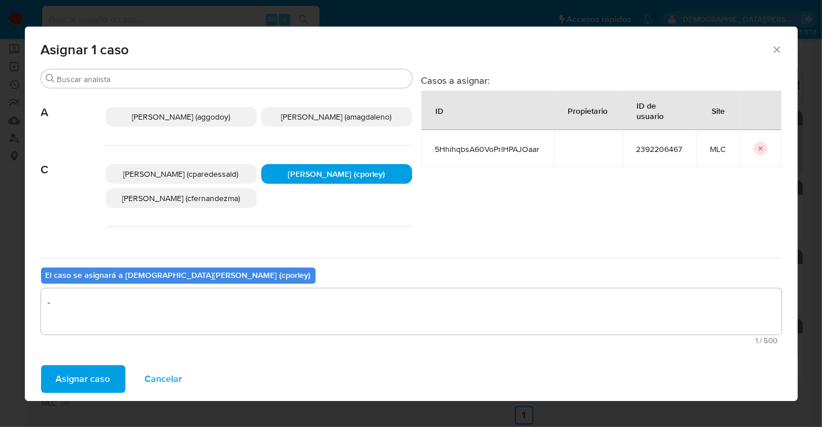
click at [108, 378] on span "Asignar caso" at bounding box center [83, 379] width 54 height 25
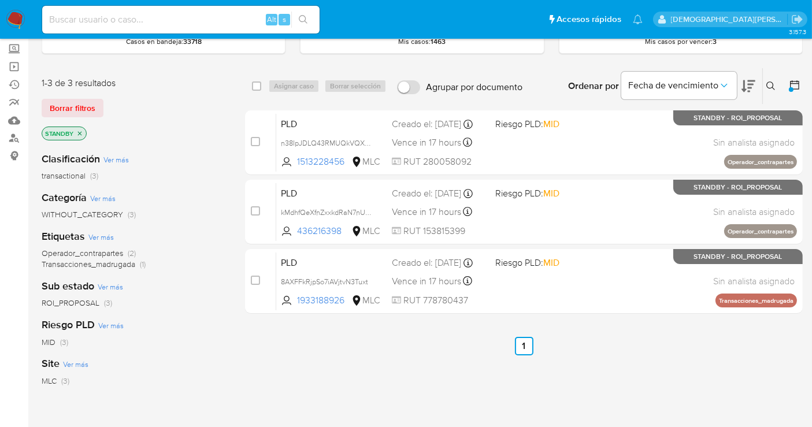
click at [77, 130] on icon "close-filter" at bounding box center [79, 133] width 7 height 7
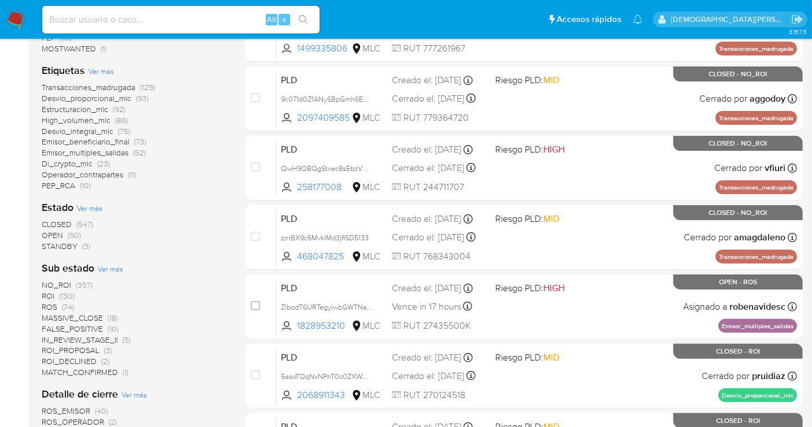
scroll to position [321, 0]
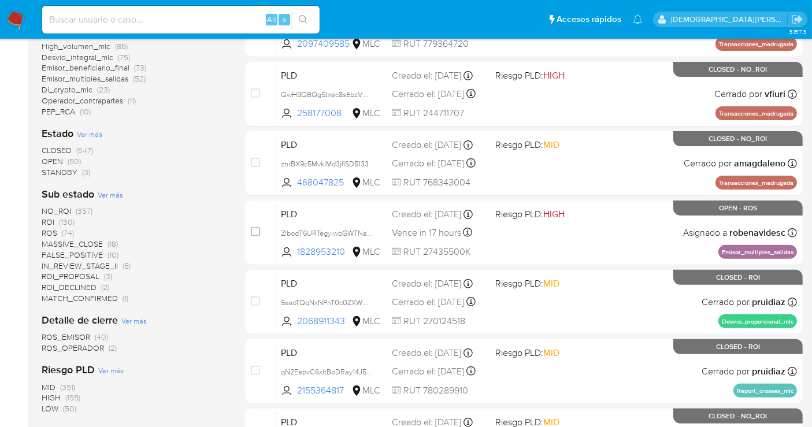
click at [45, 231] on span "ROS" at bounding box center [50, 233] width 16 height 12
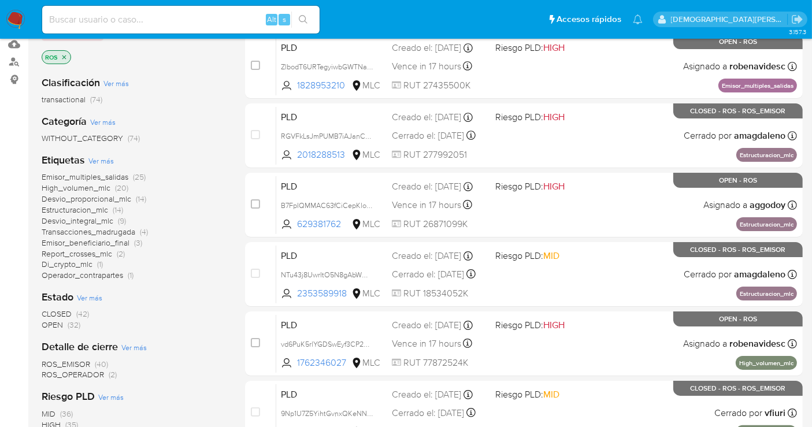
scroll to position [64, 0]
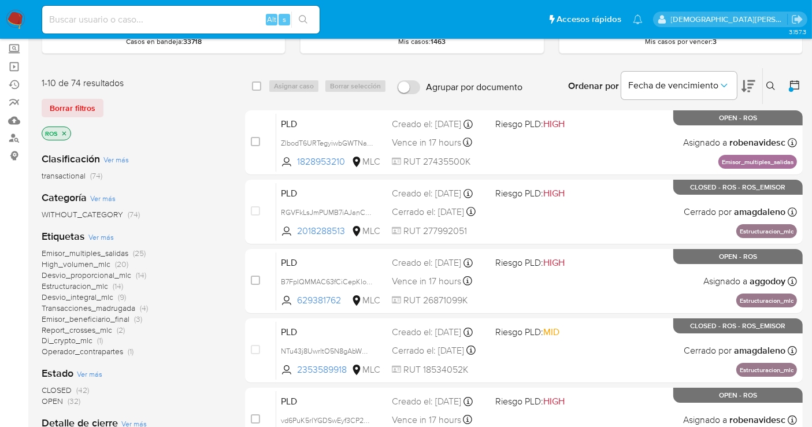
click at [65, 135] on icon "close-filter" at bounding box center [64, 133] width 7 height 7
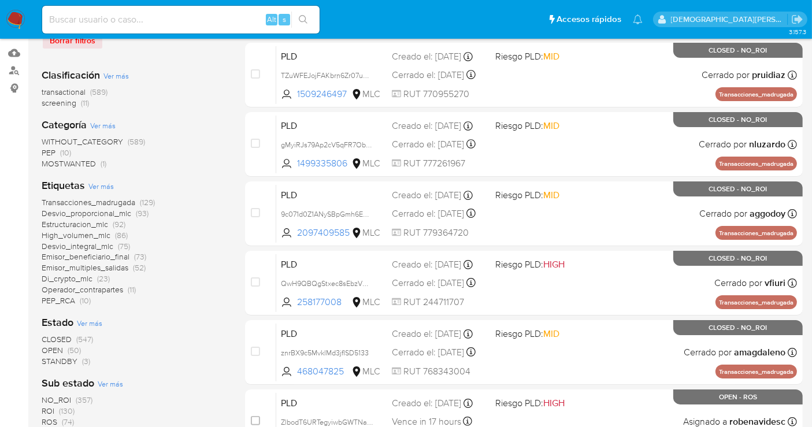
scroll to position [257, 0]
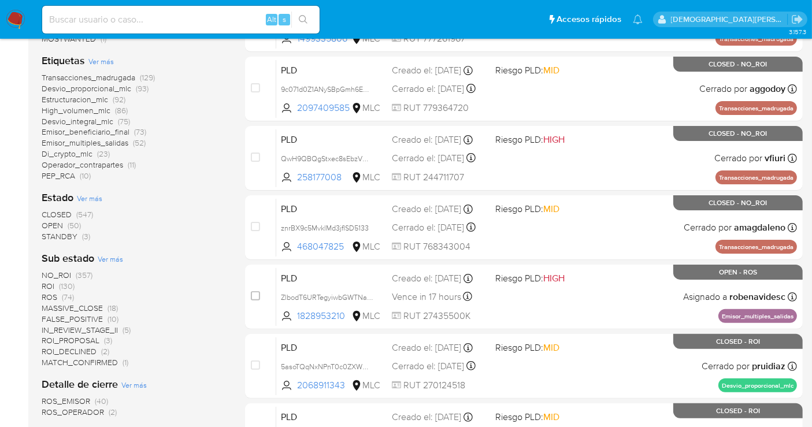
click at [65, 236] on span "STANDBY" at bounding box center [60, 237] width 36 height 12
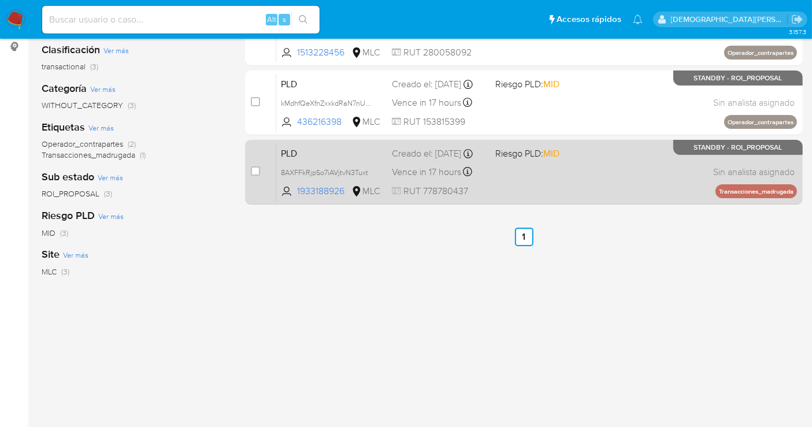
scroll to position [105, 0]
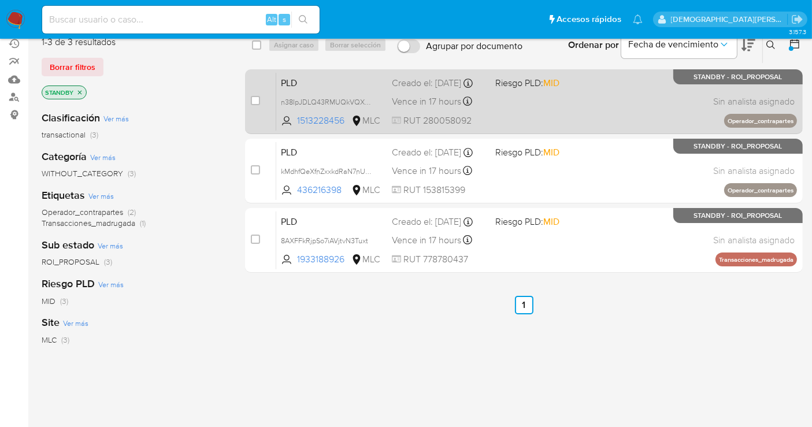
click at [539, 113] on div "PLD n38IpJDLQ43RMUQkVQX3Egte 1513228456 MLC Riesgo PLD: MID Creado el: 12/06/20…" at bounding box center [536, 101] width 521 height 58
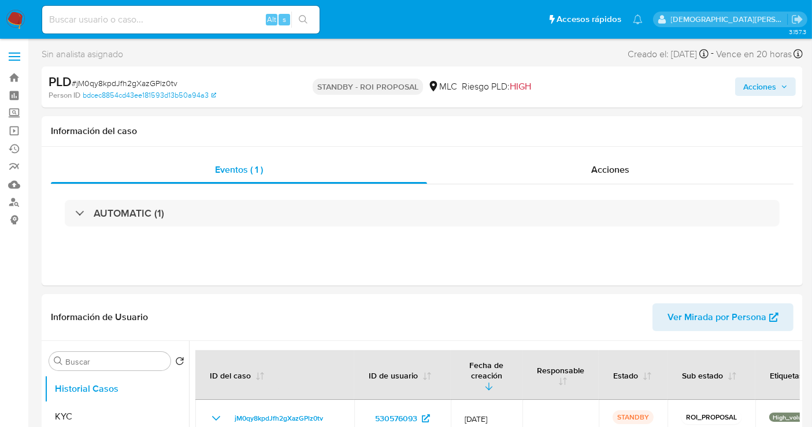
select select "10"
click at [760, 83] on span "Acciones" at bounding box center [759, 86] width 33 height 18
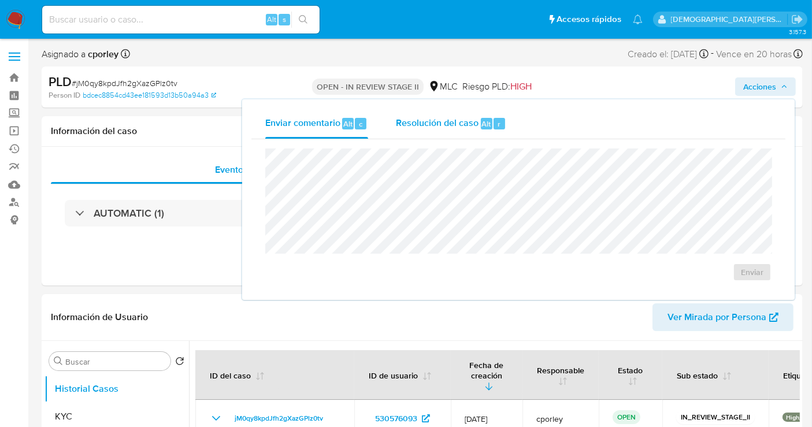
click at [443, 120] on span "Resolución del caso" at bounding box center [437, 123] width 83 height 13
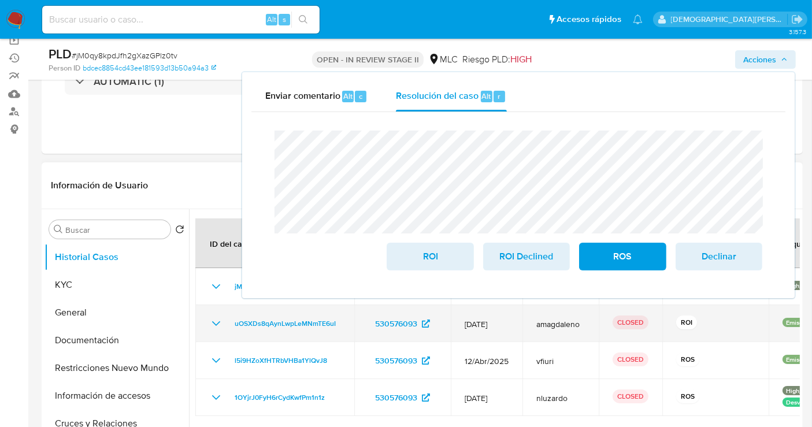
scroll to position [64, 0]
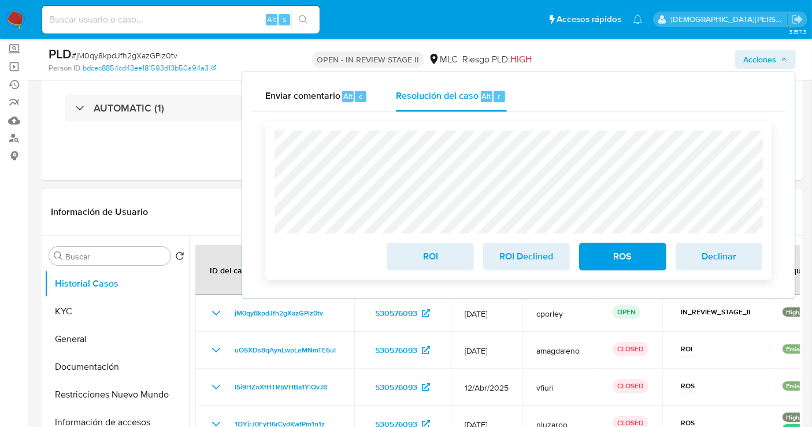
click at [420, 254] on span "ROI" at bounding box center [430, 256] width 57 height 25
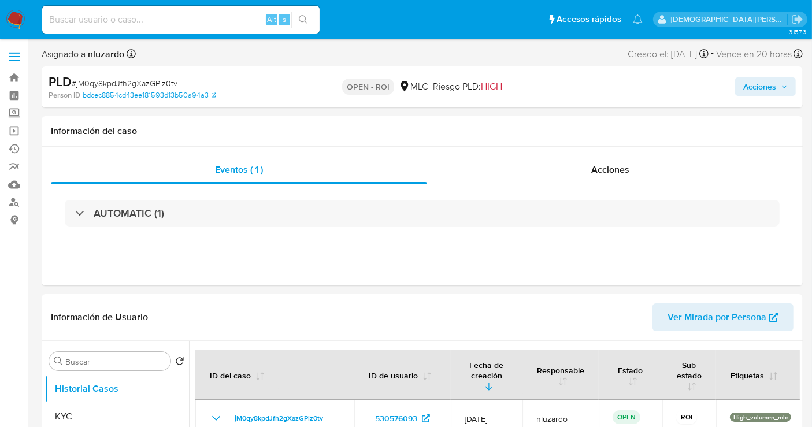
select select "10"
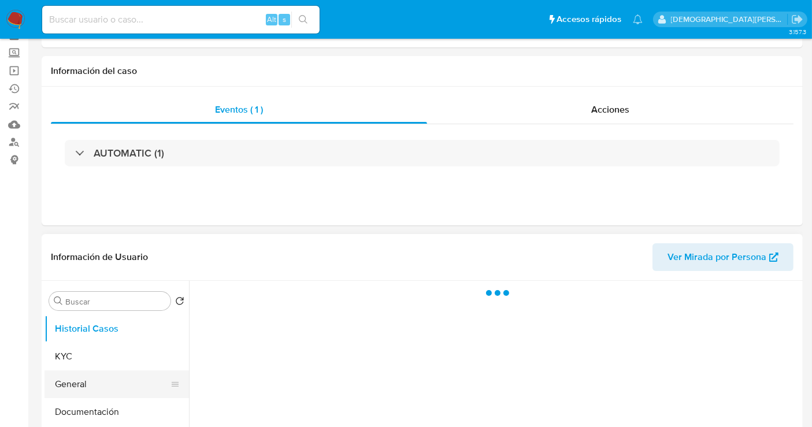
scroll to position [128, 0]
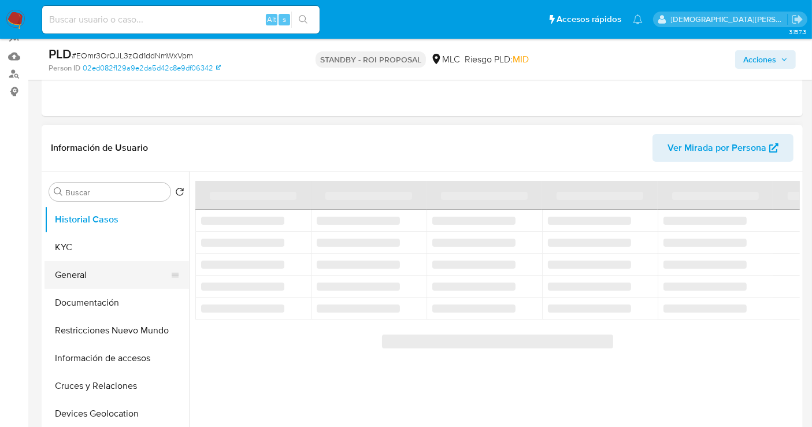
click at [97, 270] on button "General" at bounding box center [112, 275] width 135 height 28
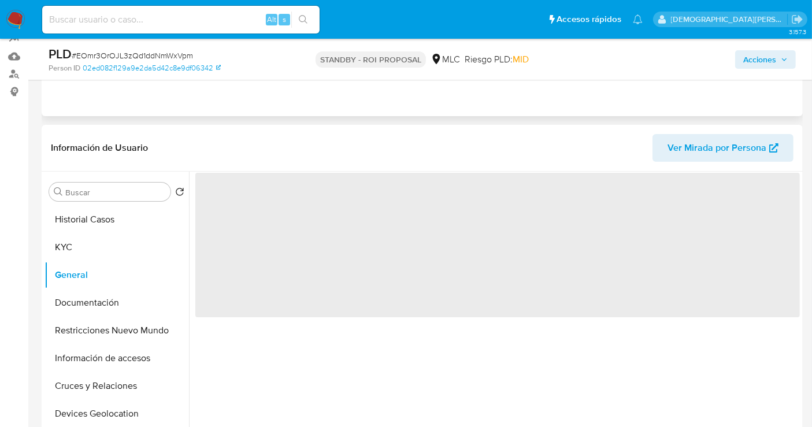
select select "10"
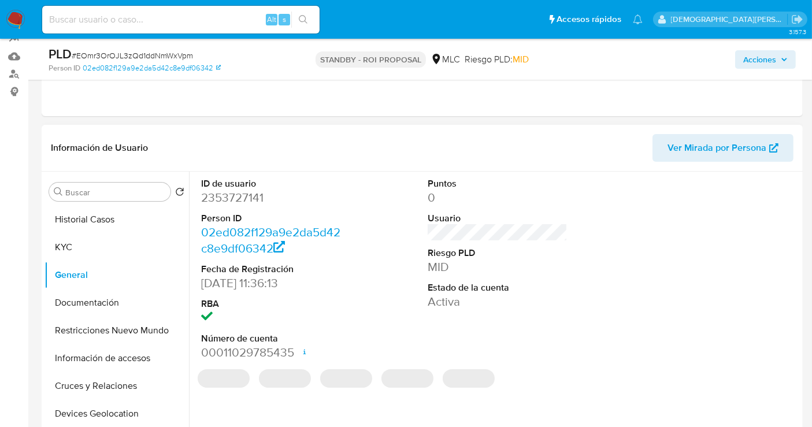
click at [229, 199] on dd "2353727141" at bounding box center [271, 198] width 140 height 16
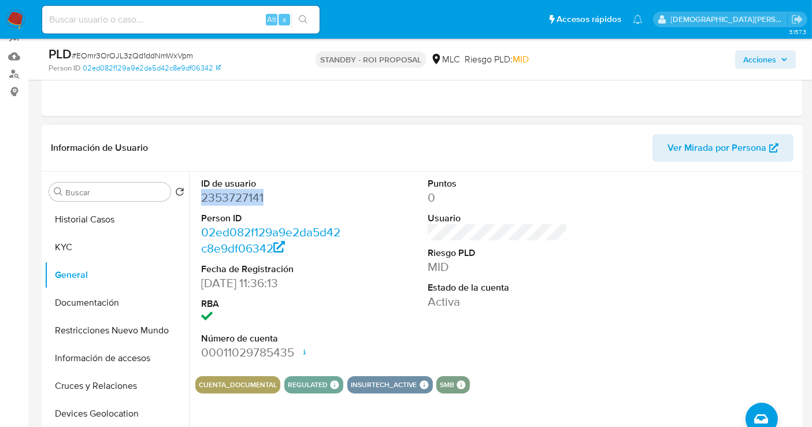
copy dd "2353727141"
click at [76, 224] on button "Historial Casos" at bounding box center [112, 220] width 135 height 28
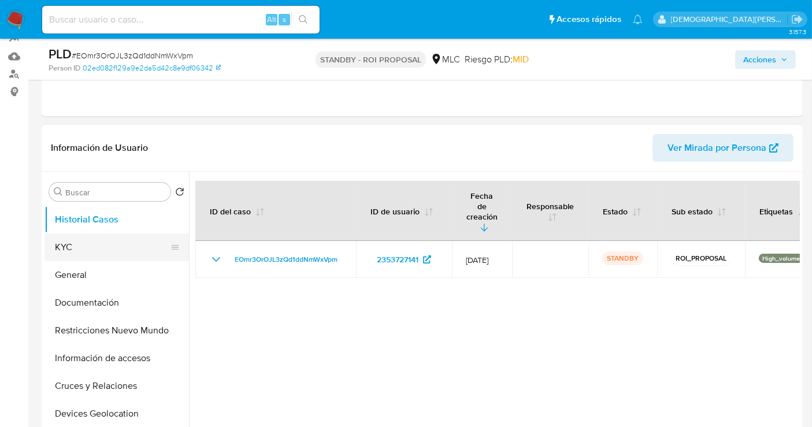
click at [70, 240] on button "KYC" at bounding box center [112, 248] width 135 height 28
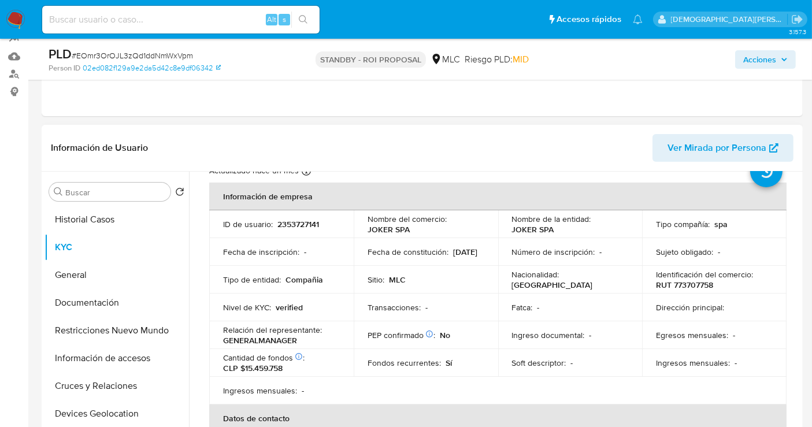
scroll to position [64, 0]
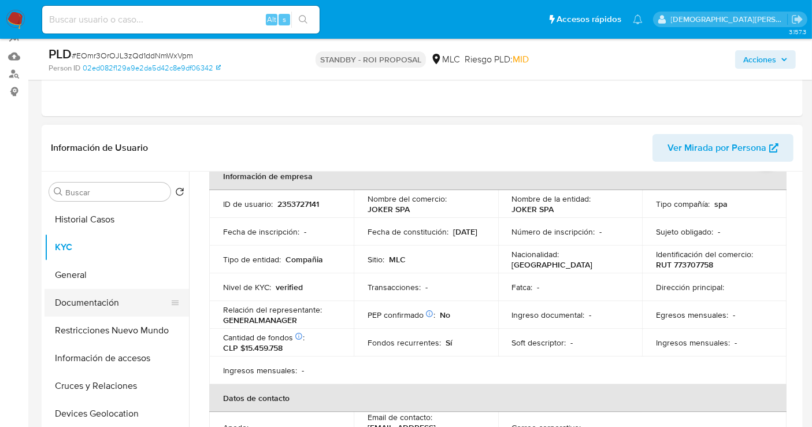
click at [101, 306] on button "Documentación" at bounding box center [112, 303] width 135 height 28
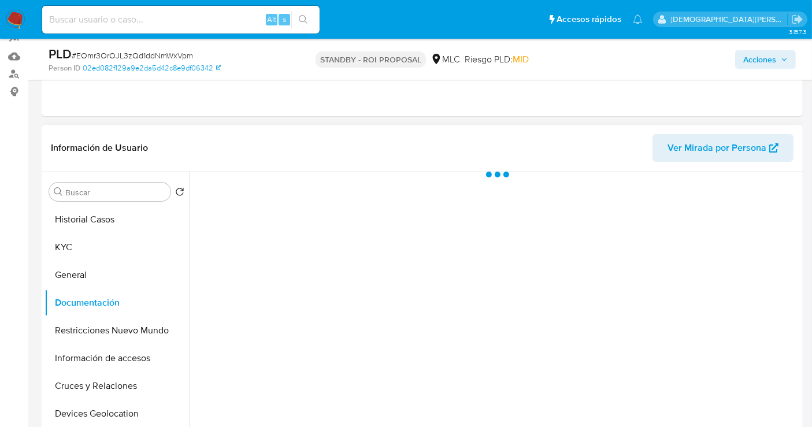
scroll to position [0, 0]
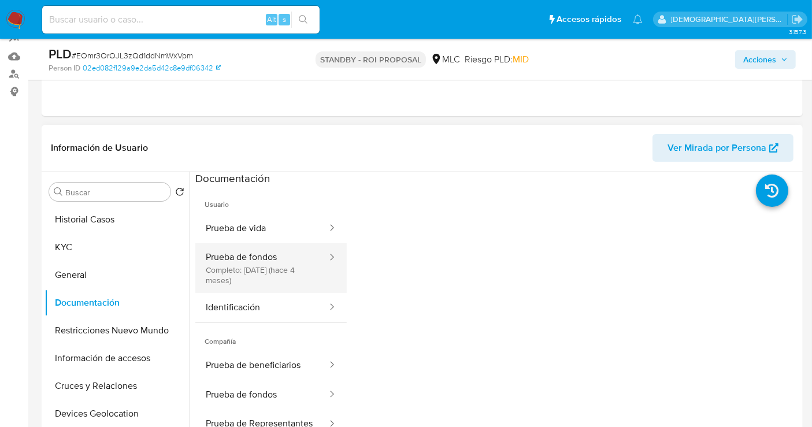
click at [258, 261] on button "Prueba de fondos Completo: 12/05/2025 (hace 4 meses)" at bounding box center [261, 268] width 133 height 50
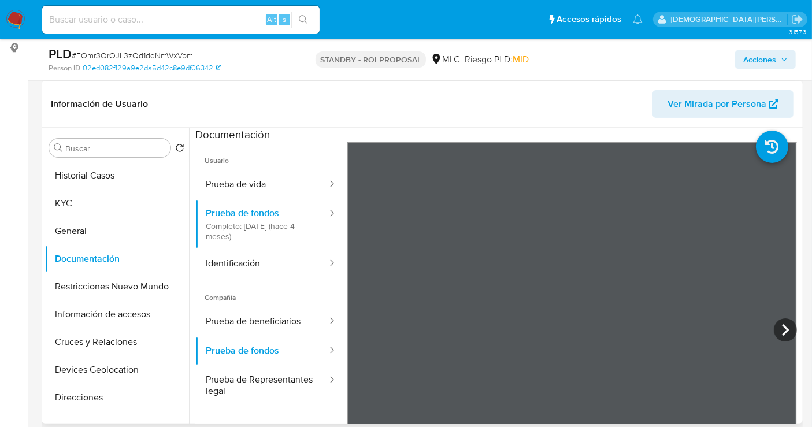
scroll to position [193, 0]
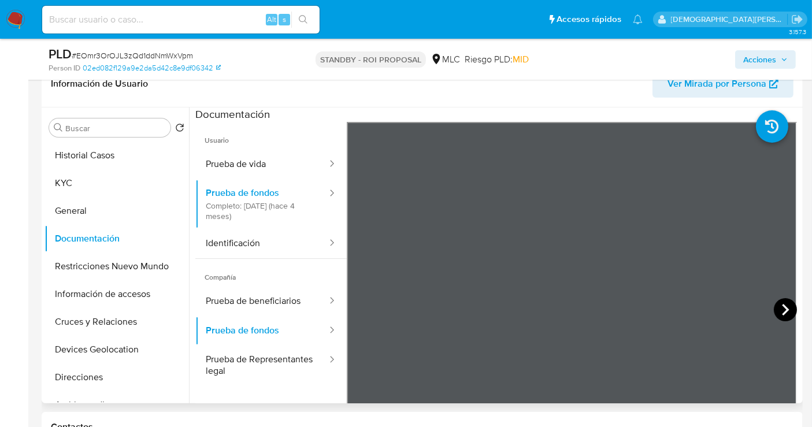
click at [774, 306] on icon at bounding box center [785, 309] width 23 height 23
click at [779, 318] on icon at bounding box center [785, 309] width 23 height 23
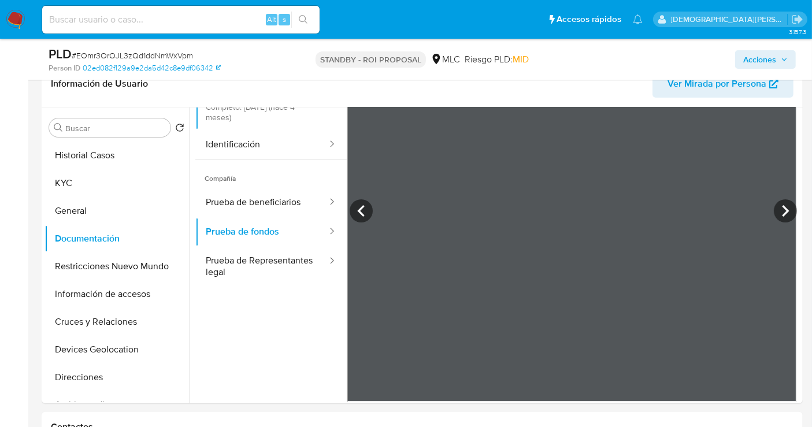
scroll to position [101, 0]
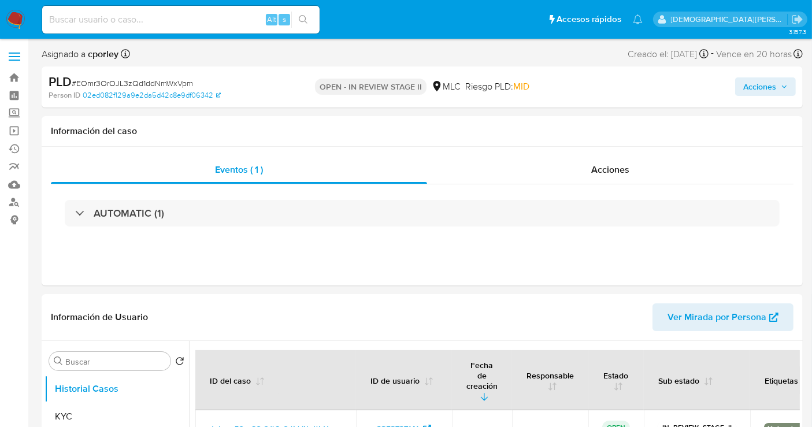
select select "10"
click at [756, 87] on span "Acciones" at bounding box center [759, 86] width 33 height 18
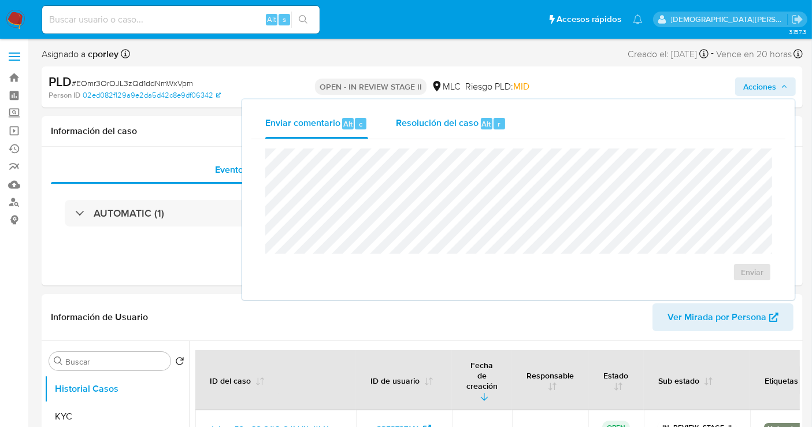
click at [458, 131] on div "Resolución del caso Alt r" at bounding box center [451, 124] width 110 height 30
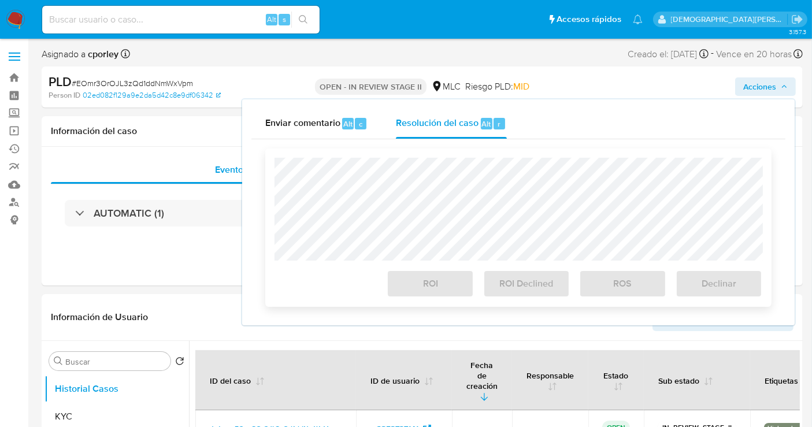
click at [433, 156] on div "ROI ROI Declined ROS Declinar" at bounding box center [518, 228] width 506 height 158
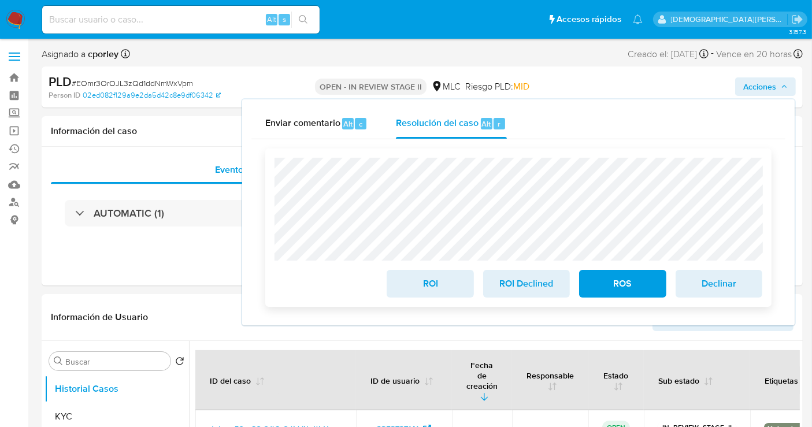
click at [421, 280] on span "ROI" at bounding box center [430, 283] width 57 height 25
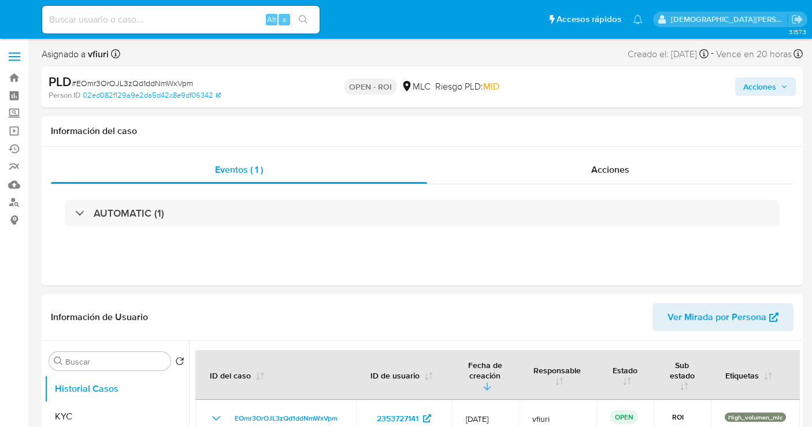
select select "10"
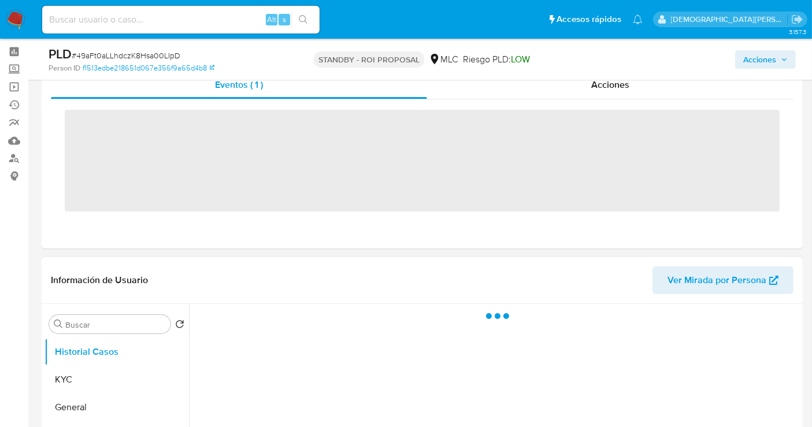
scroll to position [64, 0]
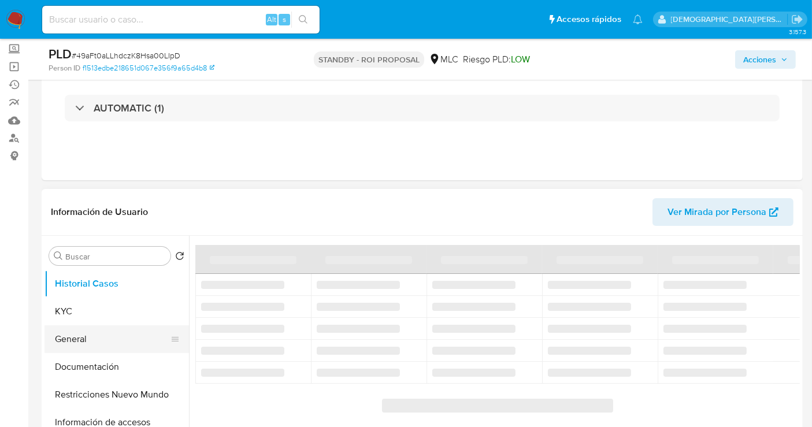
click at [71, 340] on button "General" at bounding box center [112, 339] width 135 height 28
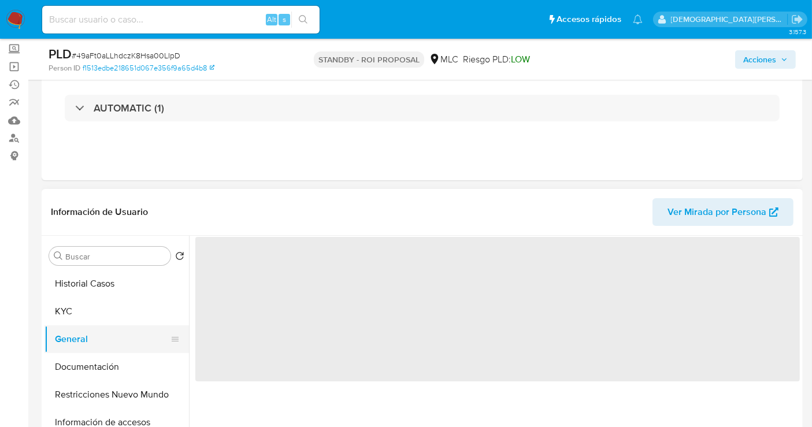
select select "10"
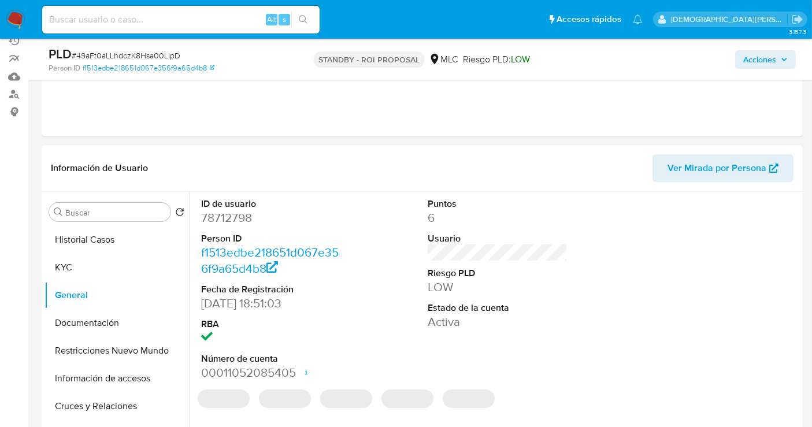
scroll to position [128, 0]
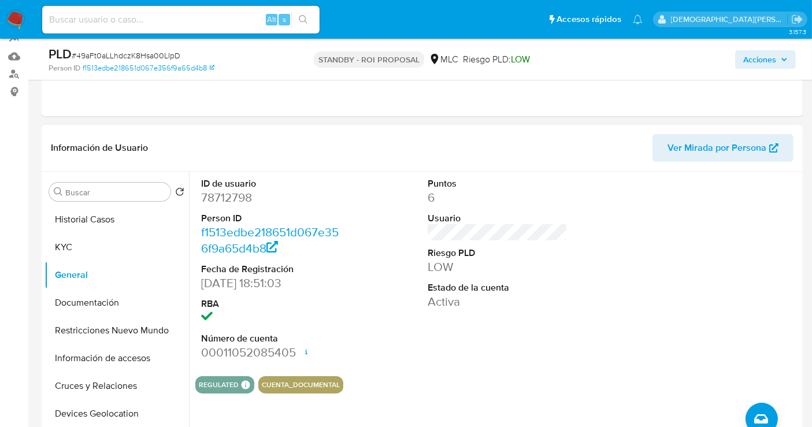
click at [229, 197] on dd "78712798" at bounding box center [271, 198] width 140 height 16
copy dd "78712798"
click at [228, 190] on dd "78712798" at bounding box center [271, 198] width 140 height 16
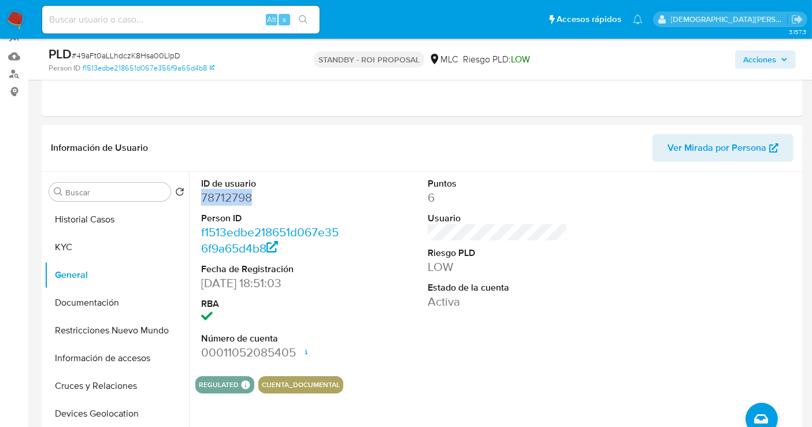
copy dd "78712798"
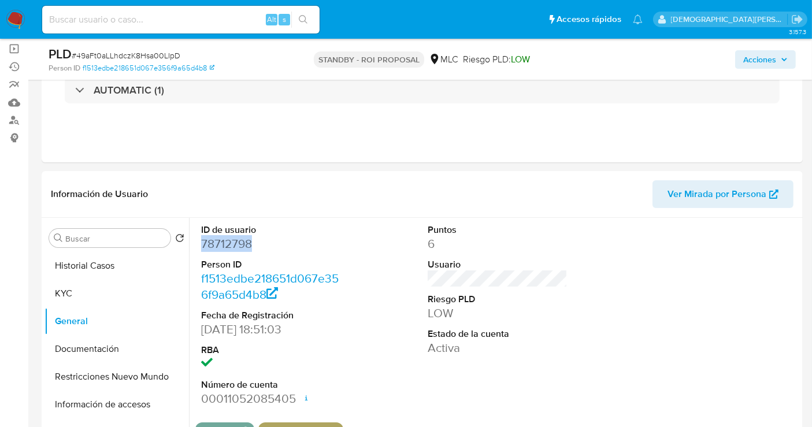
scroll to position [64, 0]
